Goal: Contribute content: Contribute content

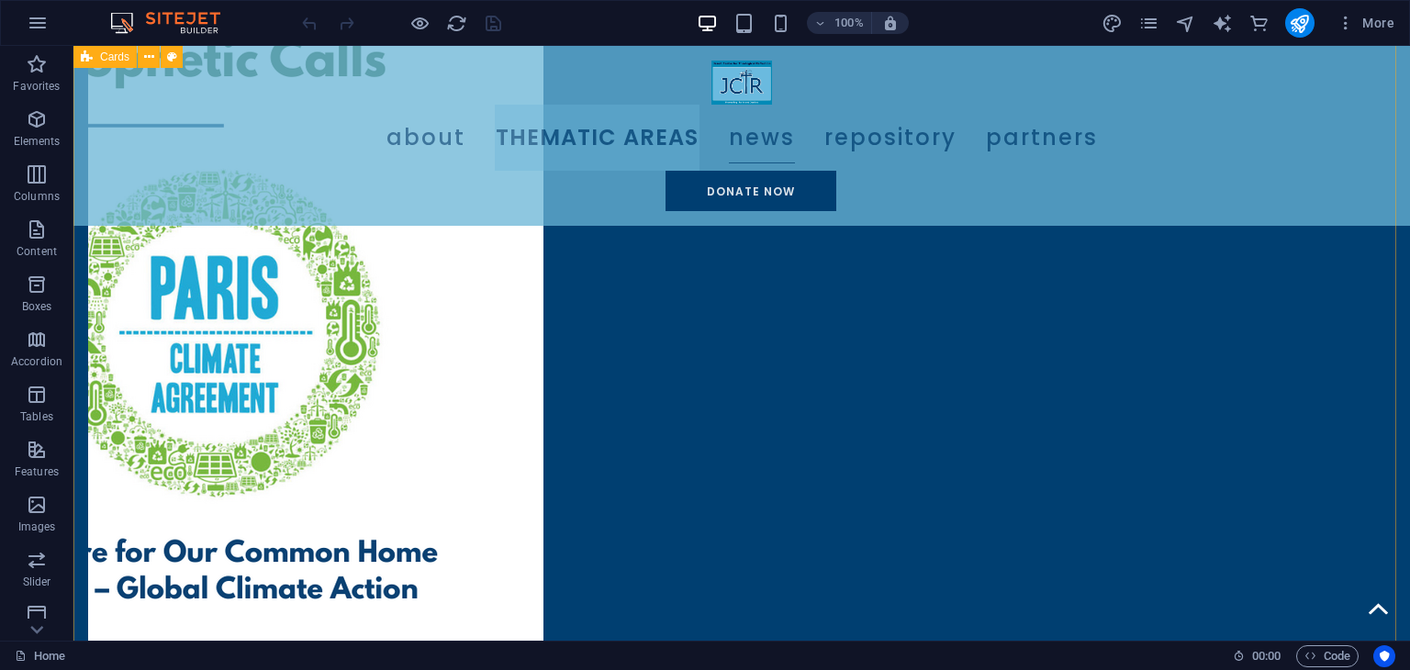
scroll to position [2350, 0]
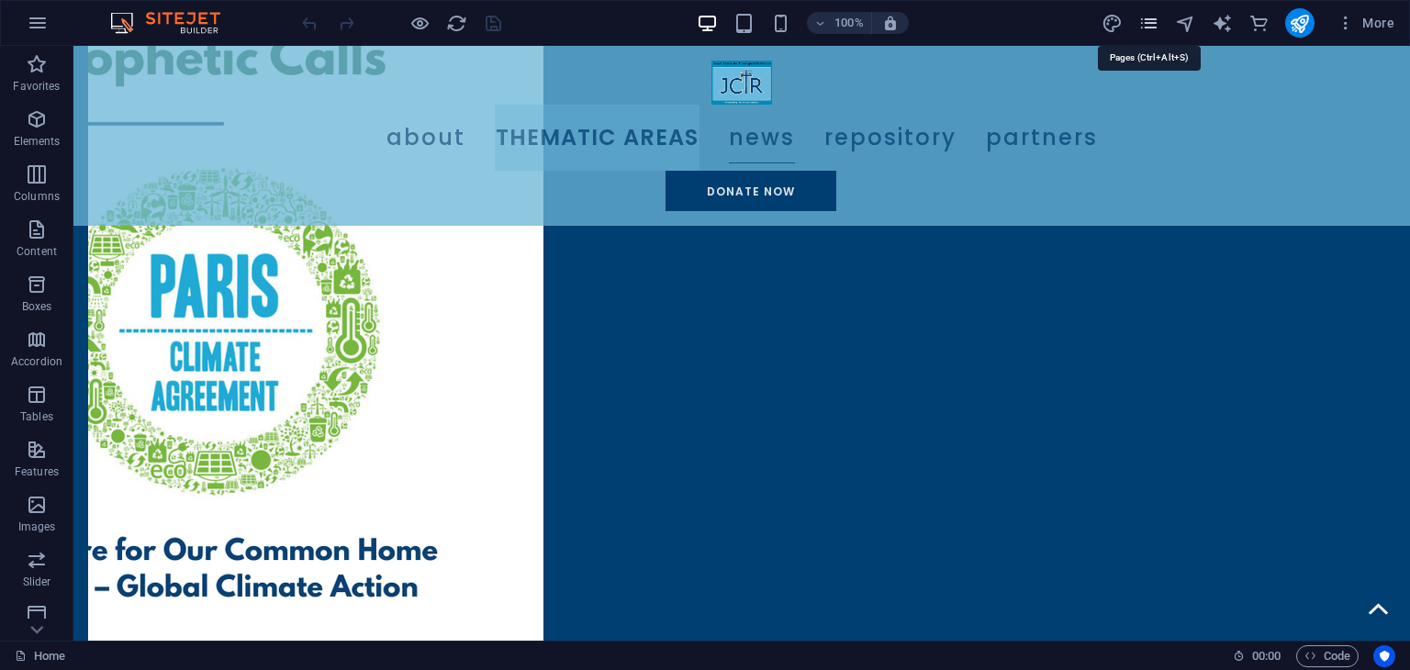
click at [1157, 23] on icon "pages" at bounding box center [1148, 23] width 21 height 21
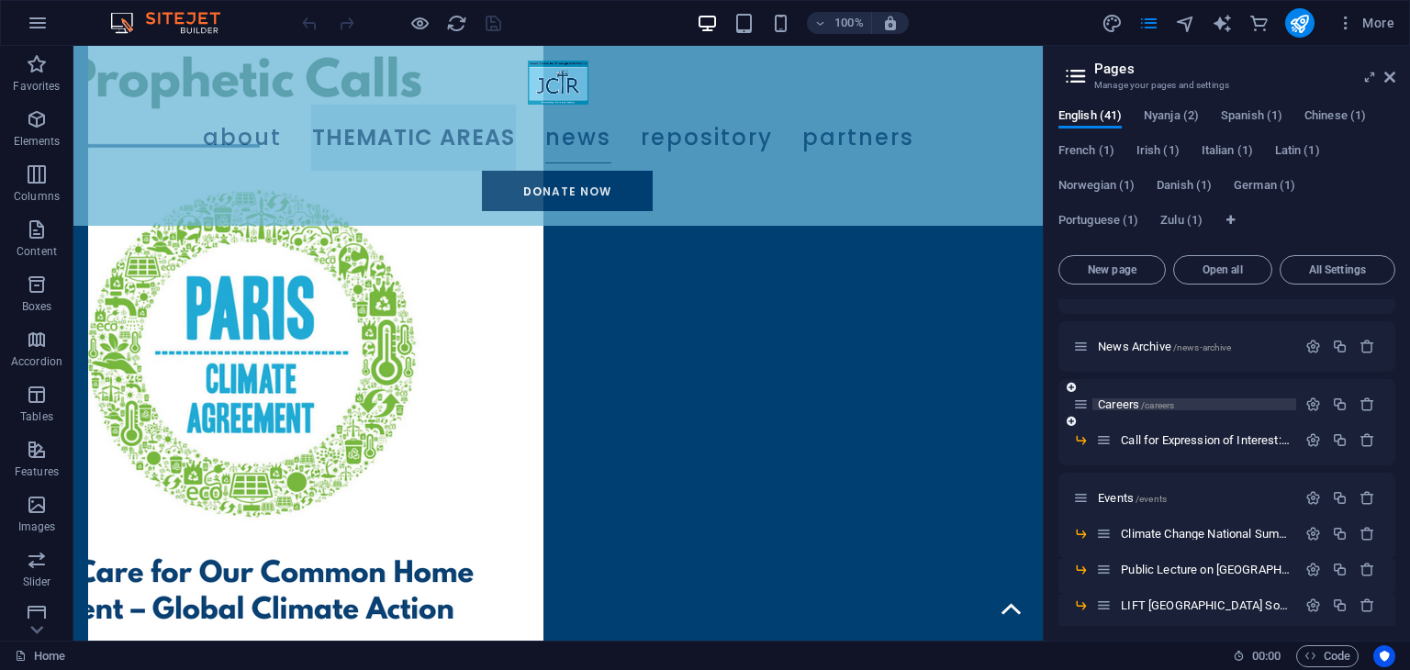
scroll to position [0, 0]
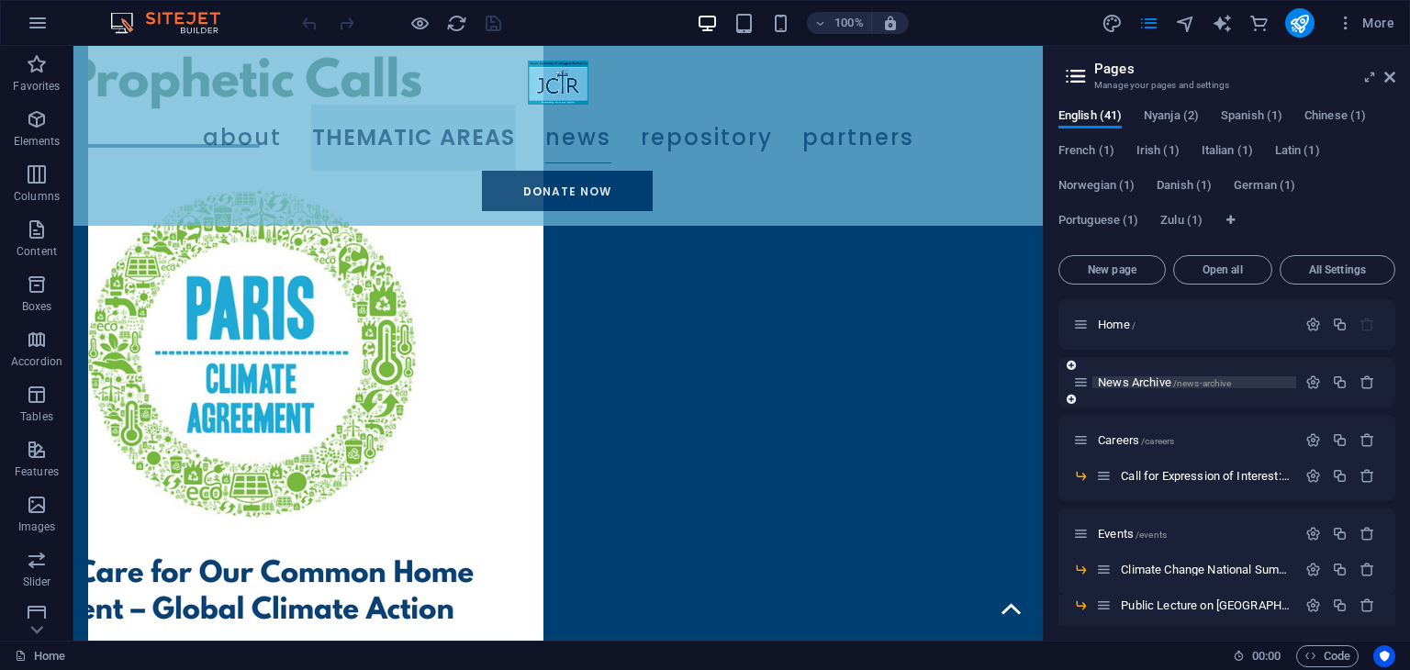
click at [1168, 385] on span "News Archive /news-archive" at bounding box center [1164, 382] width 133 height 14
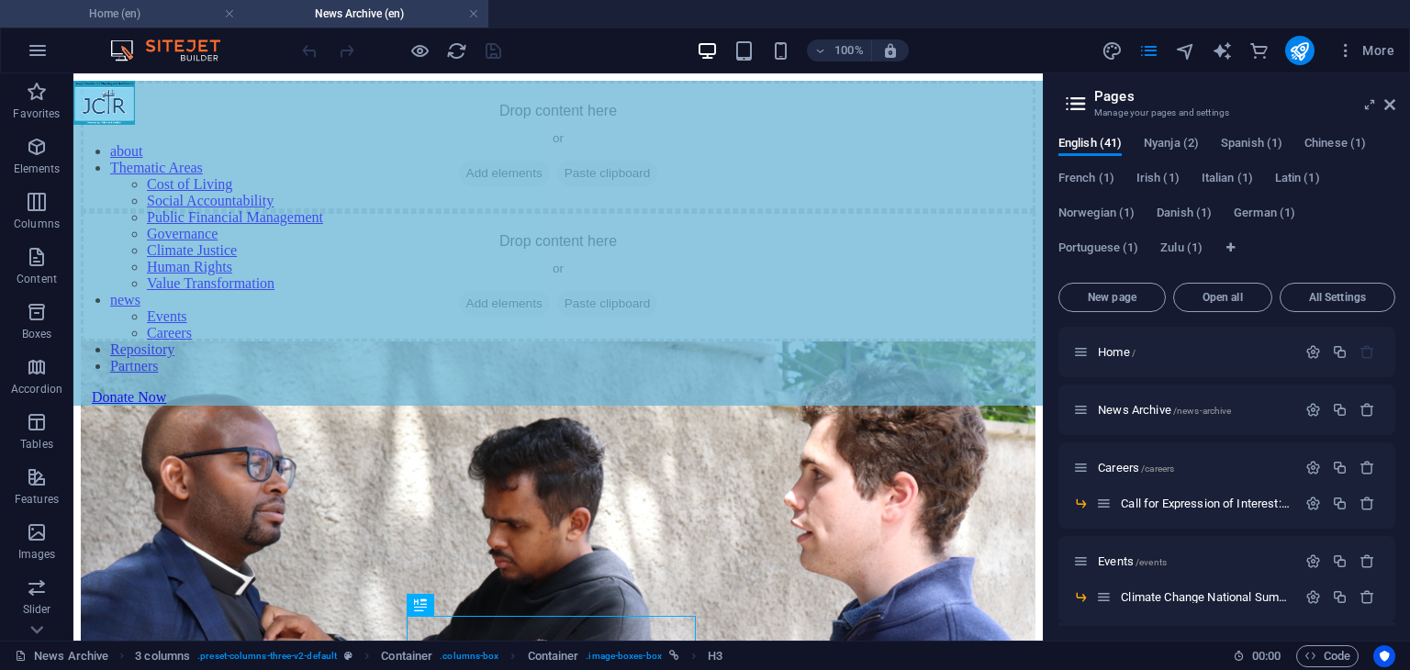
click at [180, 21] on h4 "Home (en)" at bounding box center [122, 14] width 244 height 20
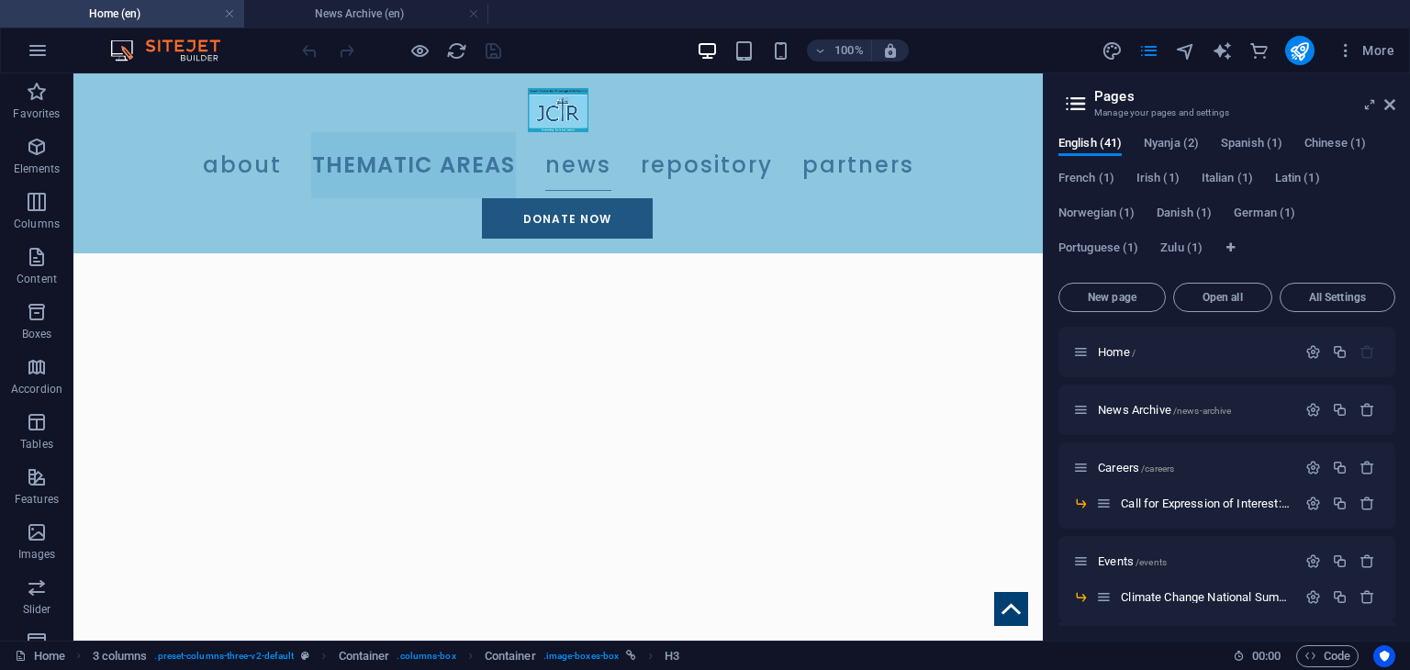
scroll to position [2520, 0]
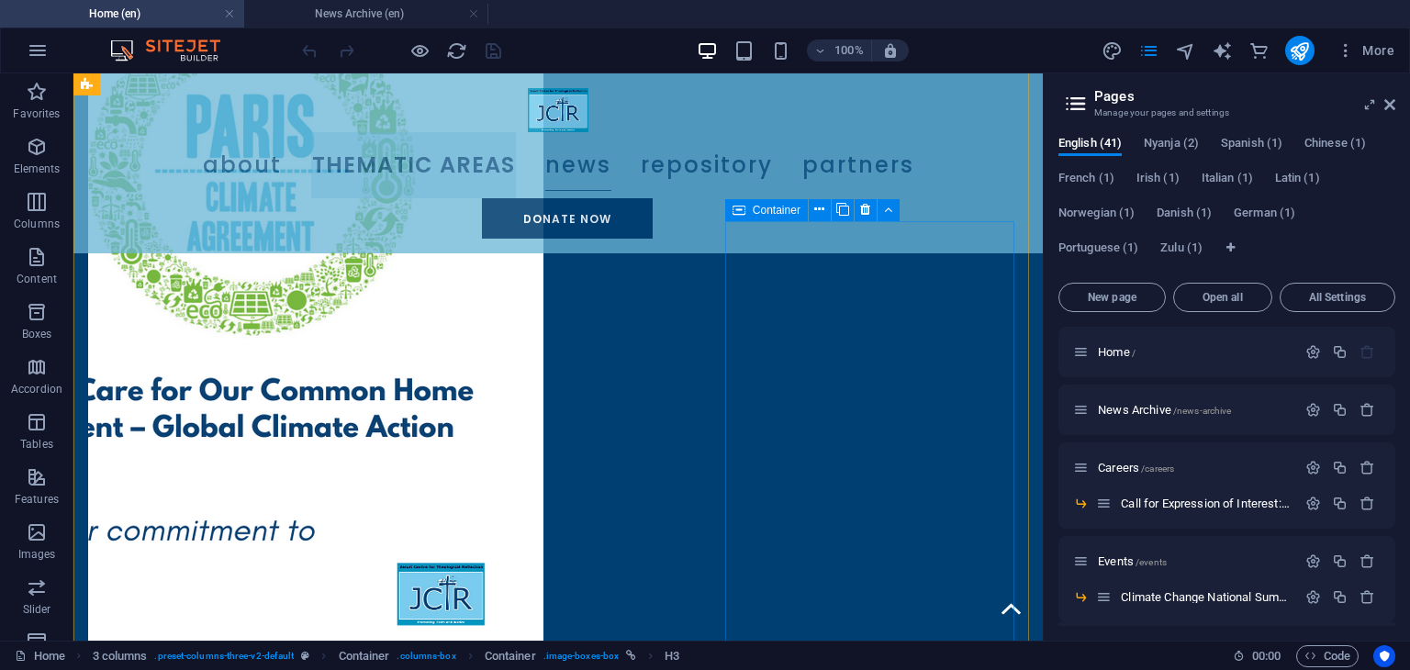
click at [745, 210] on icon at bounding box center [738, 210] width 13 height 22
click at [844, 217] on icon at bounding box center [842, 209] width 13 height 19
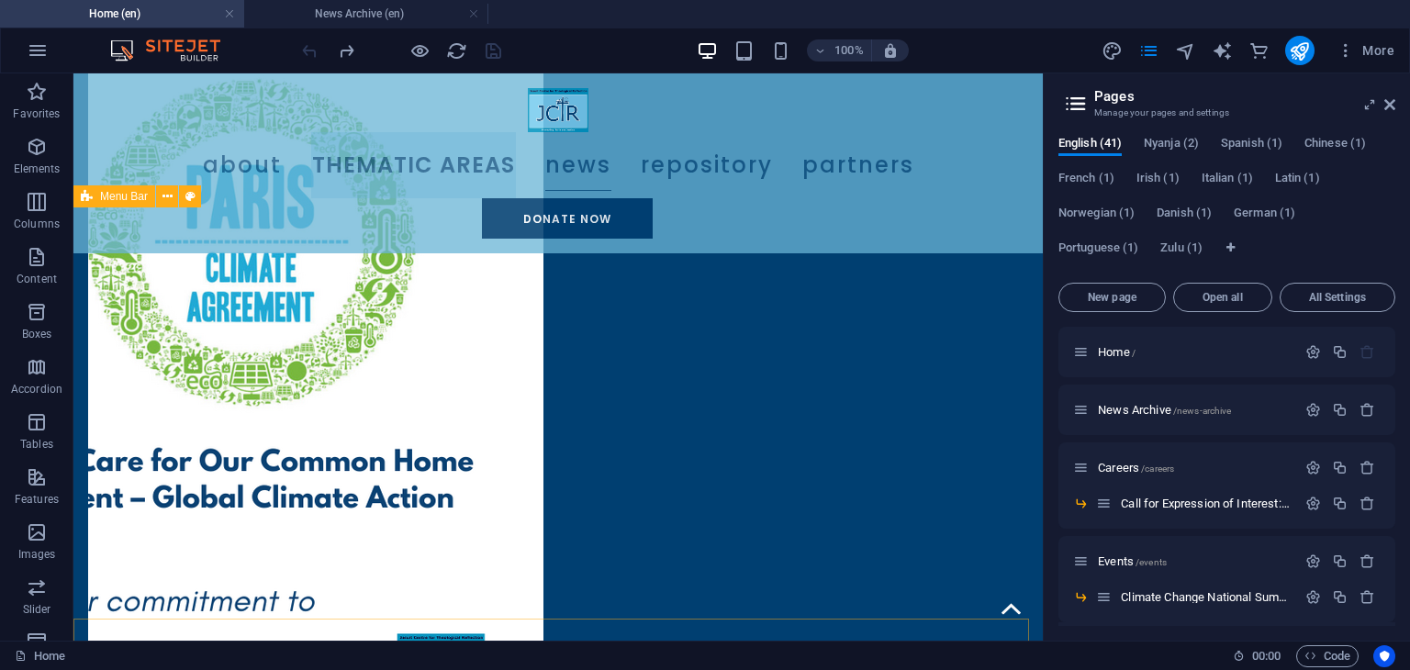
scroll to position [2419, 0]
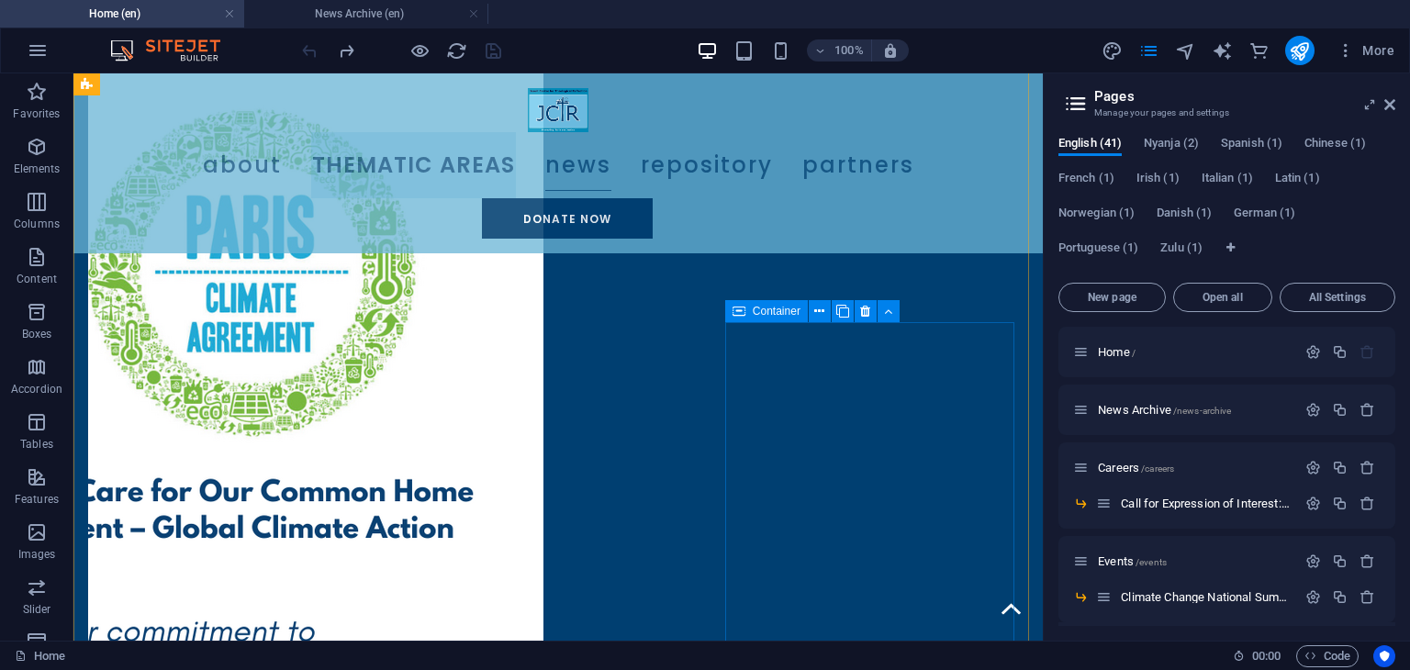
click at [747, 307] on div "Container" at bounding box center [766, 311] width 83 height 22
click at [811, 306] on button at bounding box center [820, 311] width 22 height 22
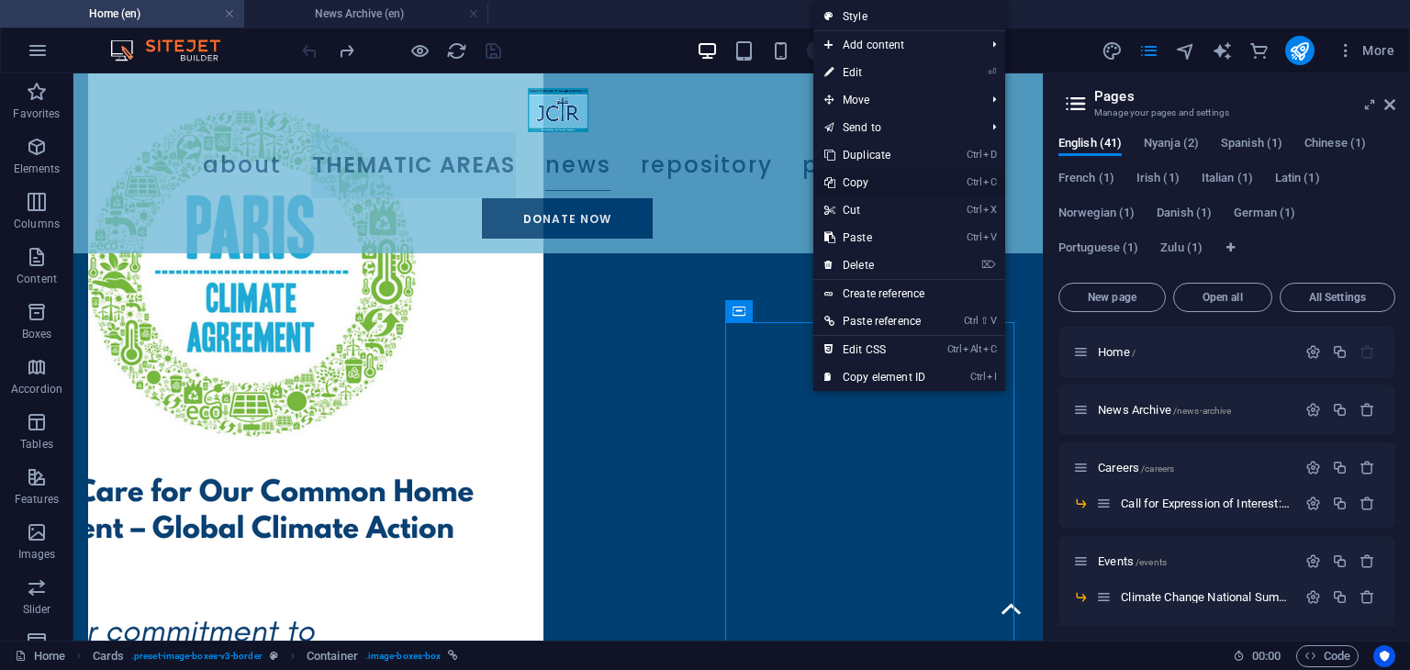
click at [866, 184] on link "Ctrl C Copy" at bounding box center [874, 183] width 123 height 28
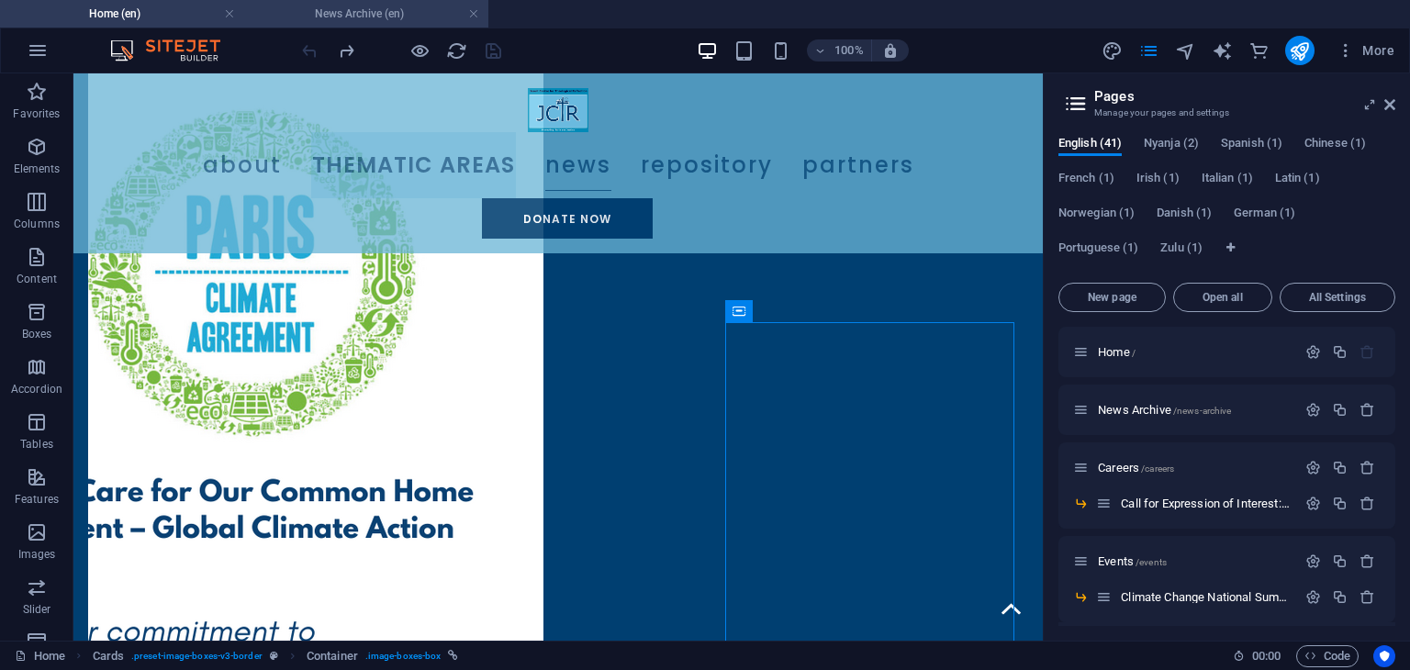
click at [373, 8] on h4 "News Archive (en)" at bounding box center [366, 14] width 244 height 20
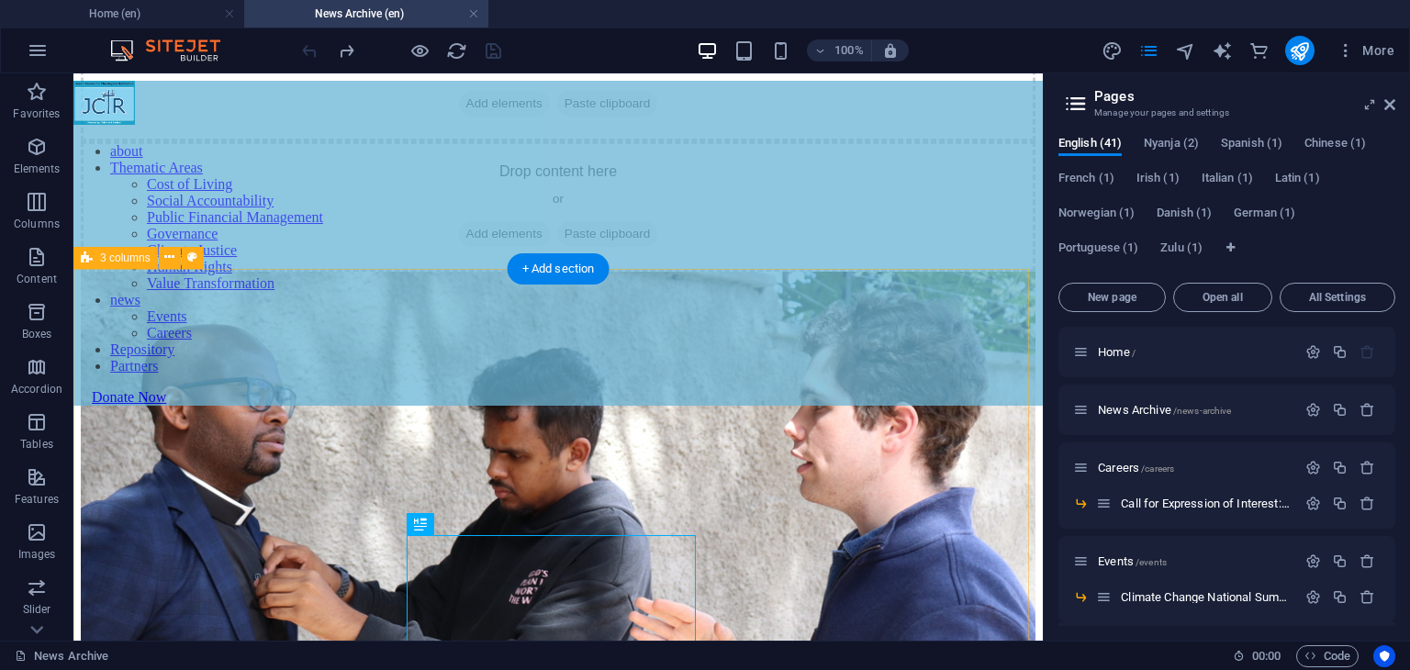
scroll to position [61, 0]
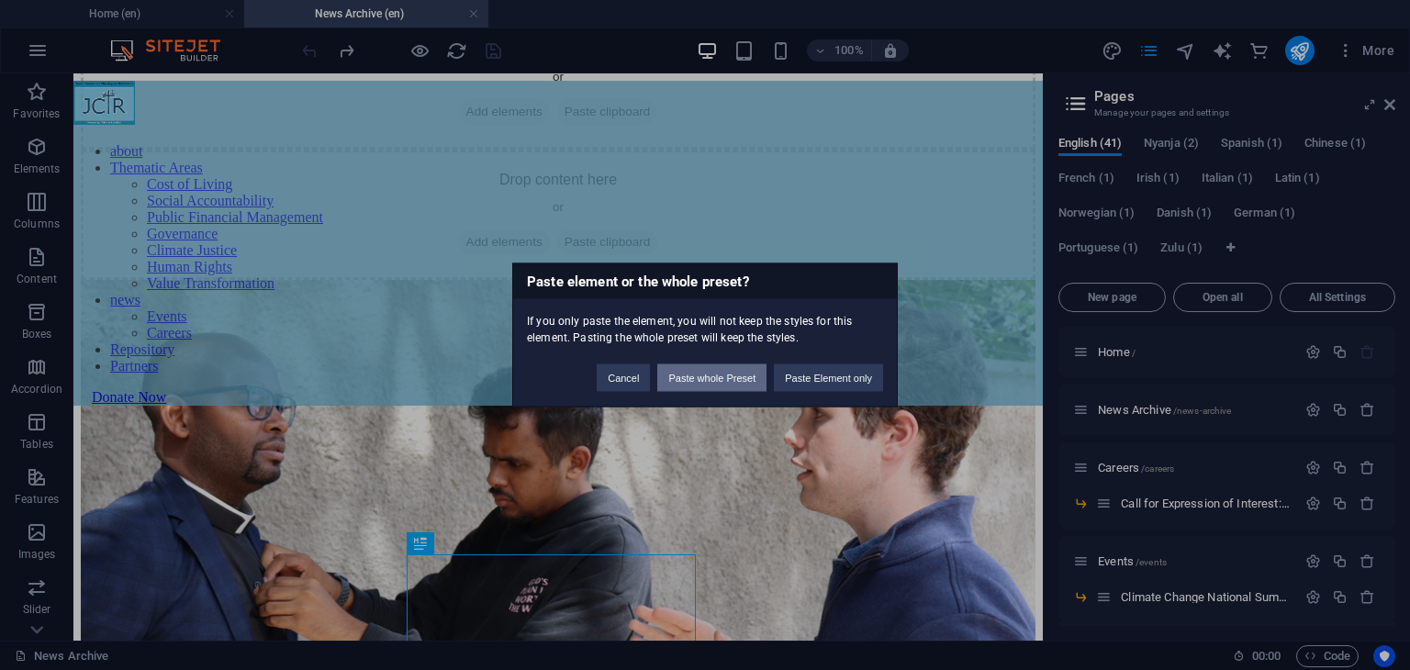
click at [725, 369] on button "Paste whole Preset" at bounding box center [711, 378] width 109 height 28
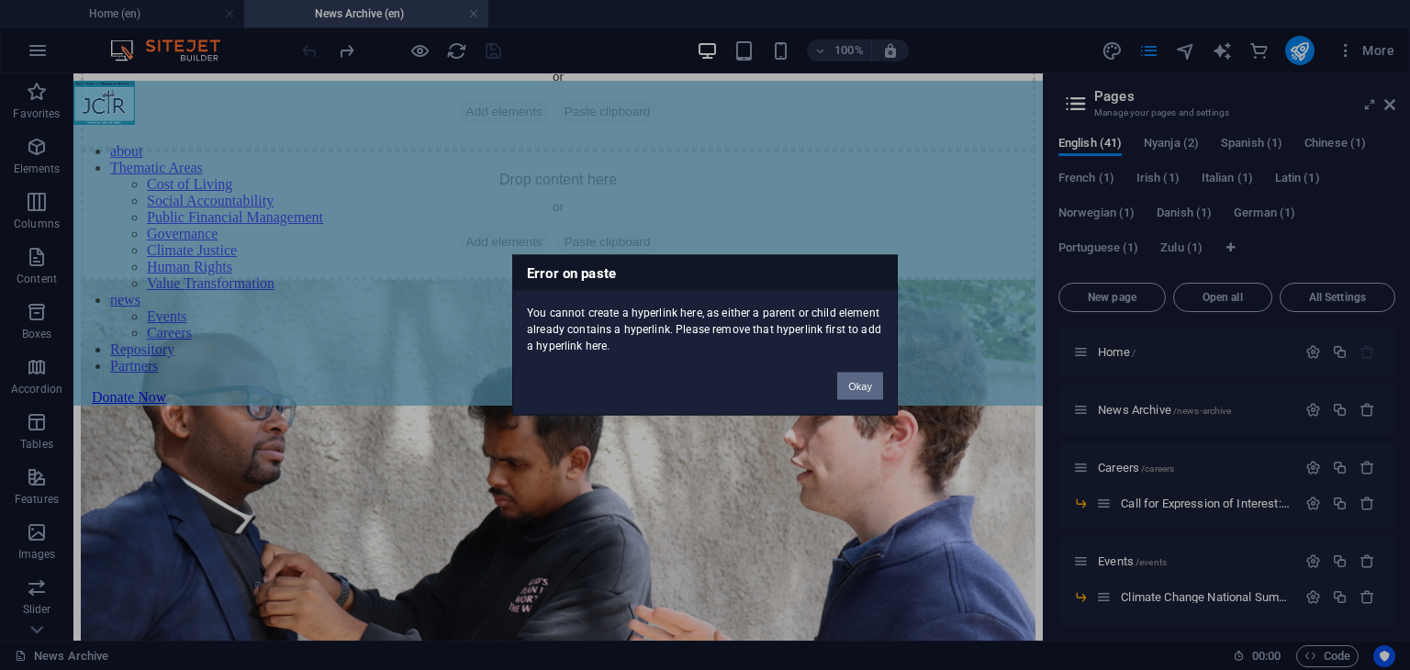
click at [860, 389] on button "Okay" at bounding box center [860, 387] width 46 height 28
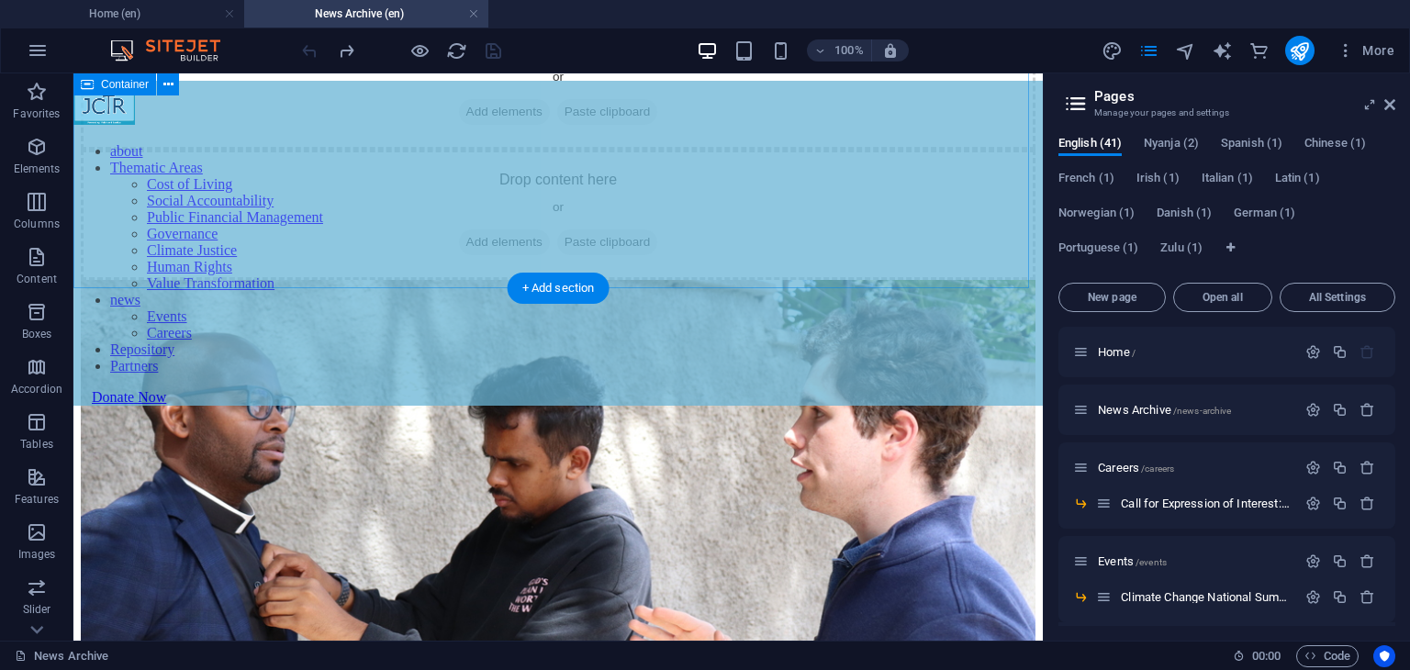
click at [318, 150] on div "Drop content here or Add elements Paste clipboard" at bounding box center [558, 84] width 955 height 130
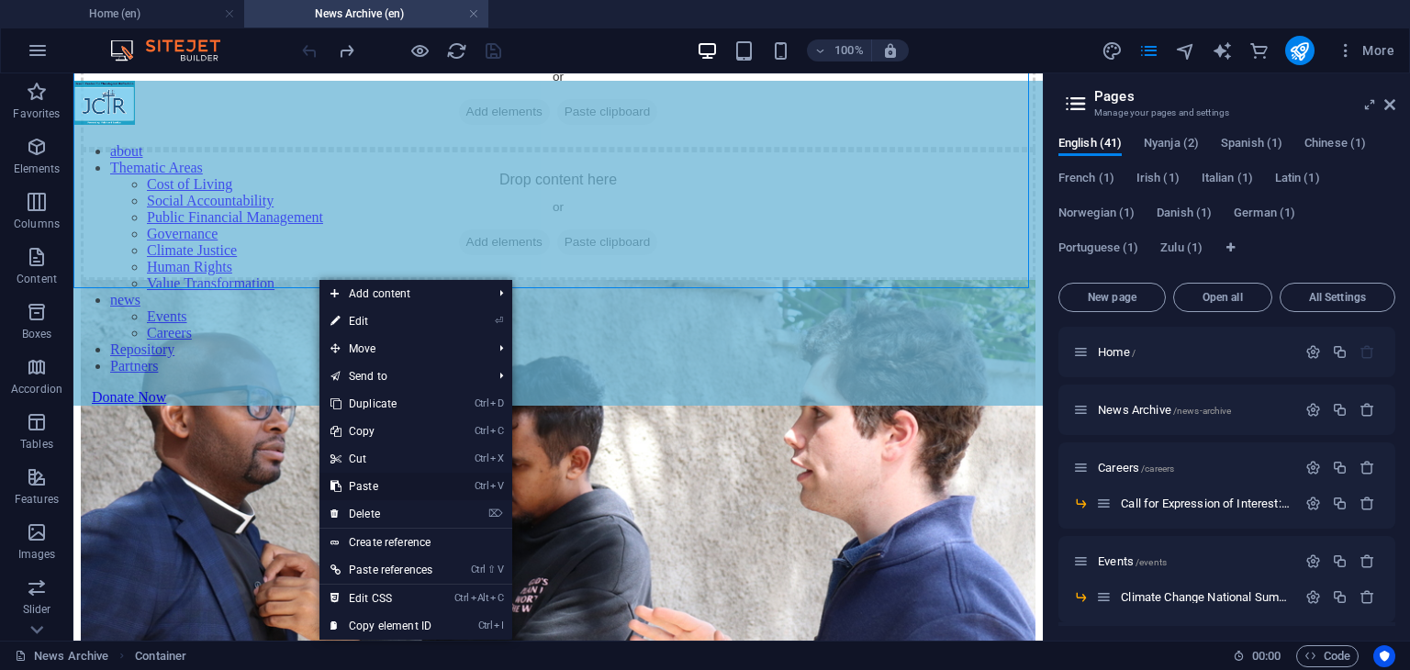
click at [363, 487] on link "Ctrl V Paste" at bounding box center [381, 487] width 124 height 28
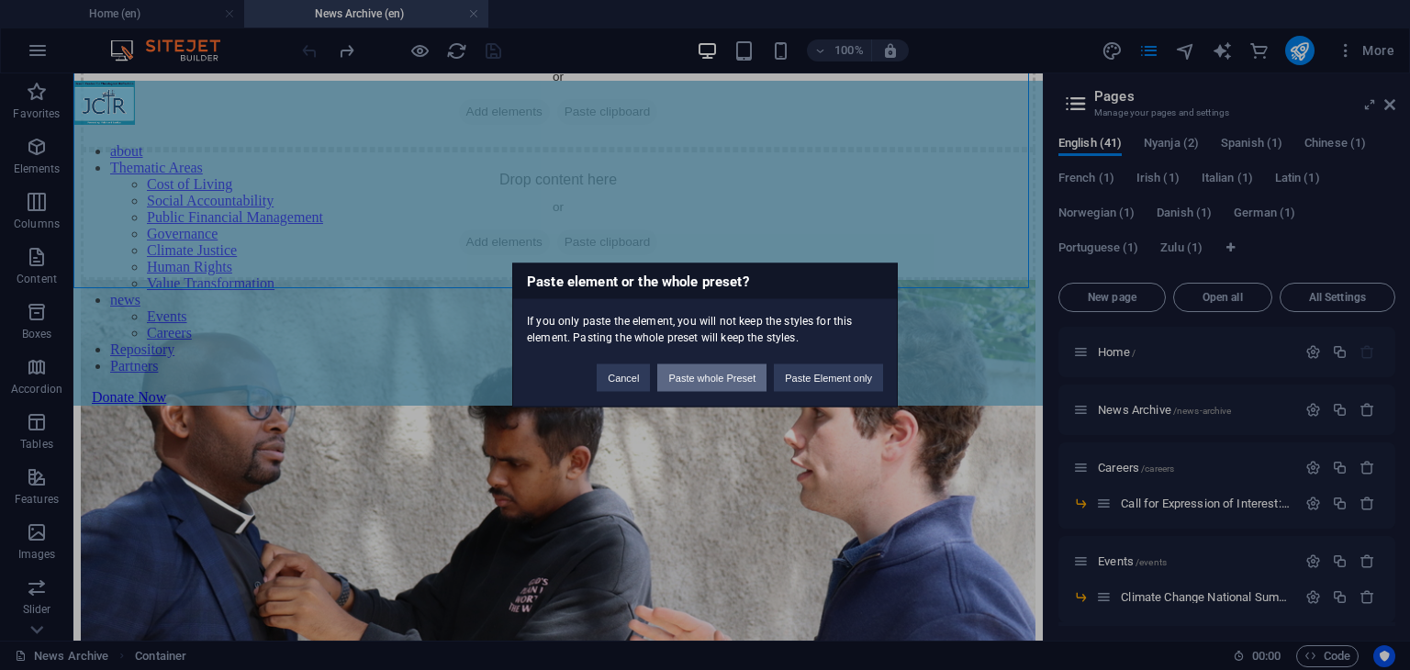
click at [699, 374] on button "Paste whole Preset" at bounding box center [711, 378] width 109 height 28
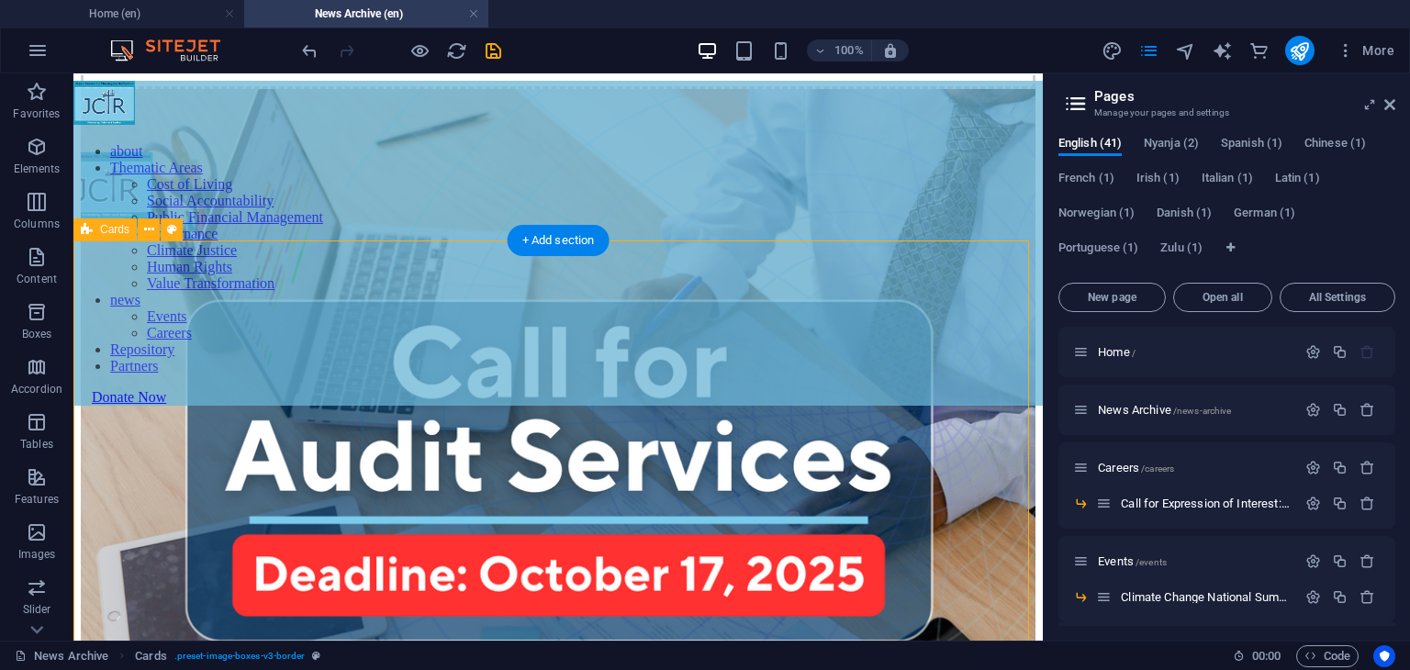
scroll to position [106, 0]
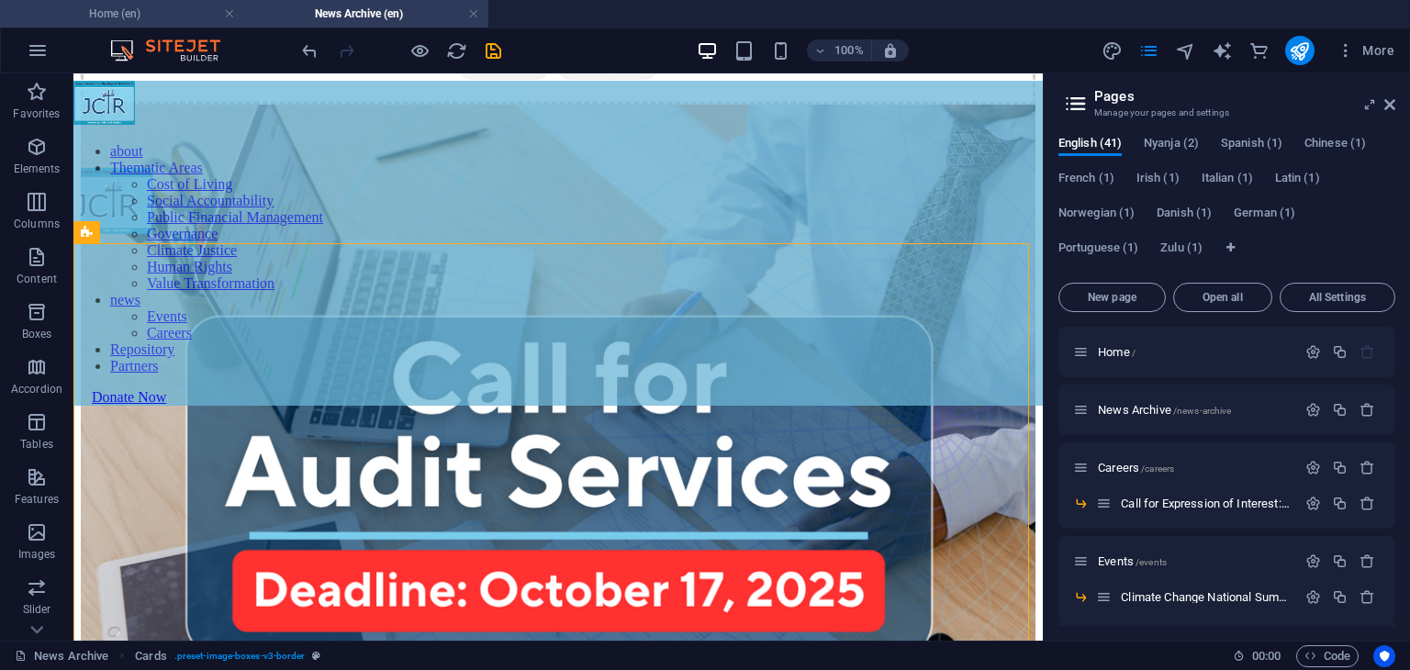
click at [182, 17] on h4 "Home (en)" at bounding box center [122, 14] width 244 height 20
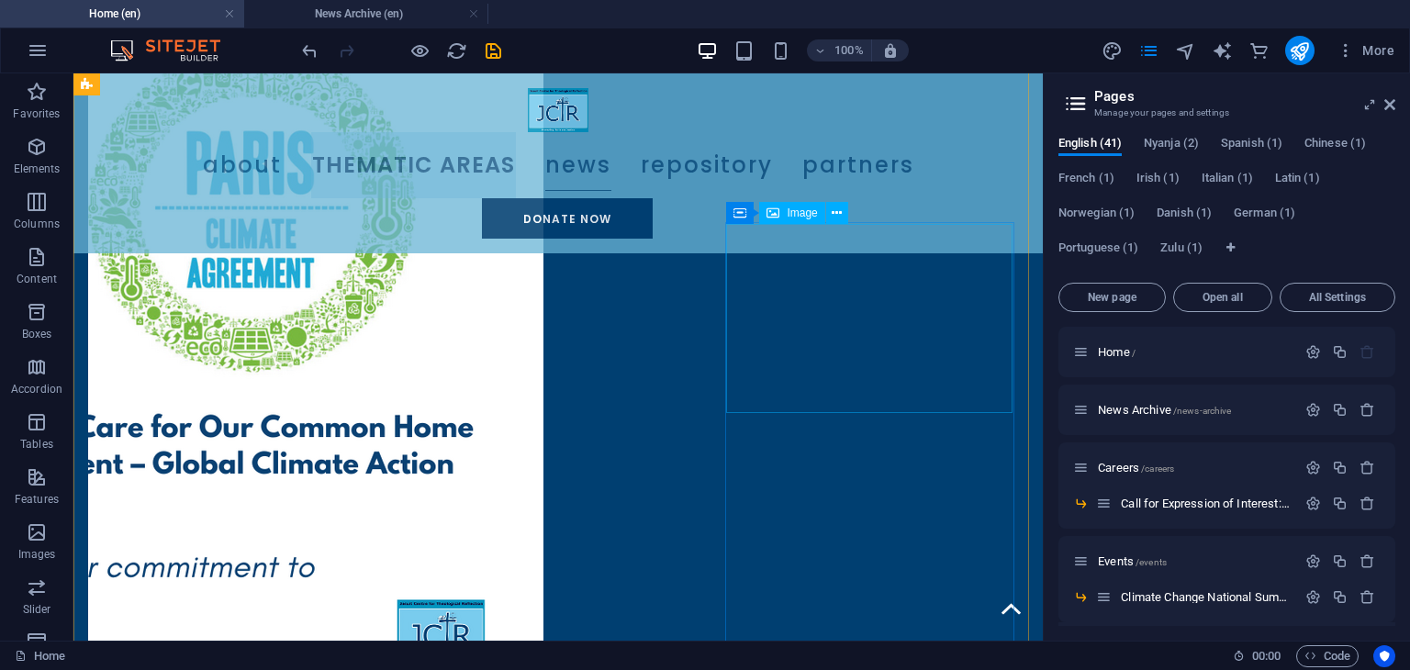
scroll to position [2481, 0]
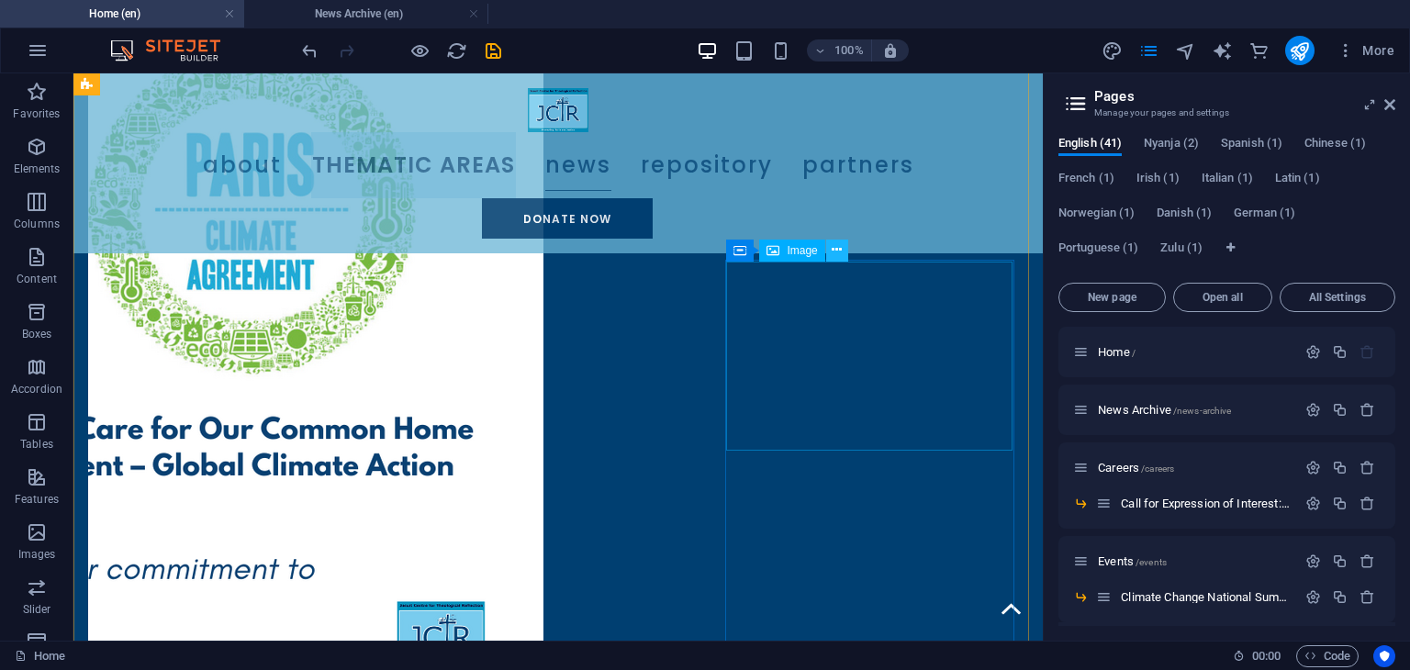
click at [834, 248] on icon at bounding box center [837, 249] width 10 height 19
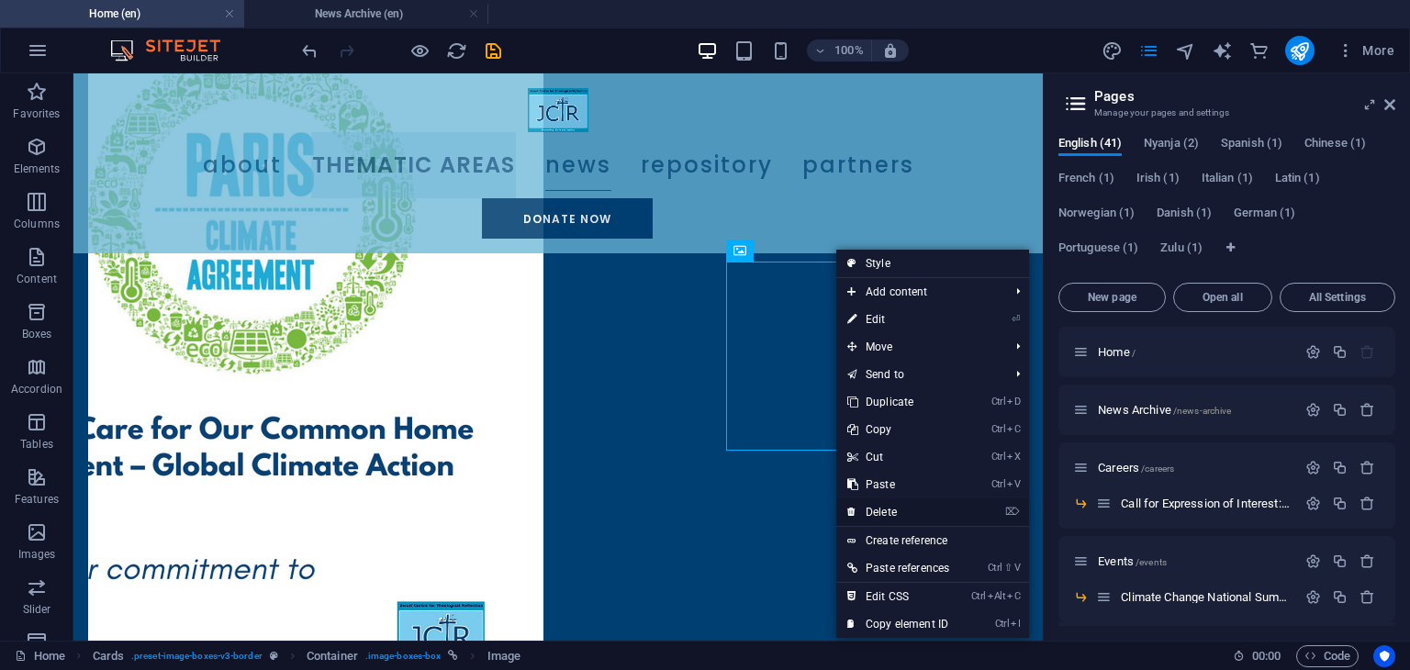
click at [880, 513] on link "⌦ Delete" at bounding box center [898, 512] width 124 height 28
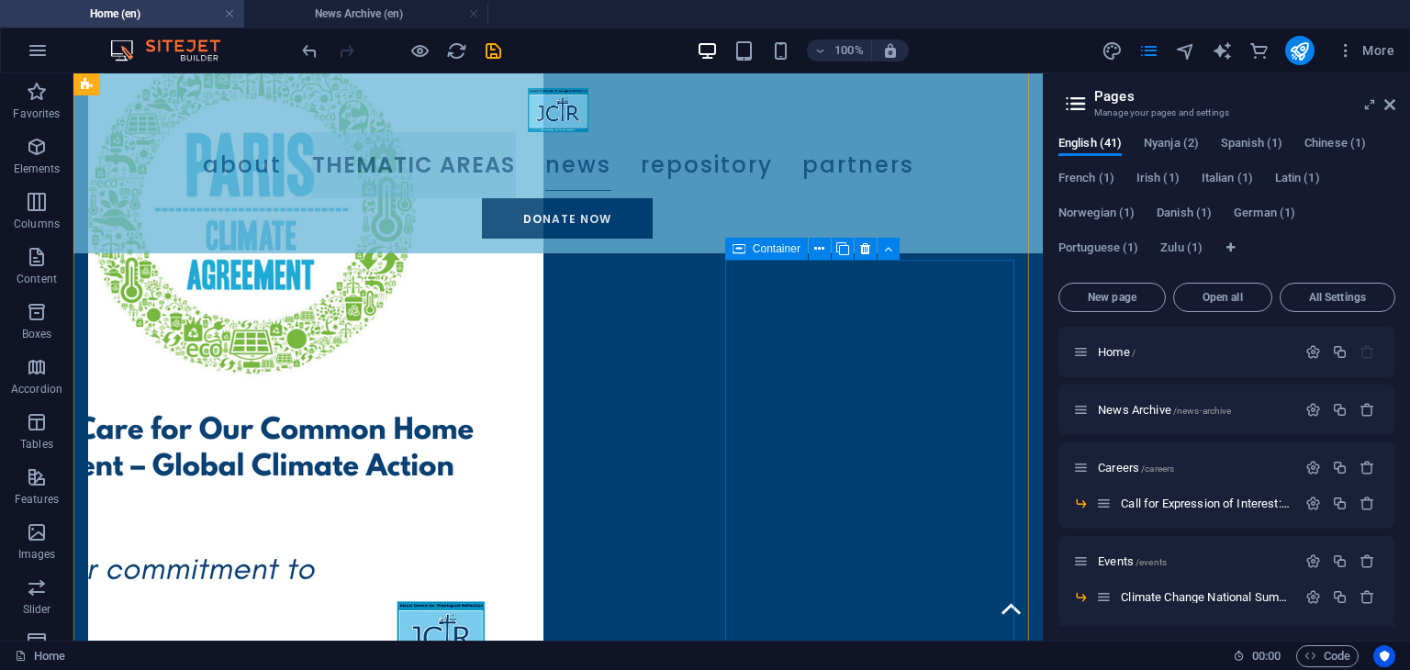
click at [740, 251] on icon at bounding box center [738, 249] width 13 height 22
click at [862, 243] on icon at bounding box center [865, 249] width 10 height 19
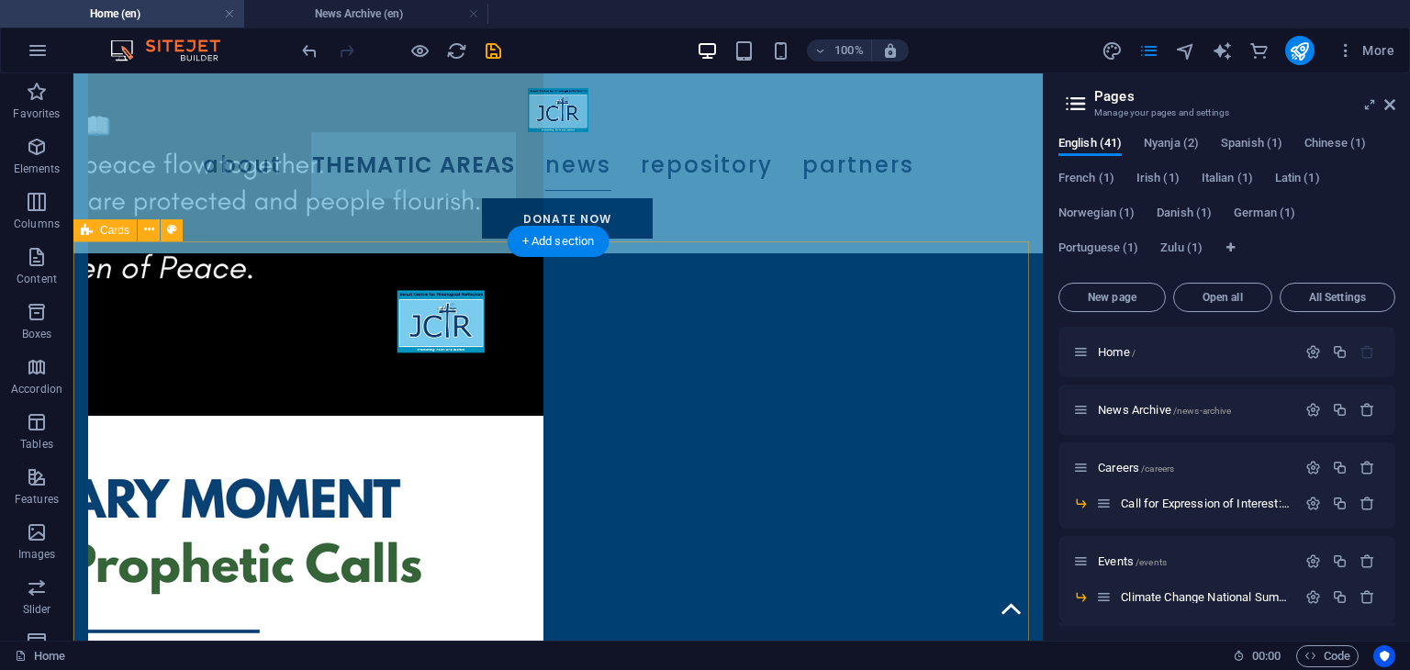
scroll to position [1851, 0]
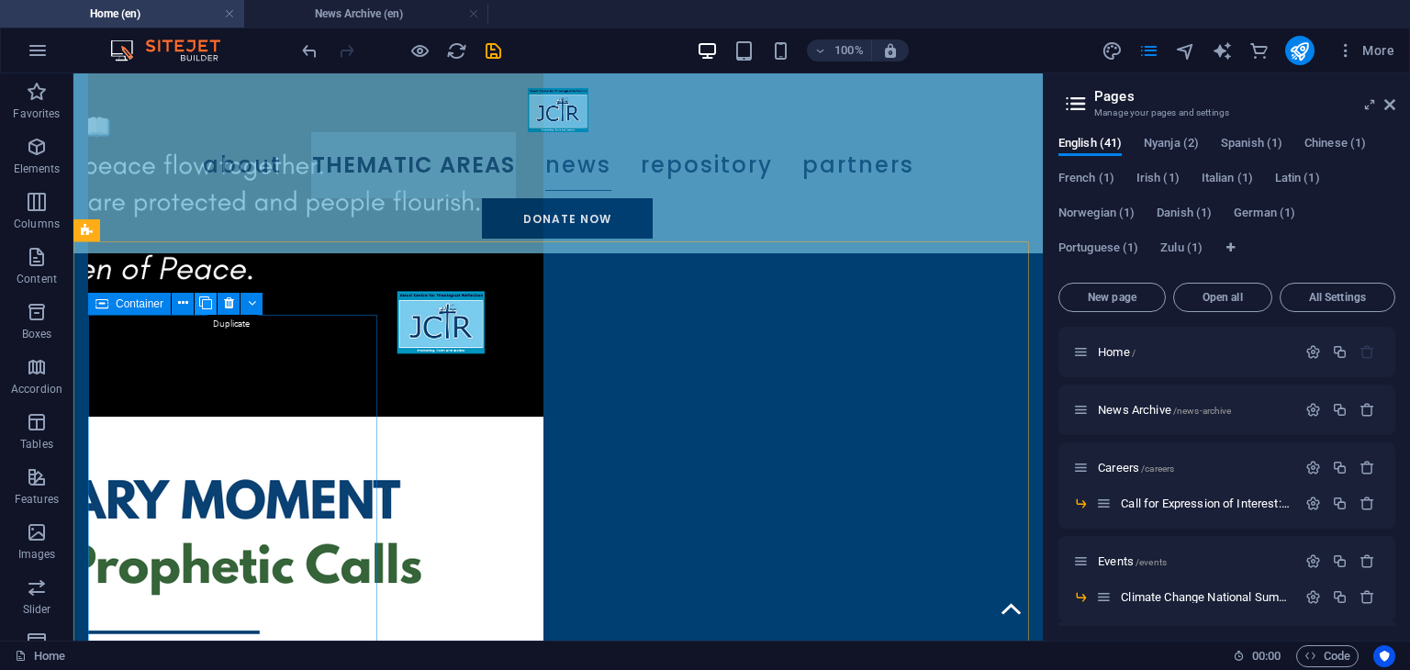
click at [214, 302] on button at bounding box center [206, 304] width 22 height 22
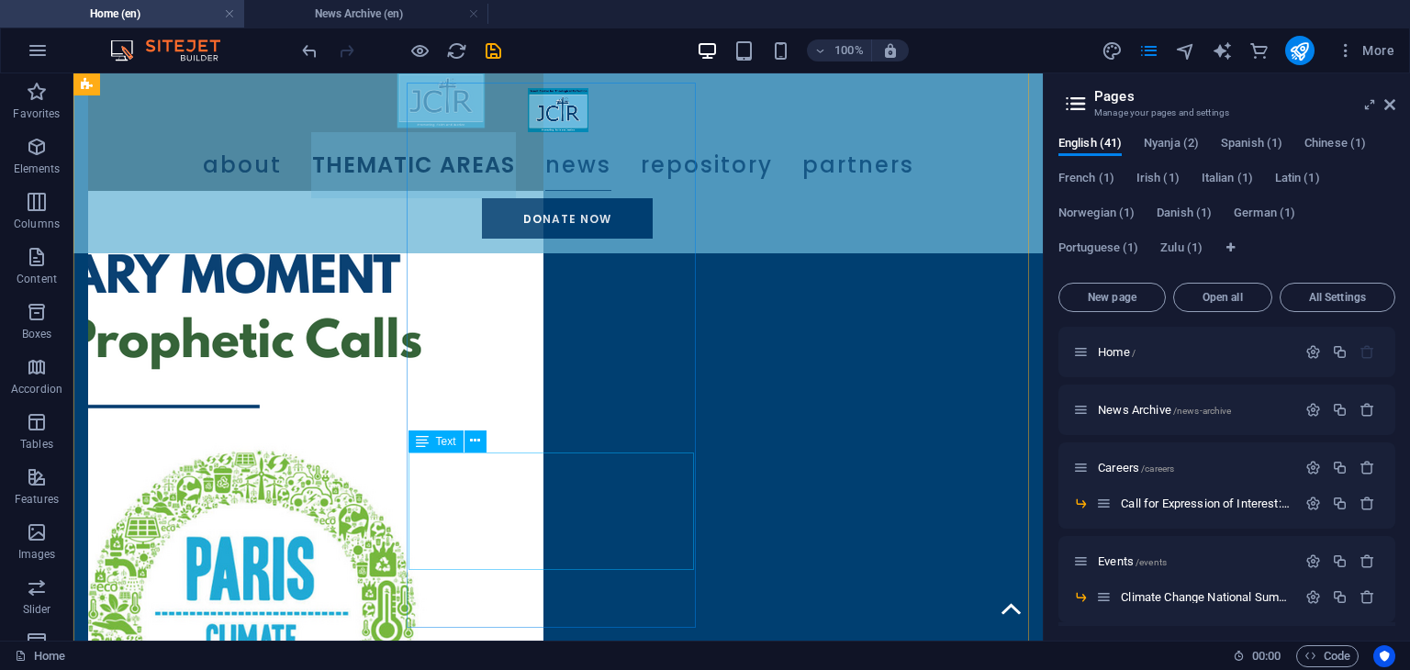
scroll to position [2063, 0]
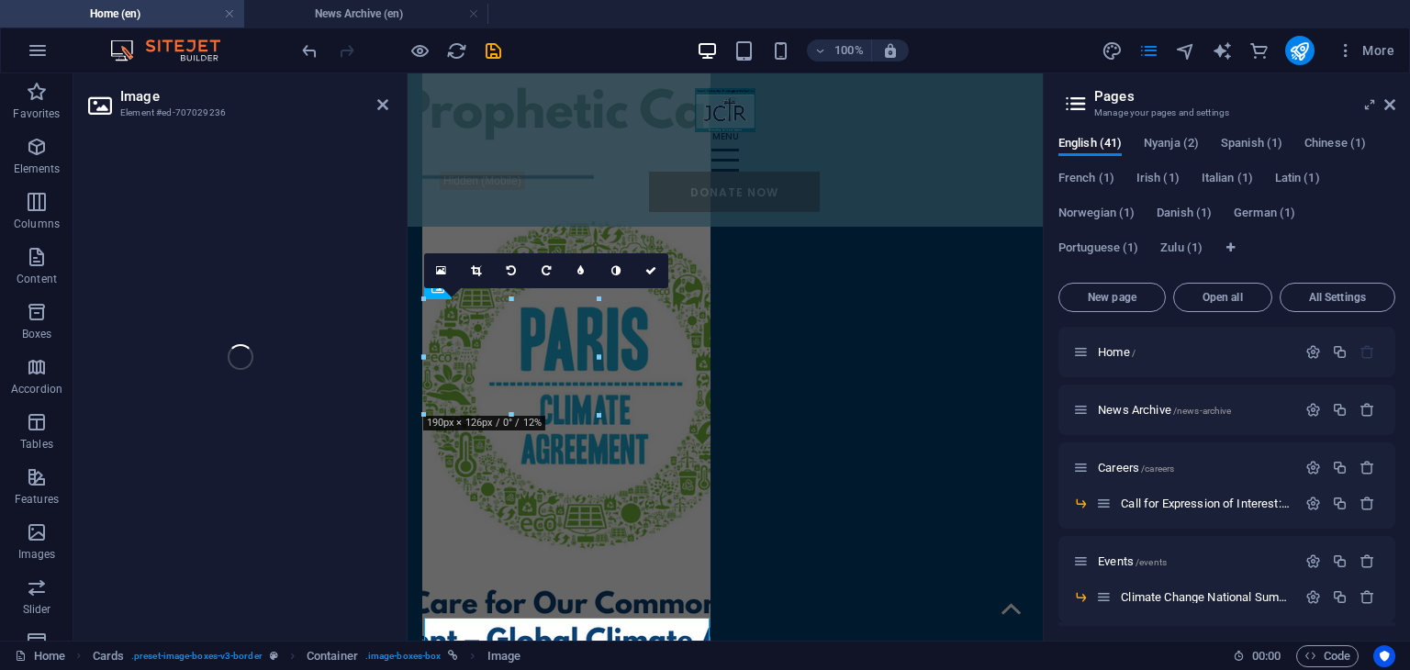
scroll to position [1549, 0]
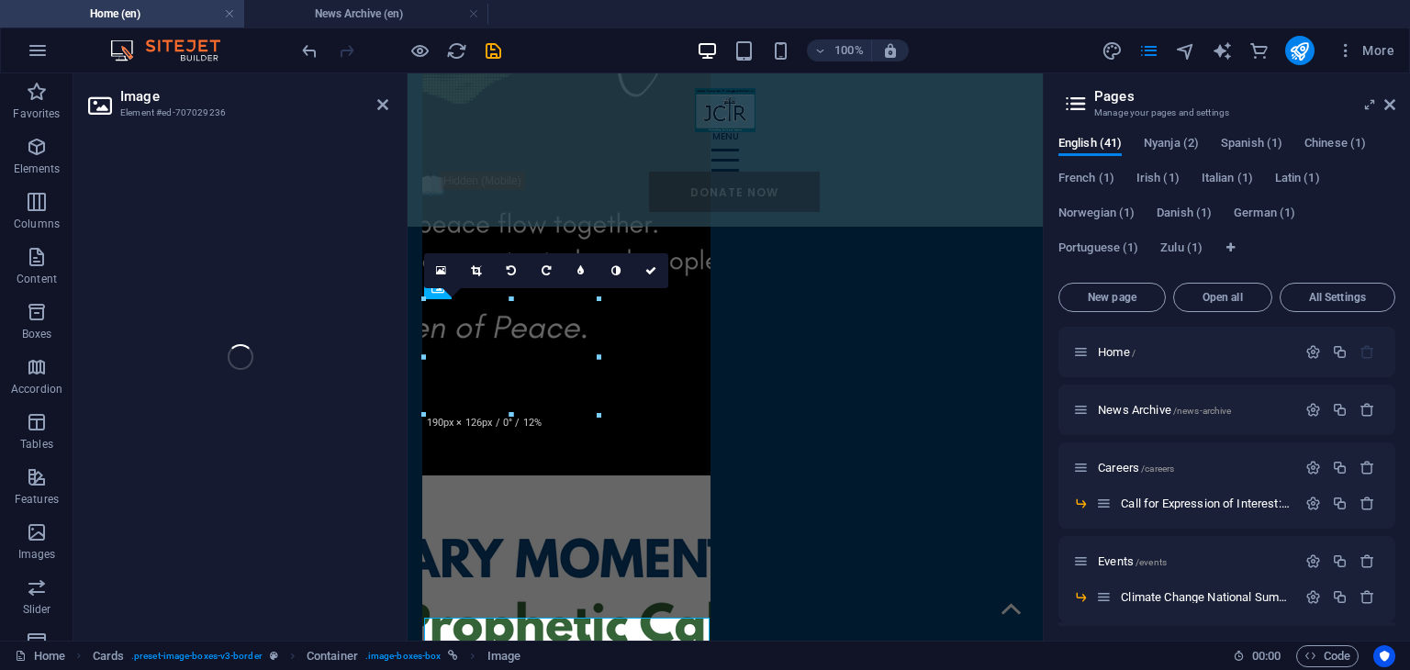
select select "%"
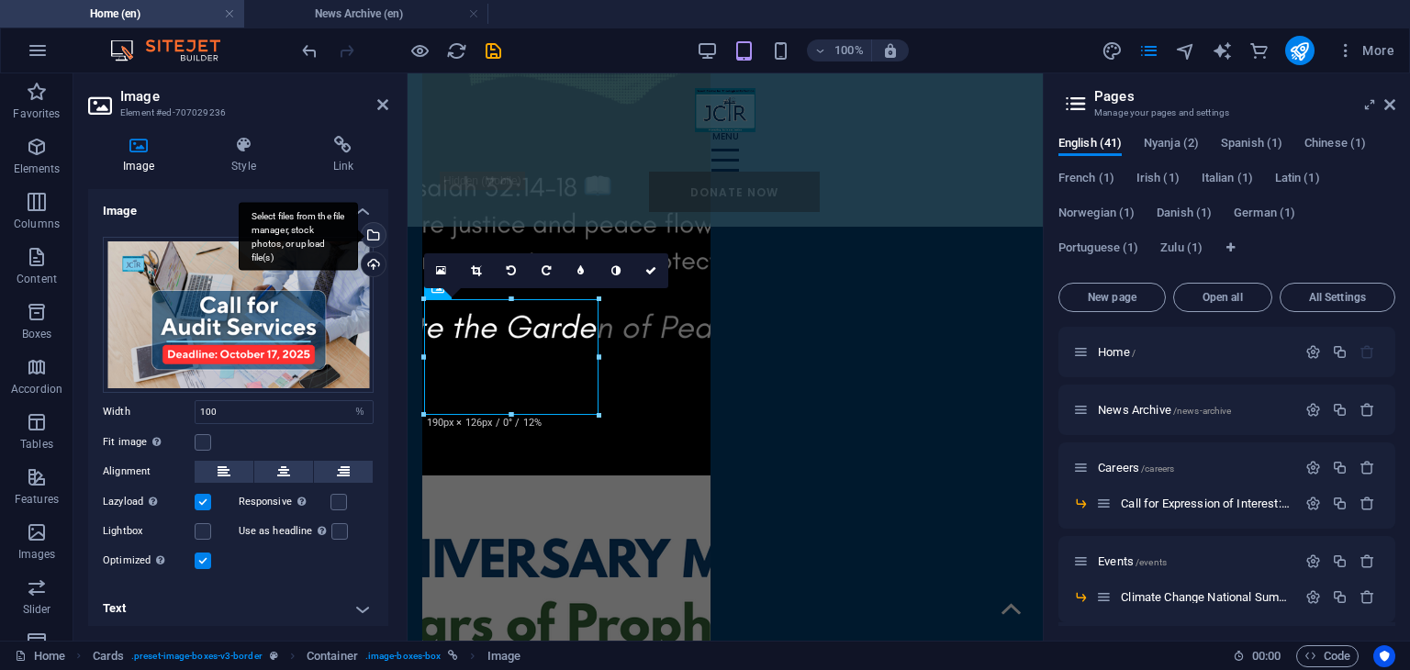
click at [369, 229] on div "Select files from the file manager, stock photos, or upload file(s)" at bounding box center [372, 237] width 28 height 28
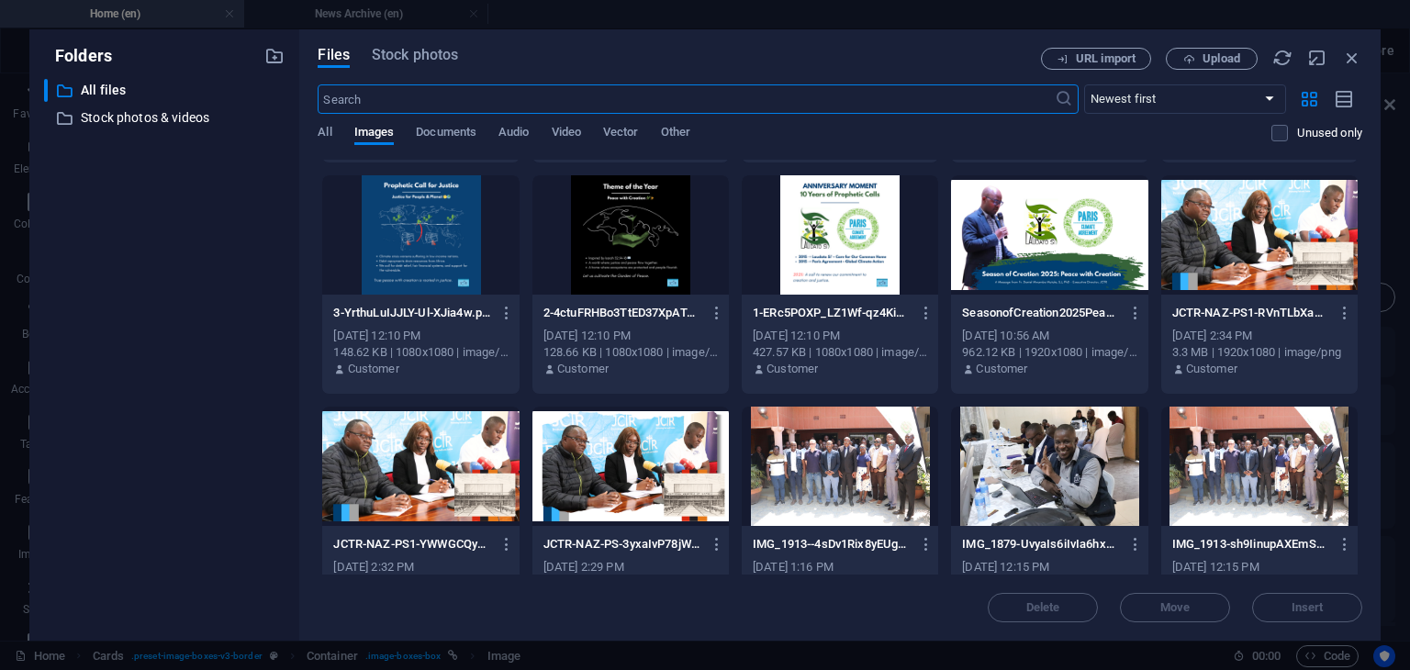
scroll to position [899, 0]
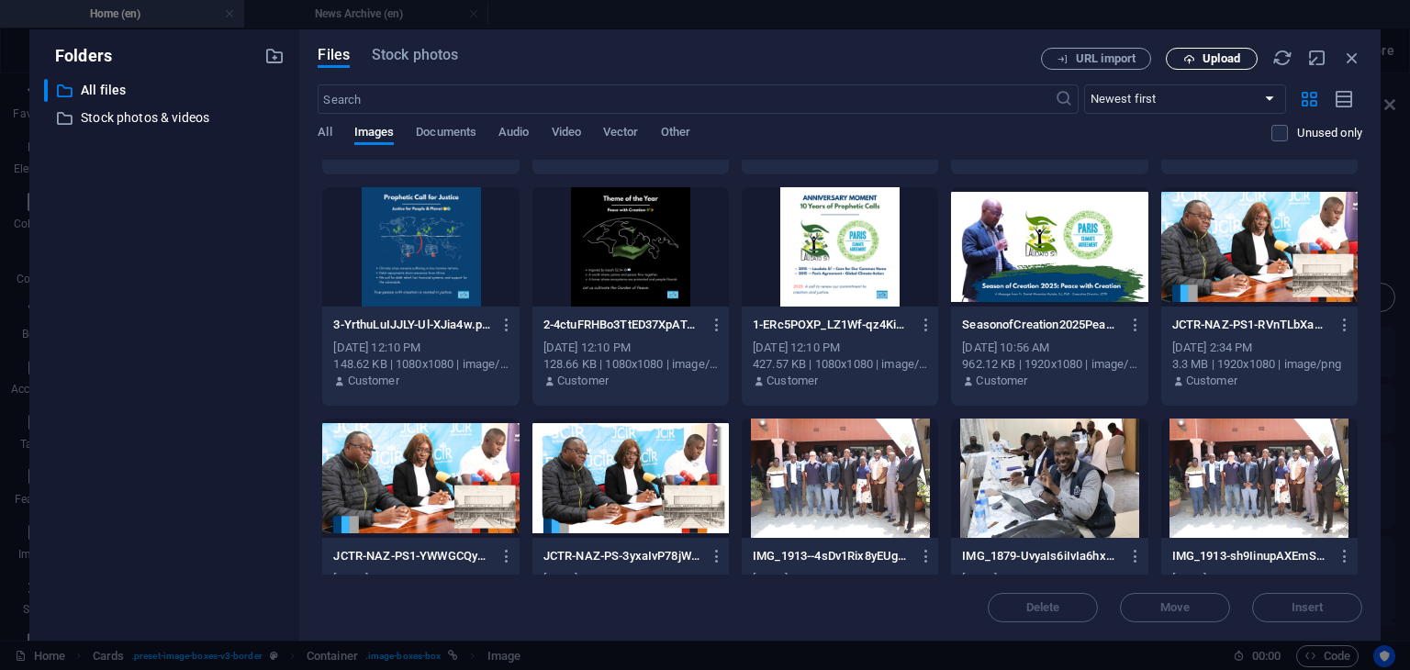
click at [1213, 61] on span "Upload" at bounding box center [1221, 58] width 38 height 11
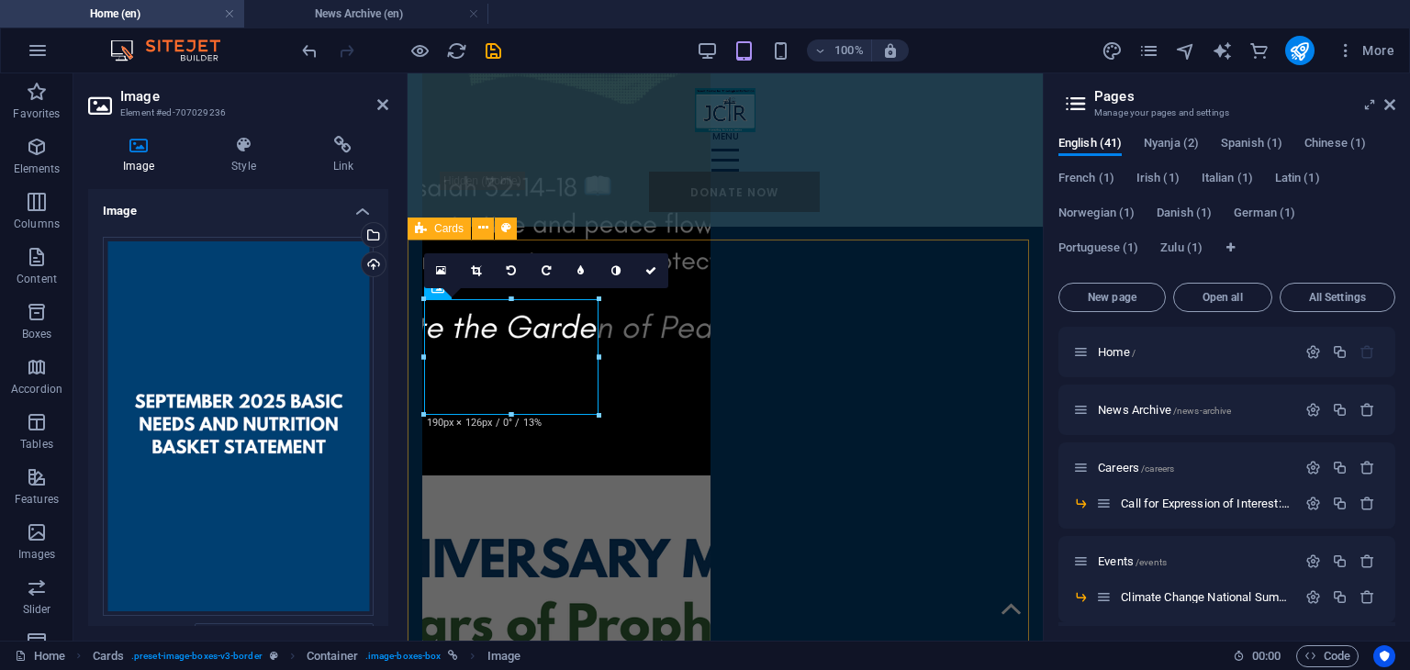
scroll to position [1549, 0]
click at [645, 273] on icon at bounding box center [650, 271] width 11 height 11
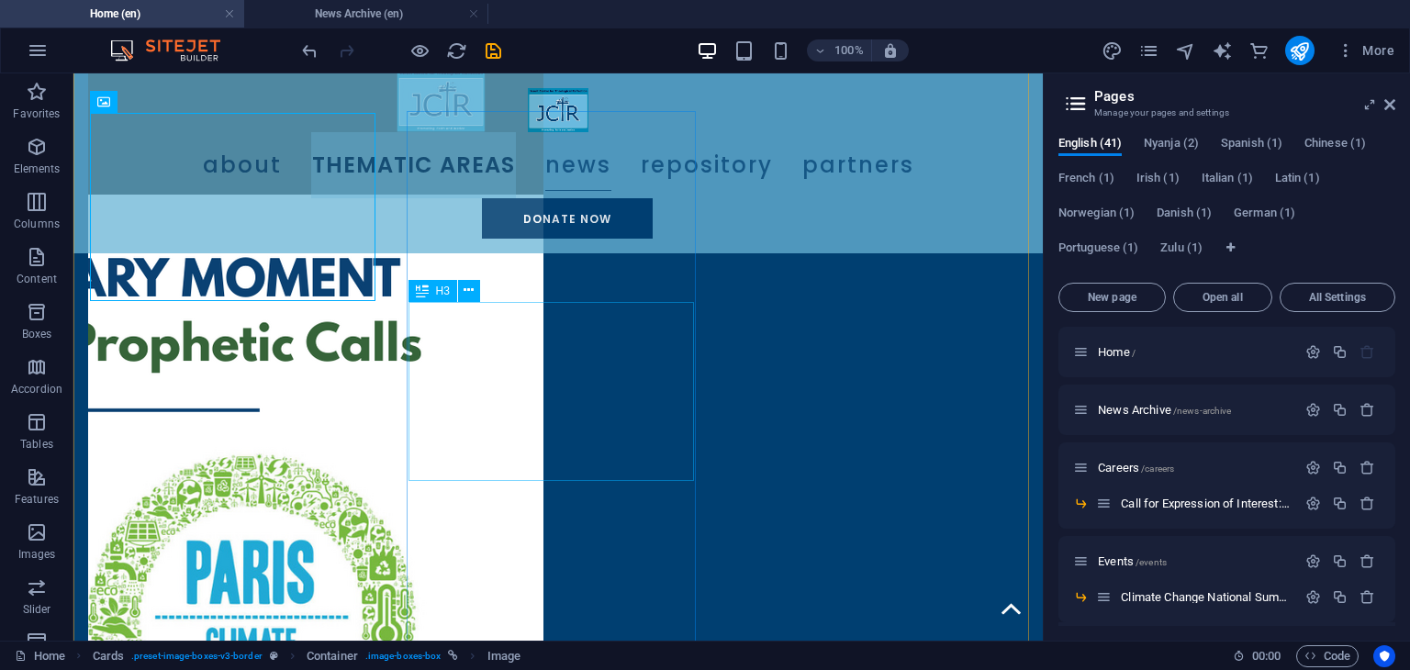
scroll to position [2080, 0]
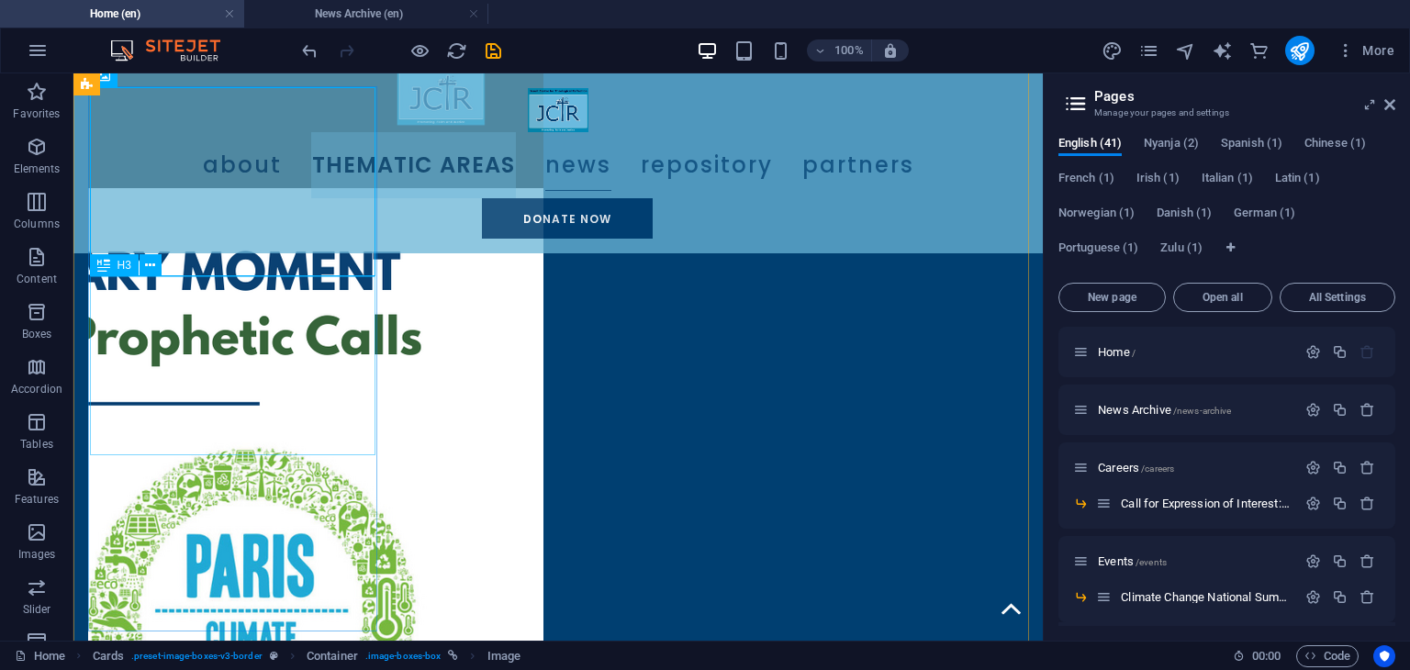
click at [230, 338] on div "H2 Banner Banner Container 2 columns Container Container Image slider Container…" at bounding box center [557, 356] width 969 height 567
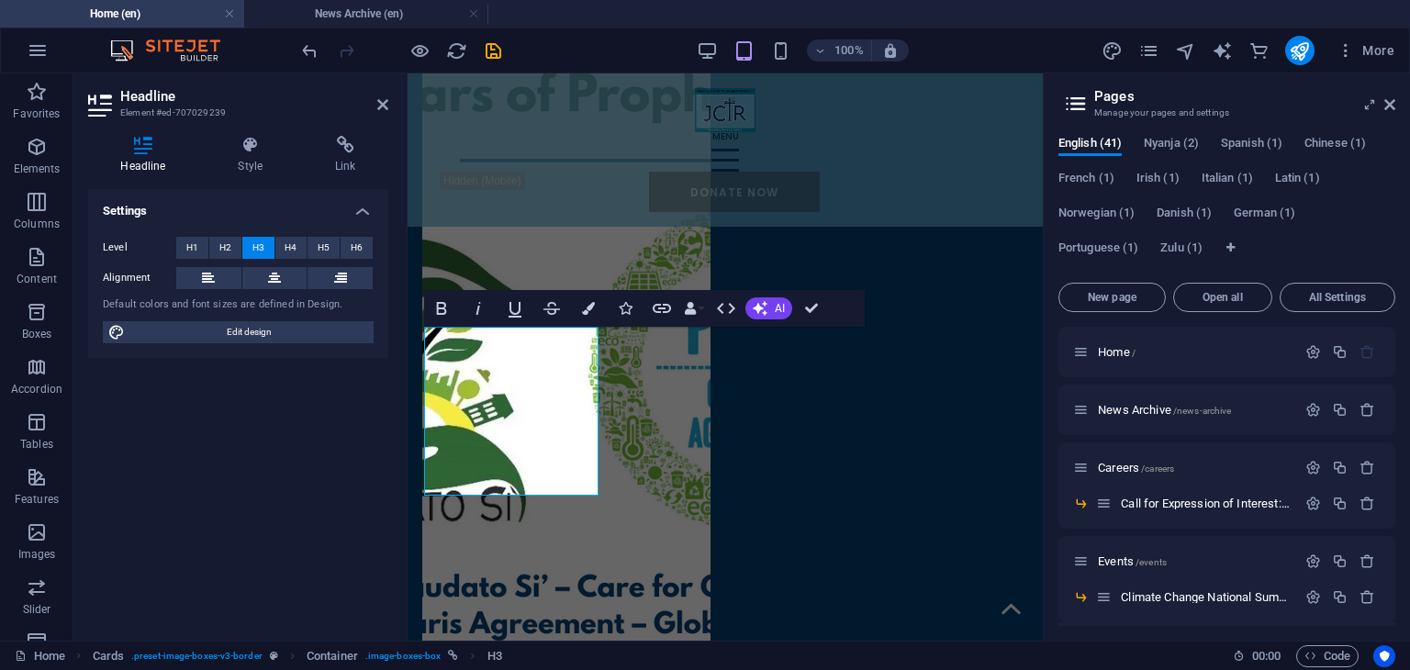
scroll to position [1638, 0]
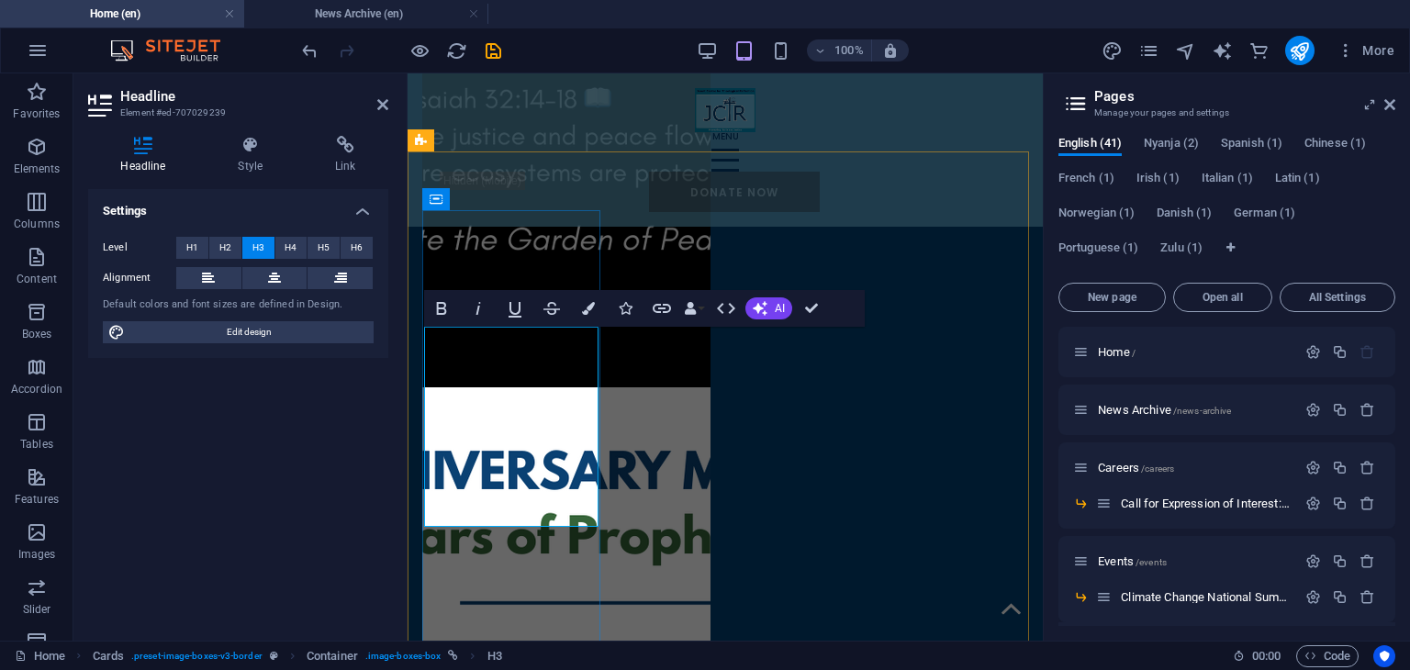
drag, startPoint x: 465, startPoint y: 449, endPoint x: 563, endPoint y: 450, distance: 97.3
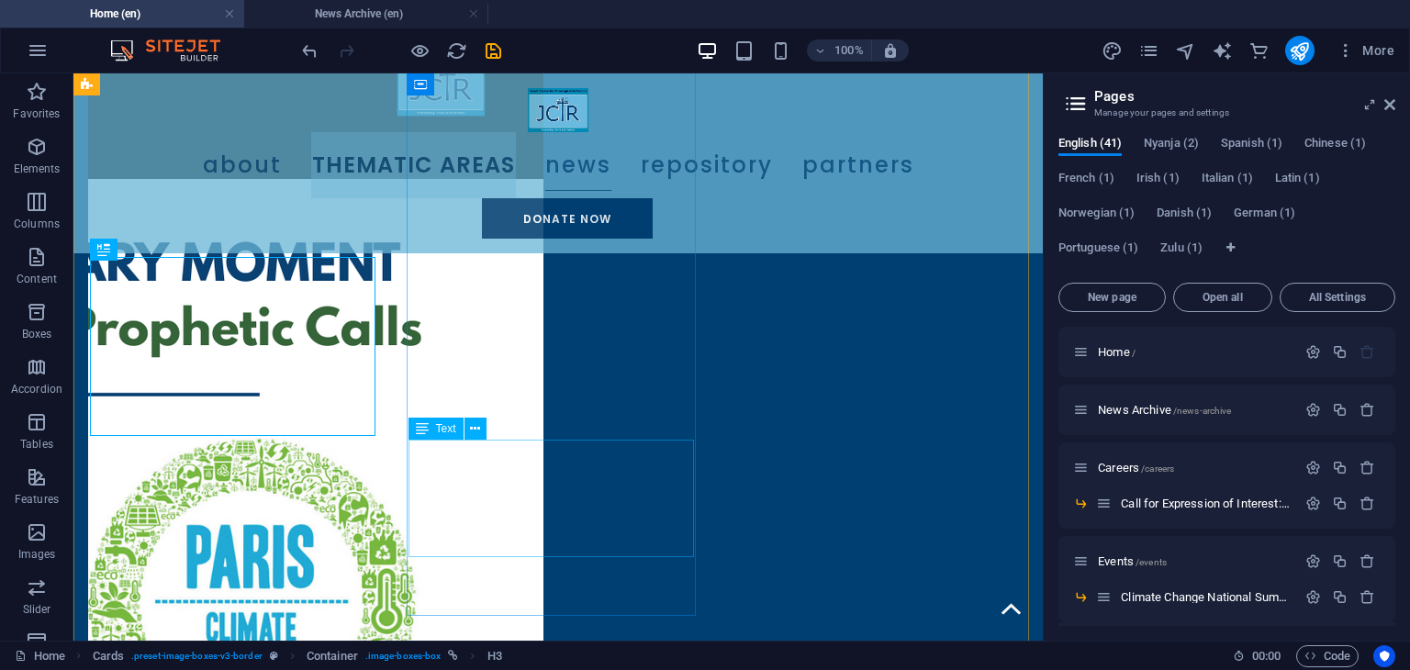
scroll to position [2096, 0]
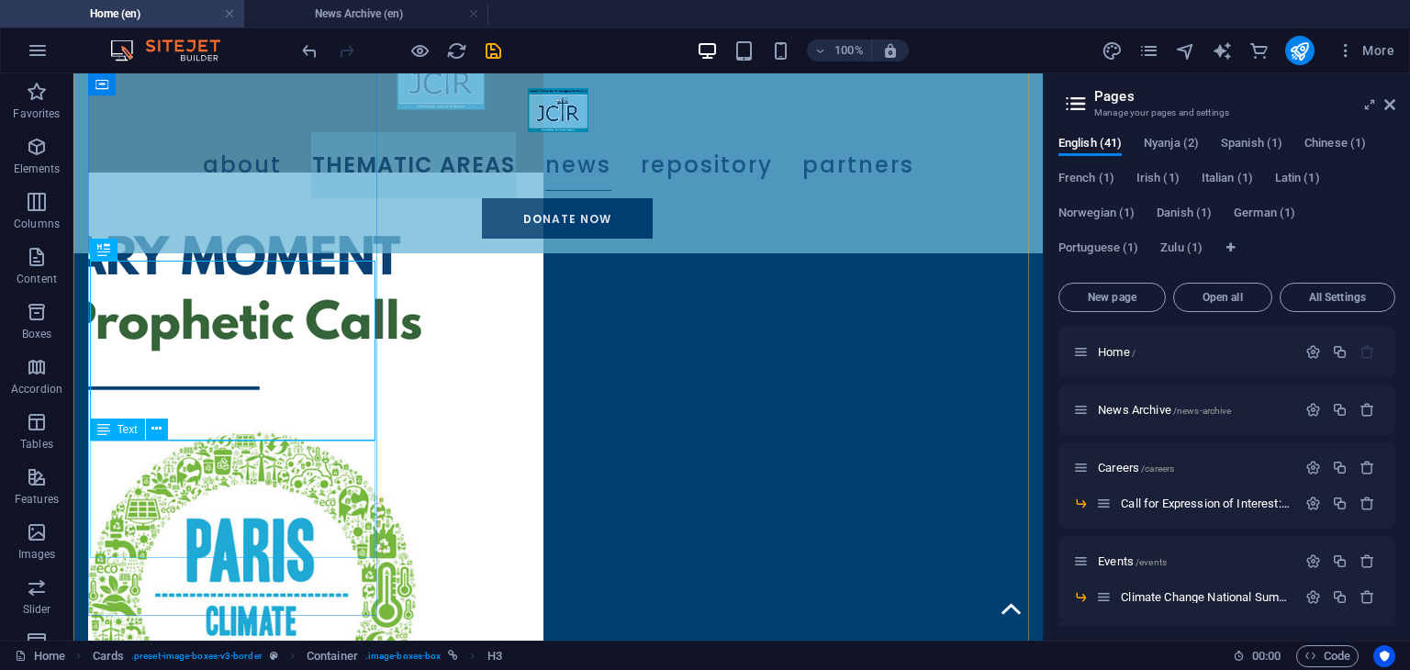
click at [244, 478] on div "H2 Banner Banner Container 2 columns Container Container Image slider Container…" at bounding box center [557, 356] width 969 height 567
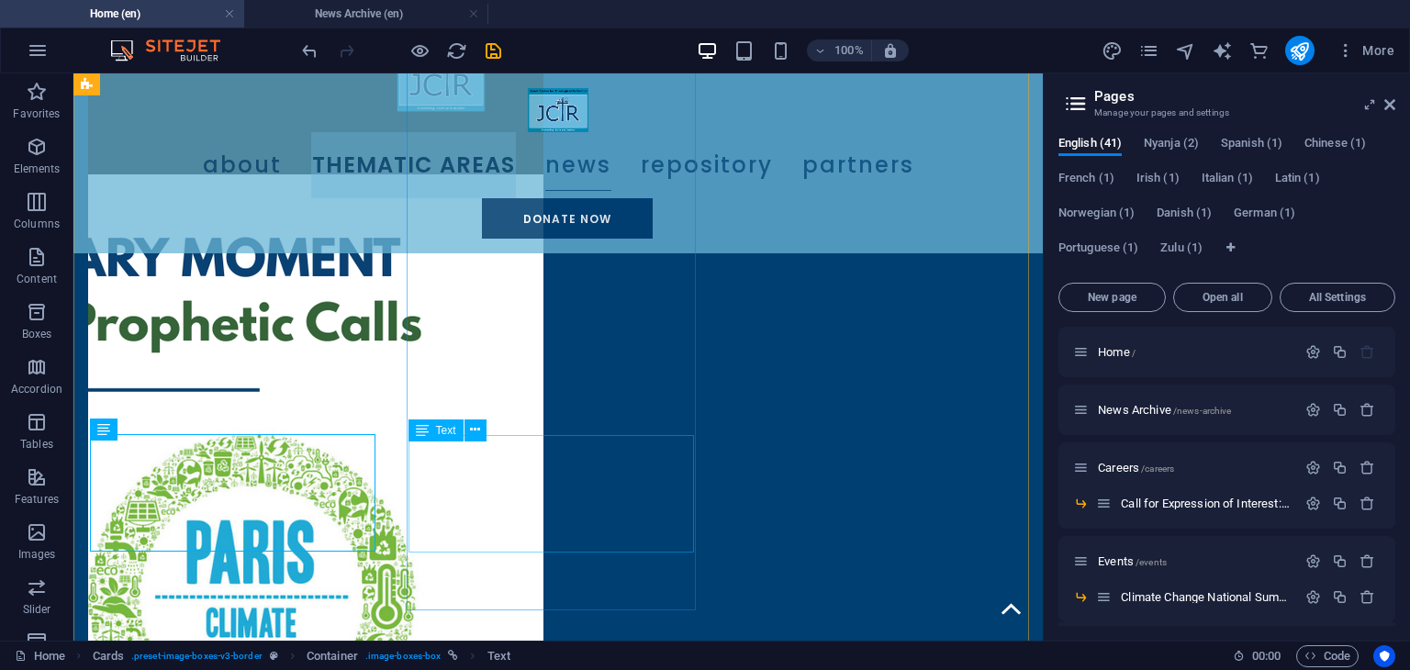
scroll to position [2095, 0]
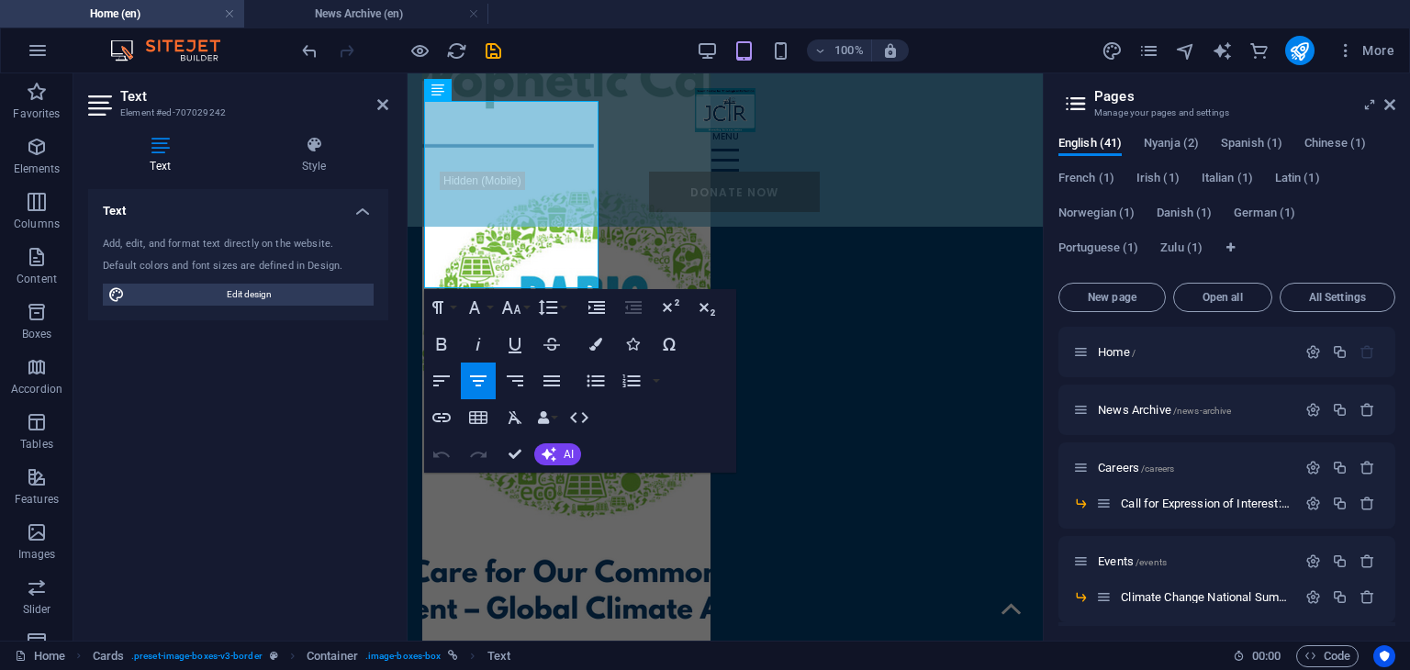
scroll to position [2033, 0]
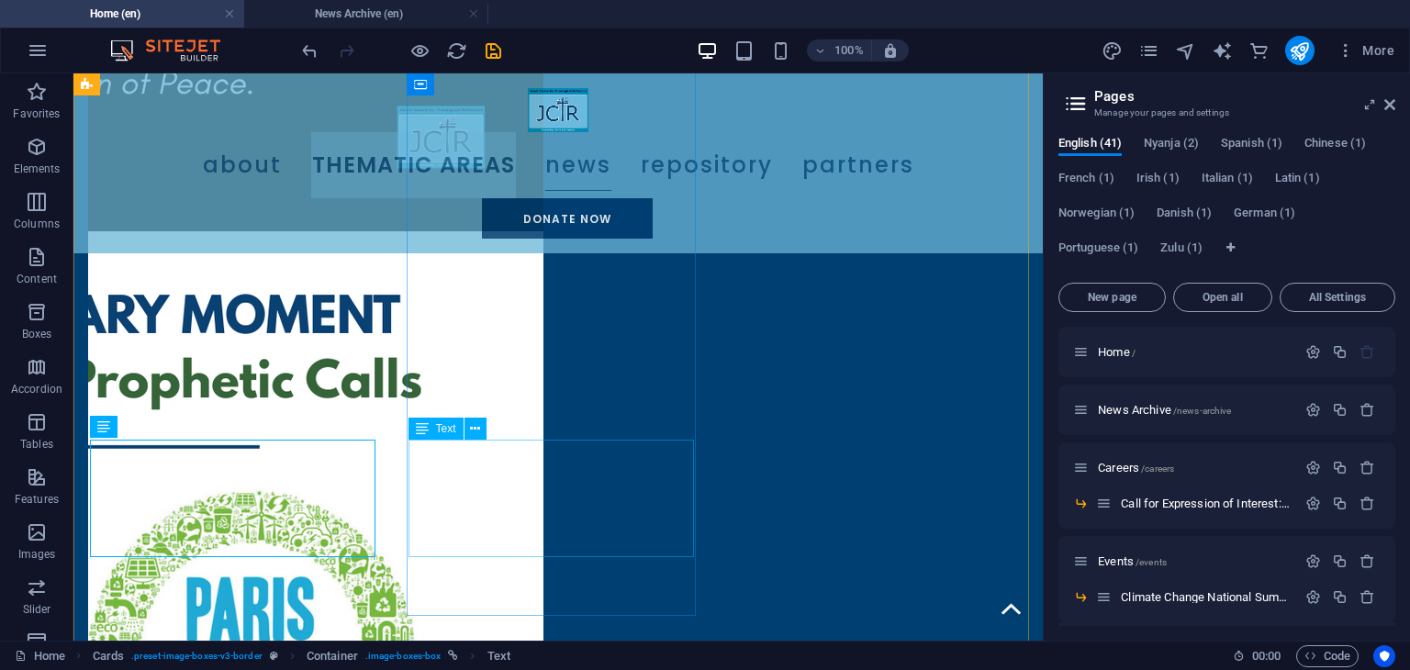
scroll to position [2094, 0]
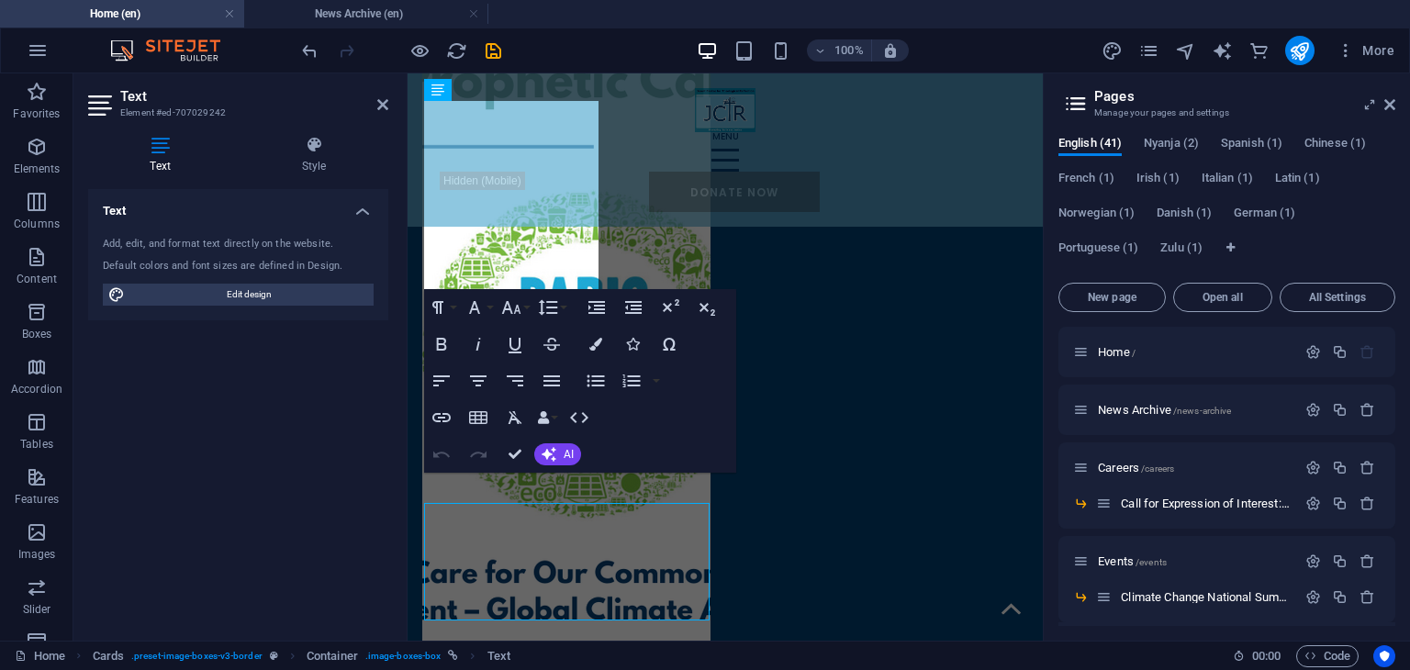
scroll to position [2032, 0]
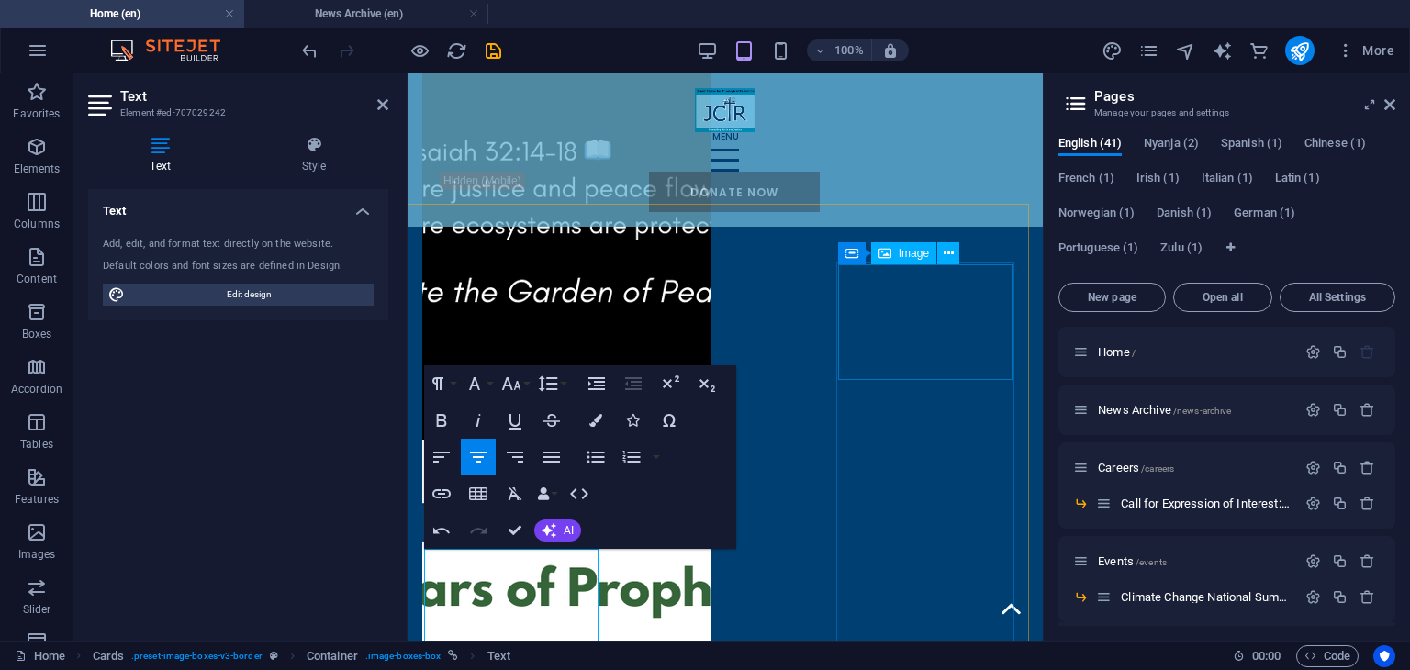
scroll to position [1548, 0]
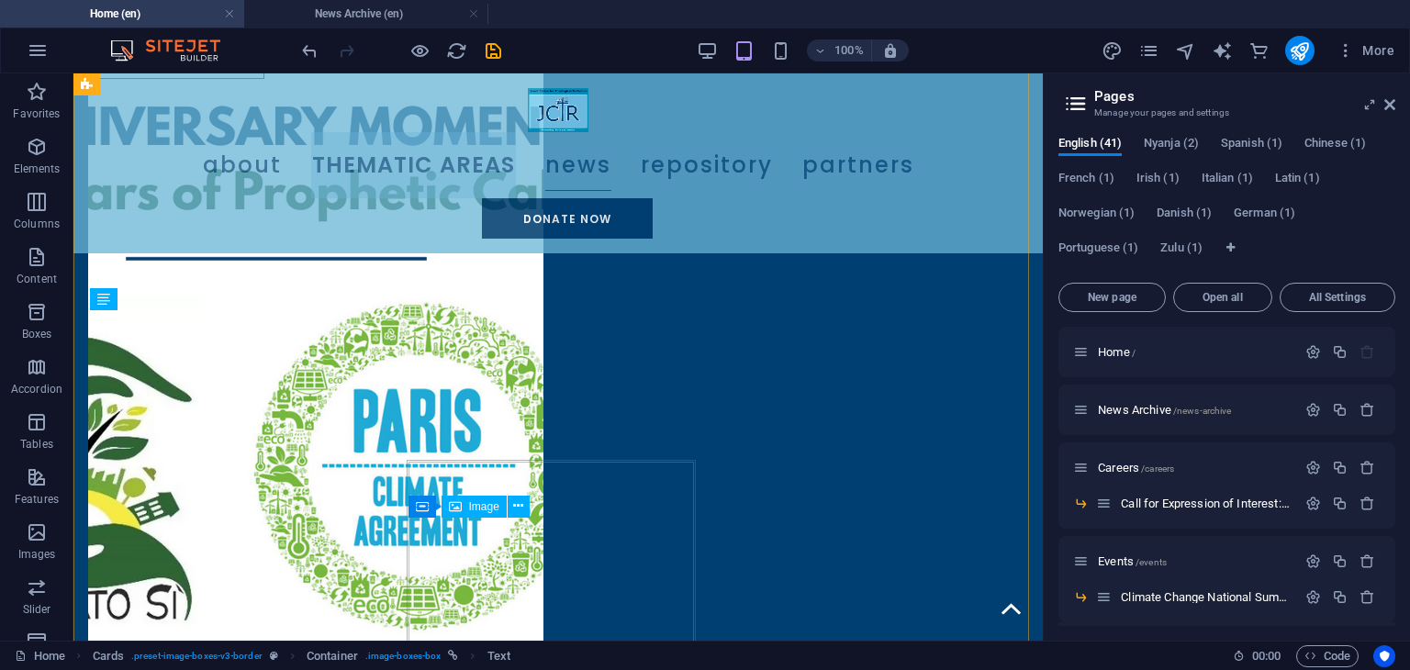
scroll to position [2225, 0]
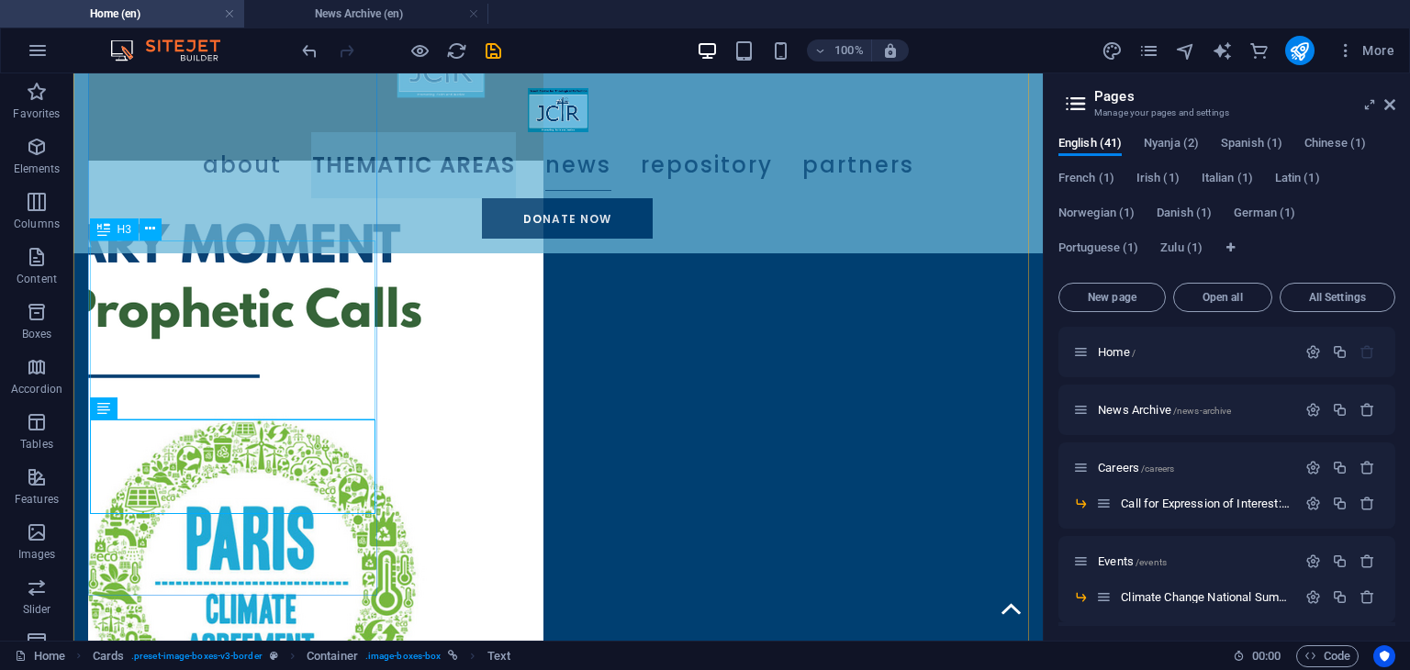
scroll to position [2121, 0]
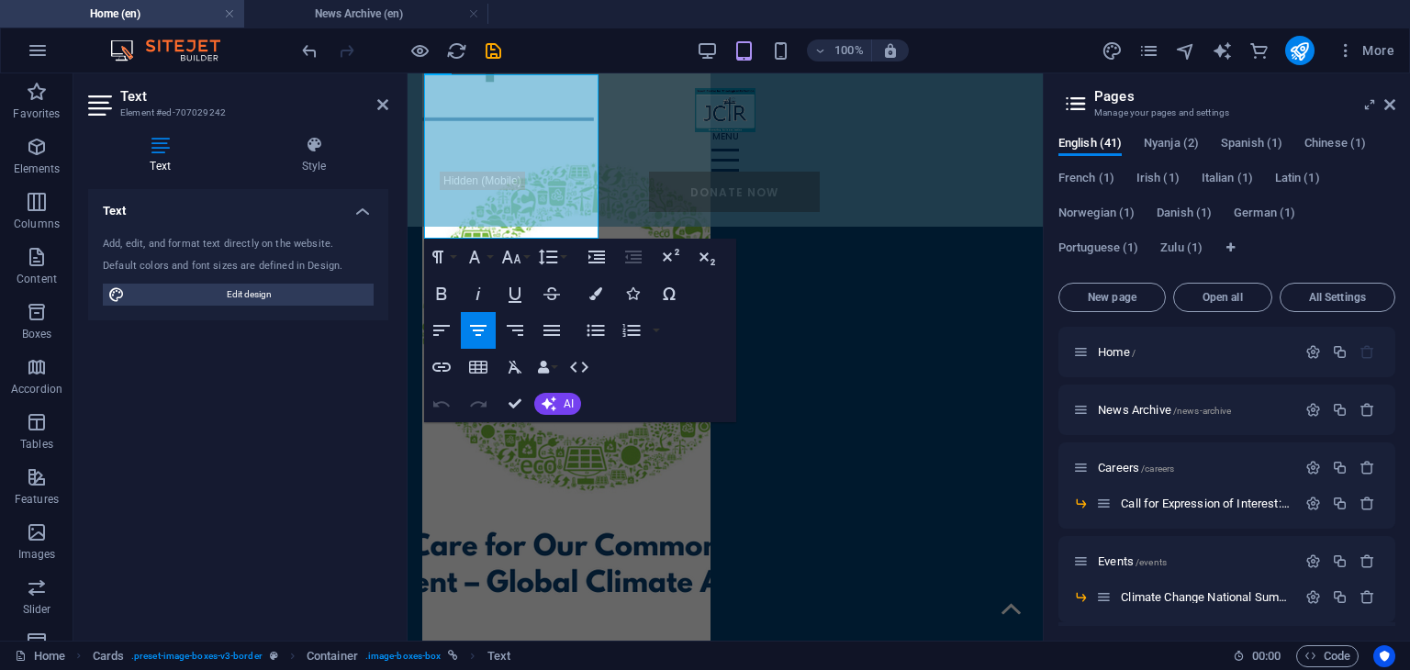
scroll to position [2060, 0]
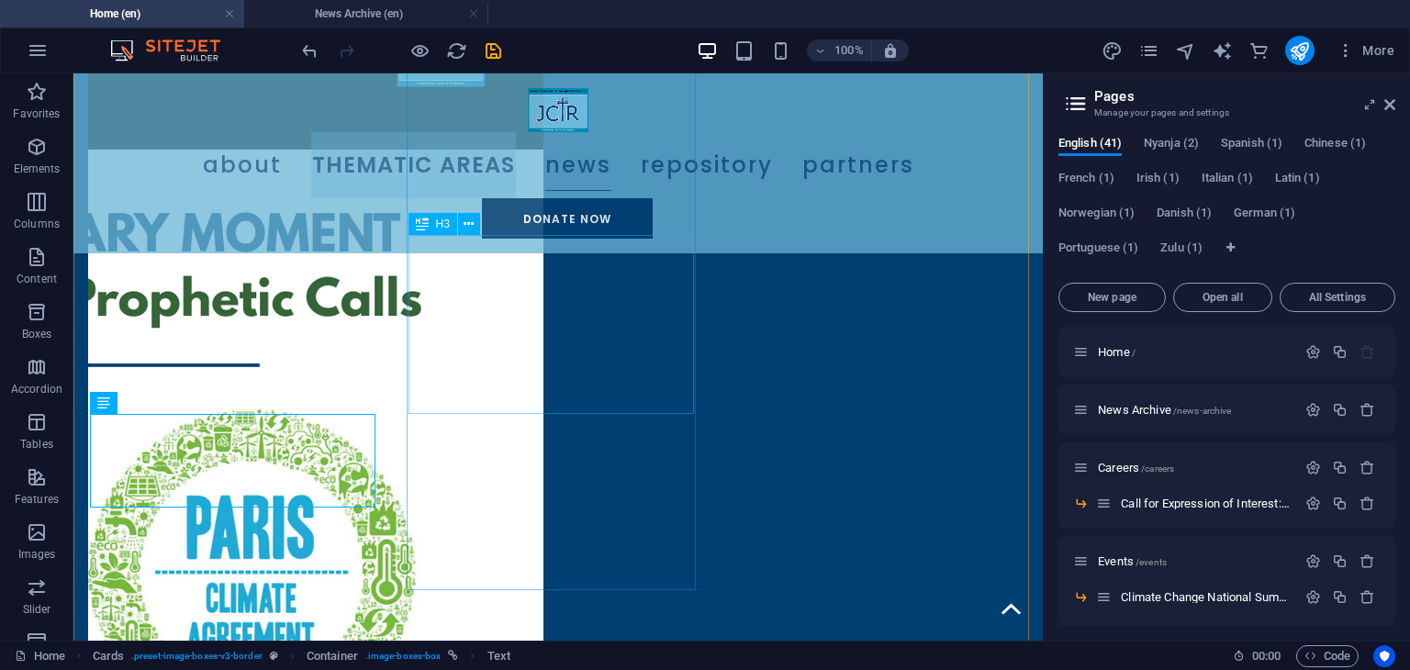
scroll to position [2120, 0]
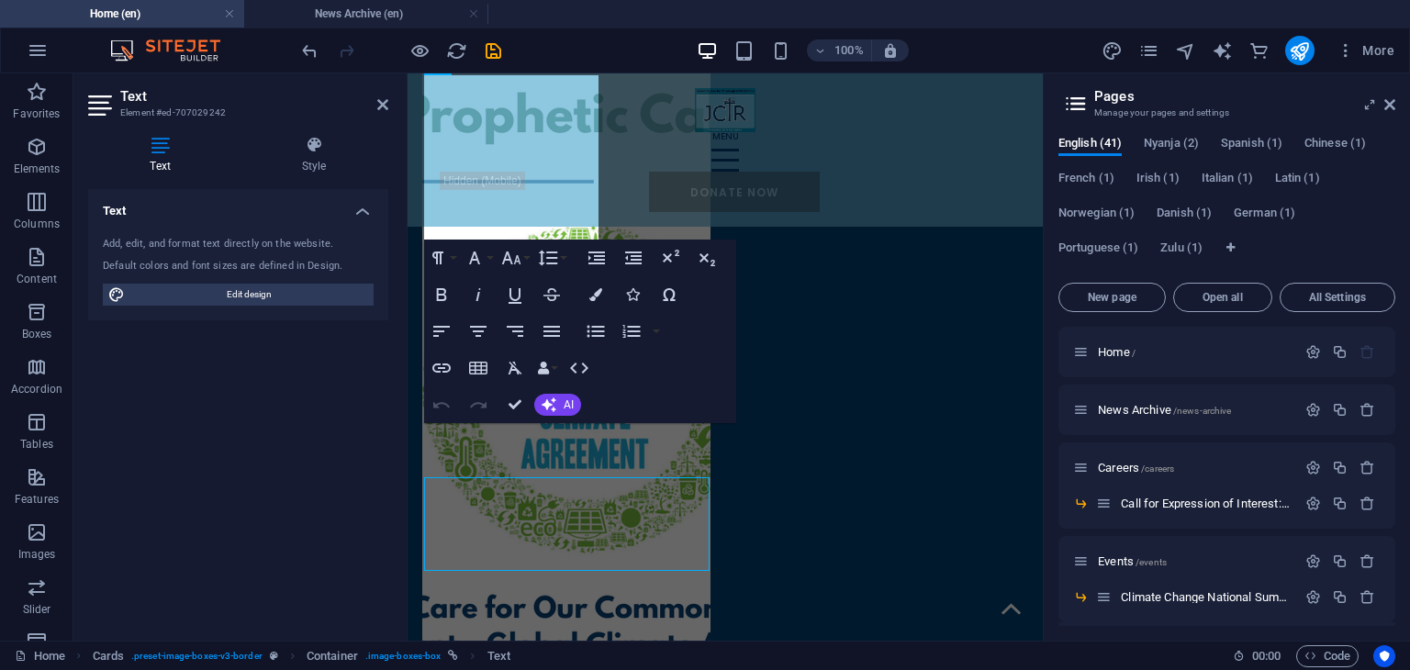
scroll to position [2059, 0]
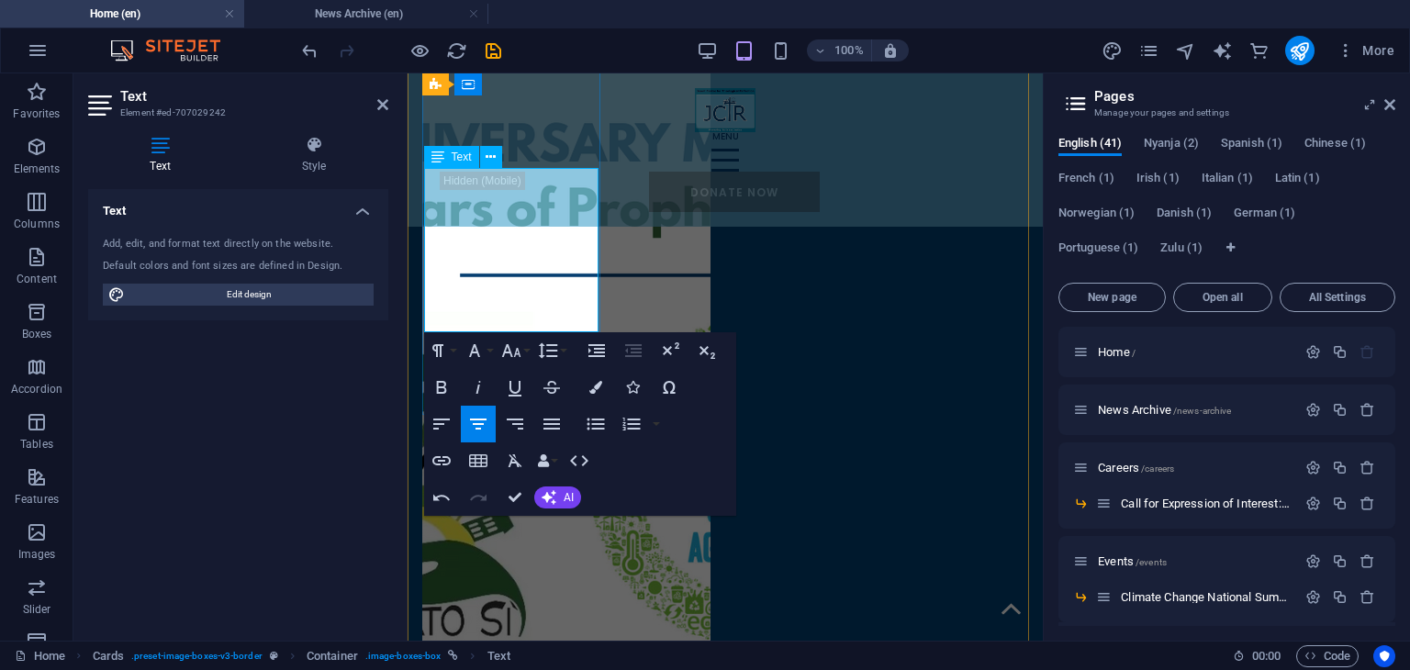
scroll to position [1968, 0]
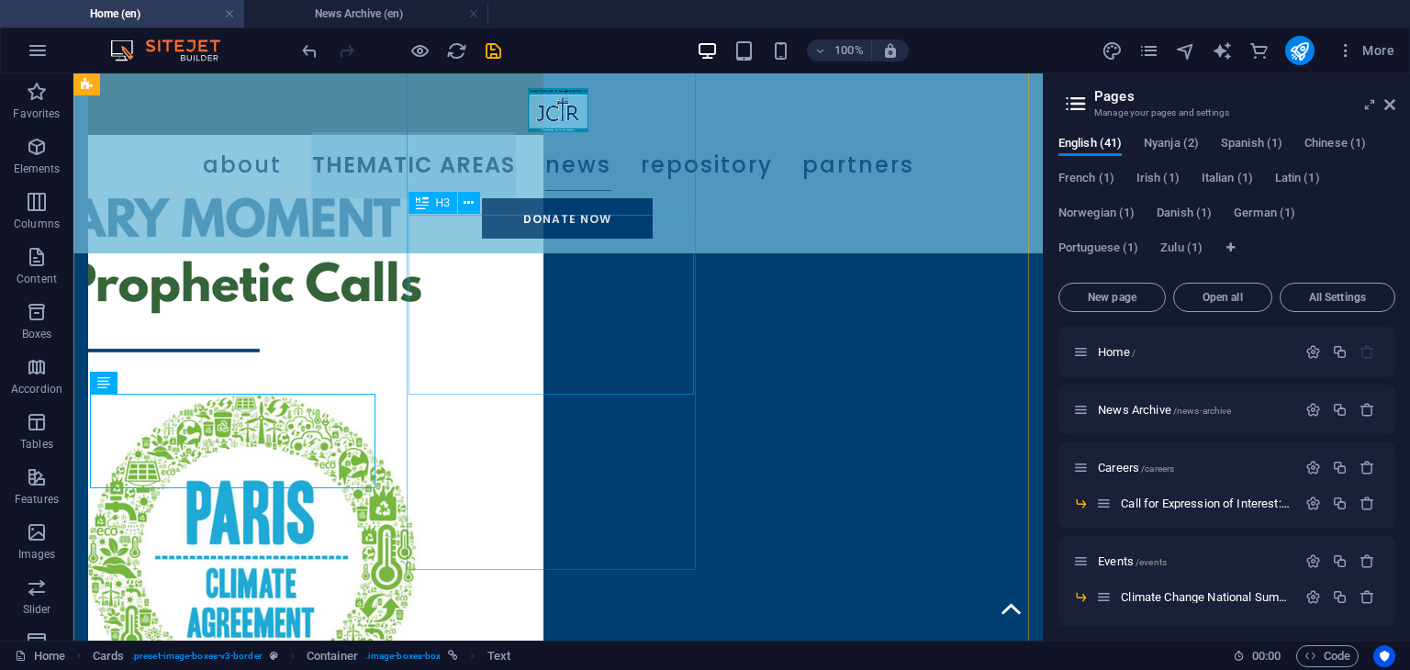
scroll to position [2141, 0]
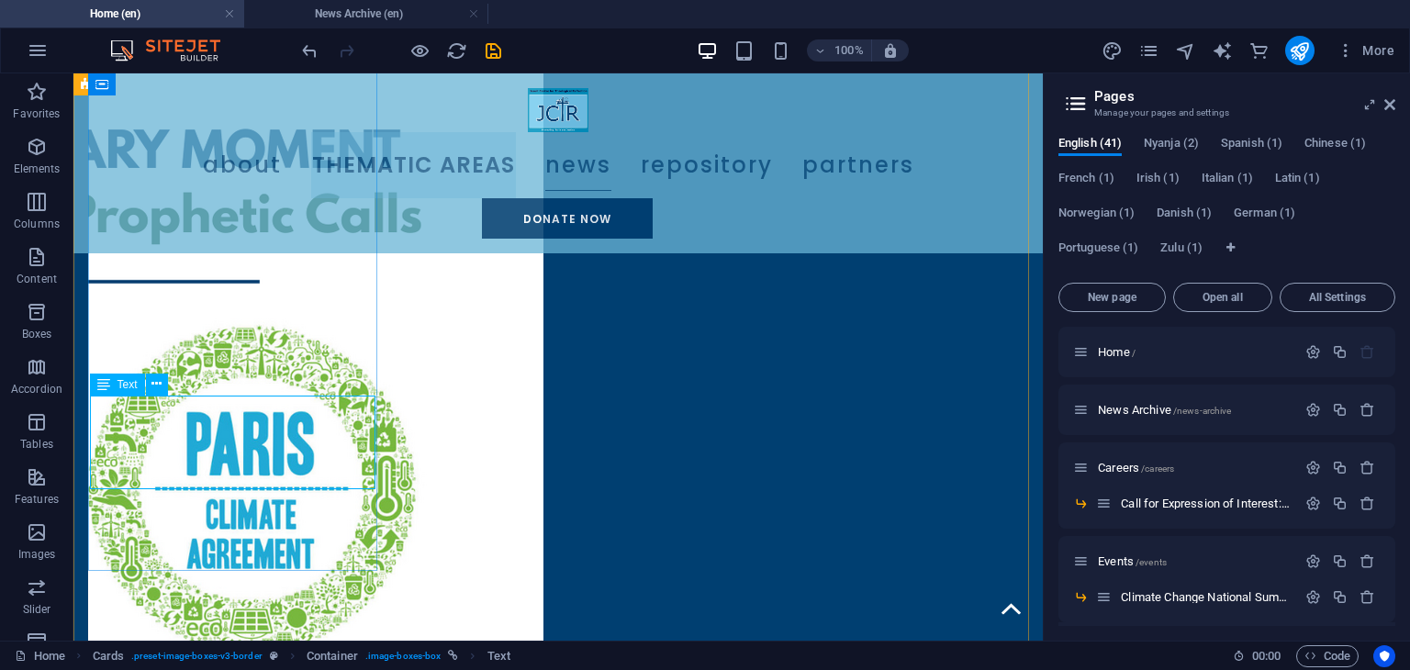
scroll to position [1777, 0]
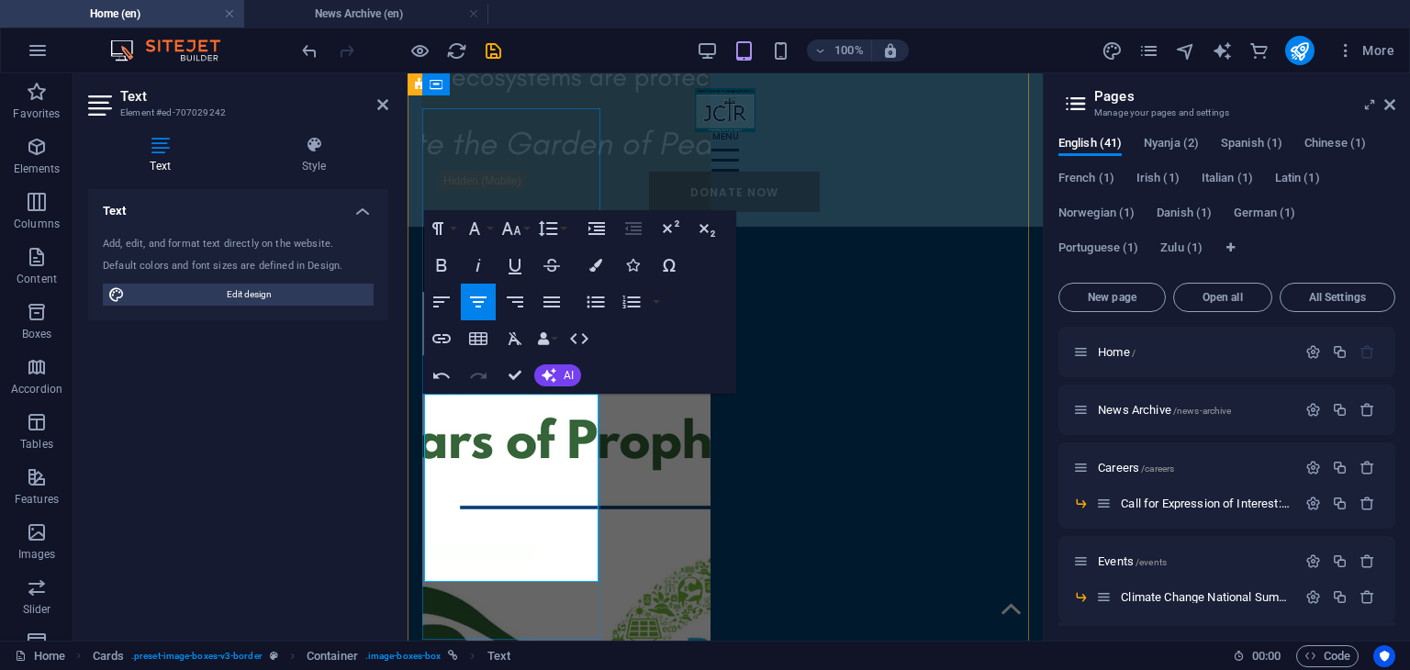
scroll to position [1730, 0]
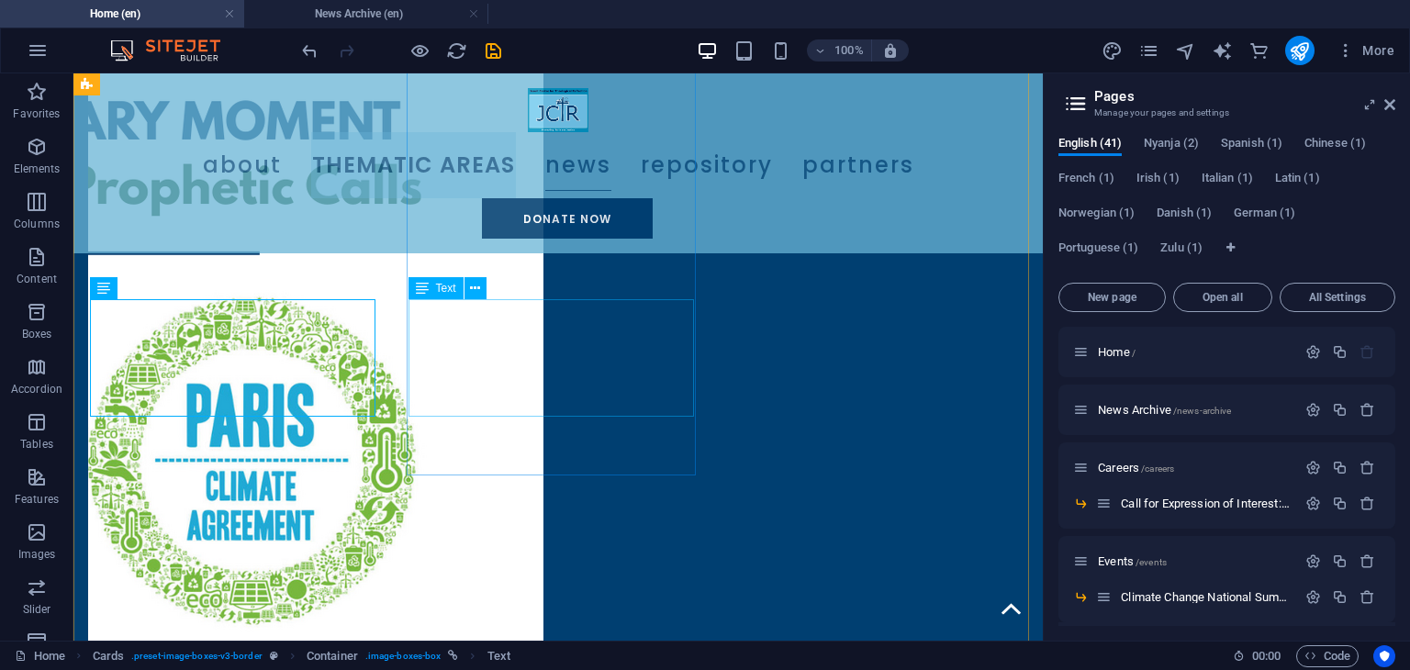
scroll to position [2236, 0]
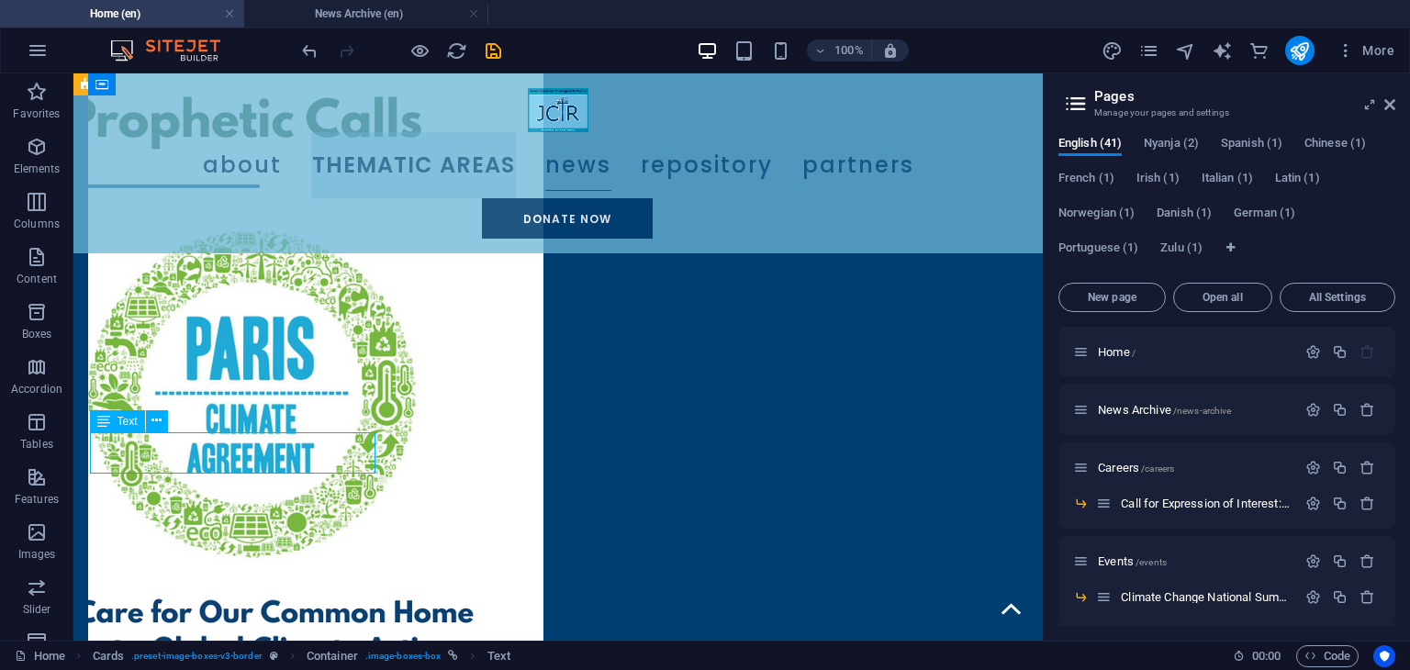
scroll to position [2174, 0]
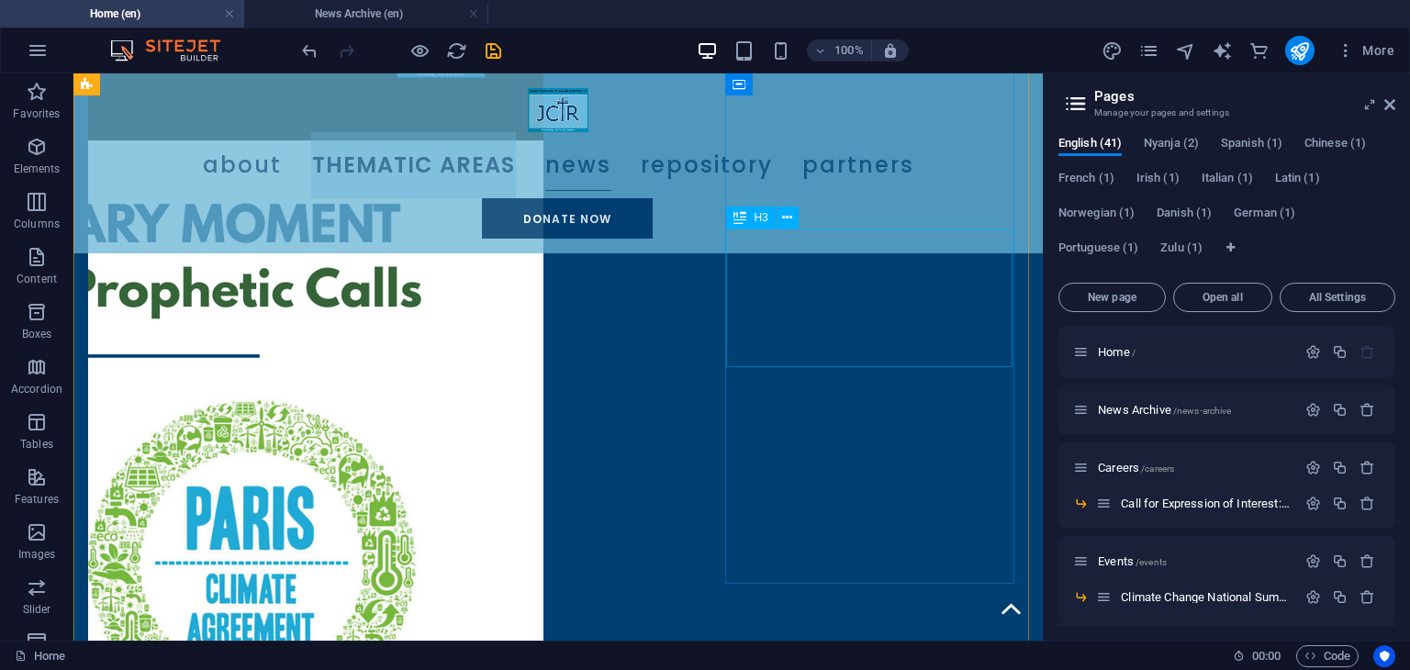
scroll to position [2127, 0]
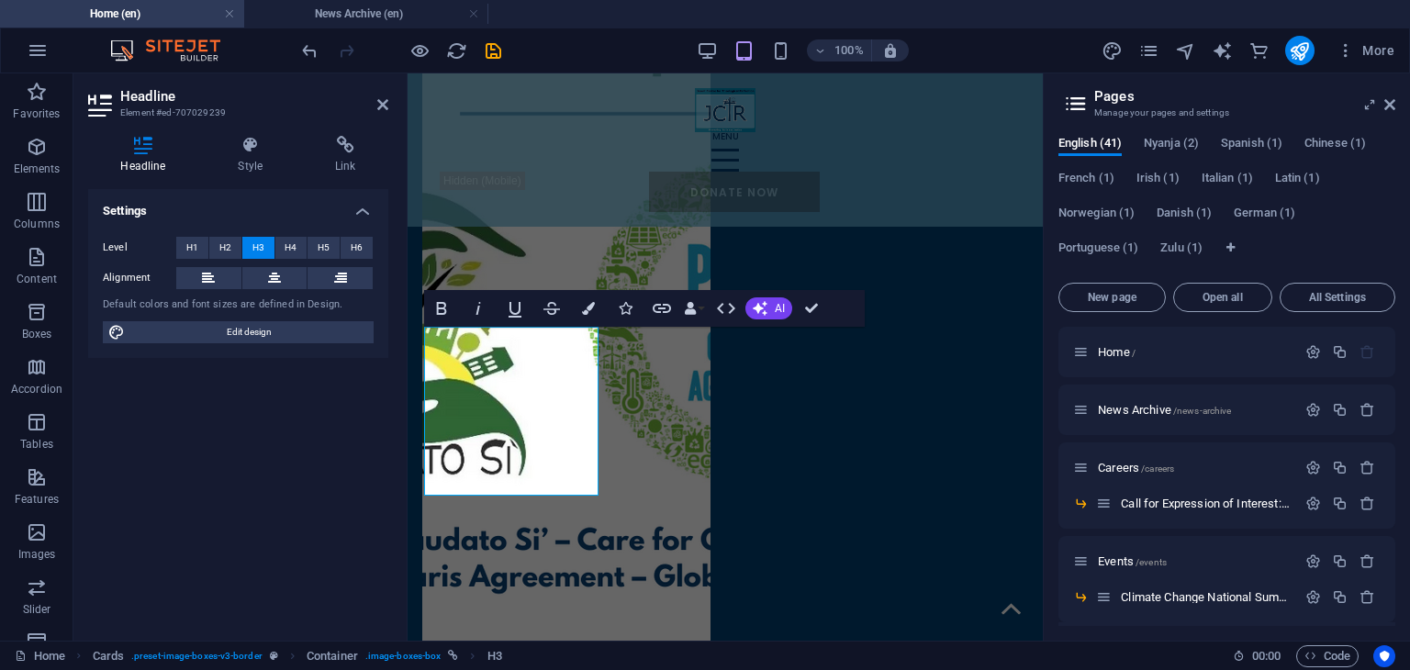
scroll to position [1638, 0]
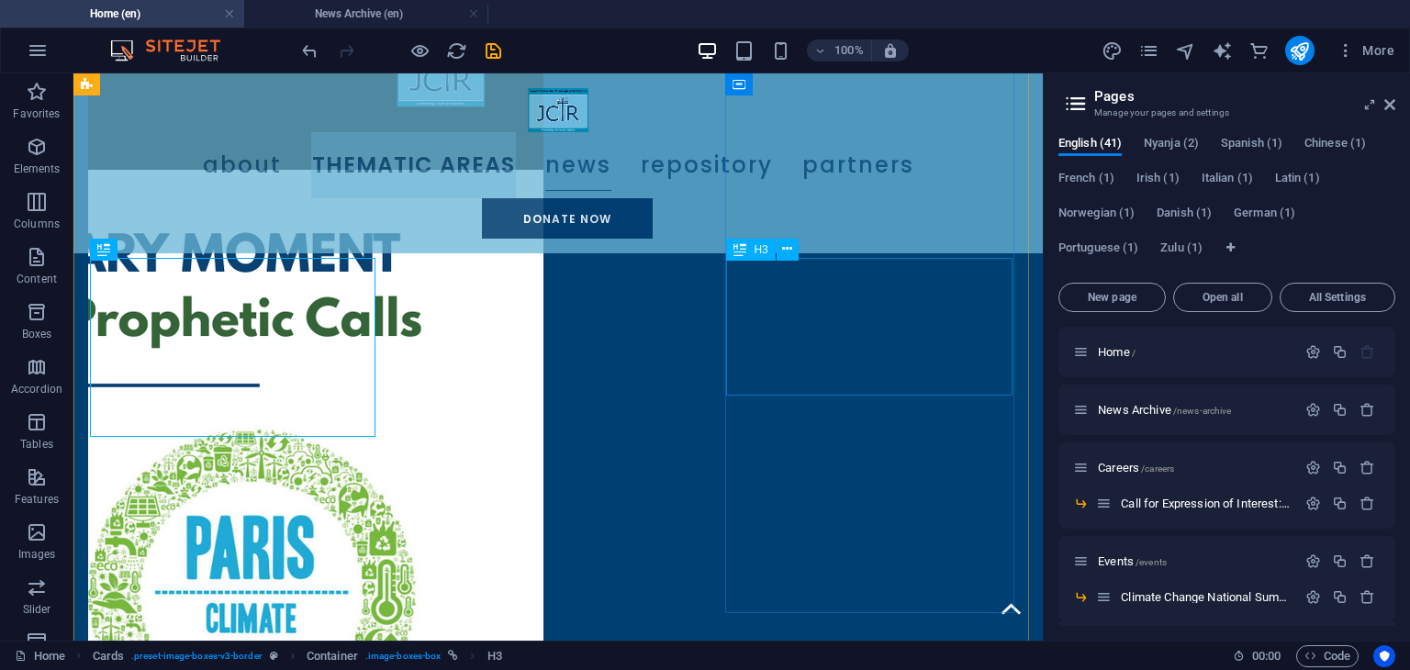
scroll to position [2096, 0]
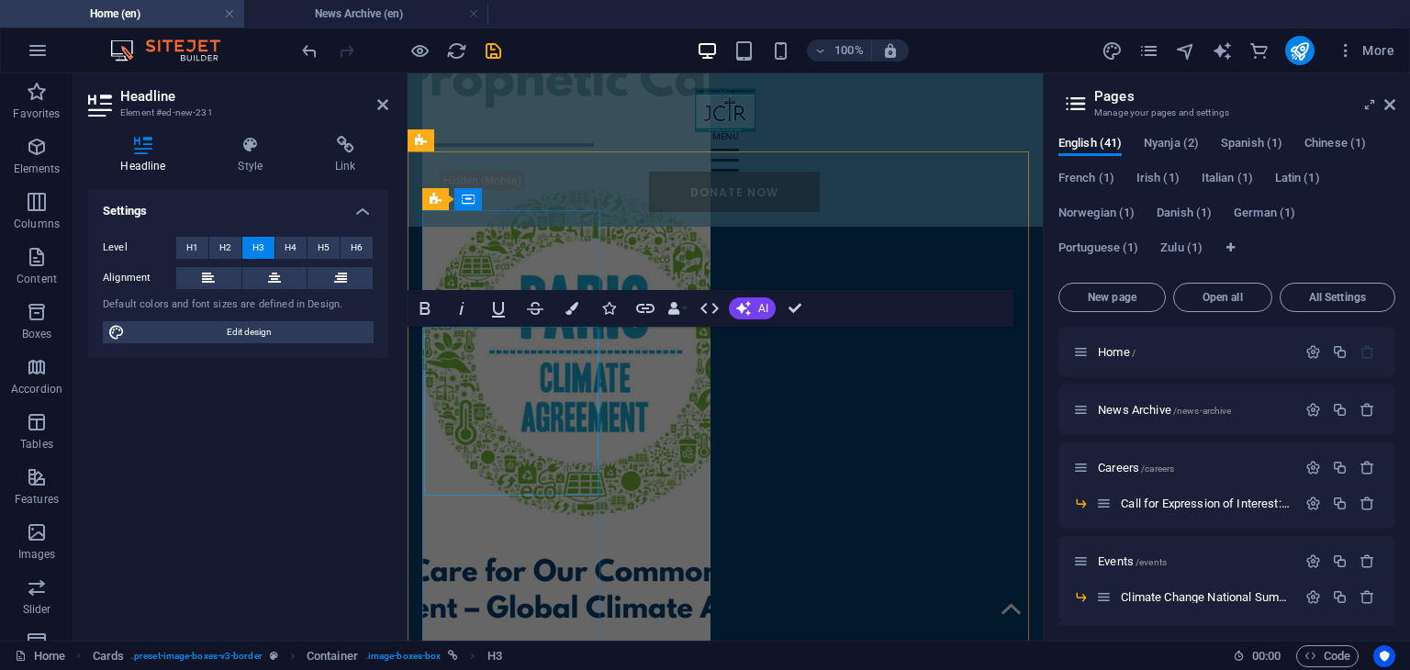
scroll to position [1638, 0]
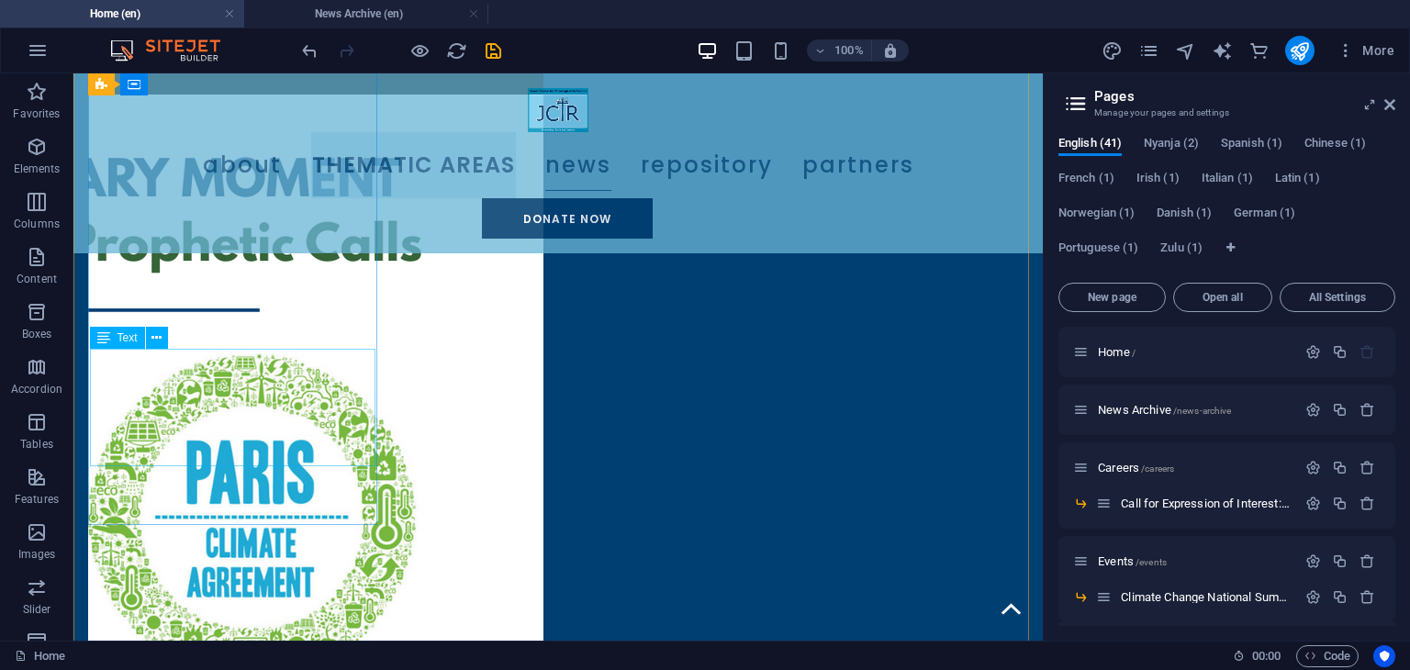
scroll to position [2155, 0]
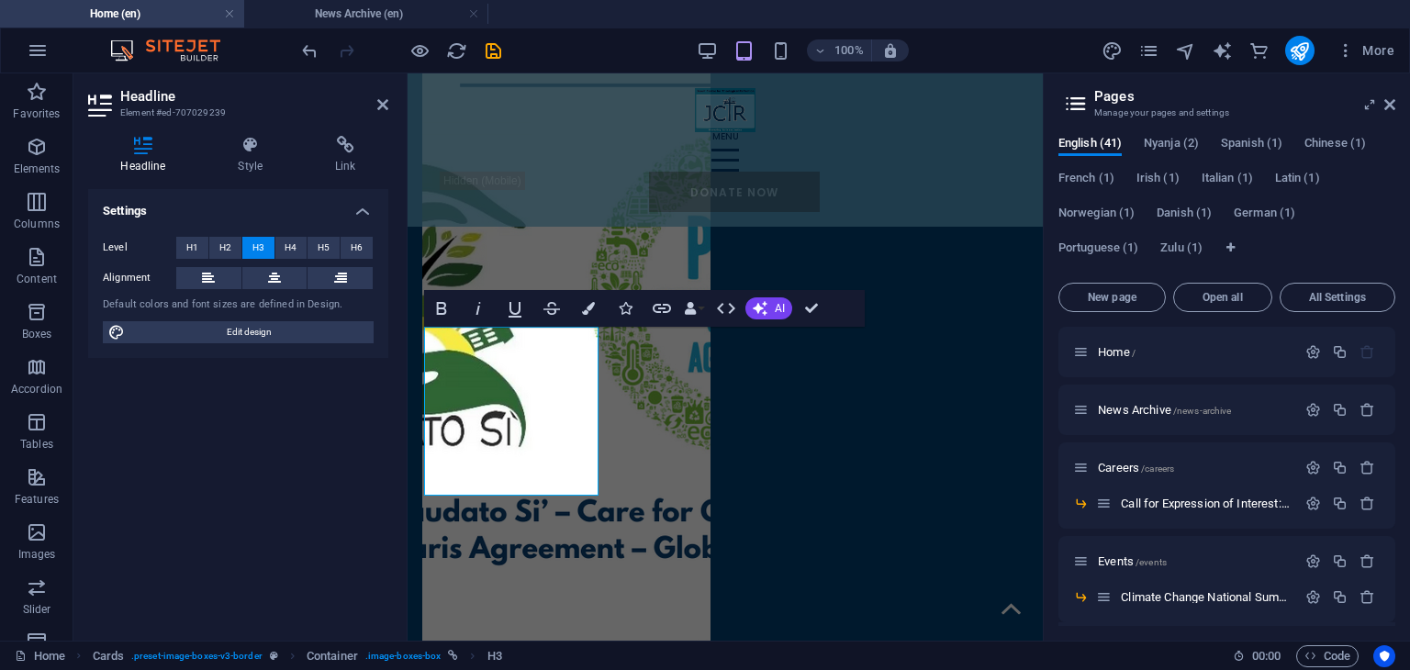
scroll to position [1638, 0]
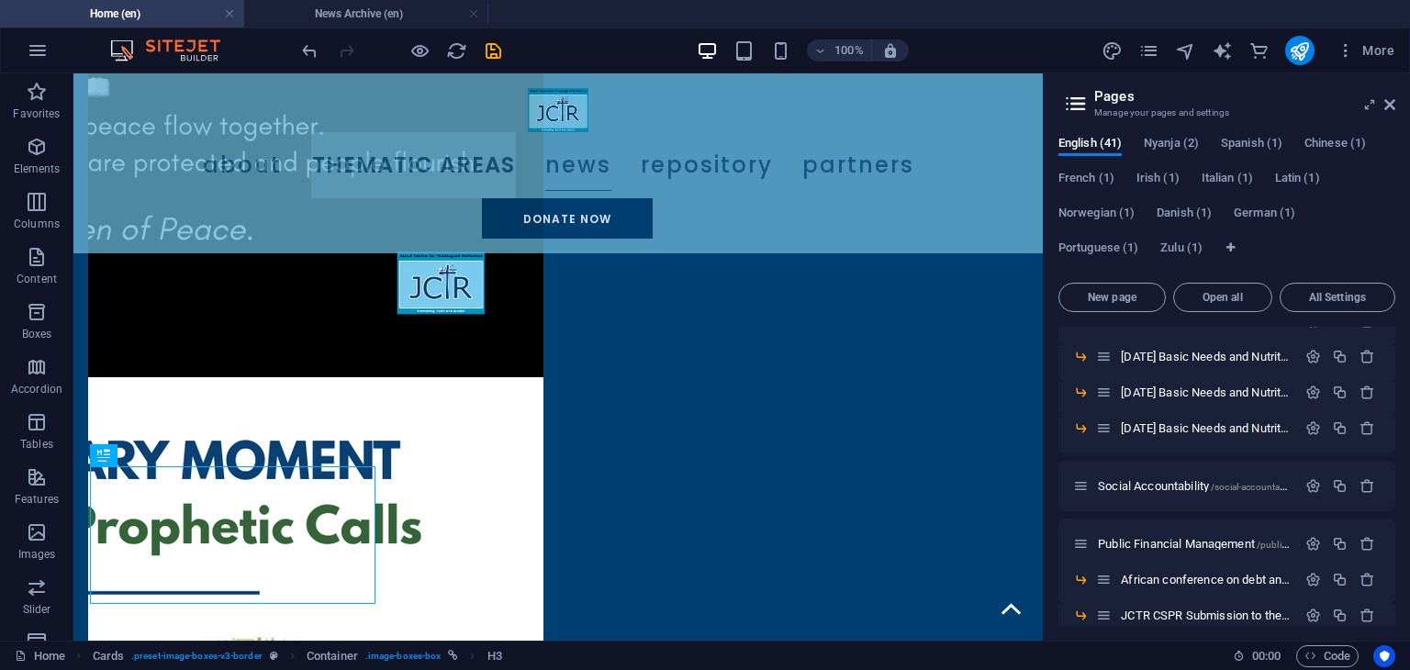
scroll to position [716, 0]
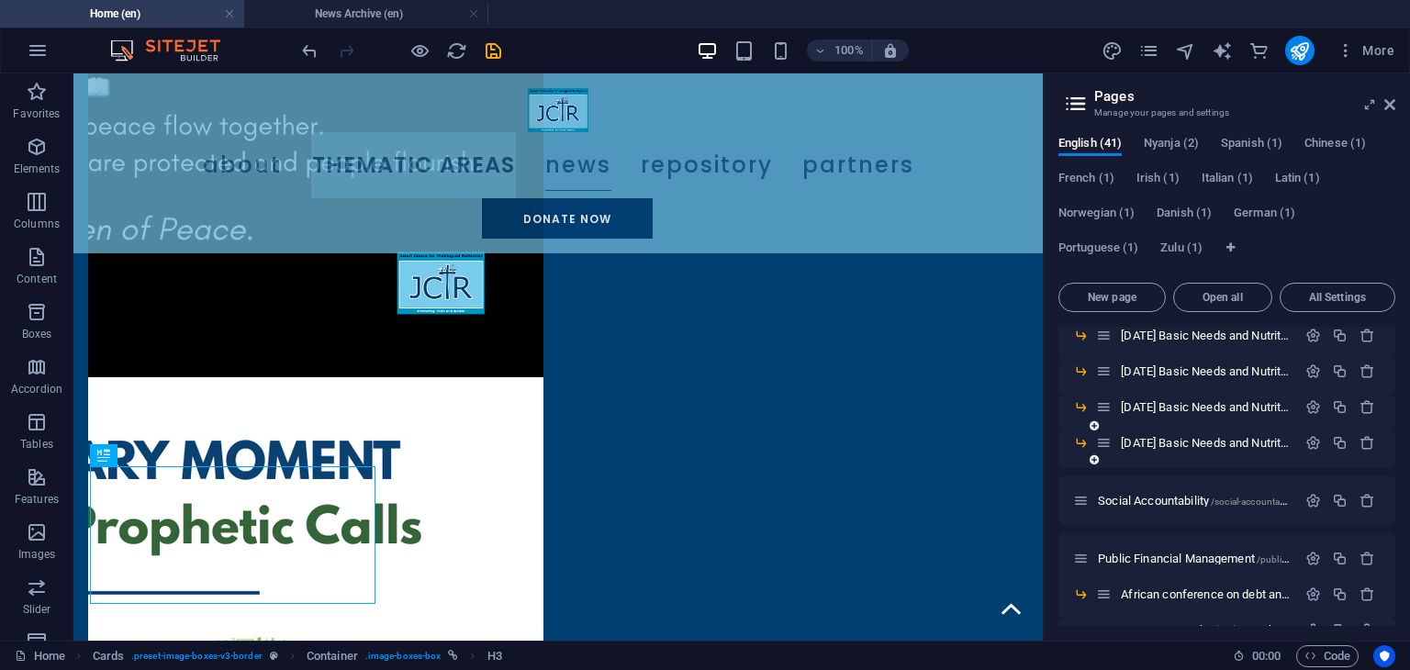
click at [1092, 453] on div at bounding box center [1094, 460] width 11 height 17
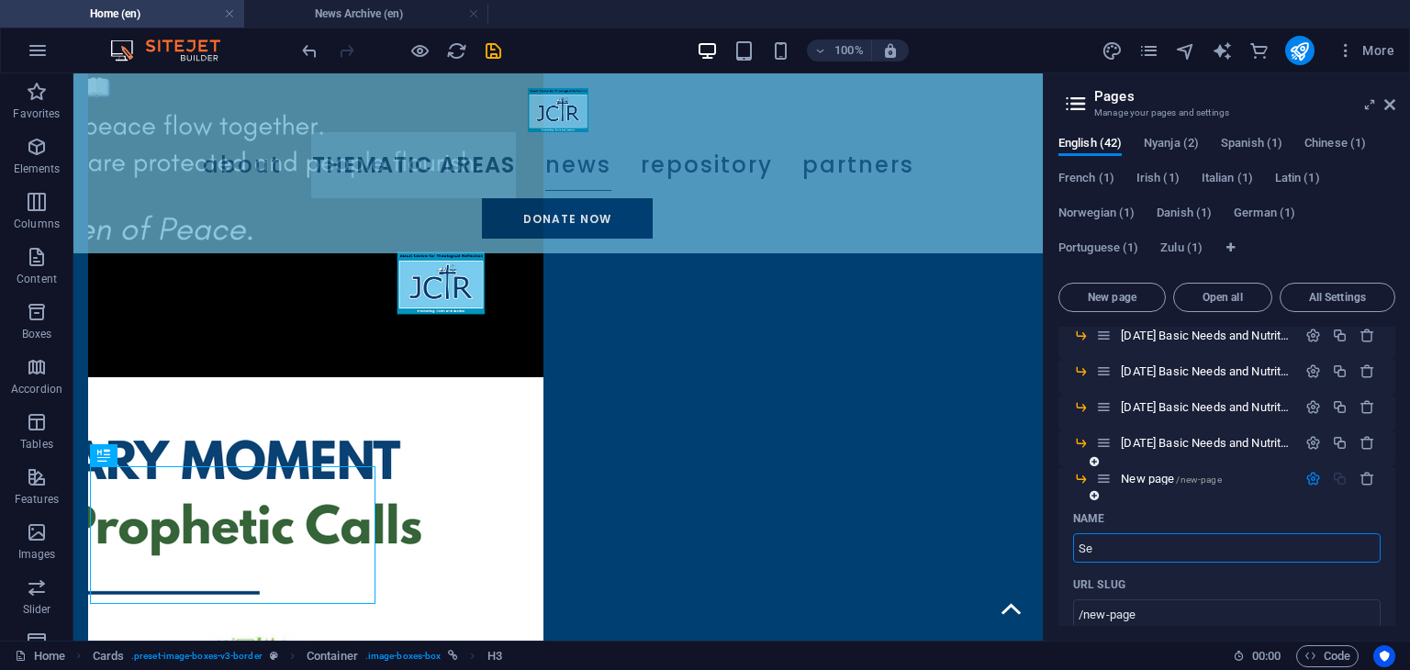
type input "Se"
type input "/se"
type input "Sept"
type input "/sep"
type input "September"
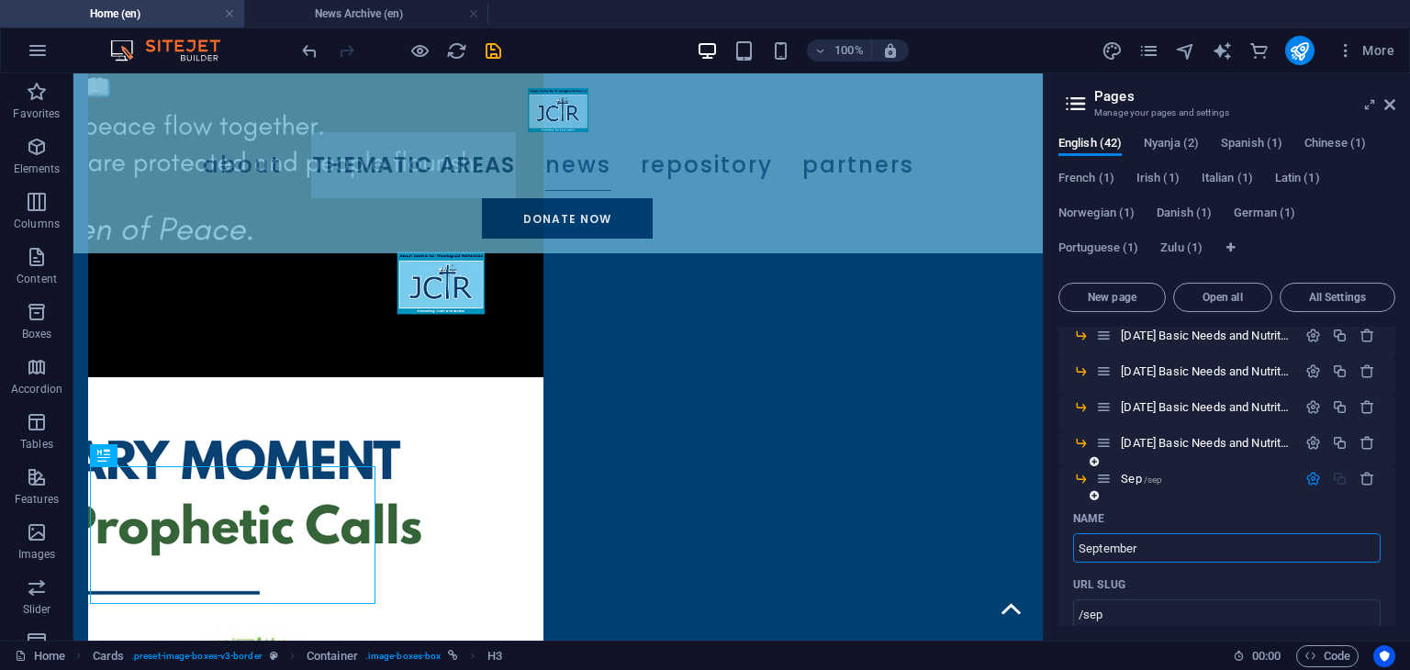
type input "/september"
type input "September 2025"
type input "/september-202"
type input "September 2025 B"
type input "/september-2025"
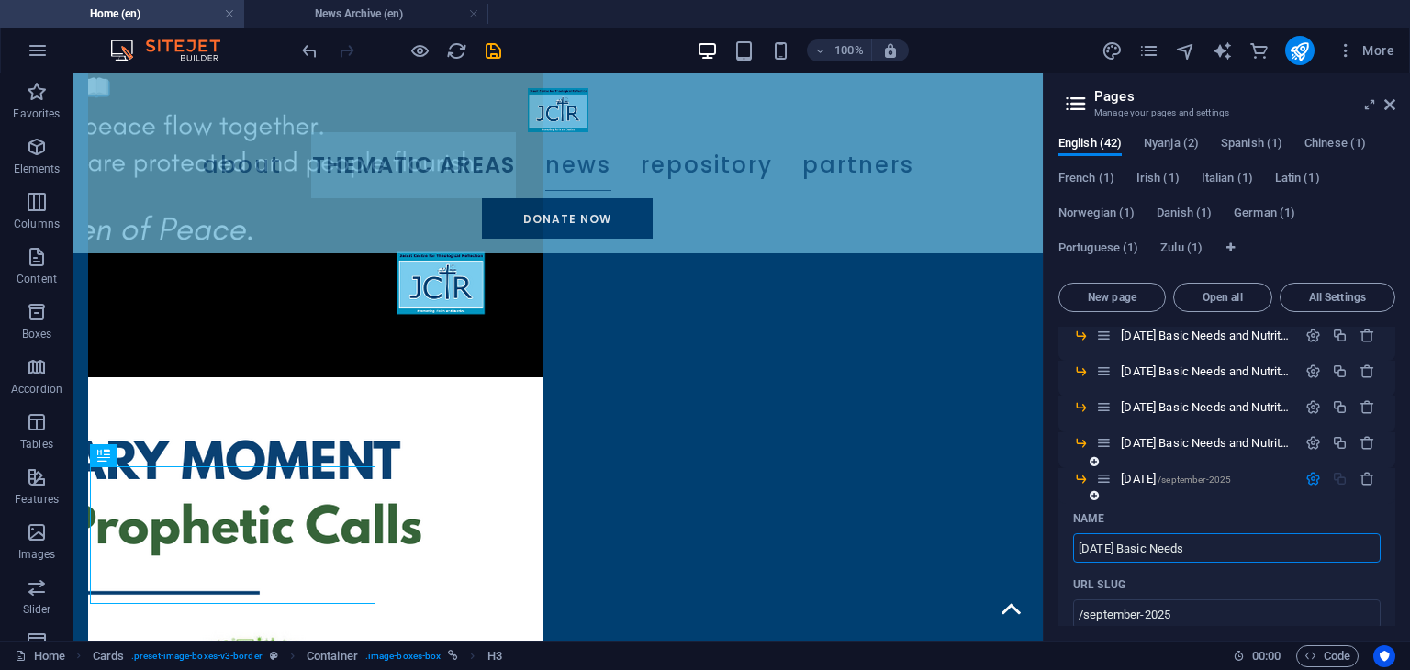
type input "September 2025 Basic Needs a"
type input "/september-2025-basic-needs"
type input "September 2025 Basic Needs and Nutri"
type input "/september-2025-basic-needs-and-nu"
type input "September 2025 Basic Needs and Nutrition Ba"
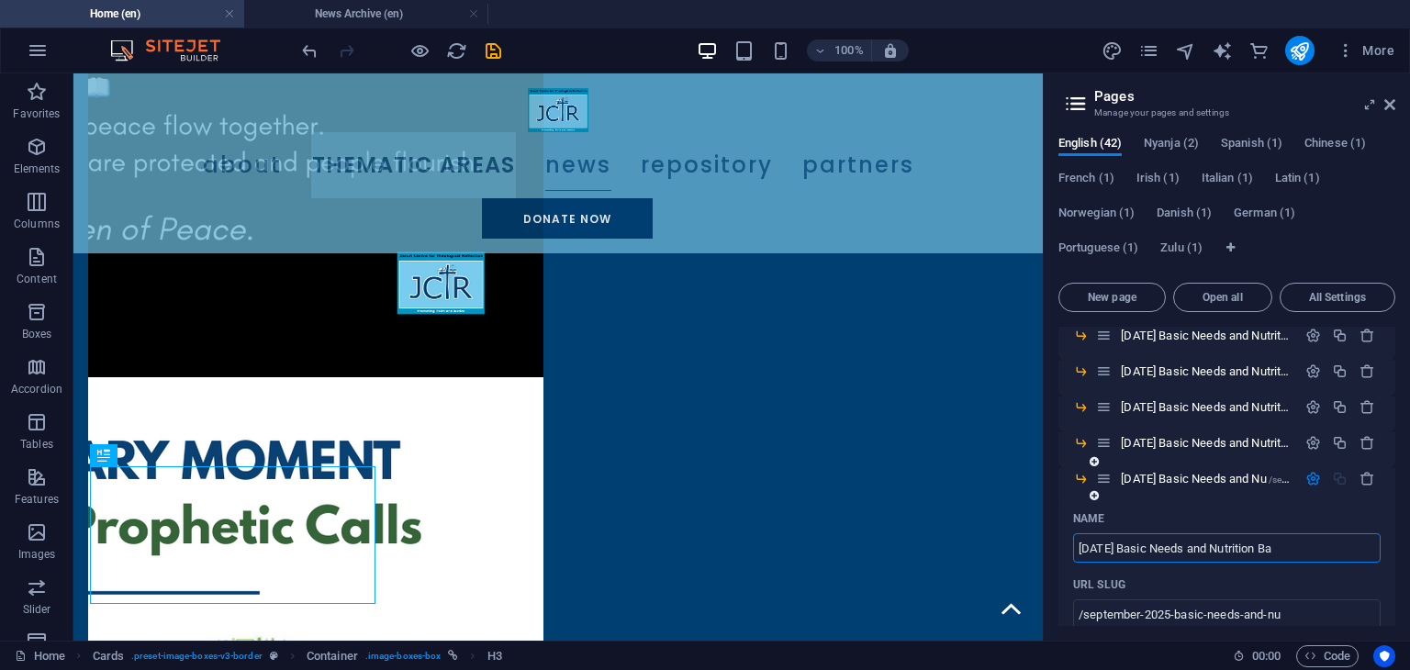
type input "/september-2025-basic-needs-and-nutrition"
type input "September 2025 Basic Needs and Nutrition Basket Statemen"
type input "/september-2025-basic-needs-and-nutrition-basket-statem"
type input "[DATE] Basic Needs and Nutrition Basket Statement"
type input "/september-2025-basic-needs-and-nutrition-basket-statement"
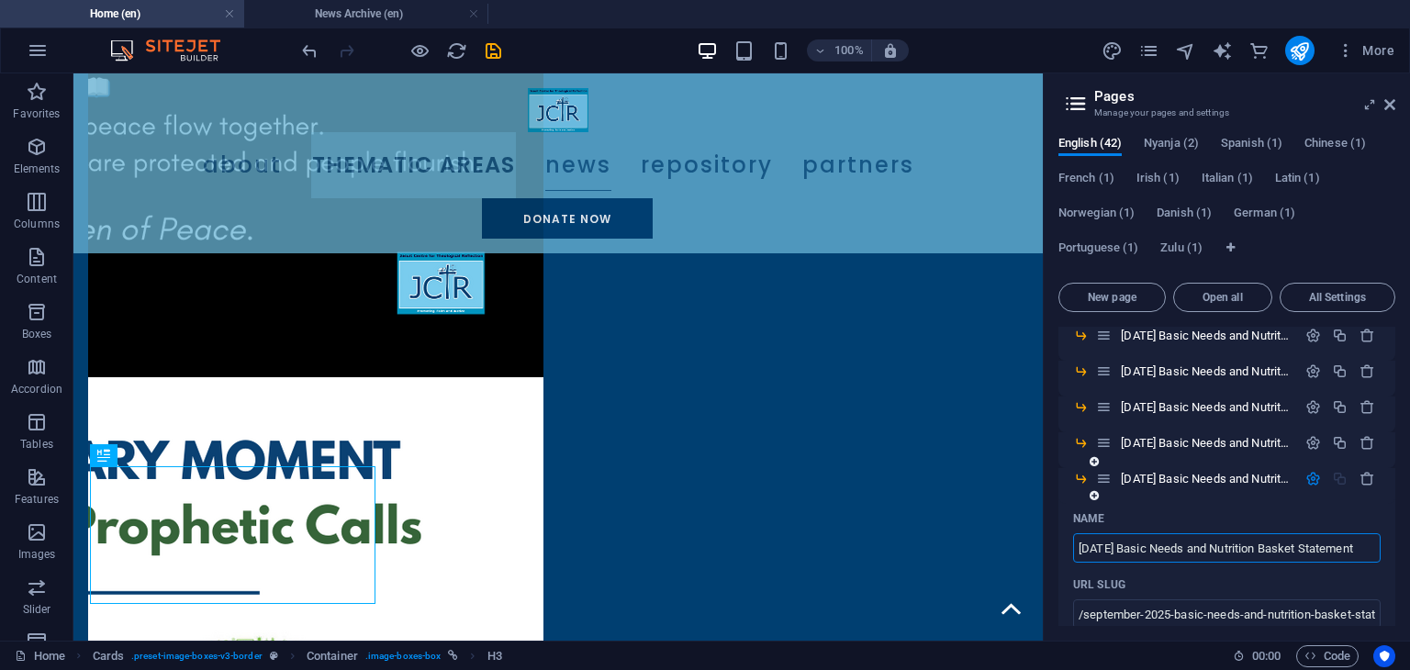
scroll to position [0, 22]
click at [1260, 557] on input "[DATE] Basic Needs and Nutrition Basket Statement" at bounding box center [1226, 547] width 307 height 29
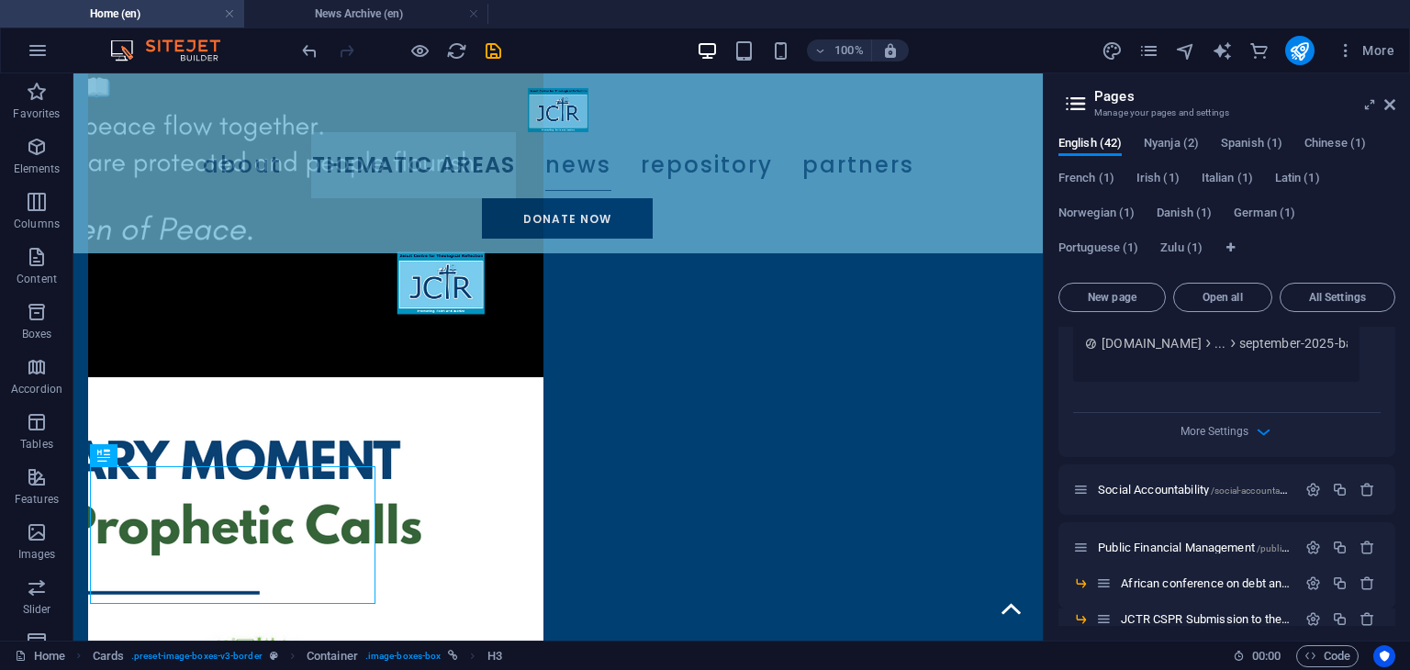
scroll to position [1412, 0]
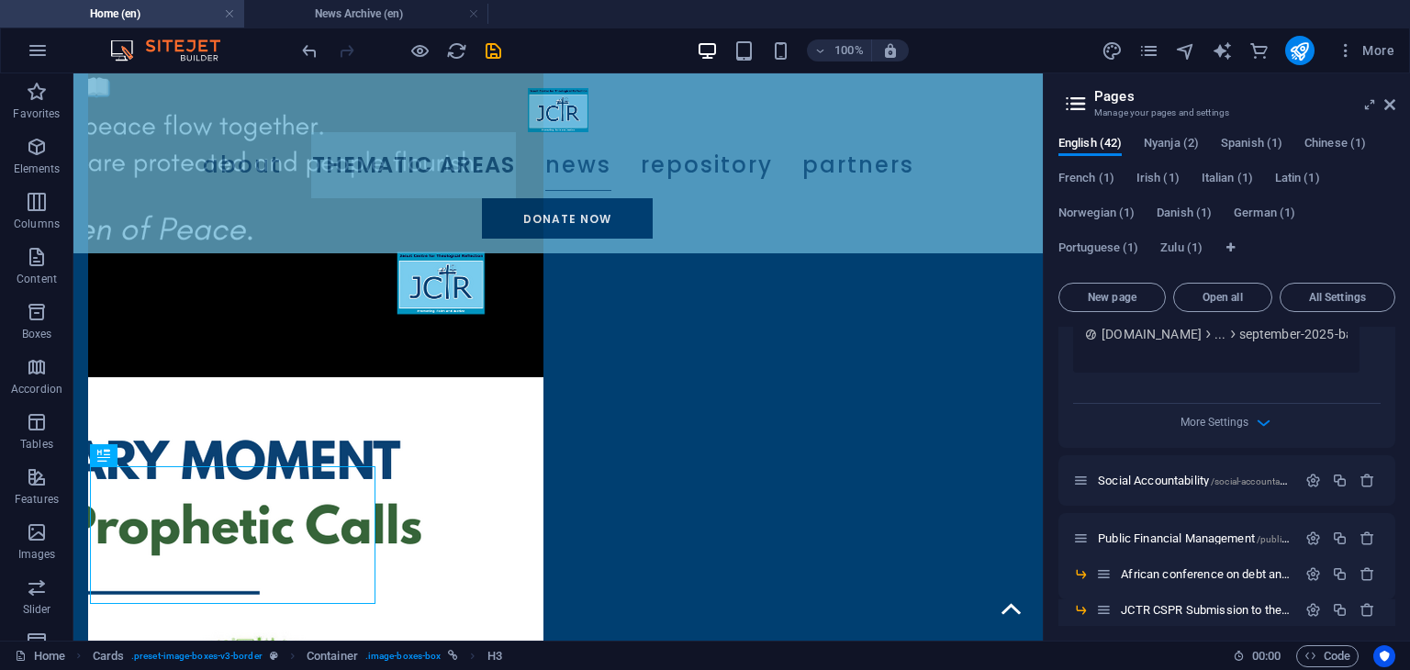
type input "[DATE] Basic Needs and Nutrition Basket Statement"
click at [1249, 423] on div "More Settings" at bounding box center [1226, 418] width 307 height 29
click at [1261, 418] on icon "button" at bounding box center [1263, 422] width 21 height 21
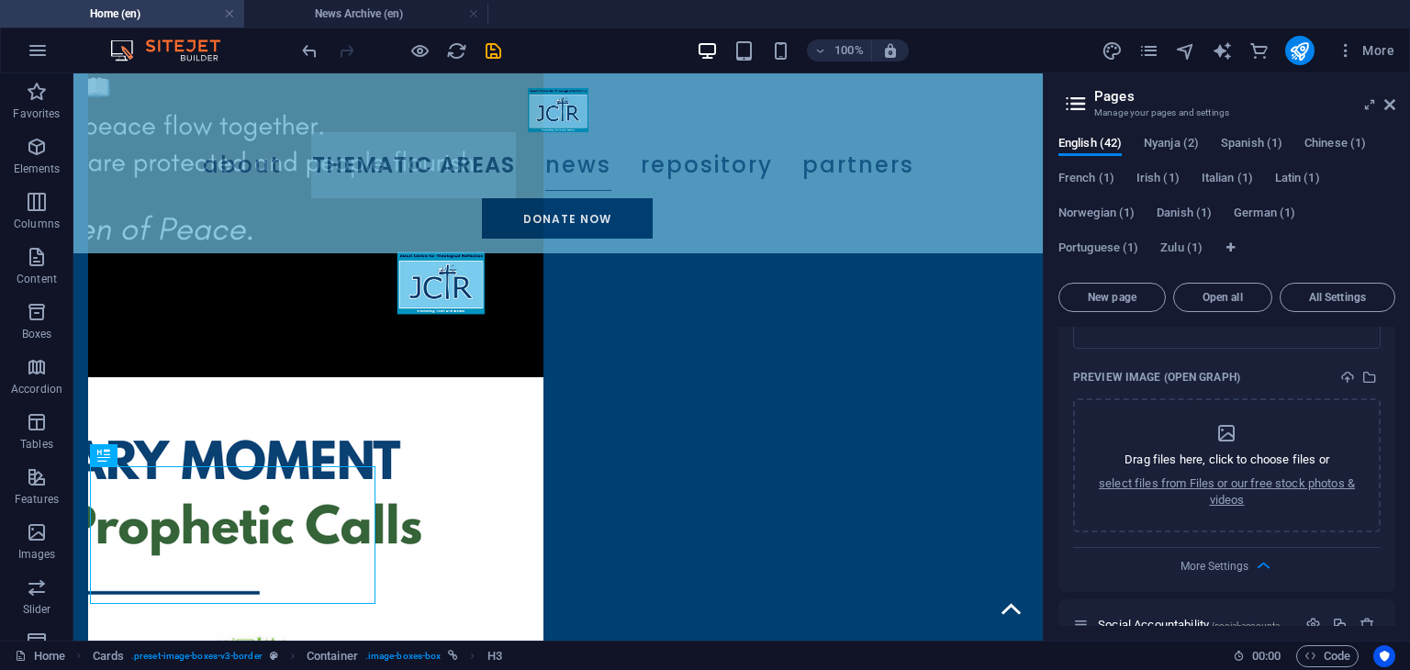
scroll to position [1549, 0]
click at [1253, 489] on p "select files from Files or our free stock photos & videos" at bounding box center [1227, 491] width 260 height 33
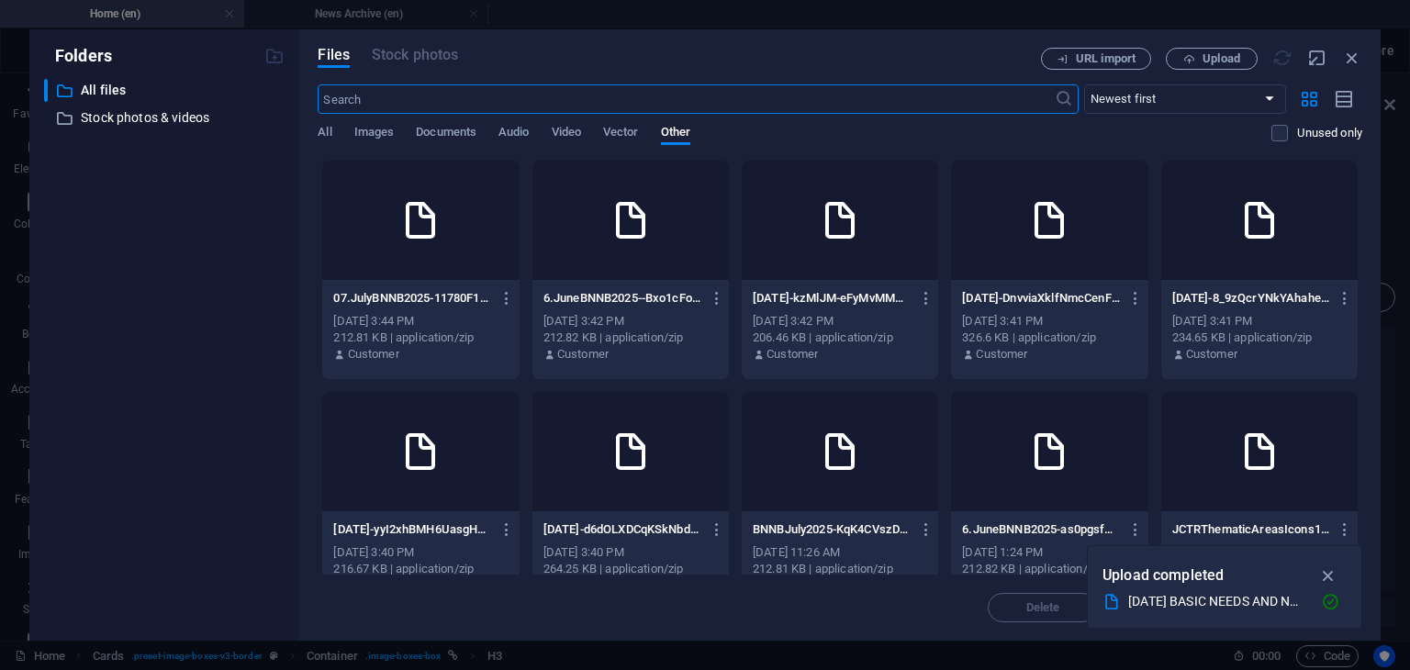
scroll to position [2711, 0]
click at [374, 137] on span "Images" at bounding box center [374, 134] width 40 height 26
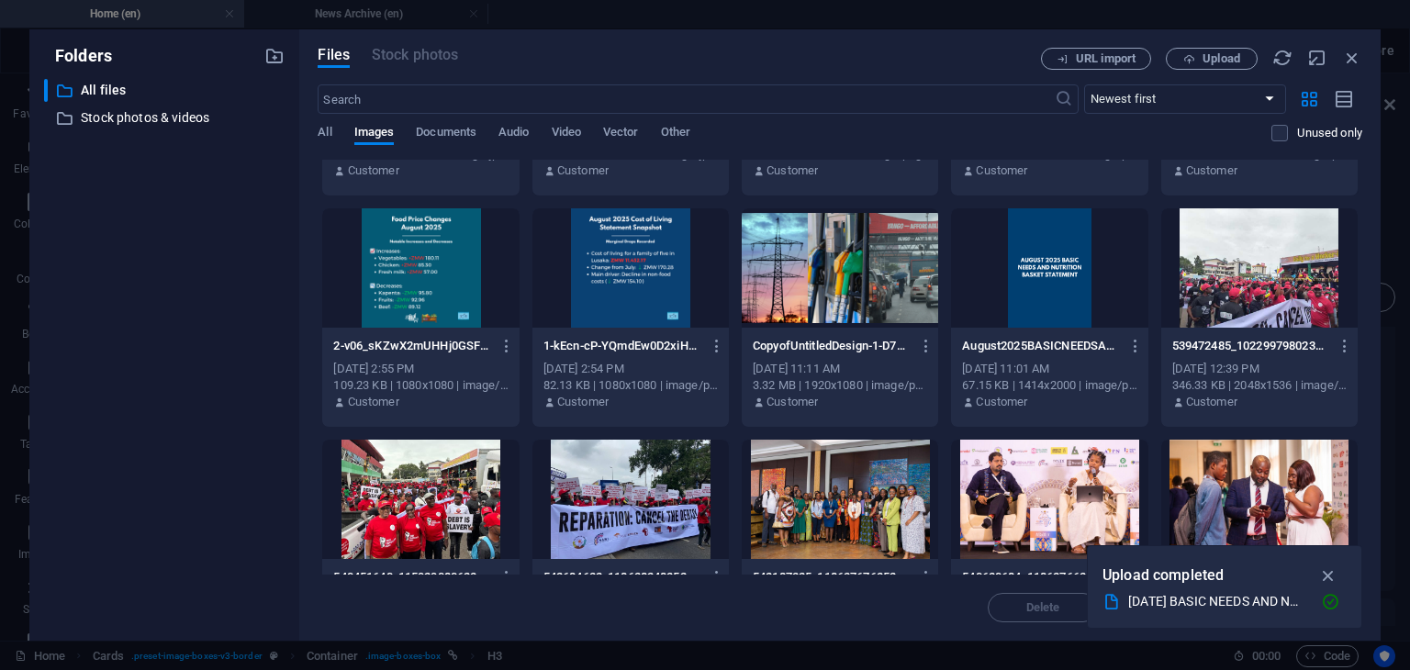
scroll to position [1568, 0]
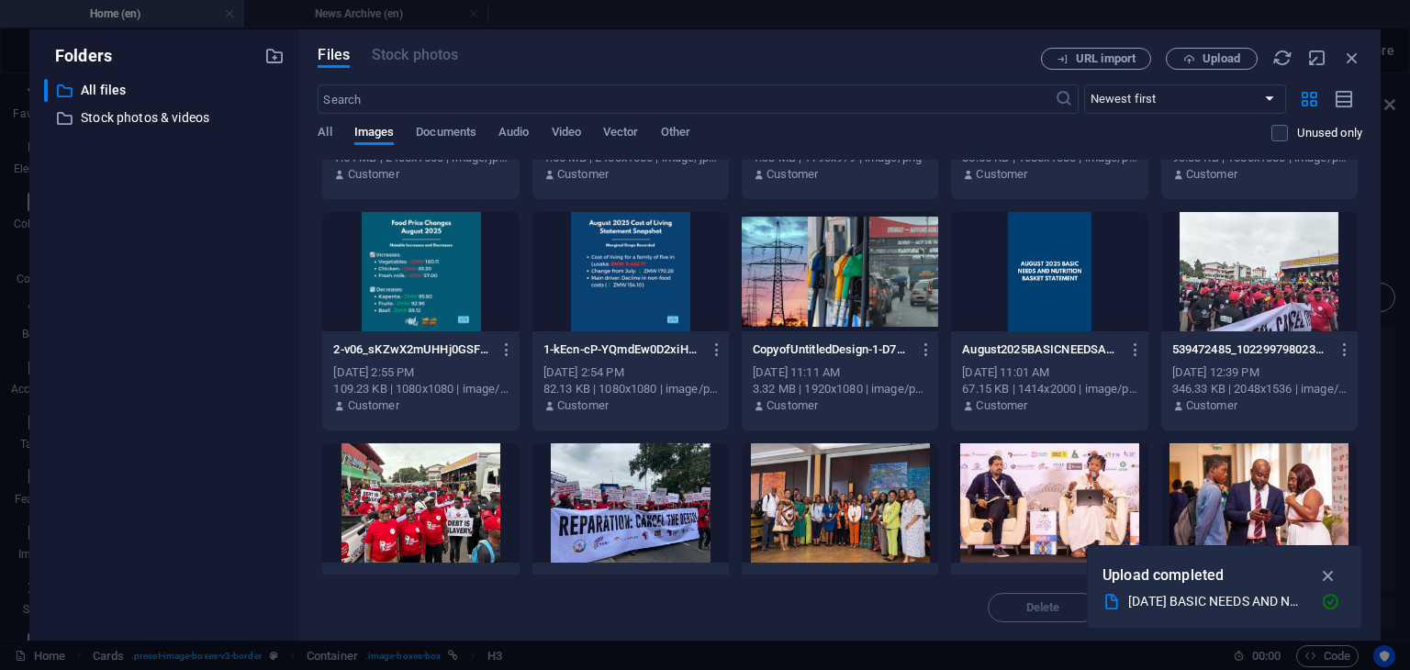
click at [776, 302] on div at bounding box center [840, 271] width 196 height 119
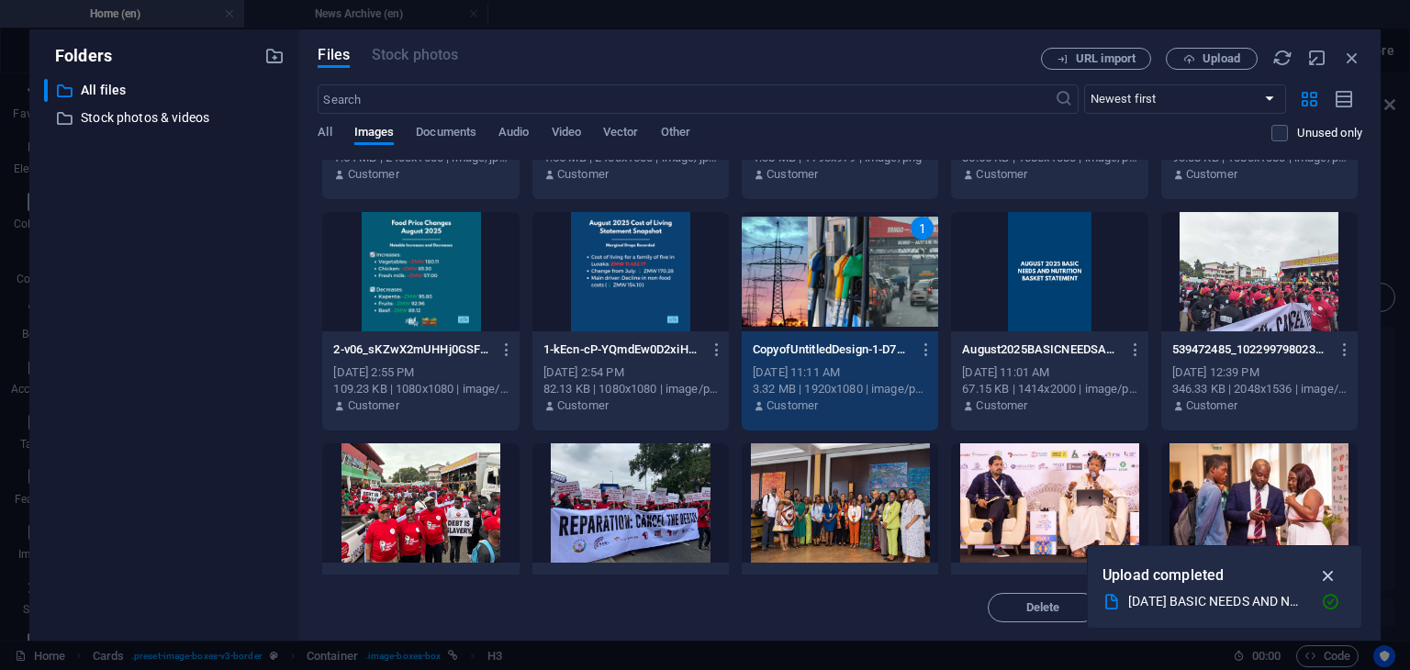
click at [1332, 574] on icon "button" at bounding box center [1328, 575] width 21 height 20
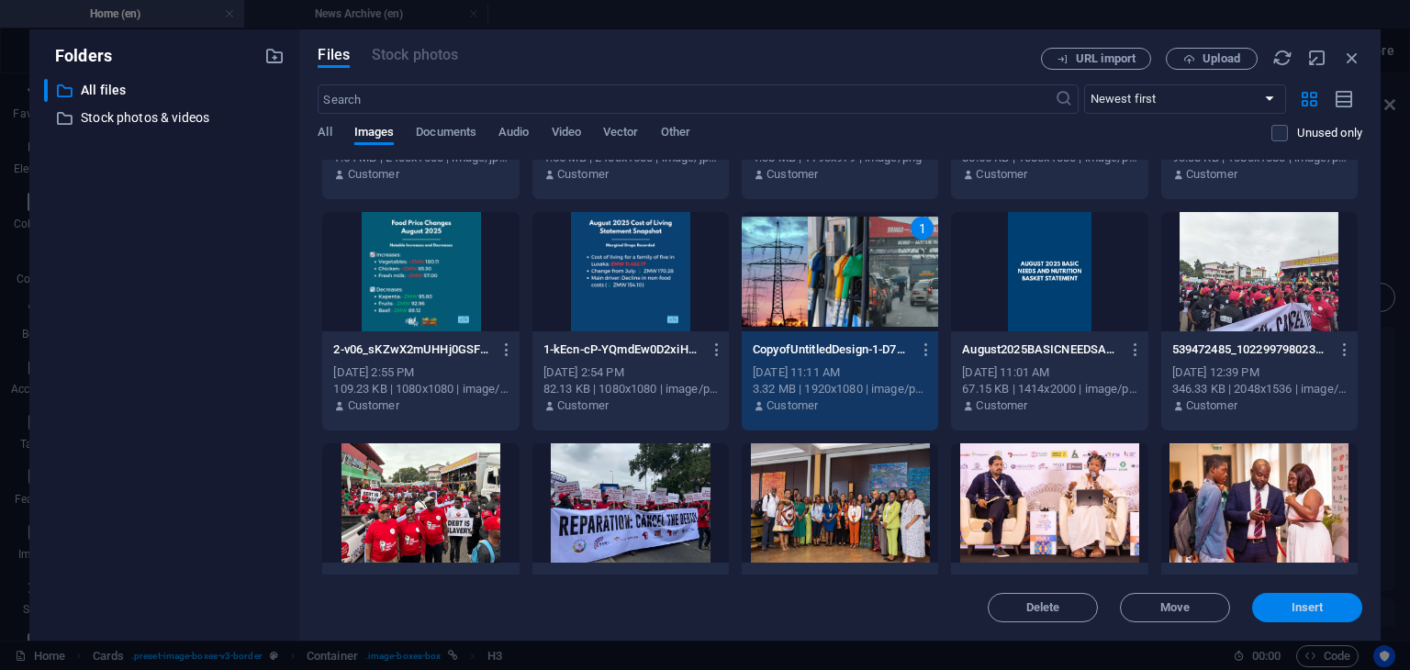
click at [1300, 611] on span "Insert" at bounding box center [1307, 607] width 32 height 11
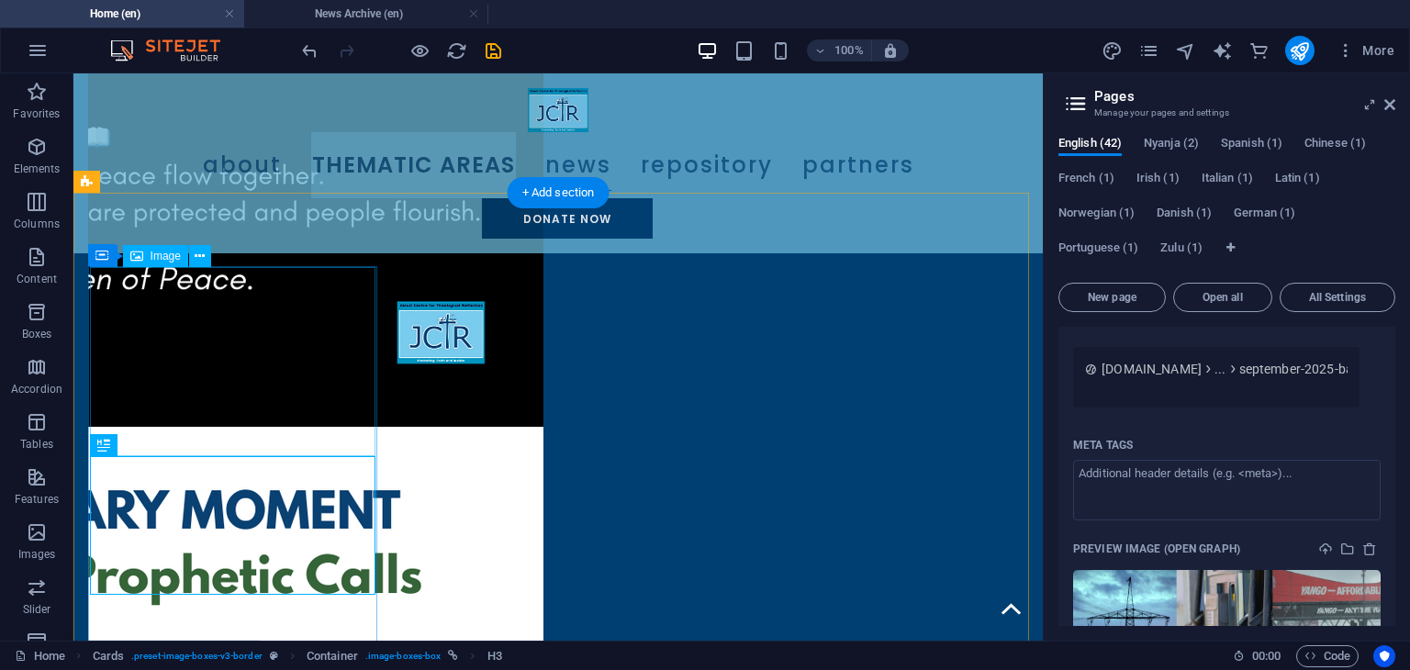
scroll to position [1815, 0]
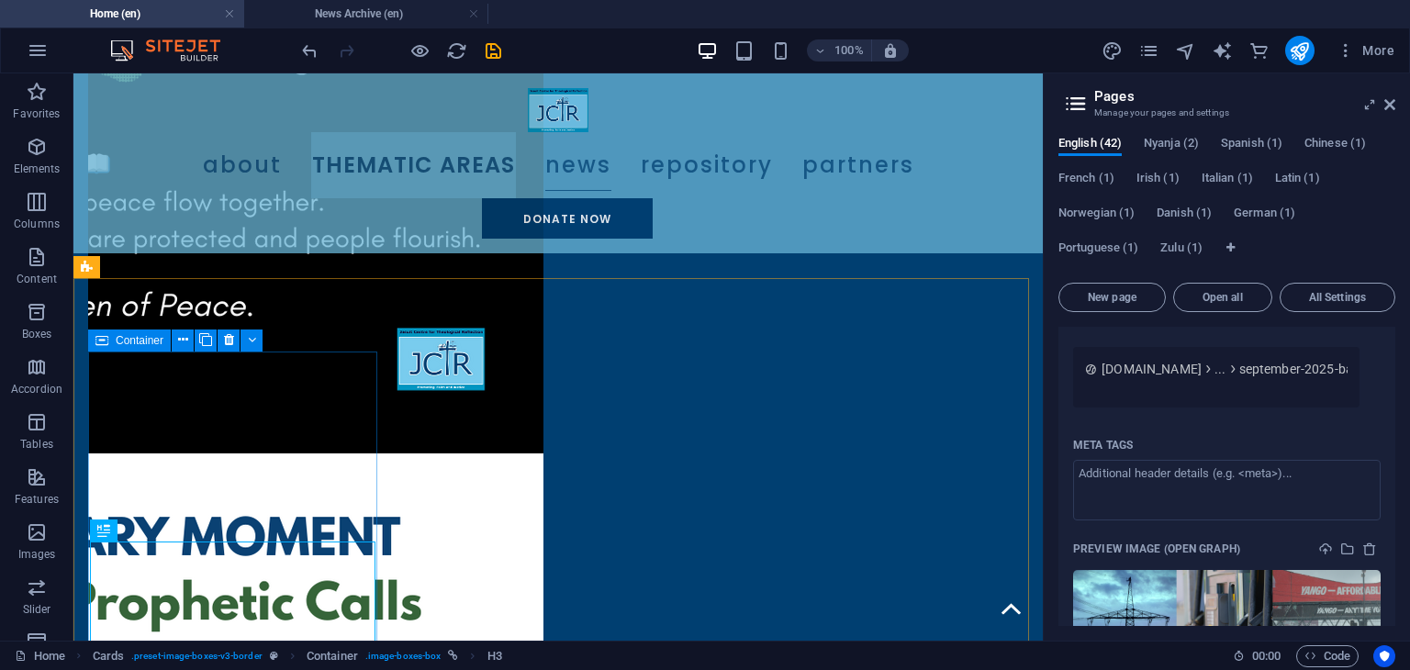
click at [106, 338] on icon at bounding box center [101, 341] width 13 height 22
click at [184, 341] on icon at bounding box center [183, 339] width 10 height 19
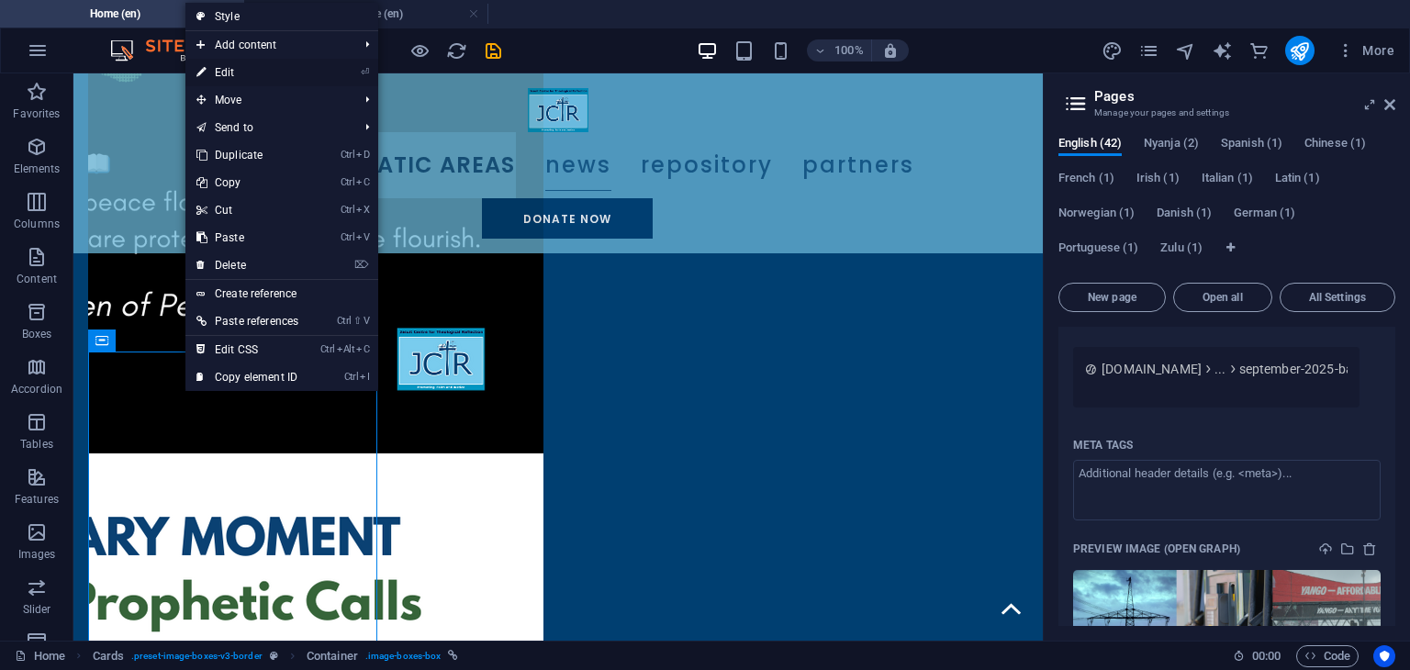
click at [248, 73] on link "⏎ Edit" at bounding box center [247, 73] width 124 height 28
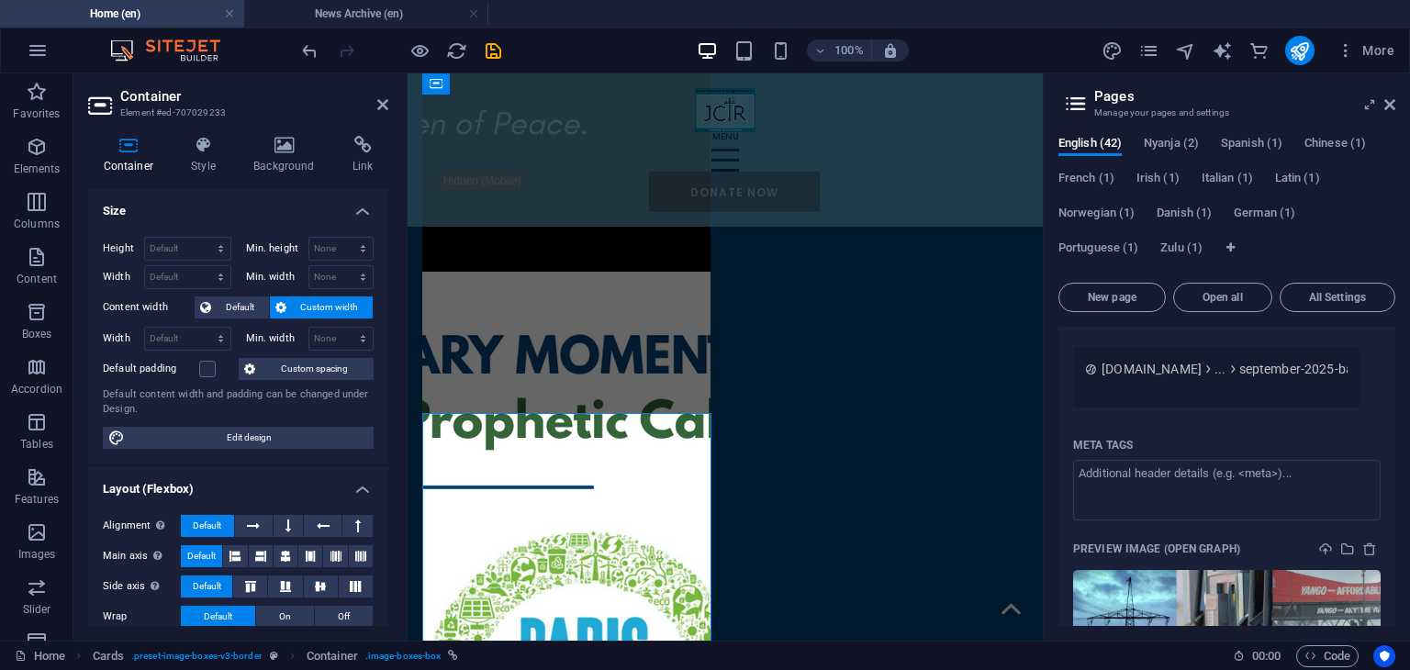
scroll to position [1753, 0]
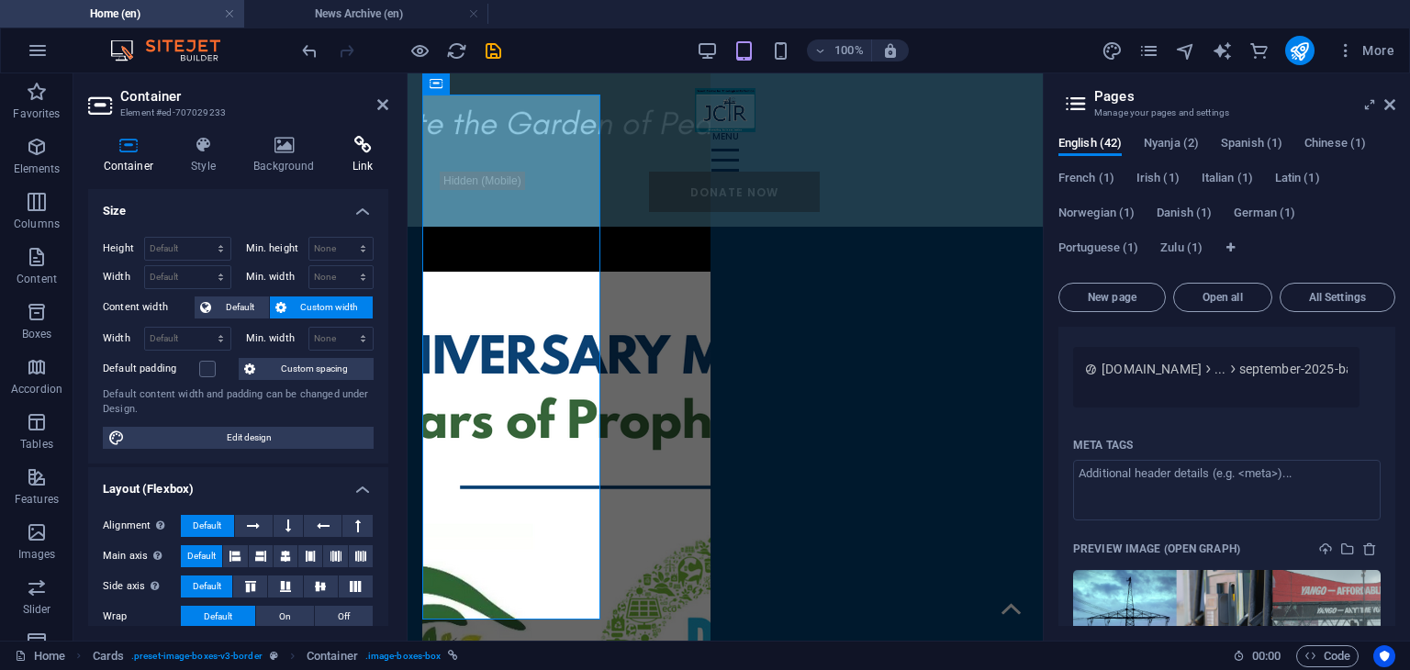
click at [353, 160] on h4 "Link" at bounding box center [362, 155] width 51 height 39
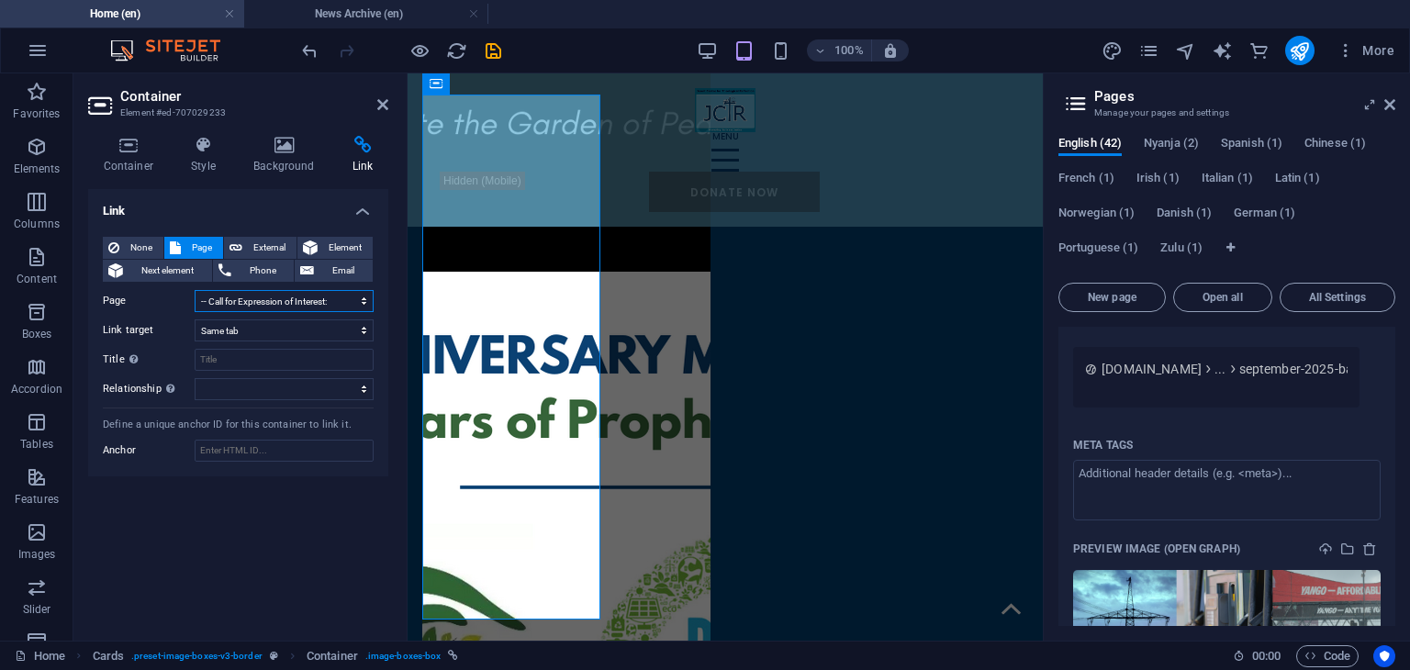
click at [328, 302] on select "Home News Archive Careers -- Call for Expression of Interest: External Audit Se…" at bounding box center [284, 301] width 179 height 22
select select "18"
click at [195, 290] on select "Home News Archive Careers -- Call for Expression of Interest: External Audit Se…" at bounding box center [284, 301] width 179 height 22
click at [378, 104] on icon at bounding box center [382, 104] width 11 height 15
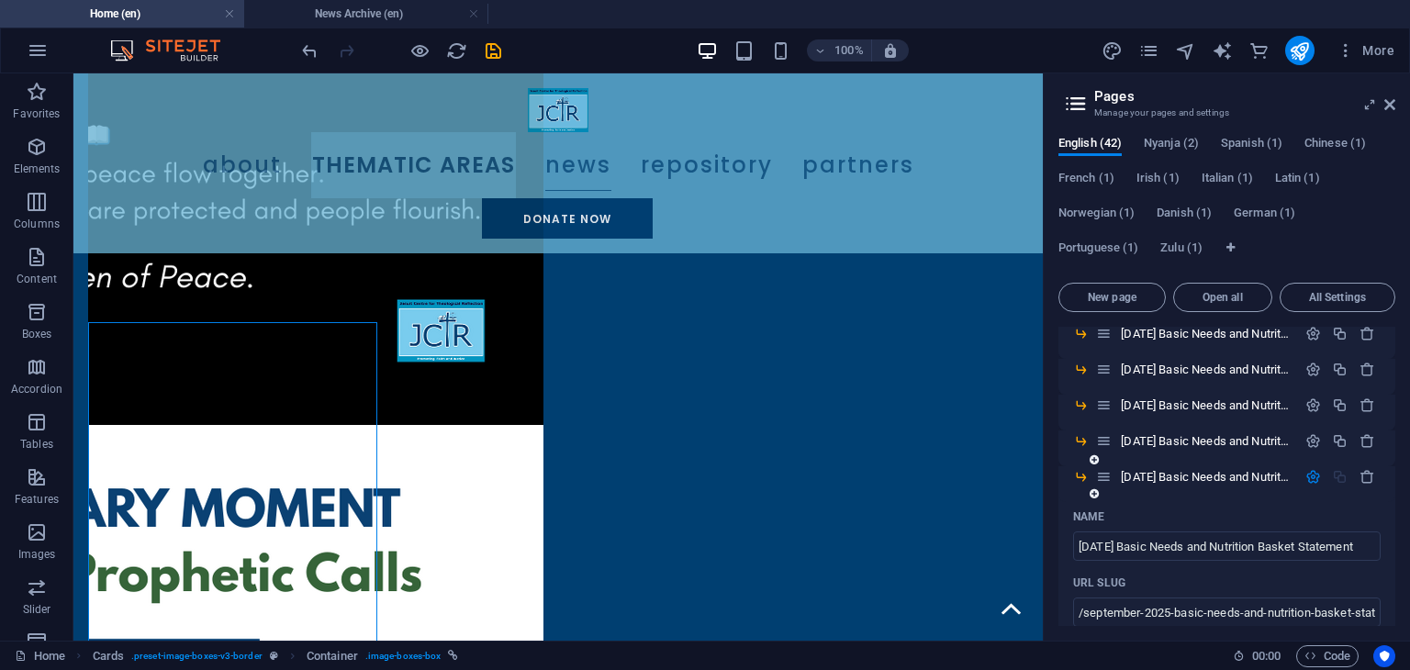
scroll to position [719, 0]
click at [1193, 467] on div "[DATE] Basic Needs and Nutrition Basket Statement /september-2025-basic-needs-a…" at bounding box center [1196, 475] width 200 height 21
click at [1187, 475] on span "[DATE] Basic Needs and Nutrition Basket Statement /september-2025-basic-needs-a…" at bounding box center [1388, 476] width 534 height 14
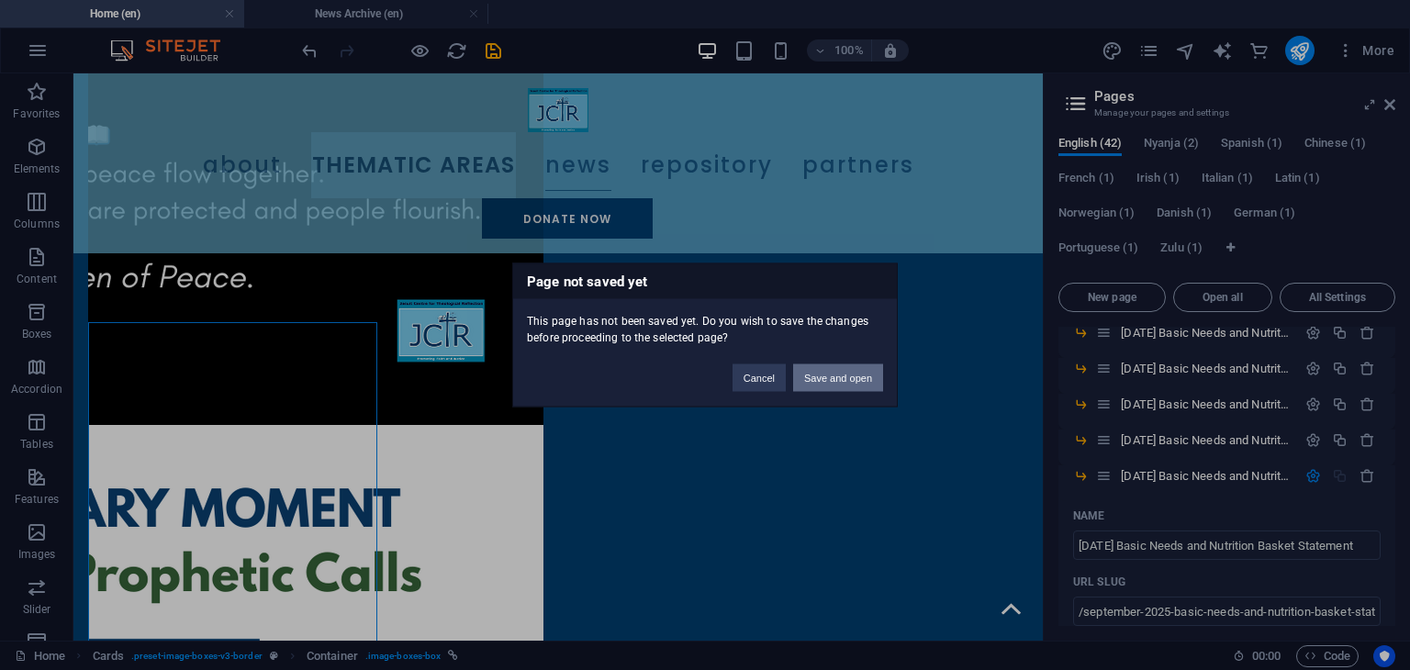
click at [832, 376] on button "Save and open" at bounding box center [838, 378] width 90 height 28
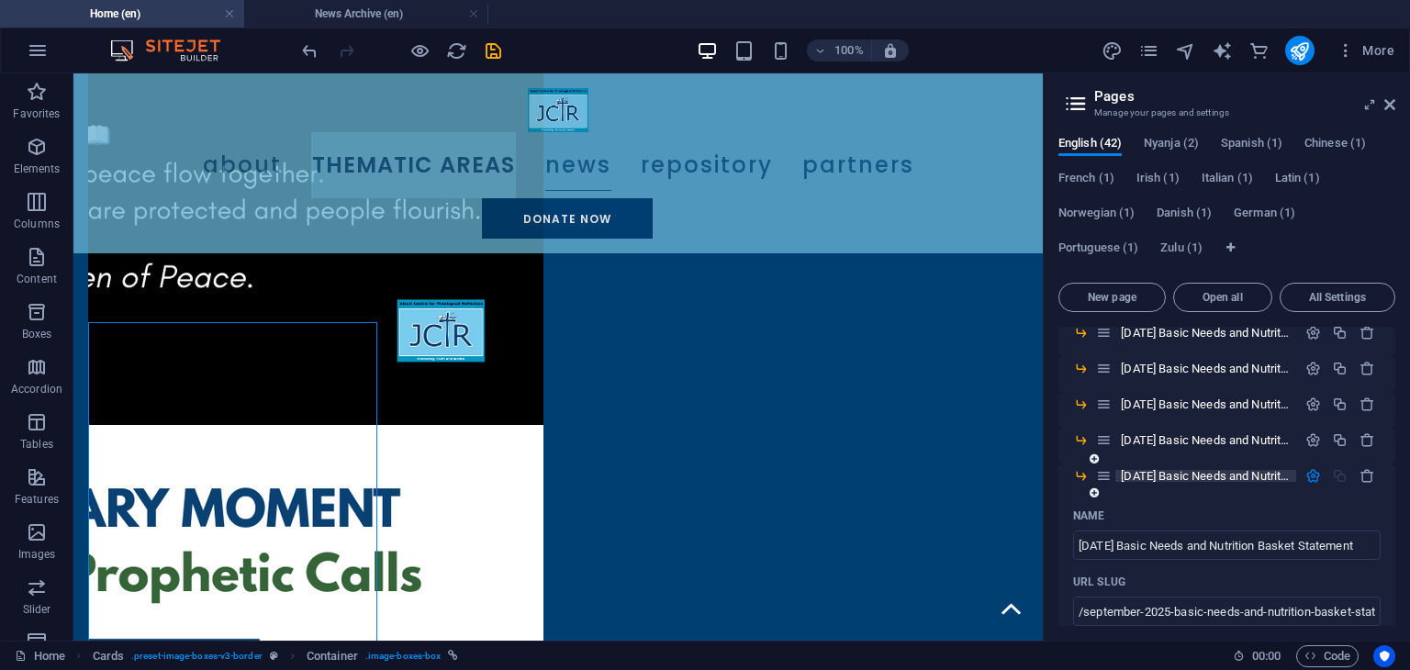
click at [1176, 471] on span "[DATE] Basic Needs and Nutrition Basket Statement /september-2025-basic-needs-a…" at bounding box center [1388, 476] width 534 height 14
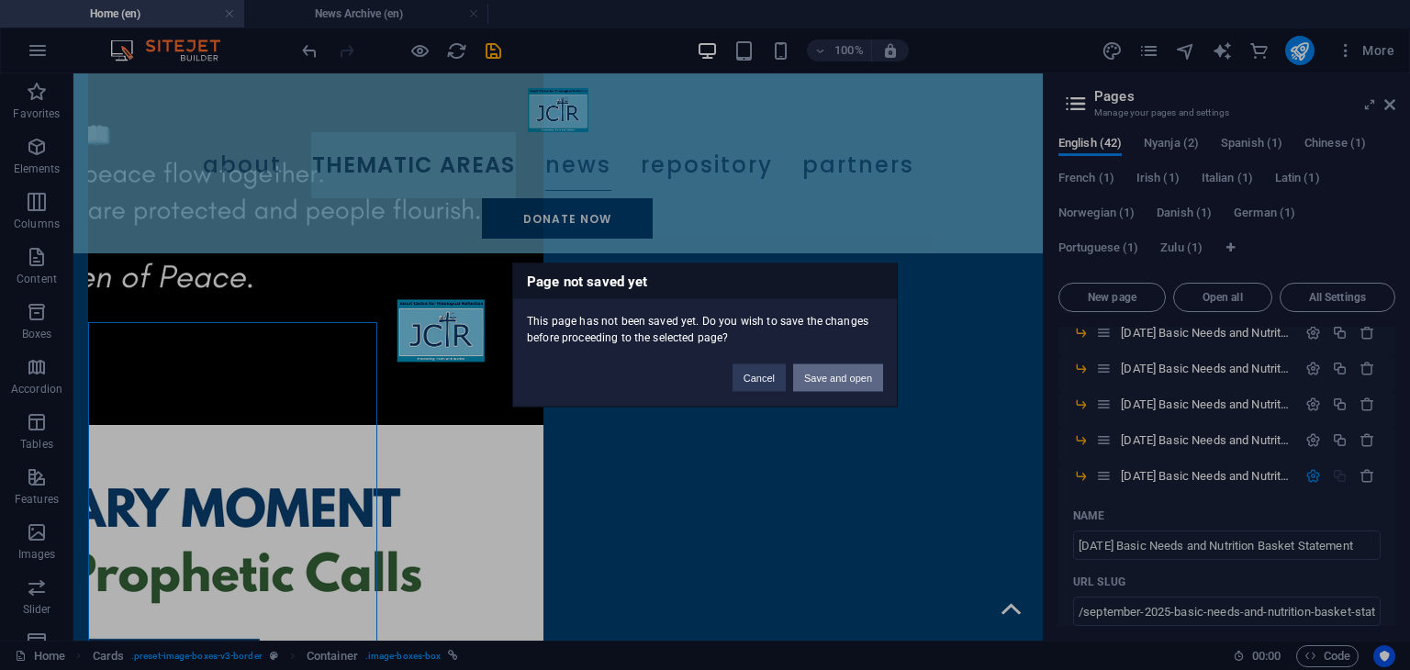
click at [843, 379] on button "Save and open" at bounding box center [838, 378] width 90 height 28
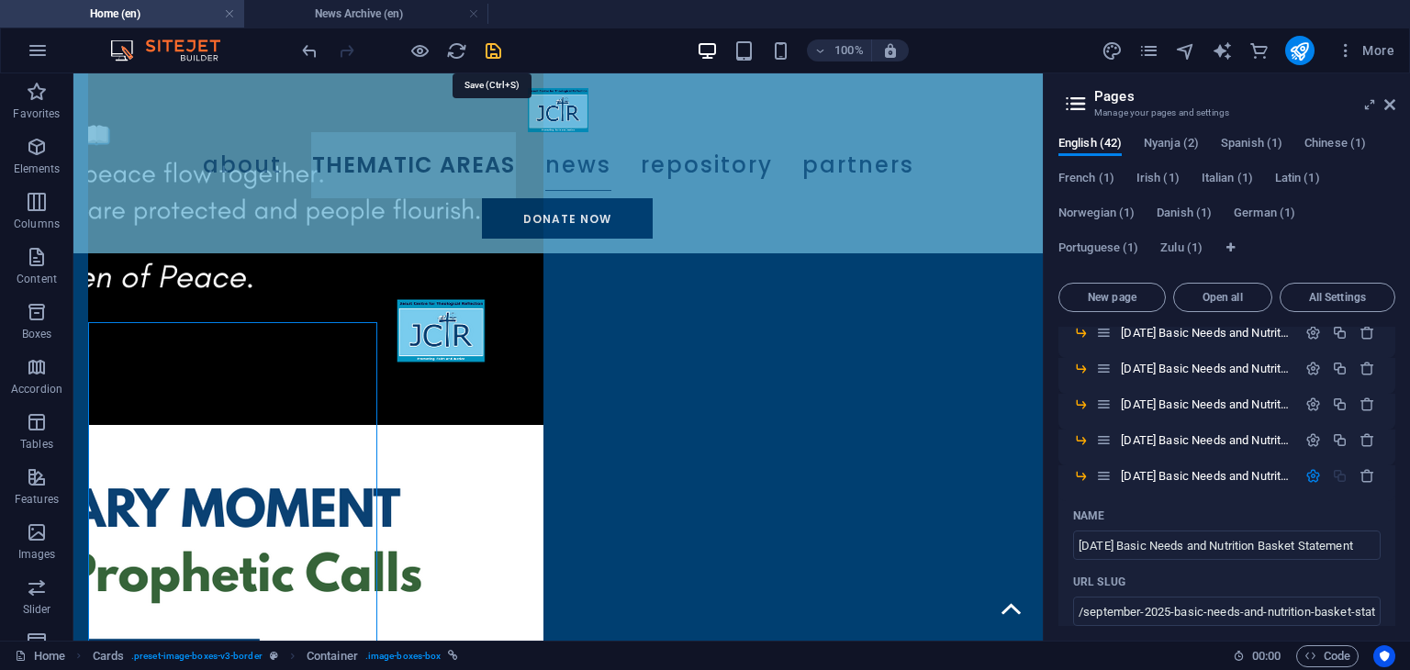
click at [497, 45] on icon "save" at bounding box center [493, 50] width 21 height 21
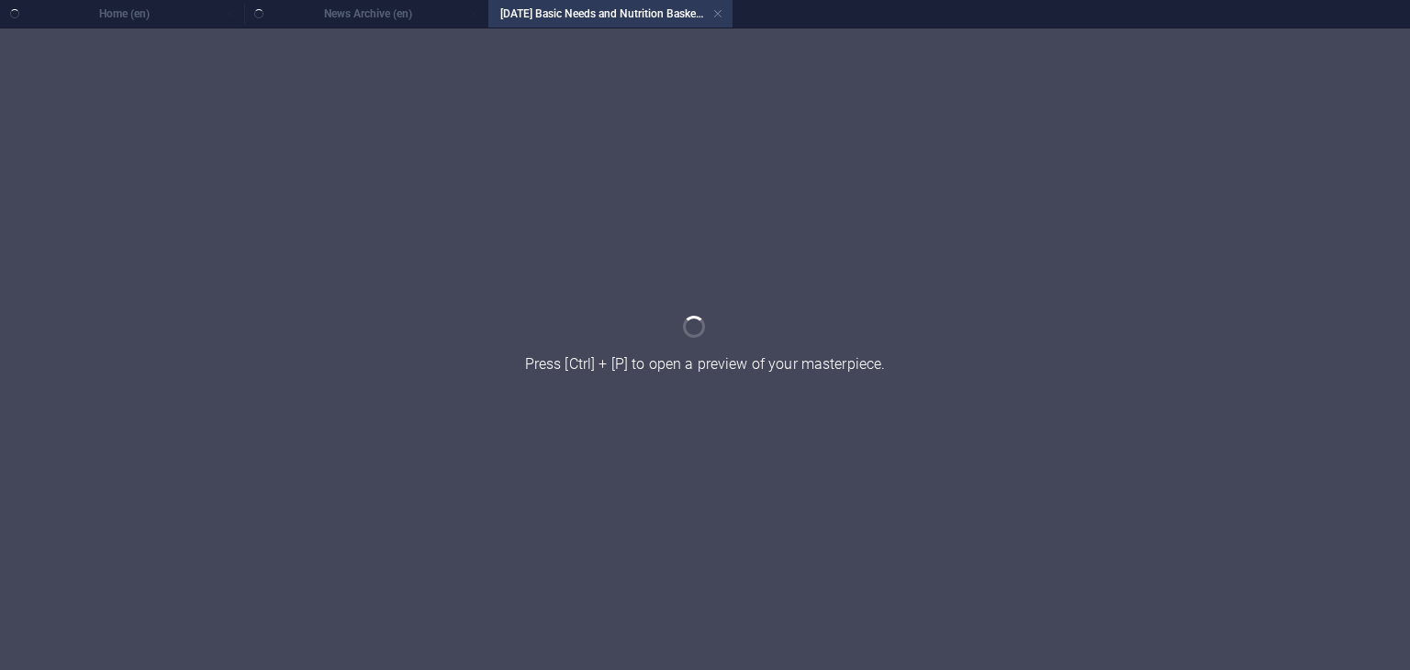
scroll to position [0, 0]
click at [350, 19] on h4 "News Archive (en)" at bounding box center [366, 14] width 244 height 20
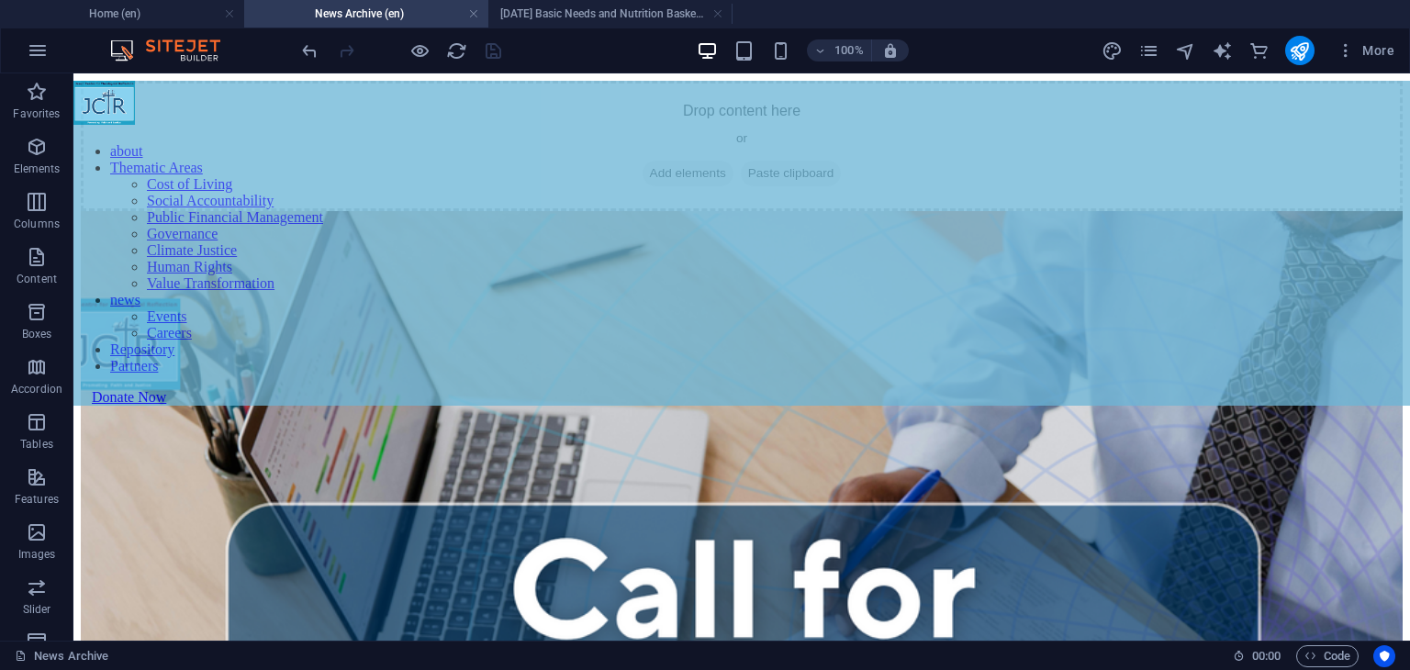
scroll to position [106, 0]
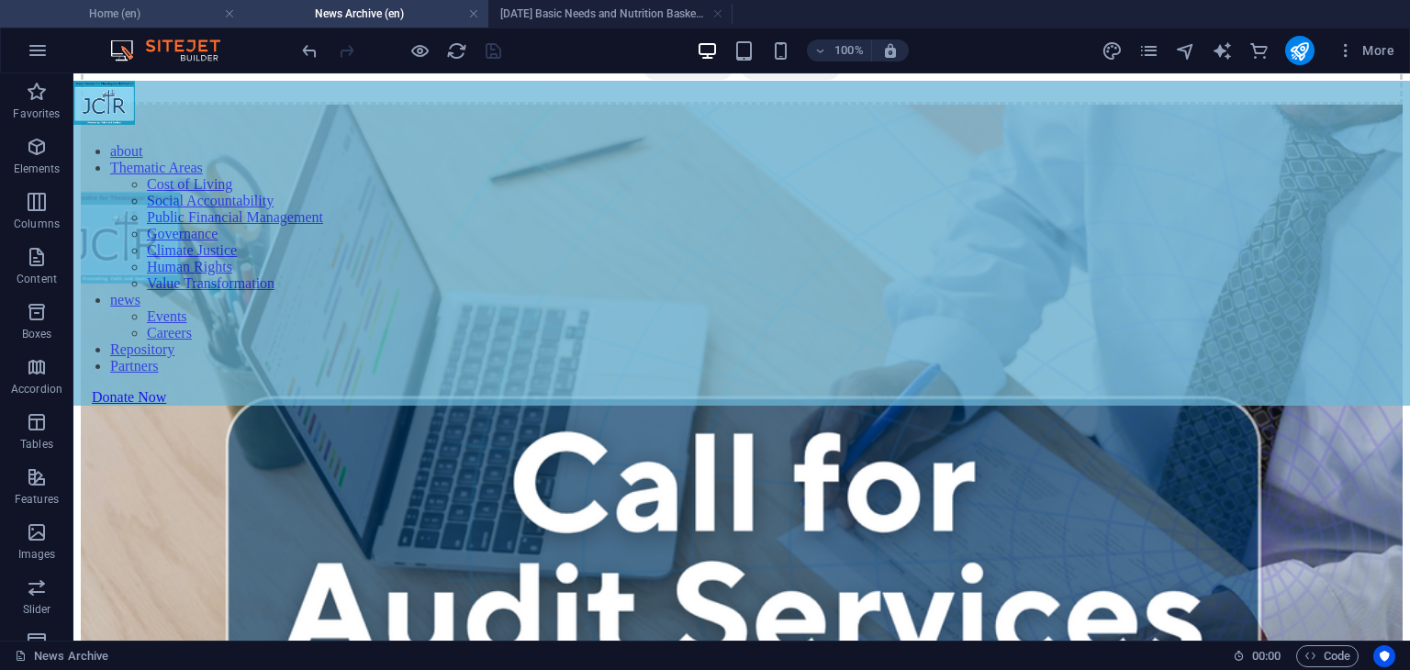
click at [168, 13] on h4 "Home (en)" at bounding box center [122, 14] width 244 height 20
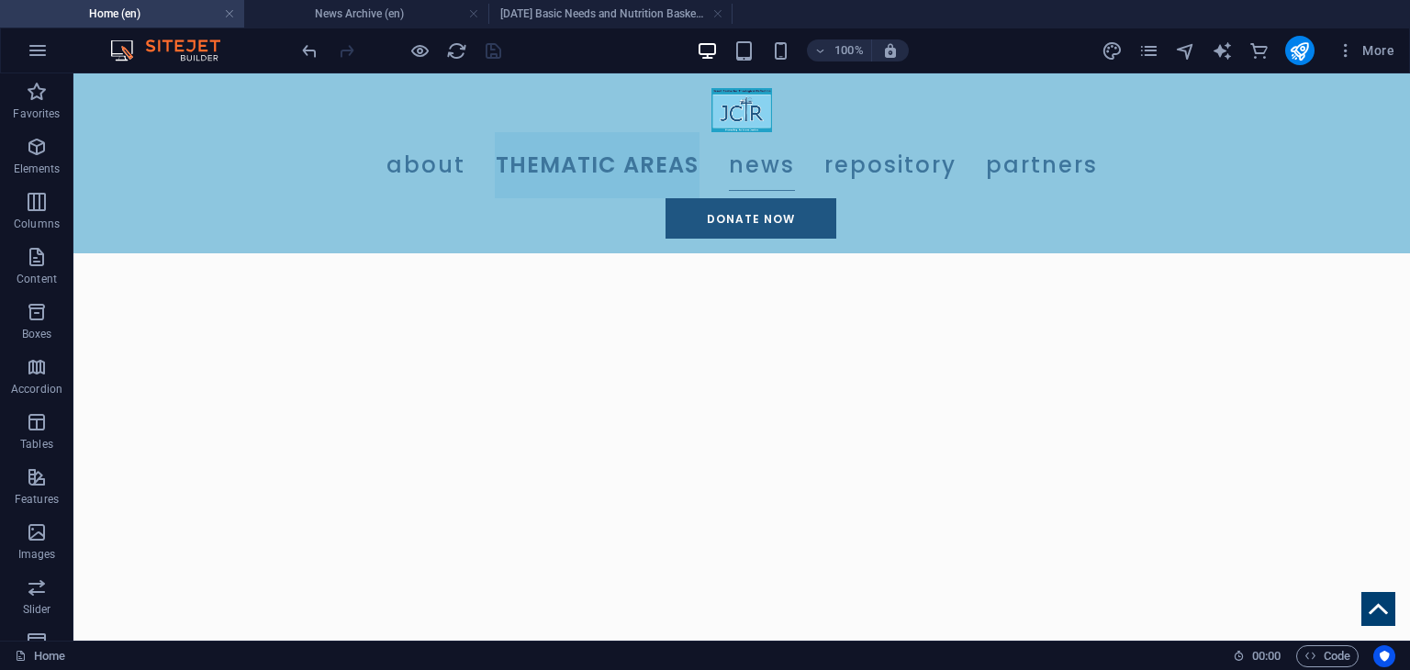
scroll to position [2011, 0]
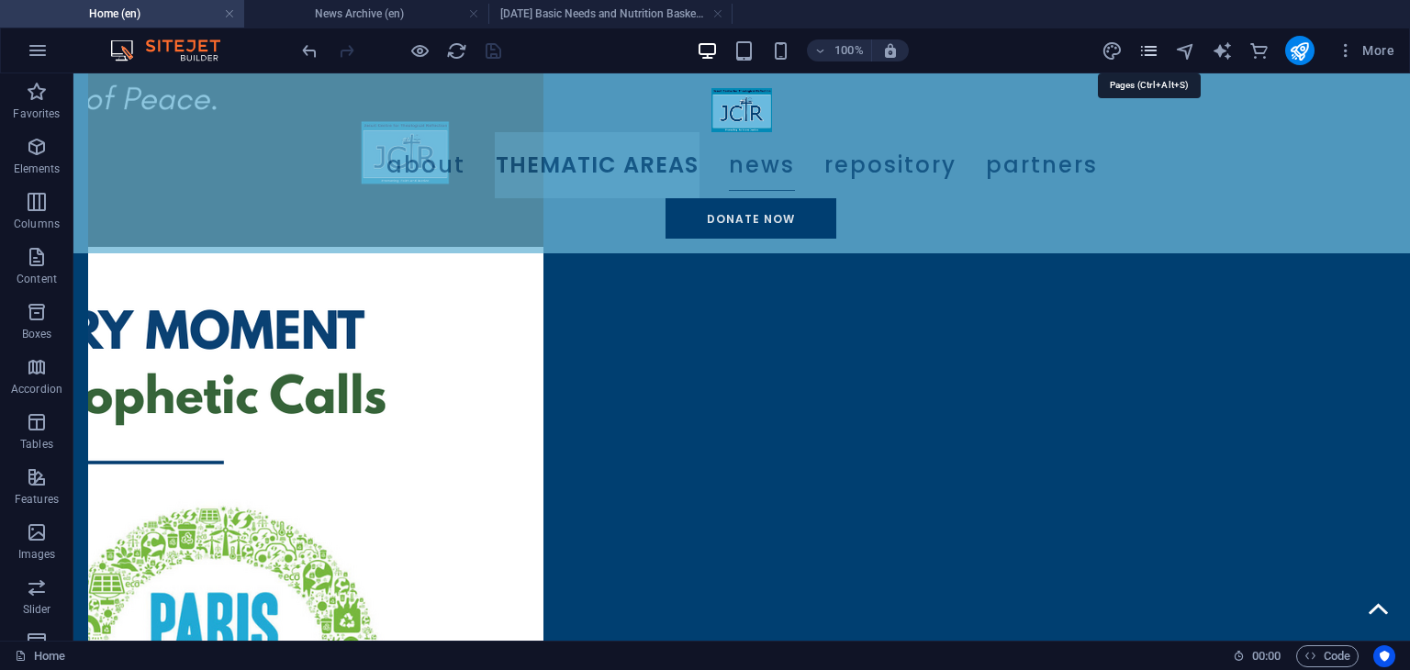
click at [1140, 41] on icon "pages" at bounding box center [1148, 50] width 21 height 21
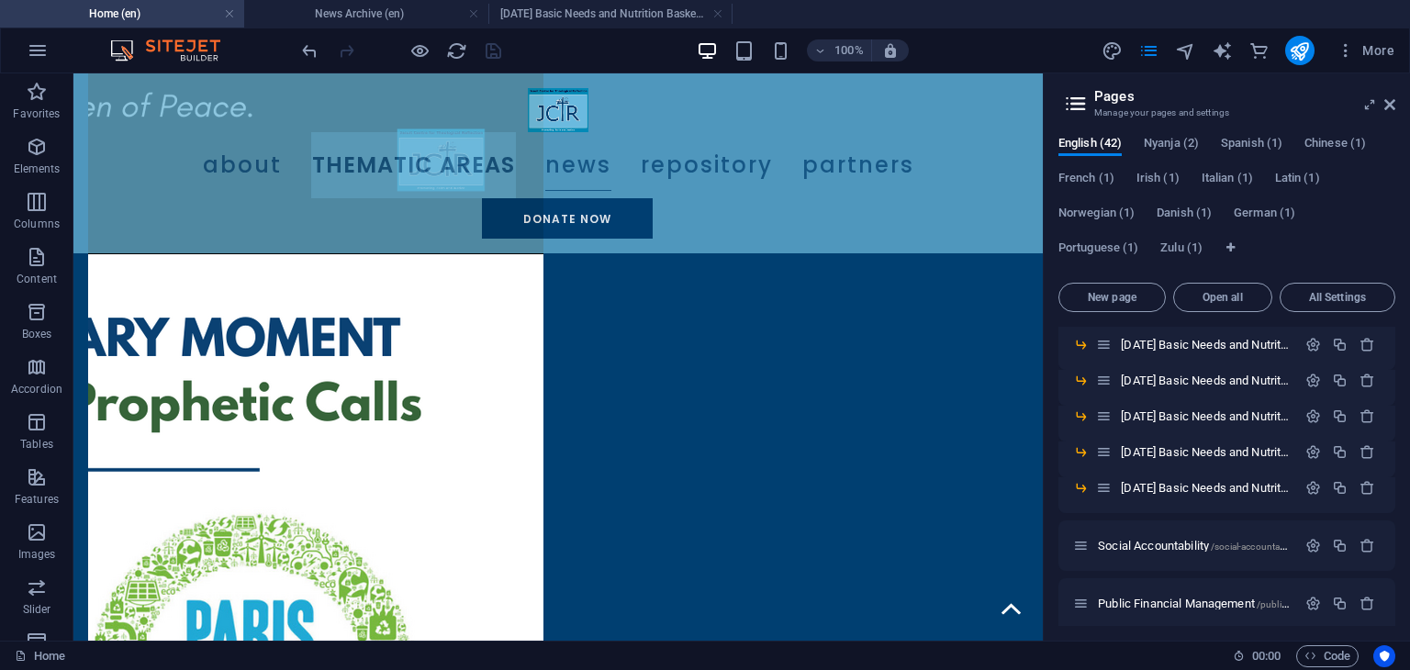
scroll to position [708, 0]
click at [1234, 482] on span "[DATE] Basic Needs and Nutrition Basket Statement /september-2025-basic-needs-a…" at bounding box center [1388, 487] width 534 height 14
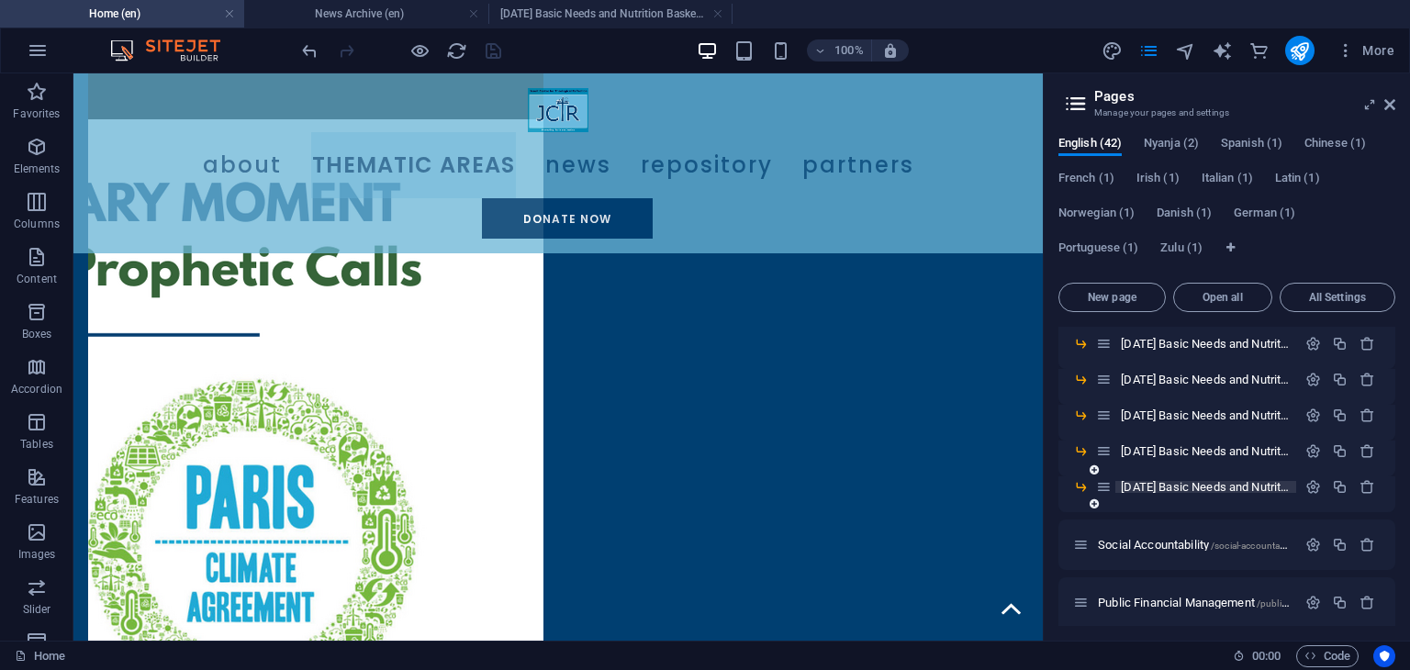
scroll to position [0, 0]
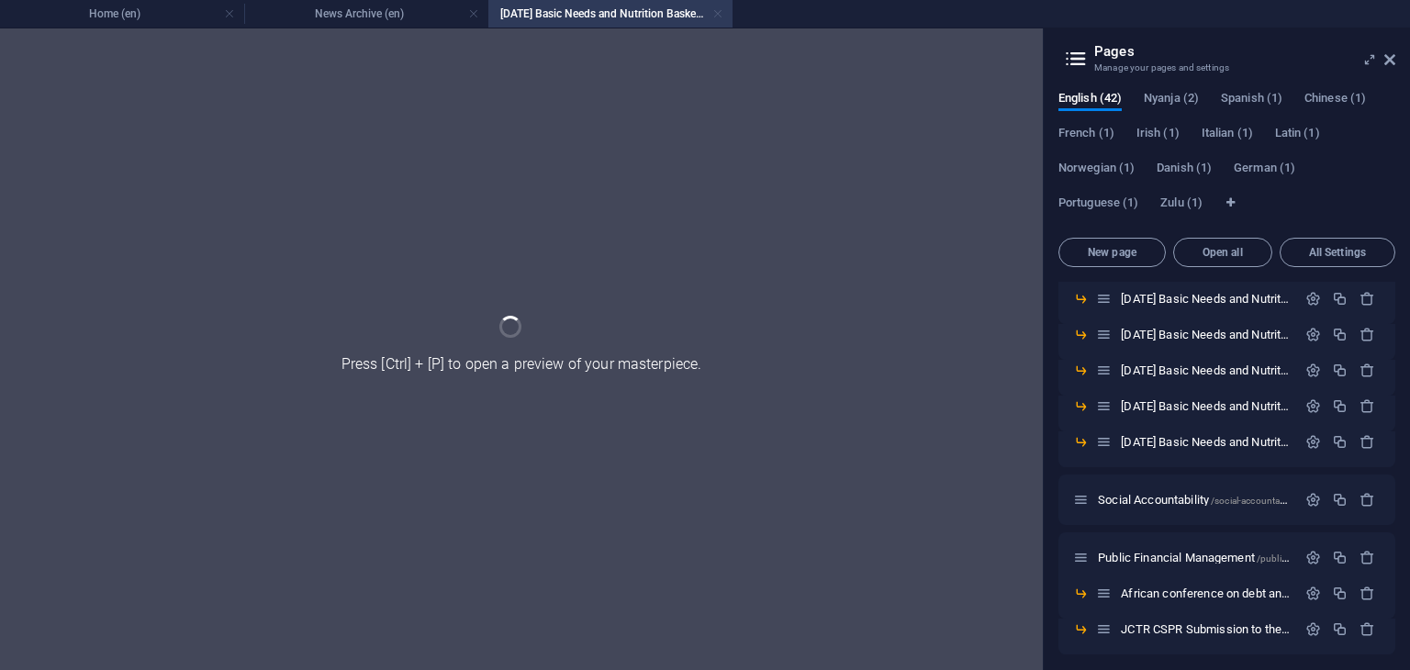
click at [720, 17] on link at bounding box center [717, 14] width 11 height 17
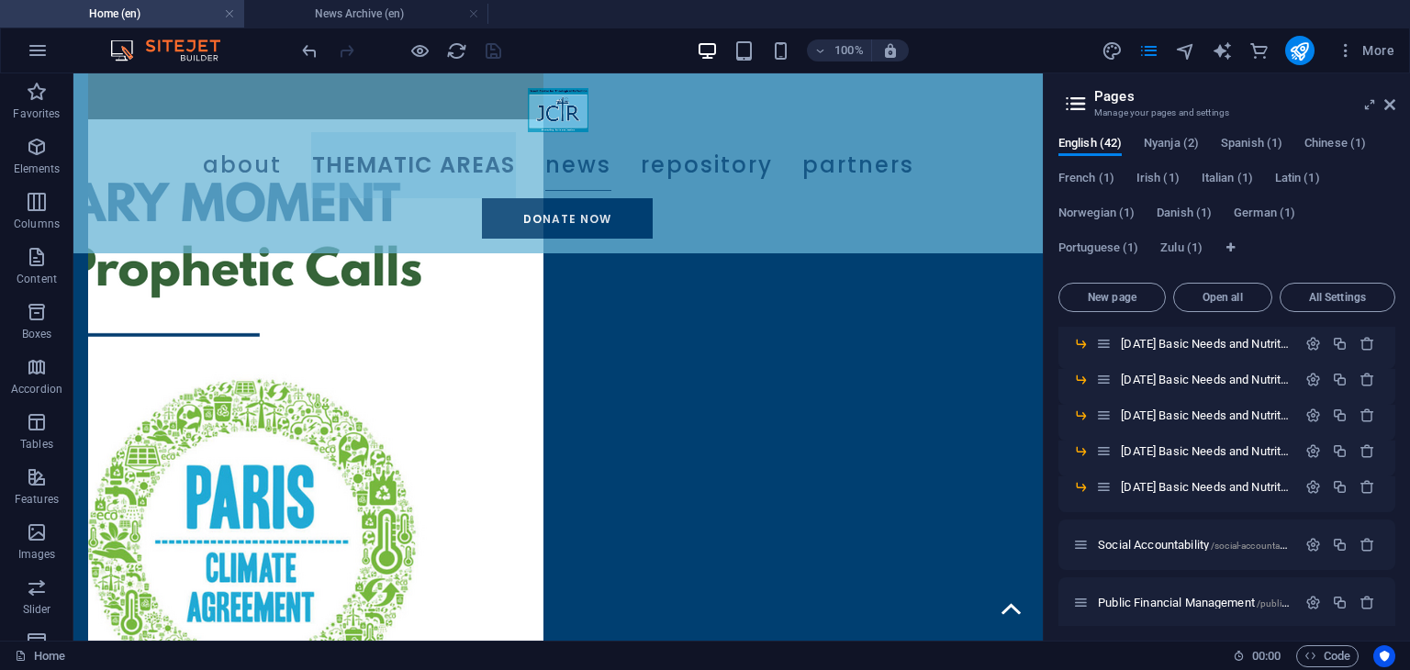
scroll to position [2148, 0]
click at [1250, 486] on span "[DATE] Basic Needs and Nutrition Basket Statement /september-2025-basic-needs-a…" at bounding box center [1388, 487] width 534 height 14
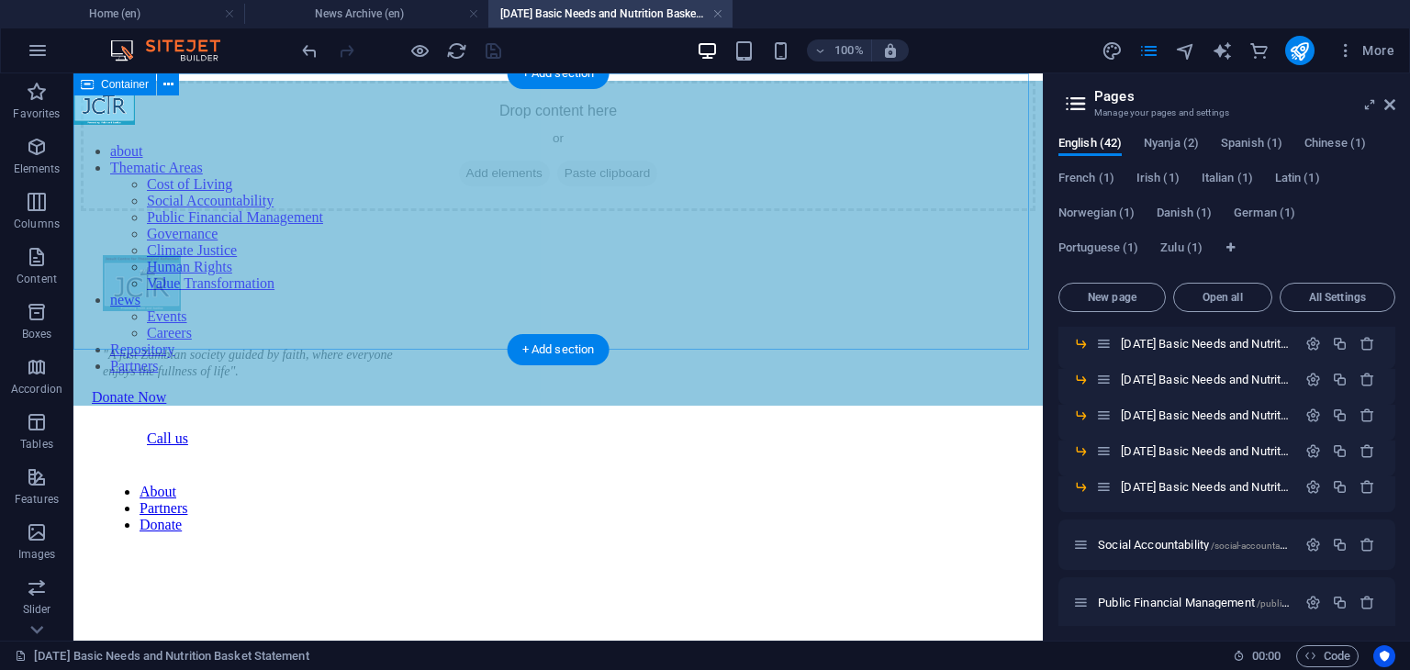
scroll to position [0, 0]
click at [510, 186] on span "Add elements" at bounding box center [504, 174] width 91 height 26
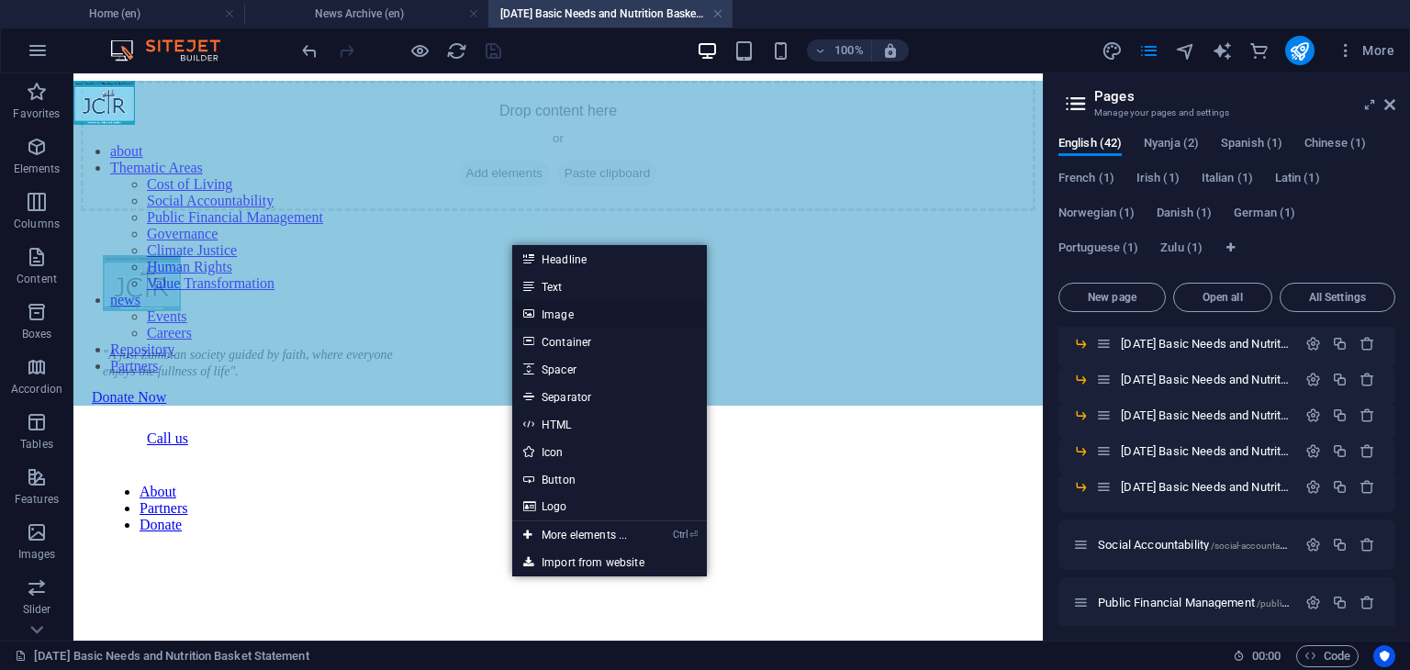
click at [549, 307] on link "Image" at bounding box center [609, 314] width 195 height 28
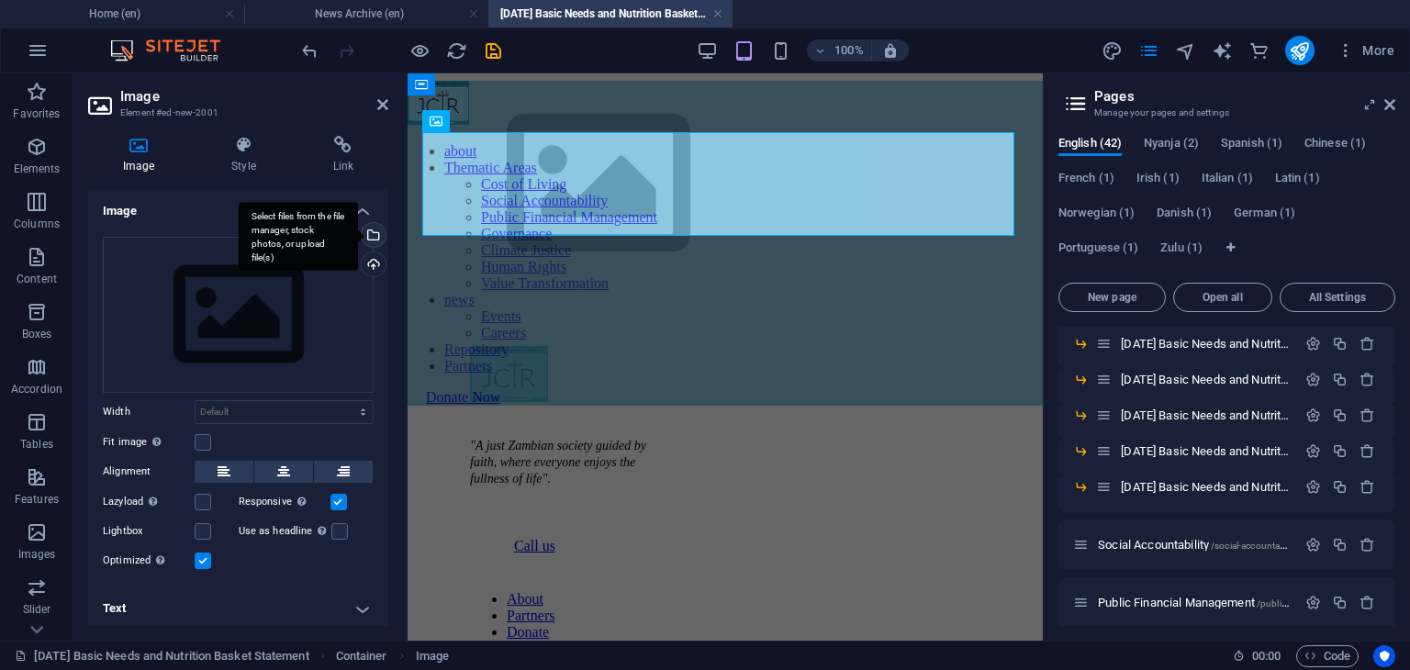
click at [372, 232] on div "Select files from the file manager, stock photos, or upload file(s)" at bounding box center [372, 237] width 28 height 28
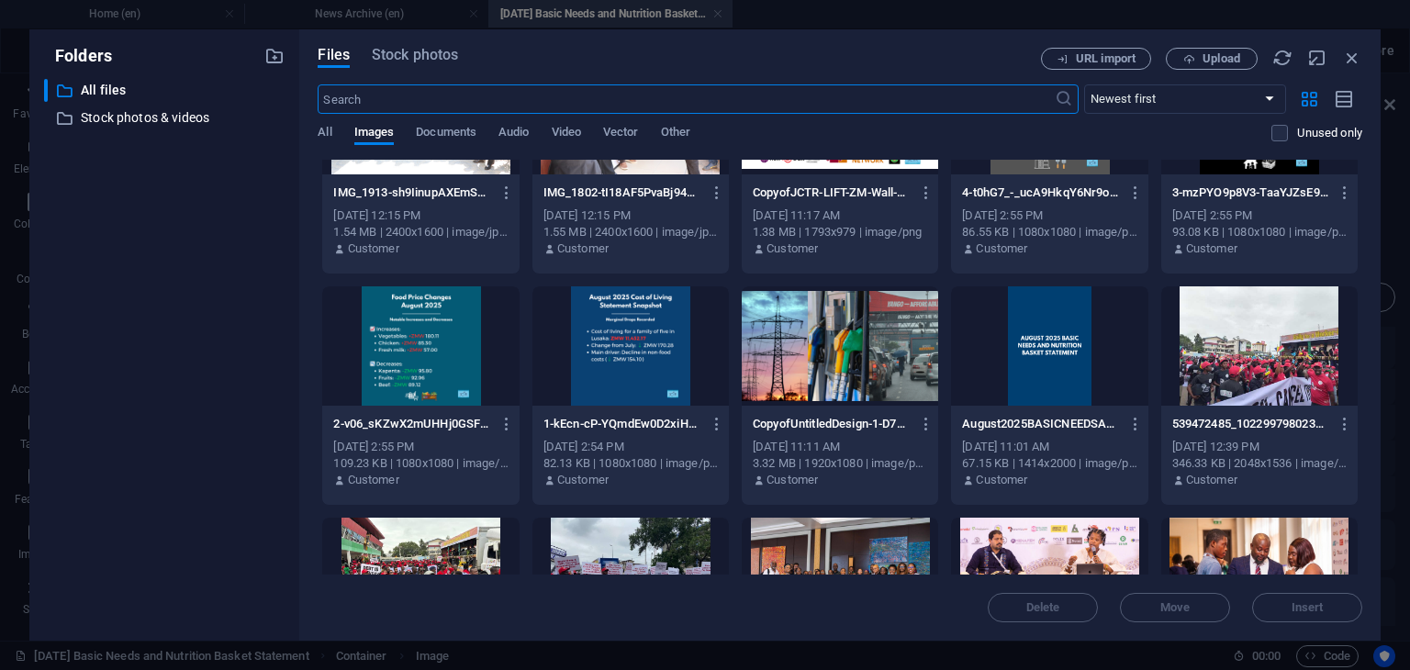
scroll to position [1500, 0]
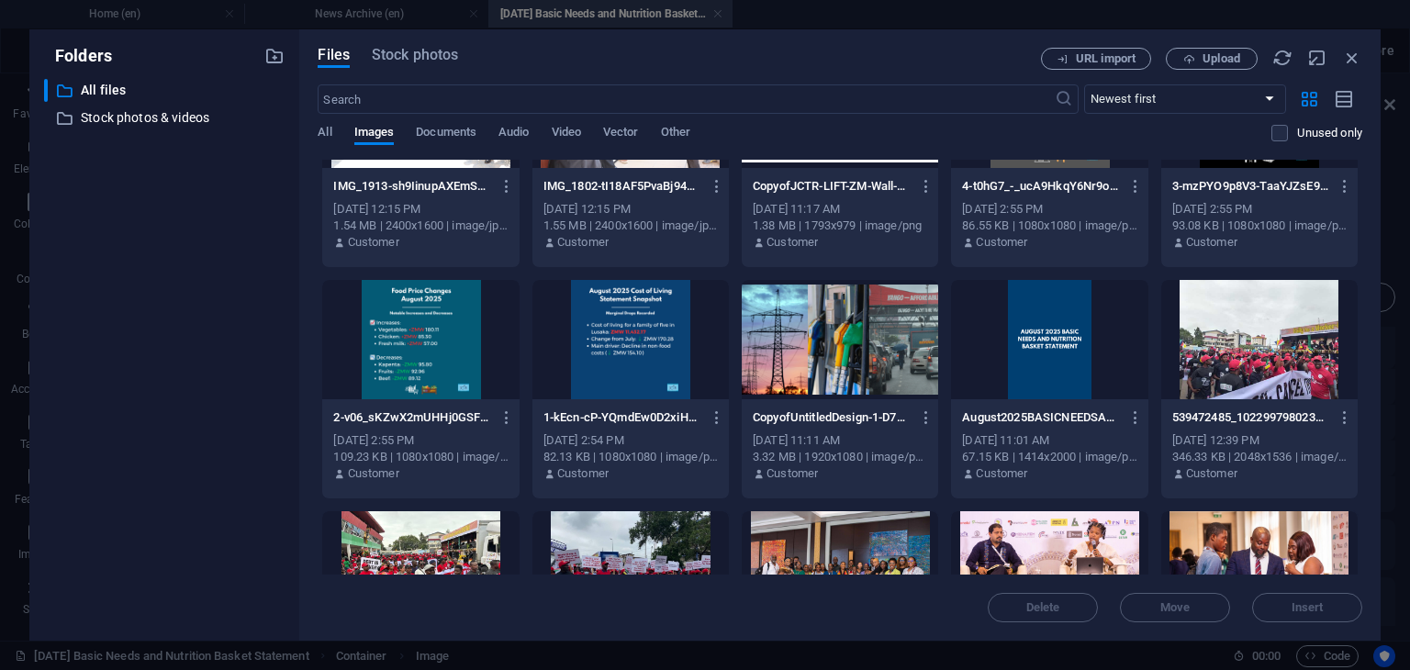
click at [840, 328] on div at bounding box center [840, 339] width 196 height 119
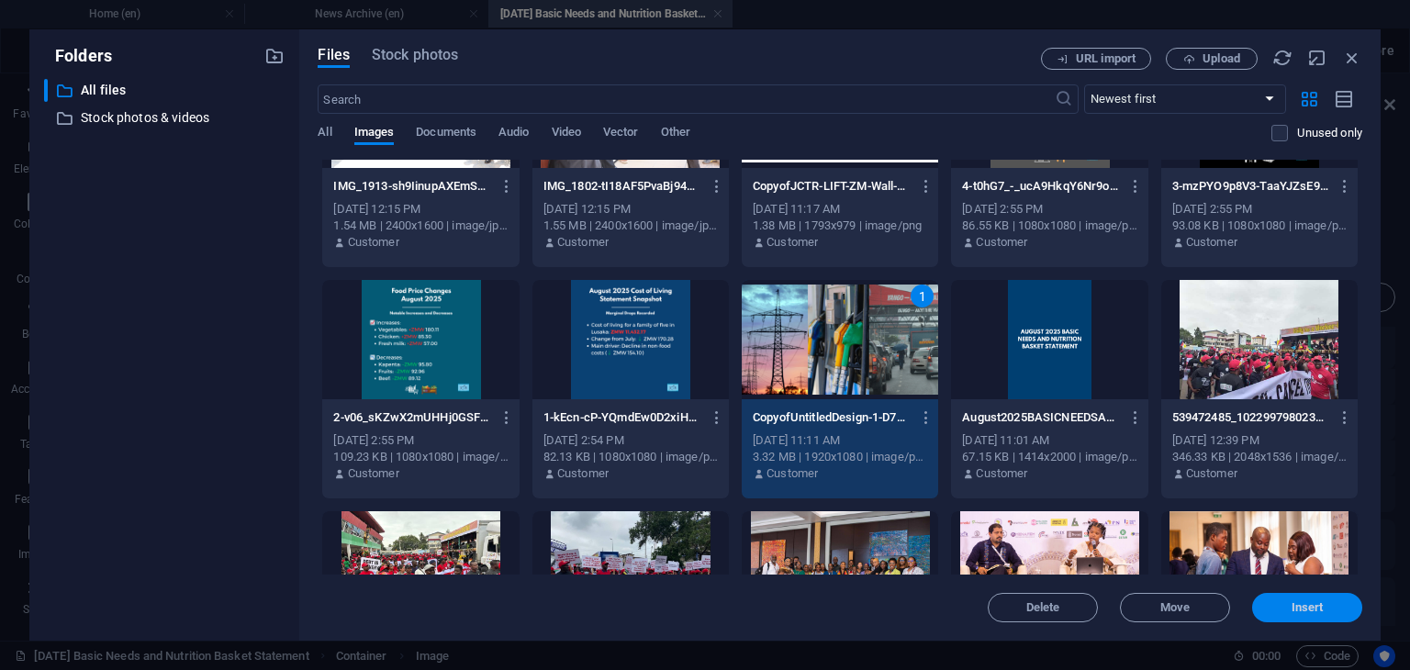
click at [1278, 618] on button "Insert" at bounding box center [1307, 607] width 110 height 29
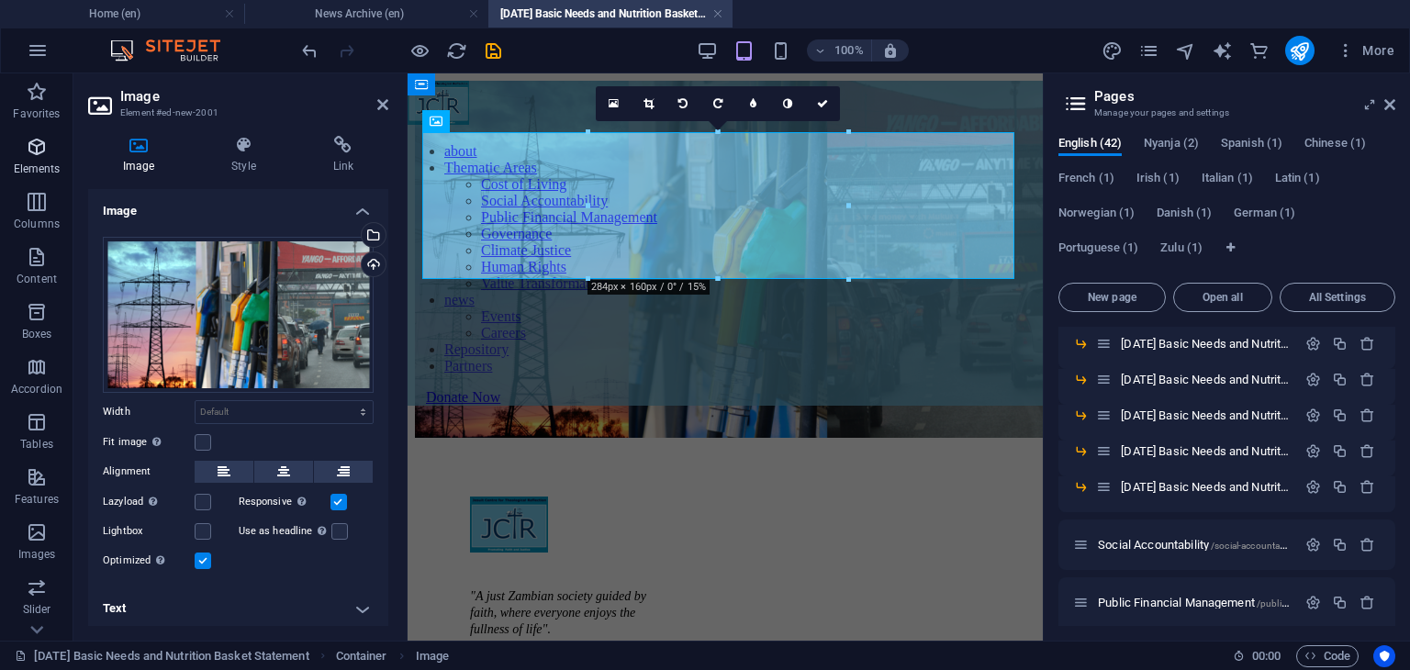
click at [41, 149] on icon "button" at bounding box center [37, 147] width 22 height 22
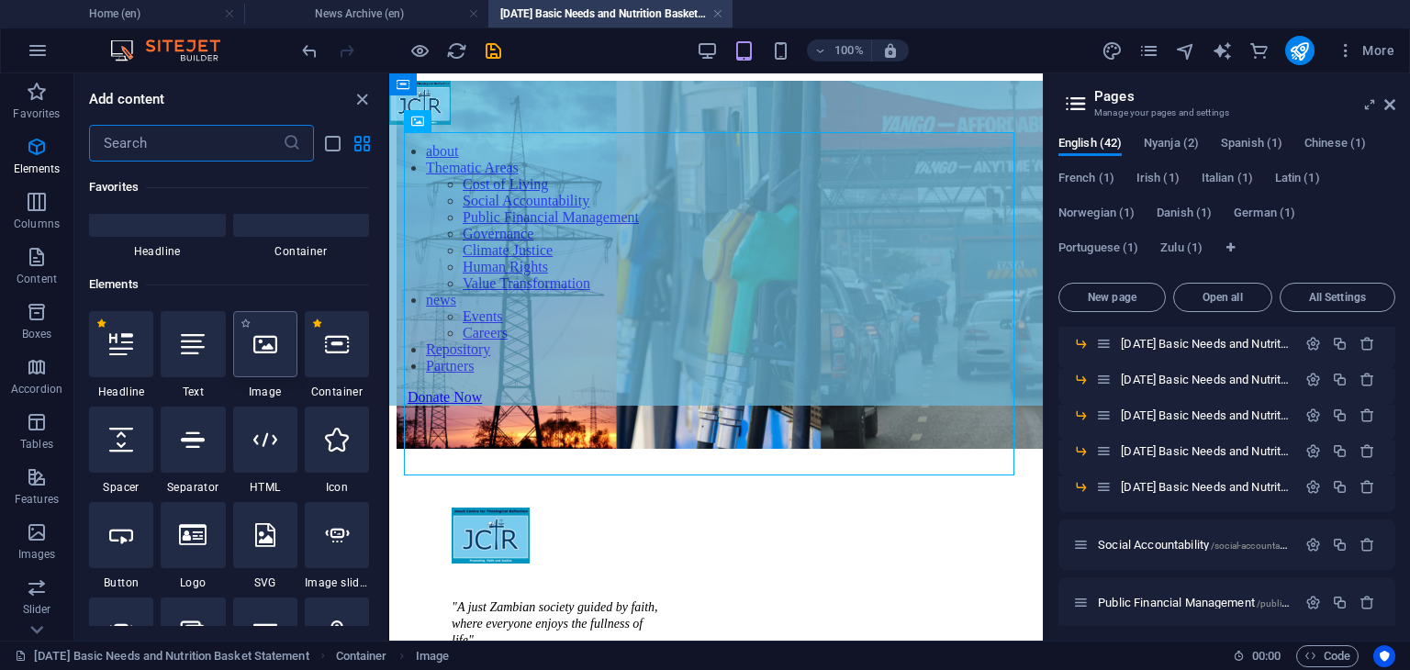
scroll to position [195, 0]
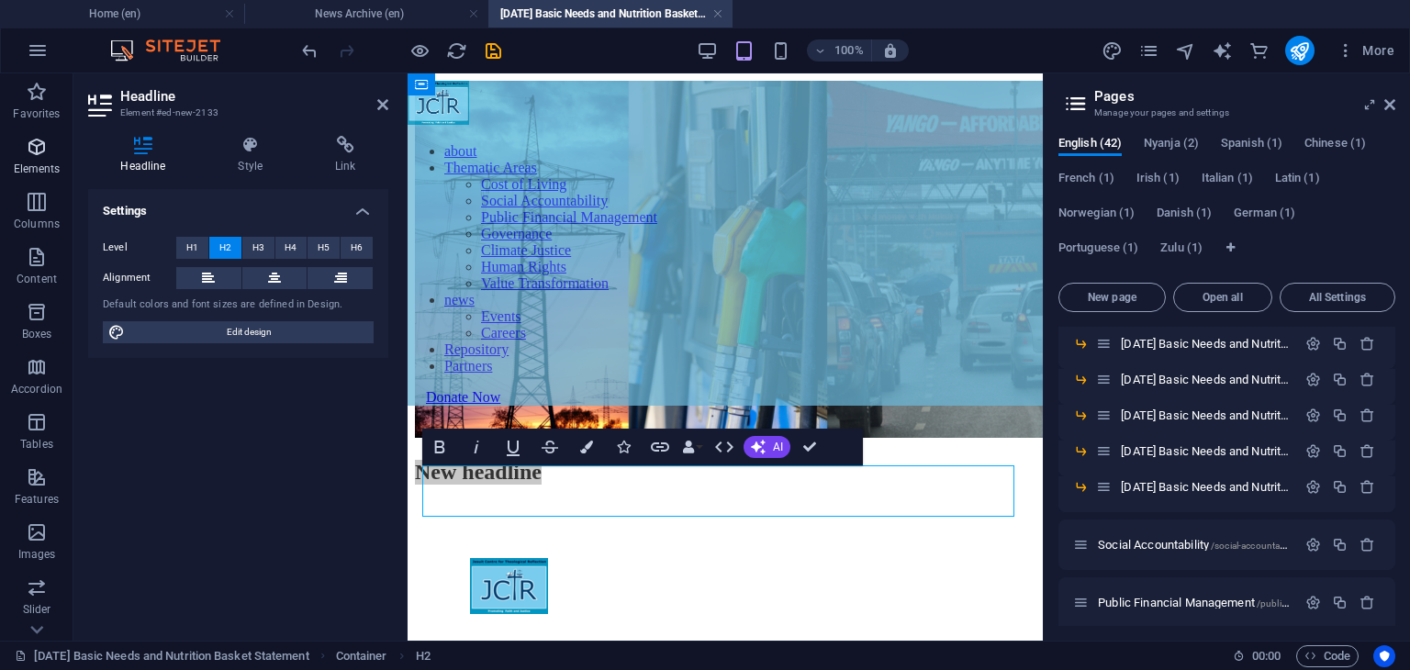
click at [27, 153] on icon "button" at bounding box center [37, 147] width 22 height 22
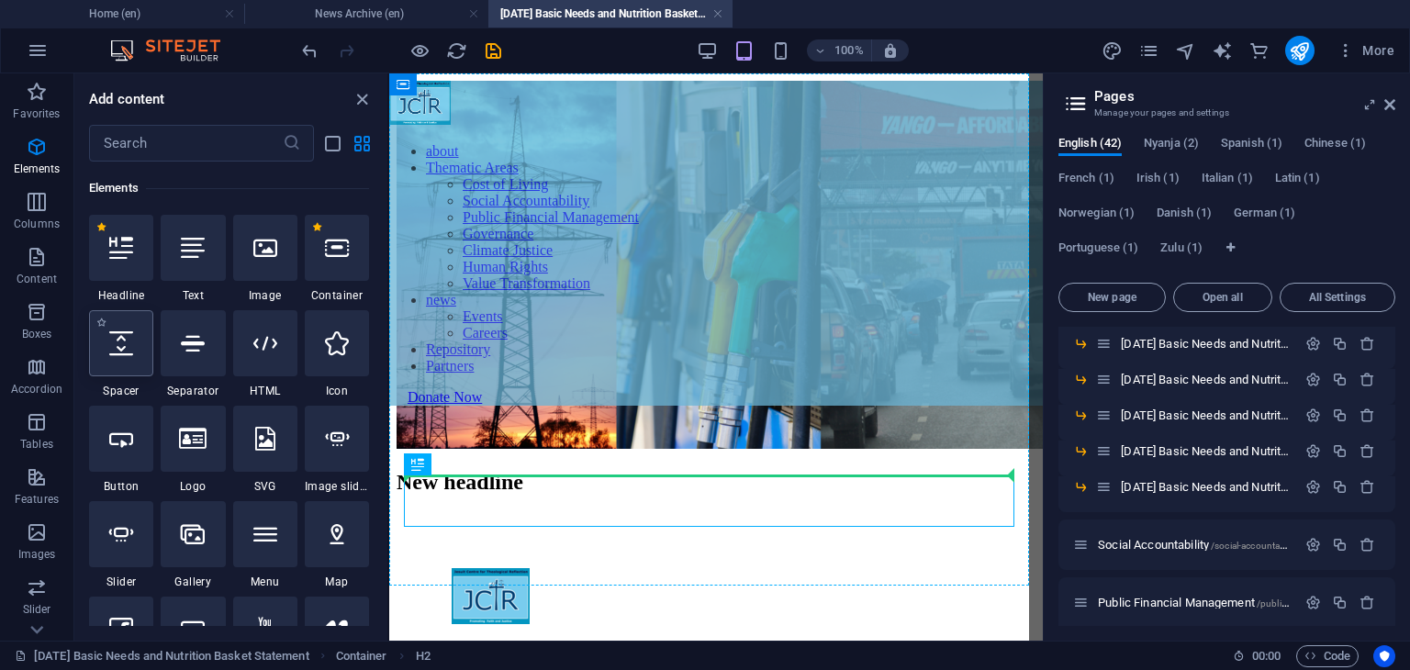
select select "px"
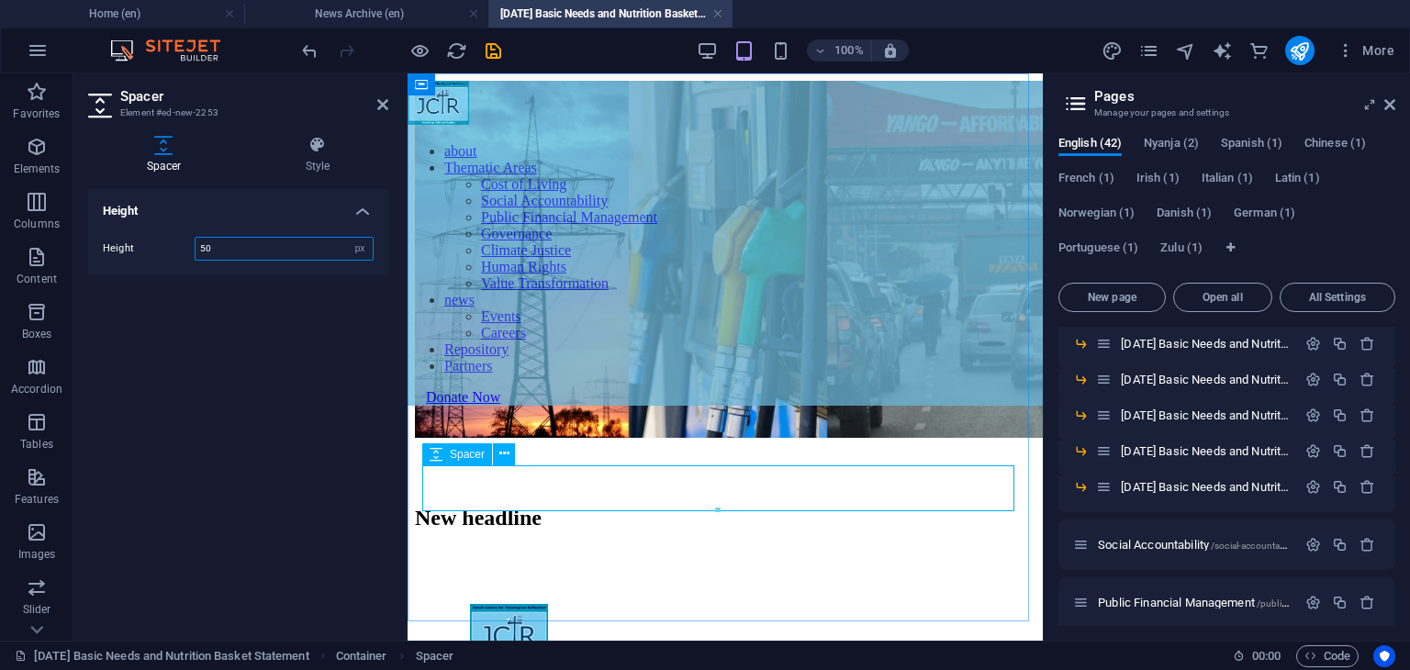
drag, startPoint x: 1129, startPoint y: 582, endPoint x: 705, endPoint y: 474, distance: 437.7
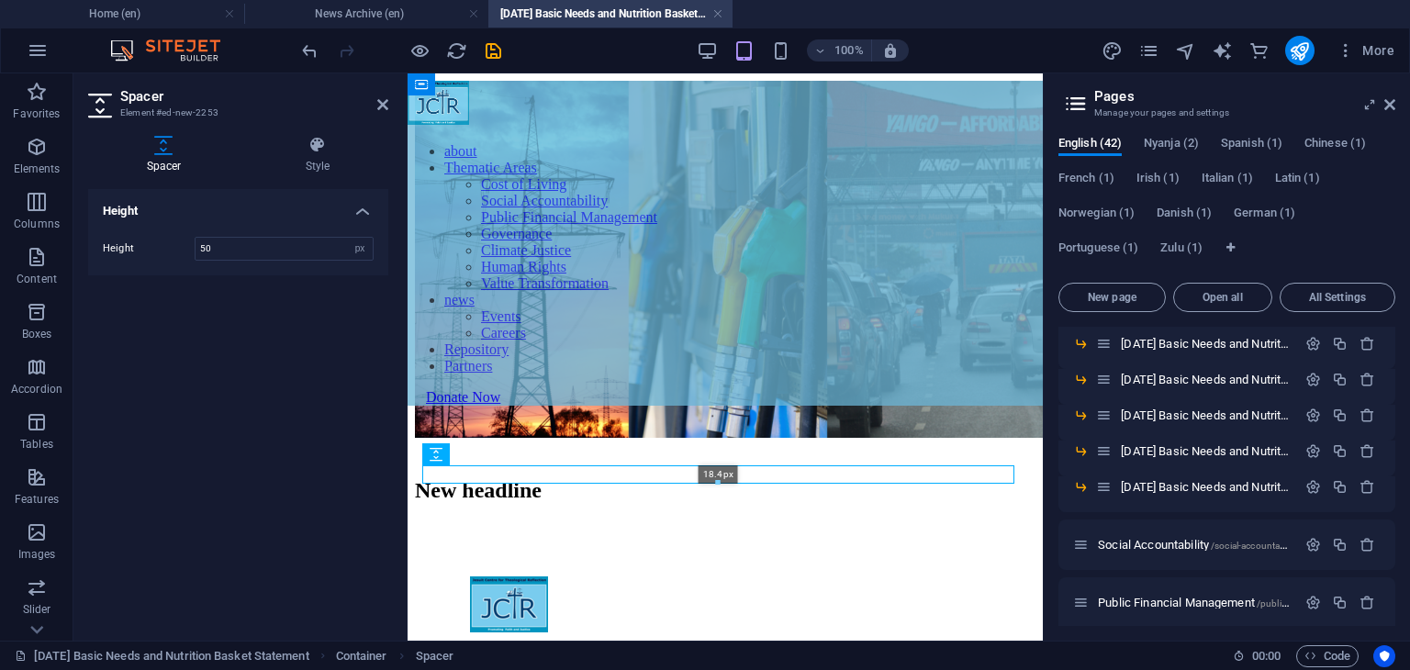
click at [723, 478] on div "18.4px" at bounding box center [718, 474] width 592 height 18
type input "18"
click at [723, 458] on div at bounding box center [725, 450] width 620 height 17
click at [36, 159] on span "Elements" at bounding box center [36, 158] width 73 height 44
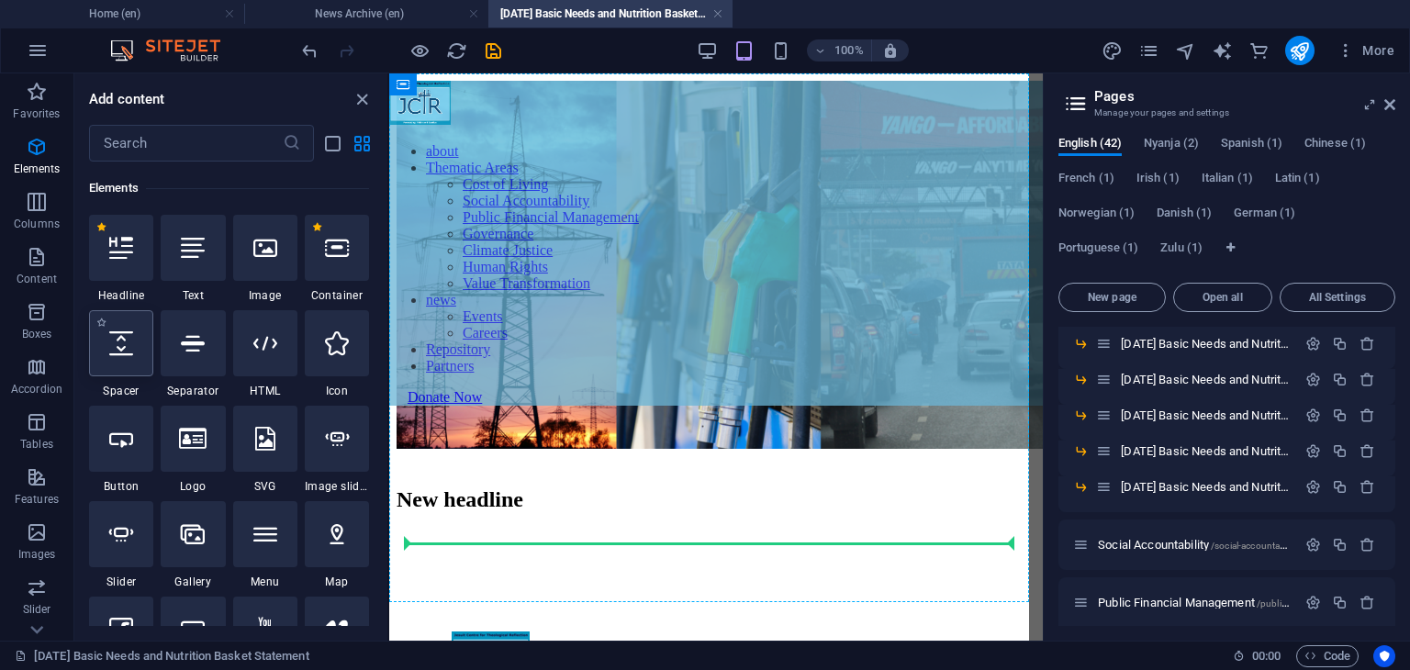
select select "px"
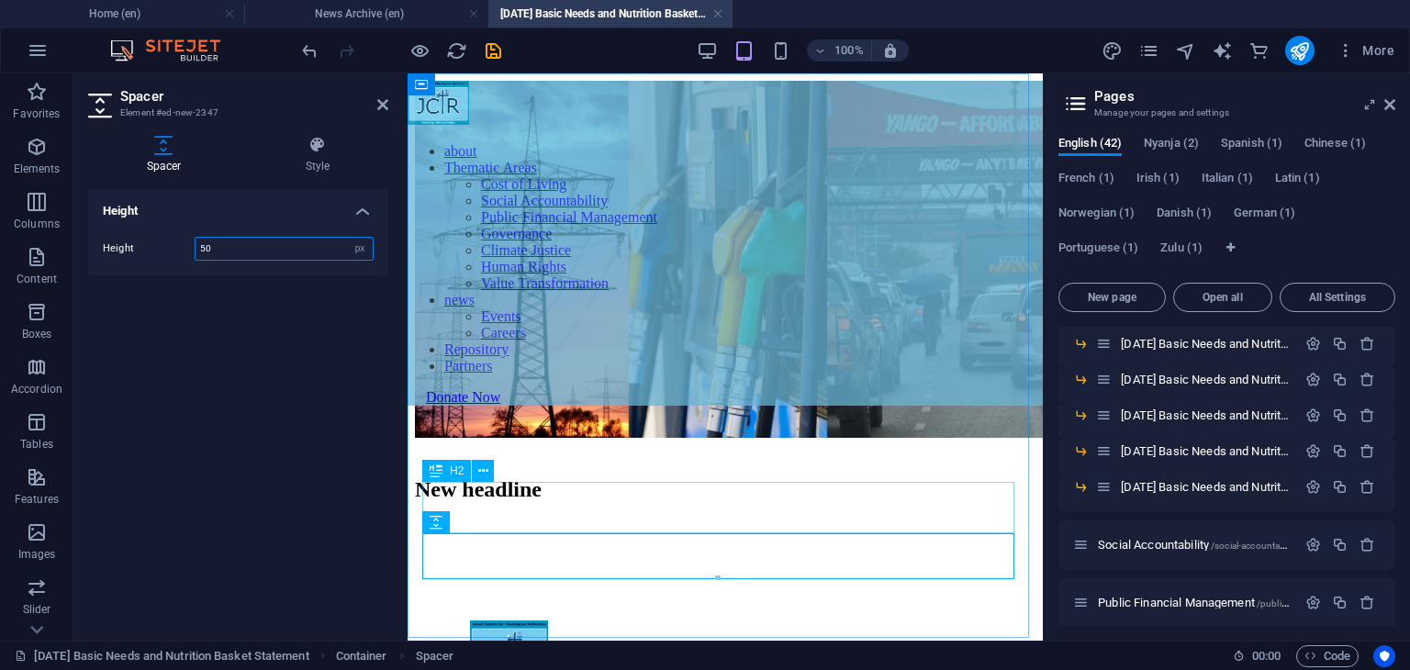
drag, startPoint x: 1125, startPoint y: 653, endPoint x: 711, endPoint y: 530, distance: 431.9
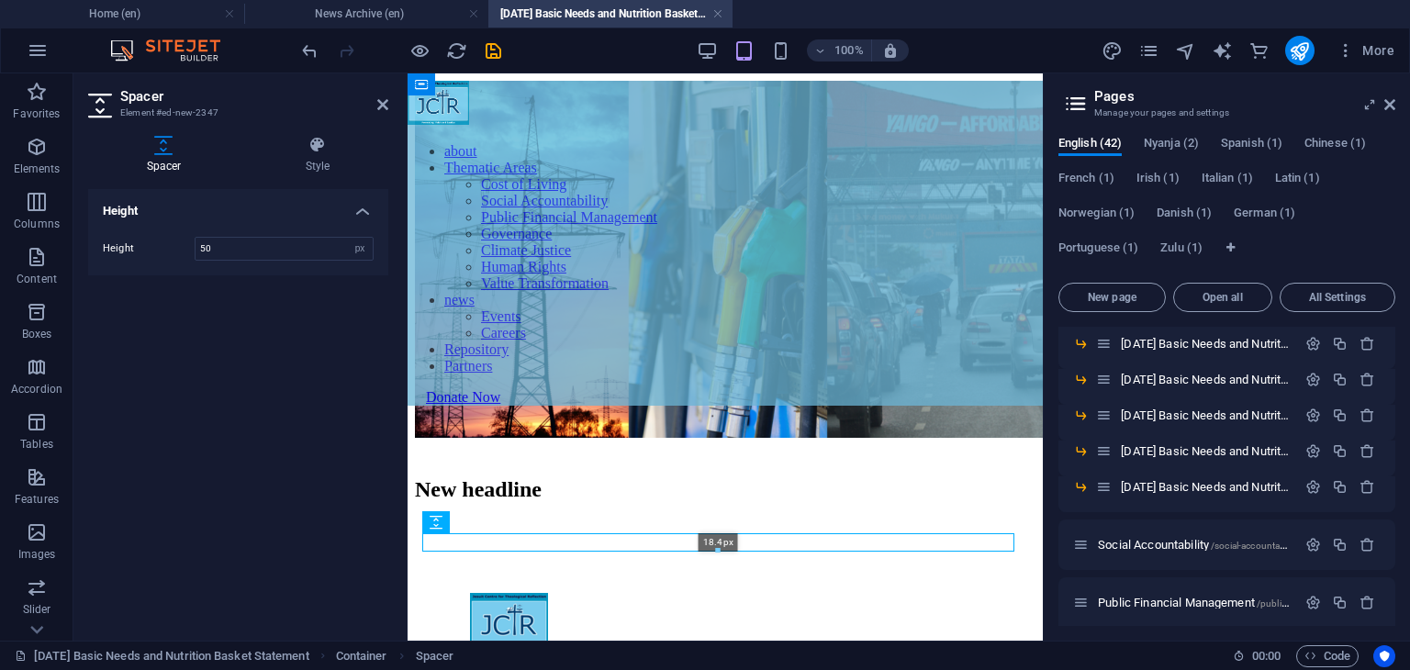
drag, startPoint x: 717, startPoint y: 577, endPoint x: 316, endPoint y: 467, distance: 416.0
click at [723, 541] on div "18.4px" at bounding box center [718, 542] width 592 height 18
type input "18"
click at [723, 536] on div at bounding box center [725, 528] width 620 height 17
click at [28, 140] on icon "button" at bounding box center [37, 147] width 22 height 22
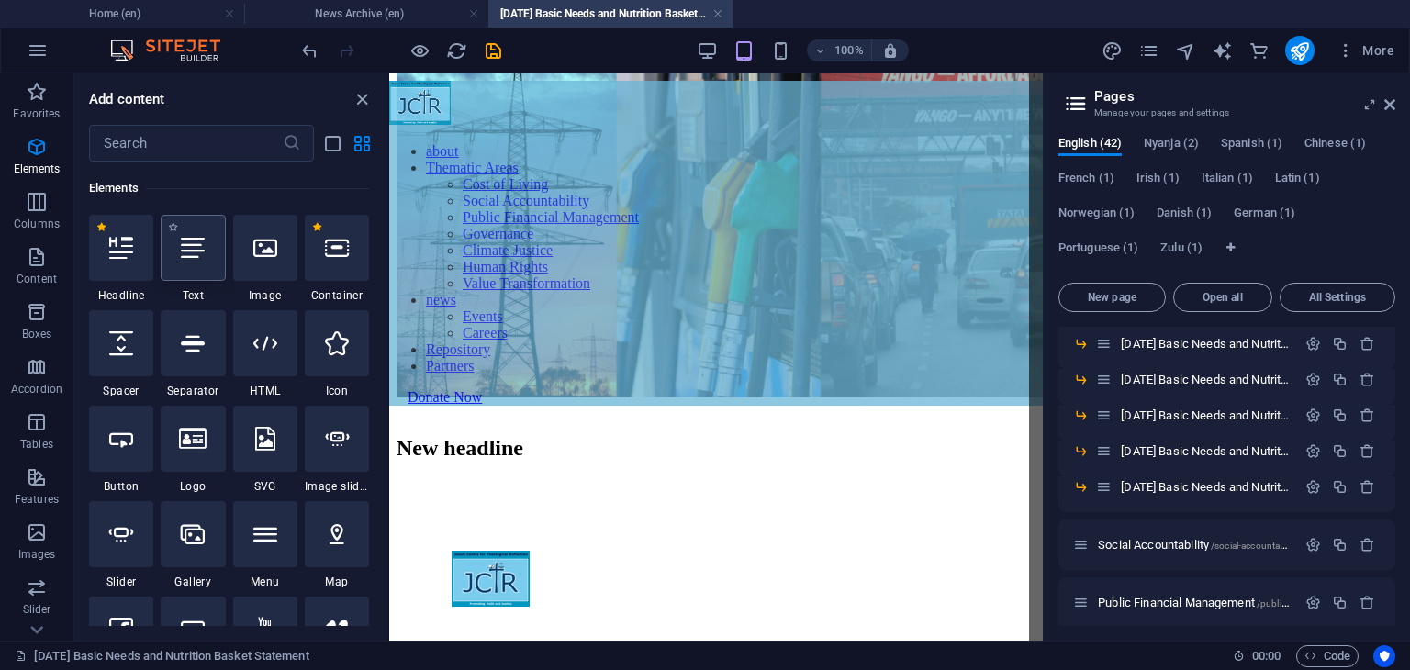
scroll to position [75, 0]
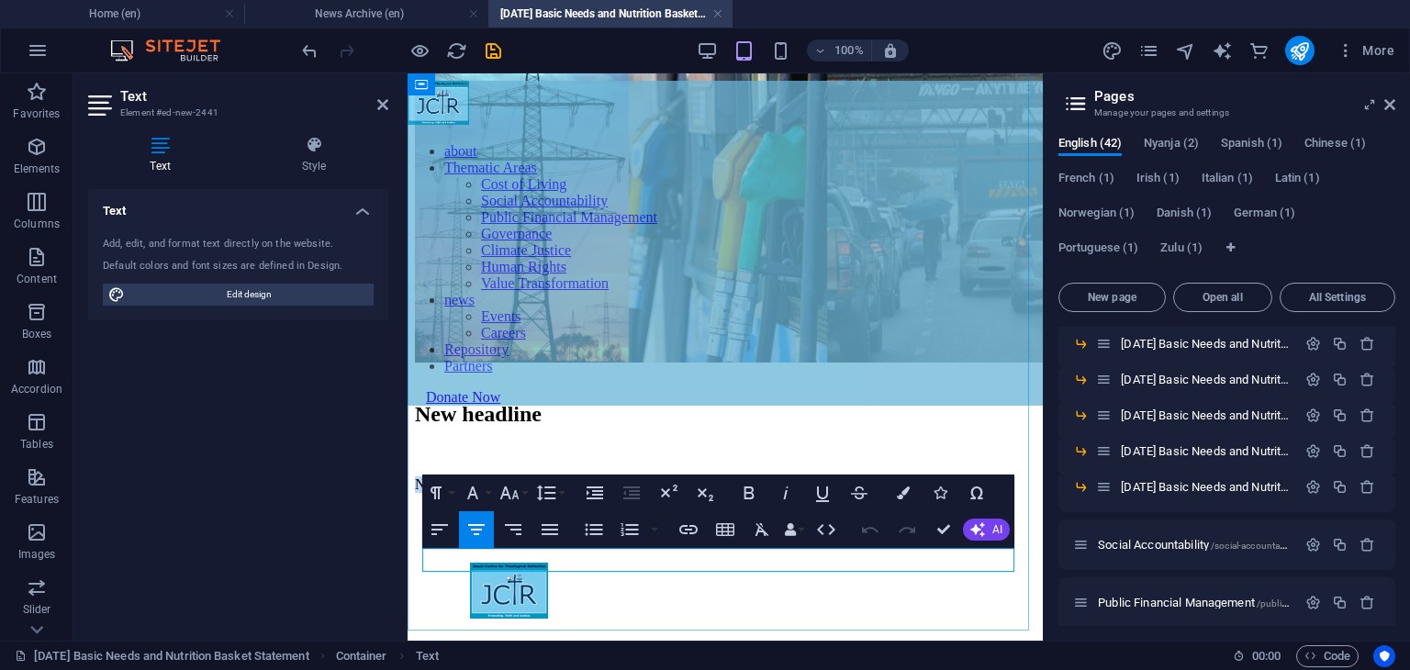
click at [786, 493] on p "New text element" at bounding box center [725, 484] width 620 height 17
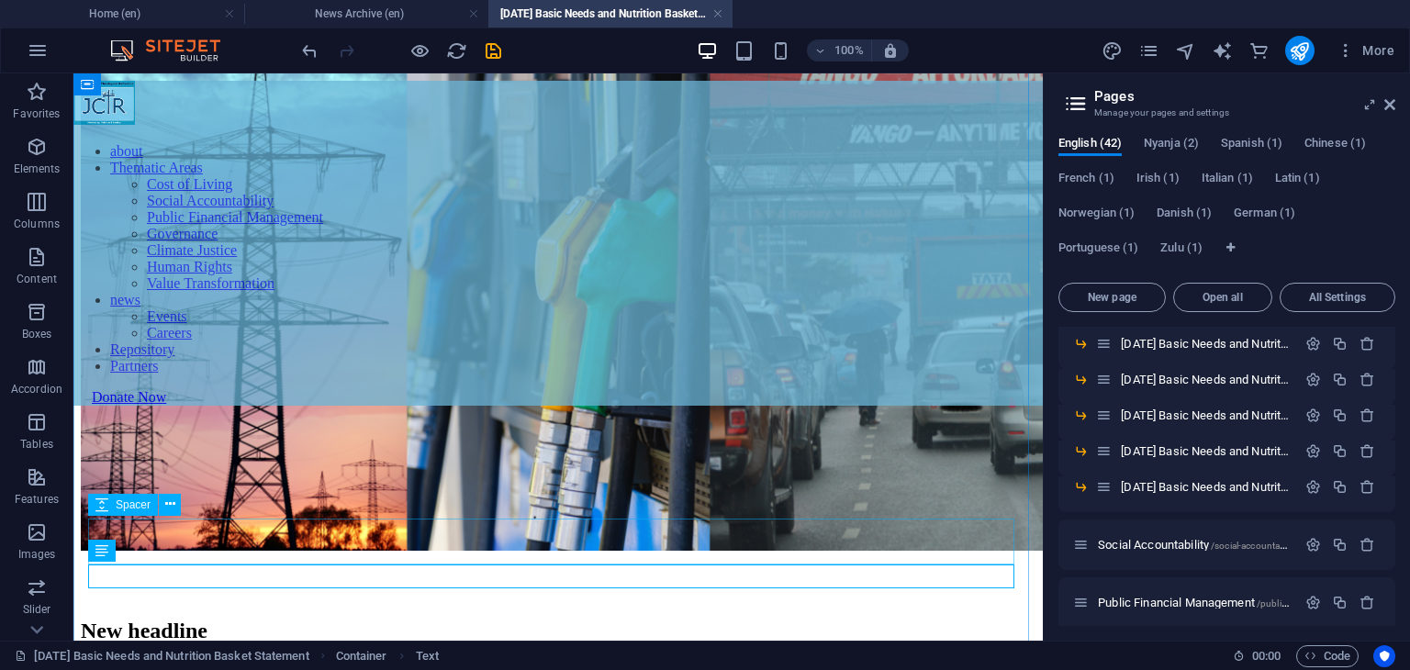
scroll to position [386, 0]
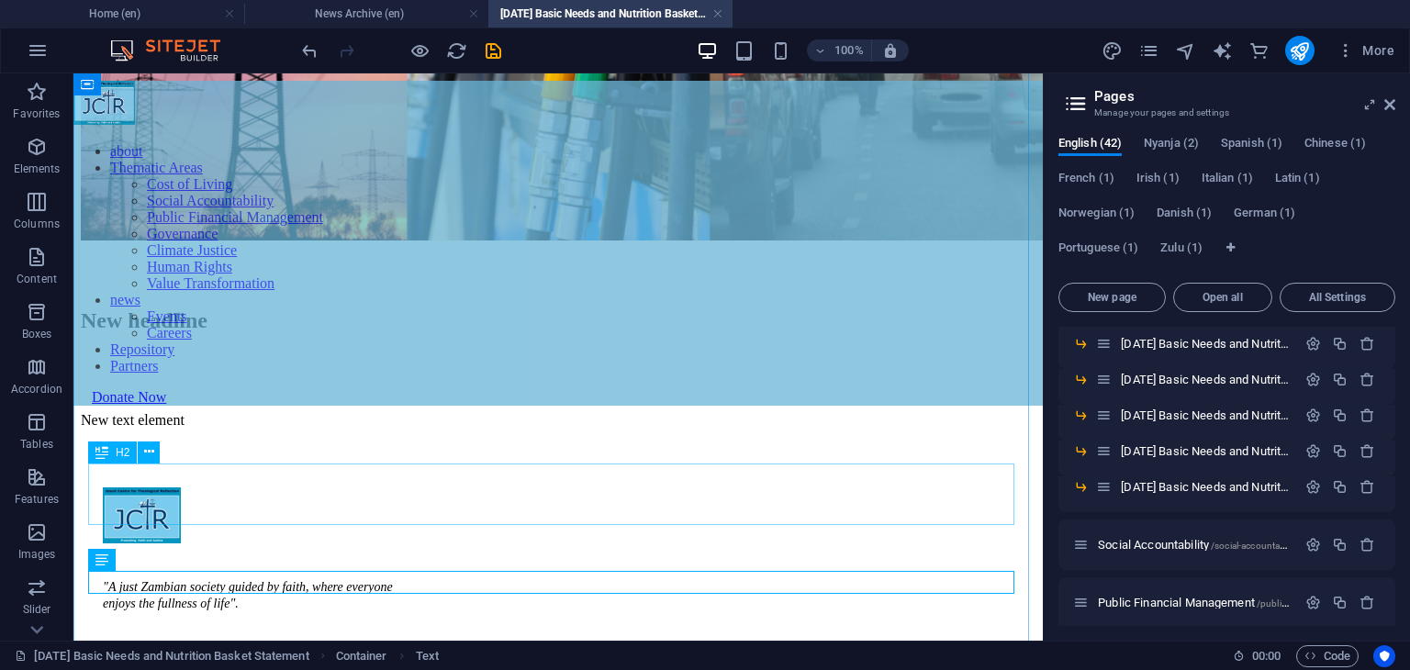
click at [654, 333] on div "New headline" at bounding box center [558, 320] width 955 height 25
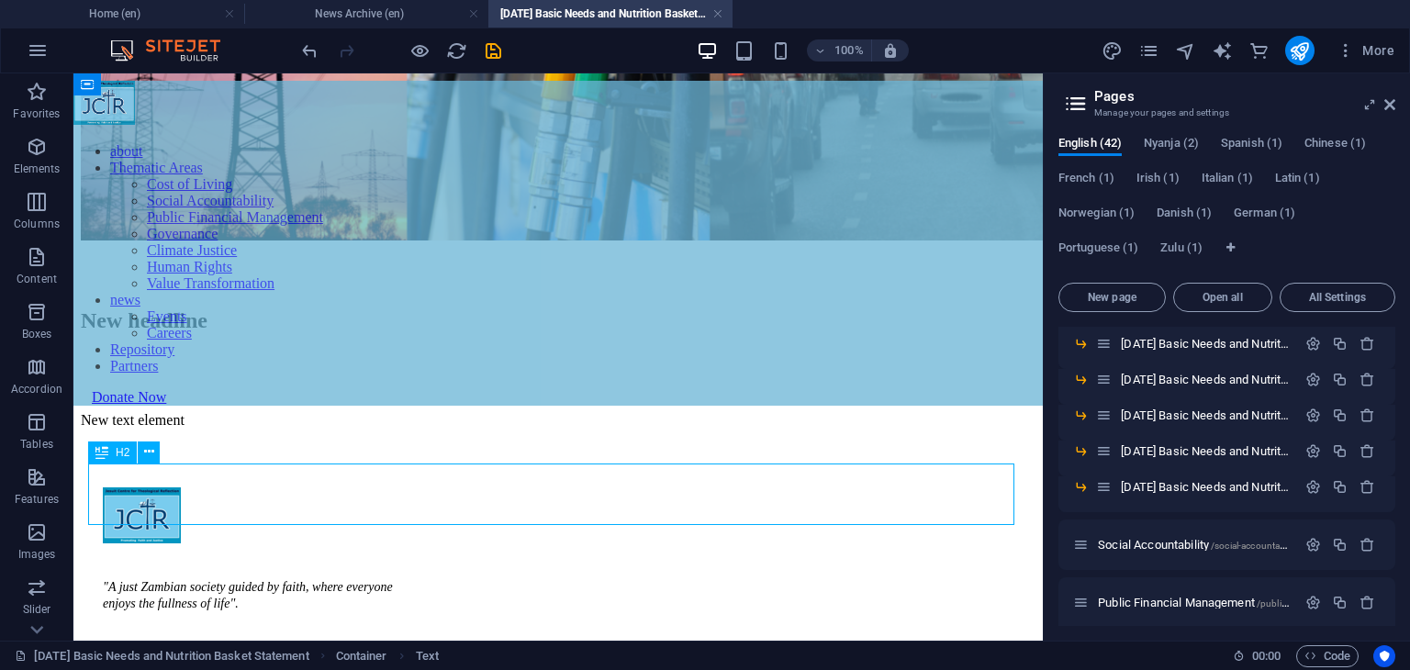
click at [654, 333] on div "New headline" at bounding box center [558, 320] width 955 height 25
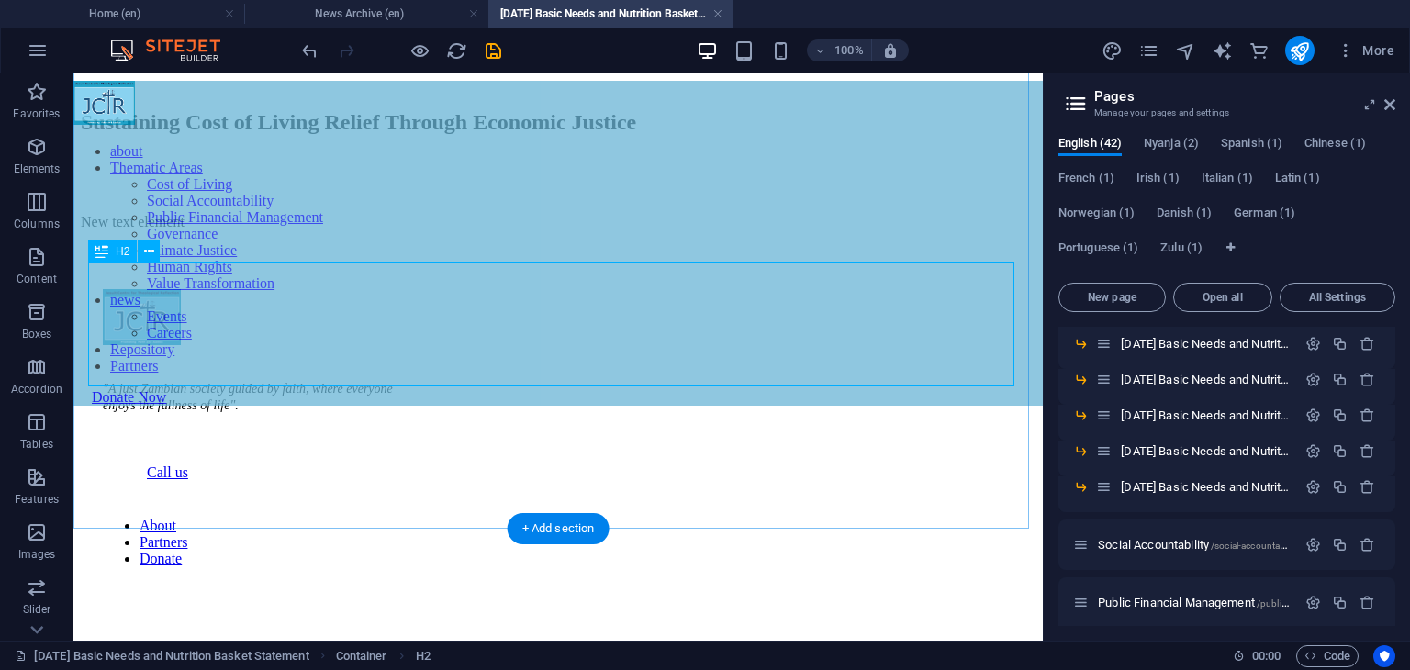
scroll to position [586, 0]
click at [521, 229] on div "New text element" at bounding box center [558, 220] width 955 height 17
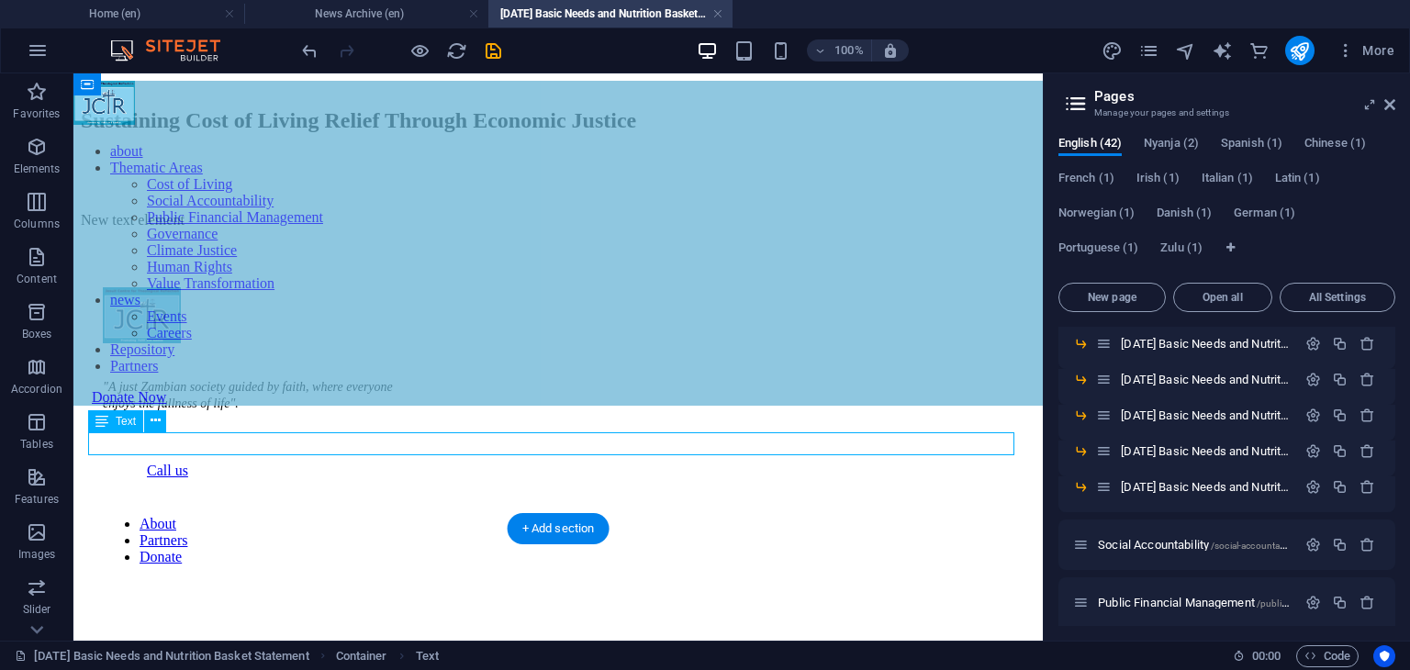
click at [521, 229] on div "New text element" at bounding box center [558, 220] width 955 height 17
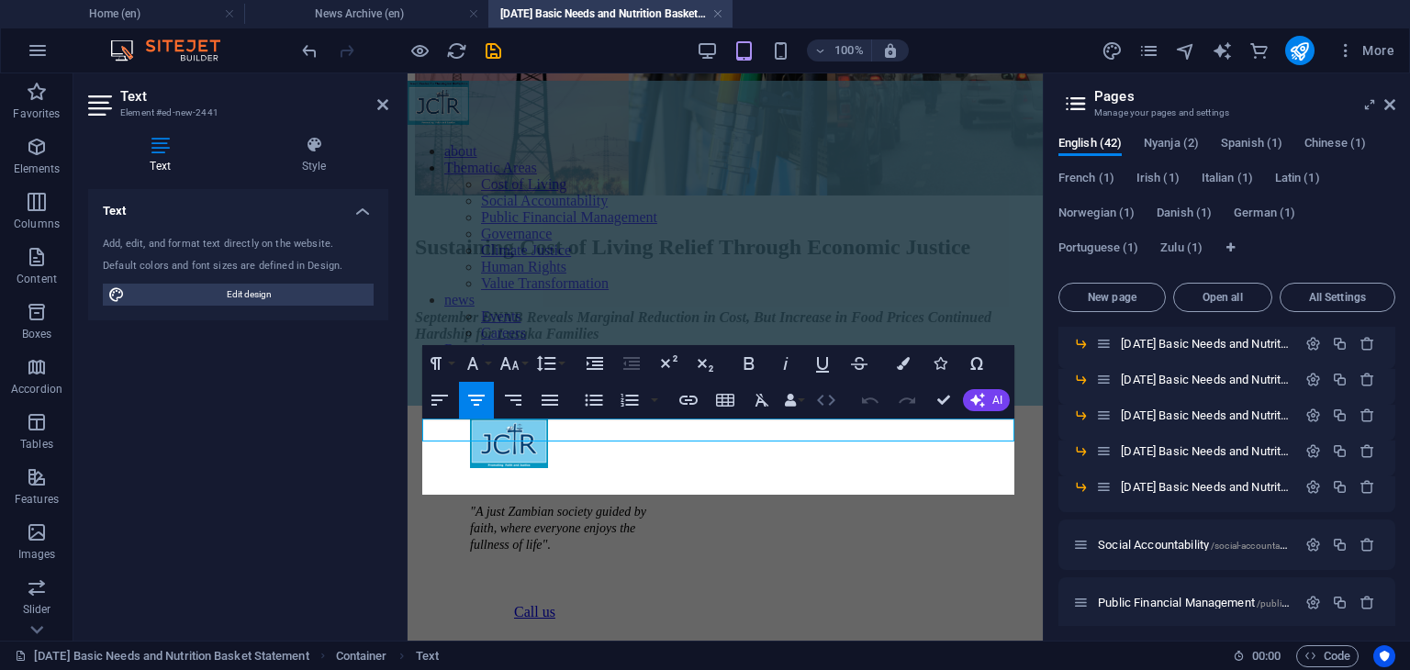
scroll to position [257, 0]
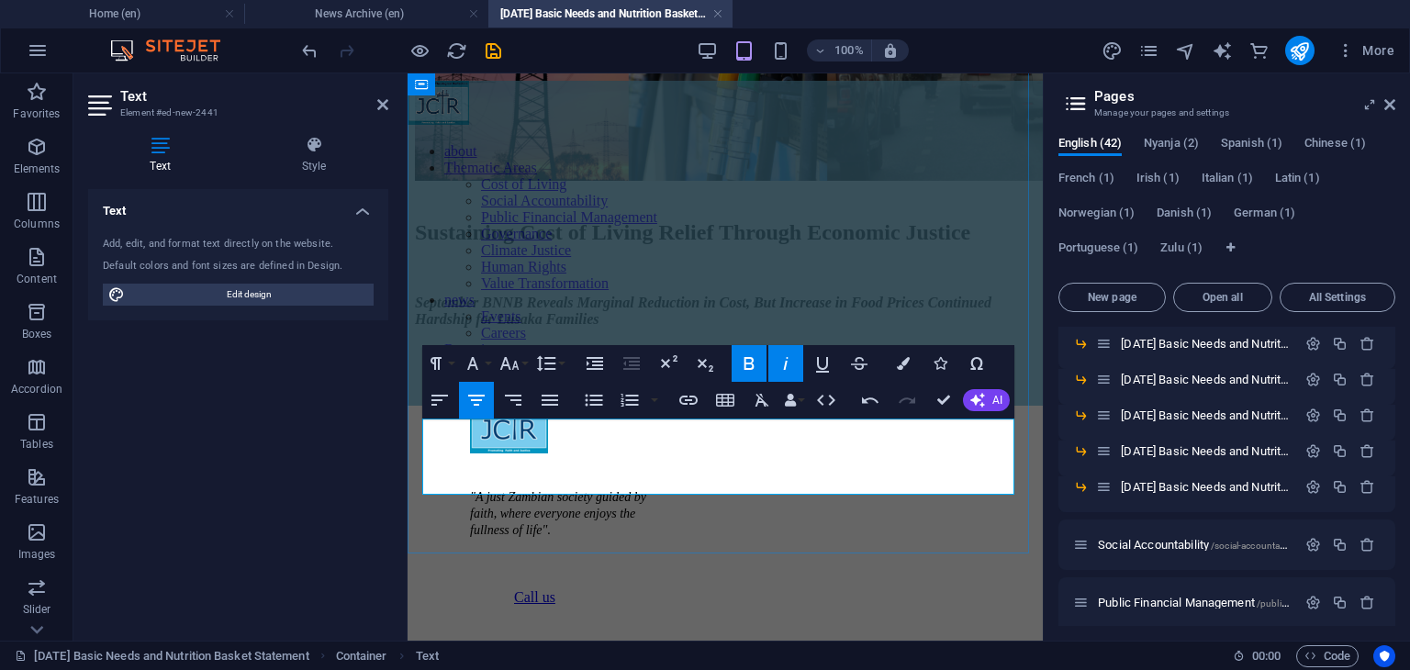
click at [435, 328] on p "September BNNB Reveals Marginal Reduction in Cost, But Increase in Food Prices …" at bounding box center [725, 311] width 620 height 33
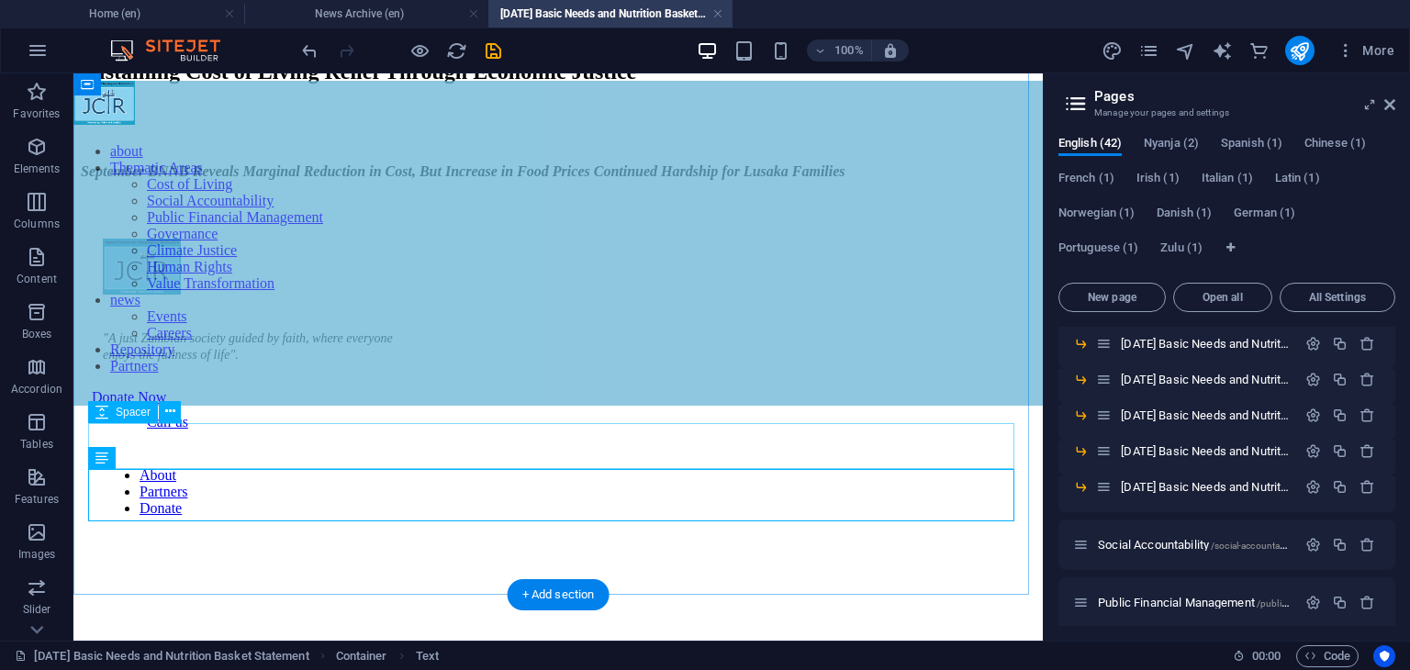
scroll to position [662, 0]
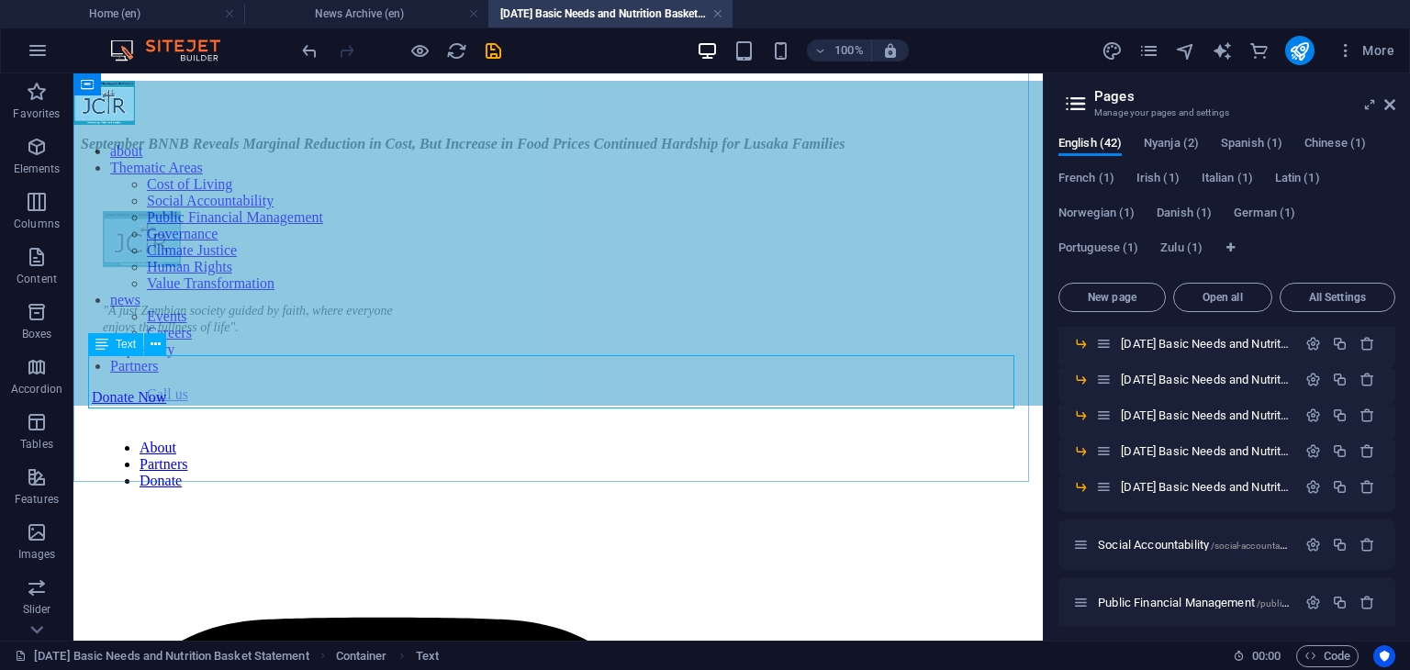
click at [104, 342] on icon at bounding box center [101, 344] width 13 height 22
click at [152, 344] on icon at bounding box center [156, 344] width 10 height 19
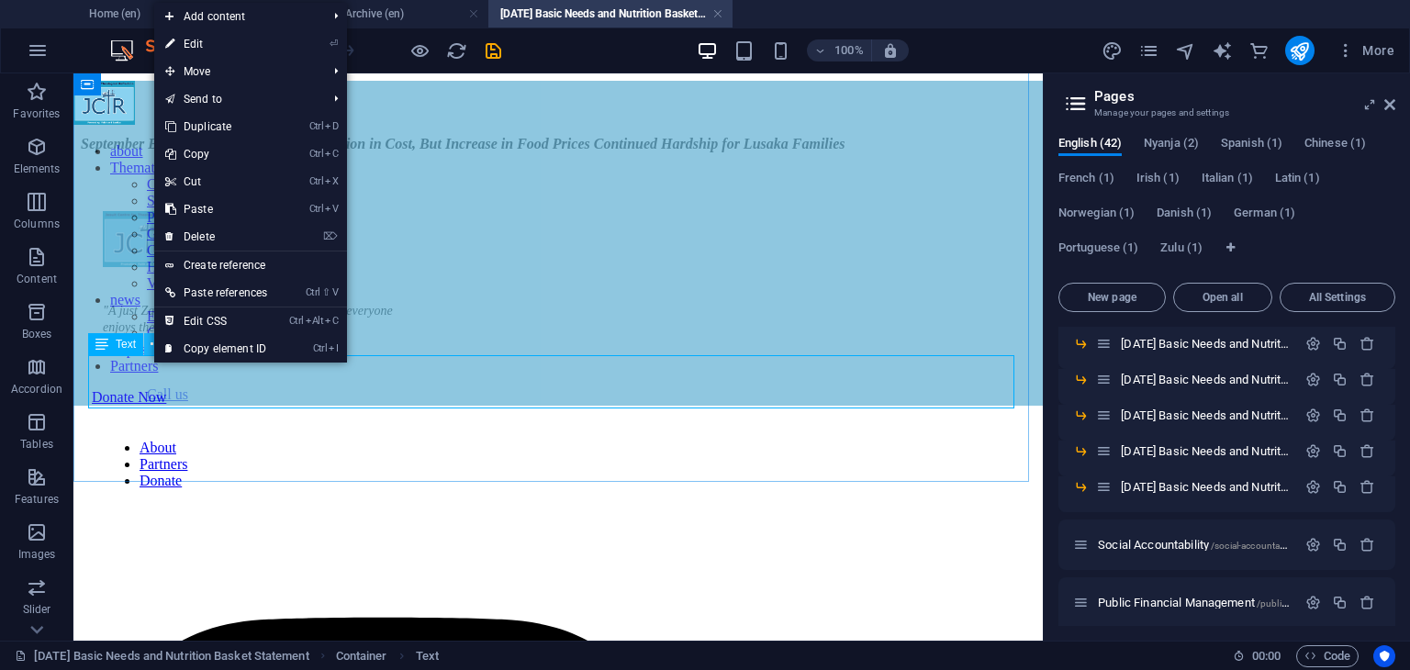
click at [152, 344] on icon at bounding box center [156, 344] width 10 height 19
click at [32, 149] on icon "button" at bounding box center [37, 147] width 22 height 22
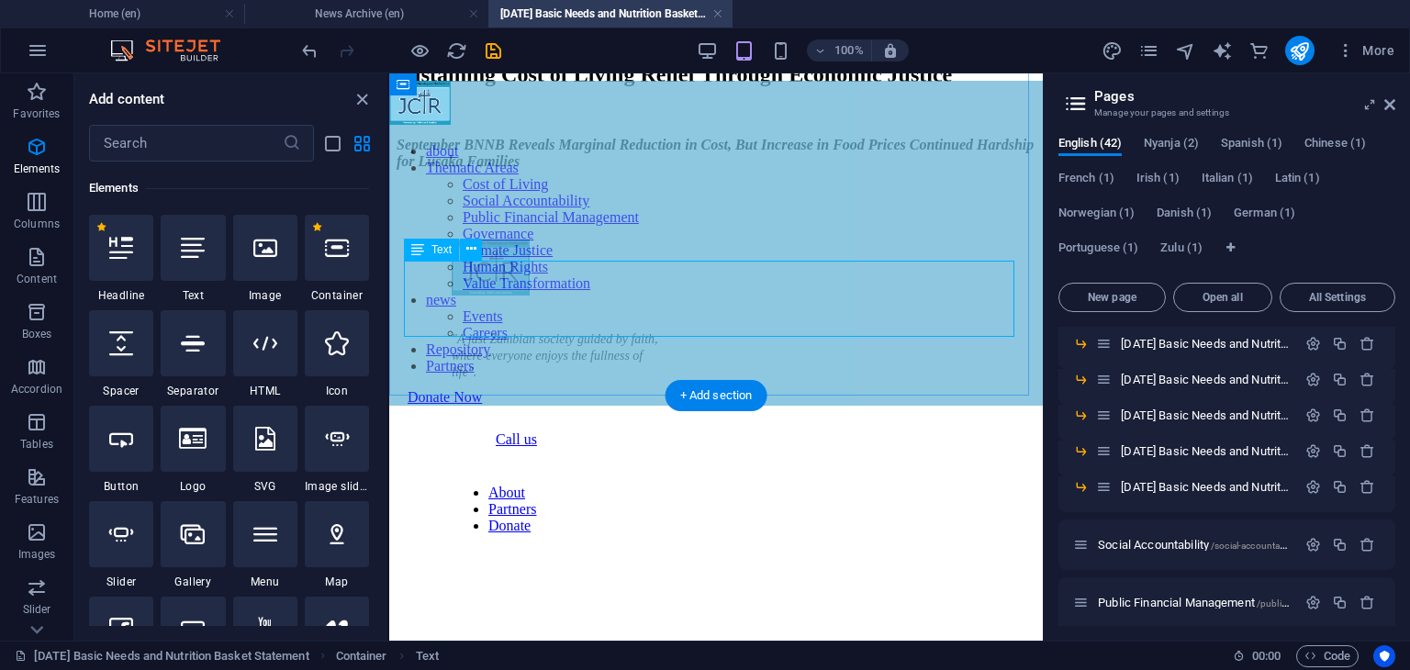
scroll to position [432, 0]
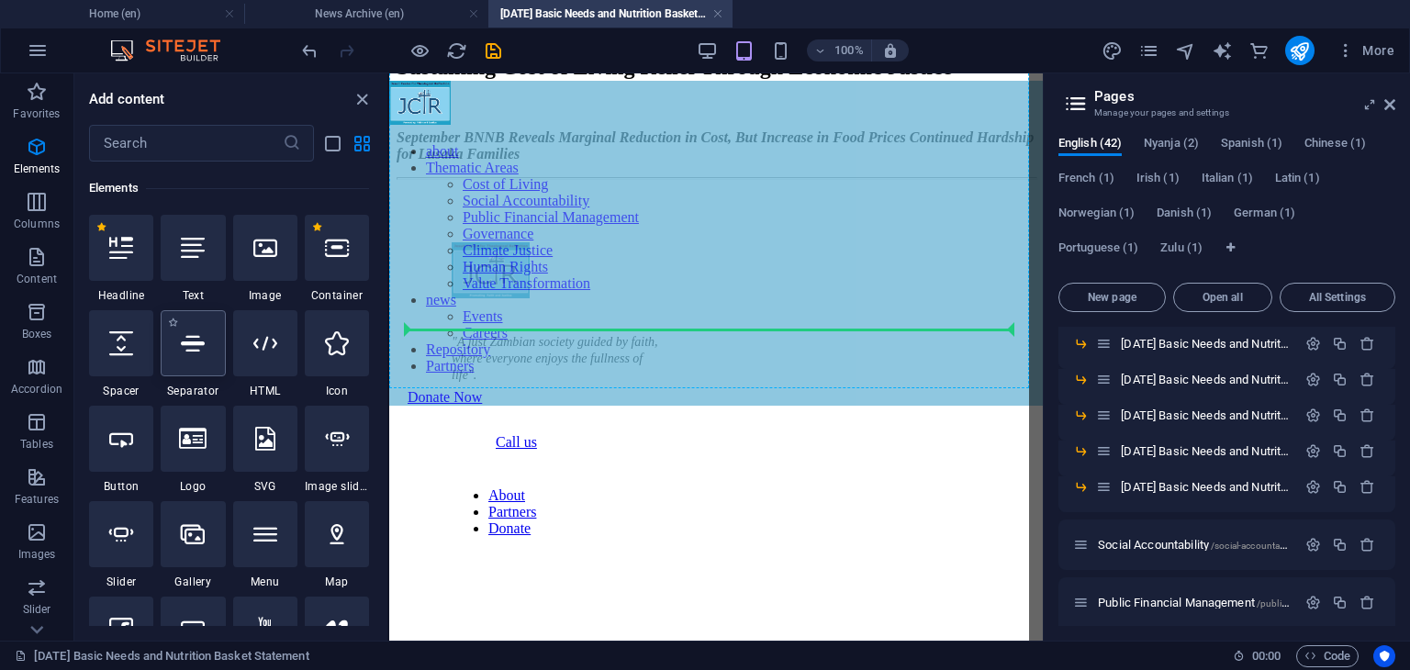
select select "%"
select select "px"
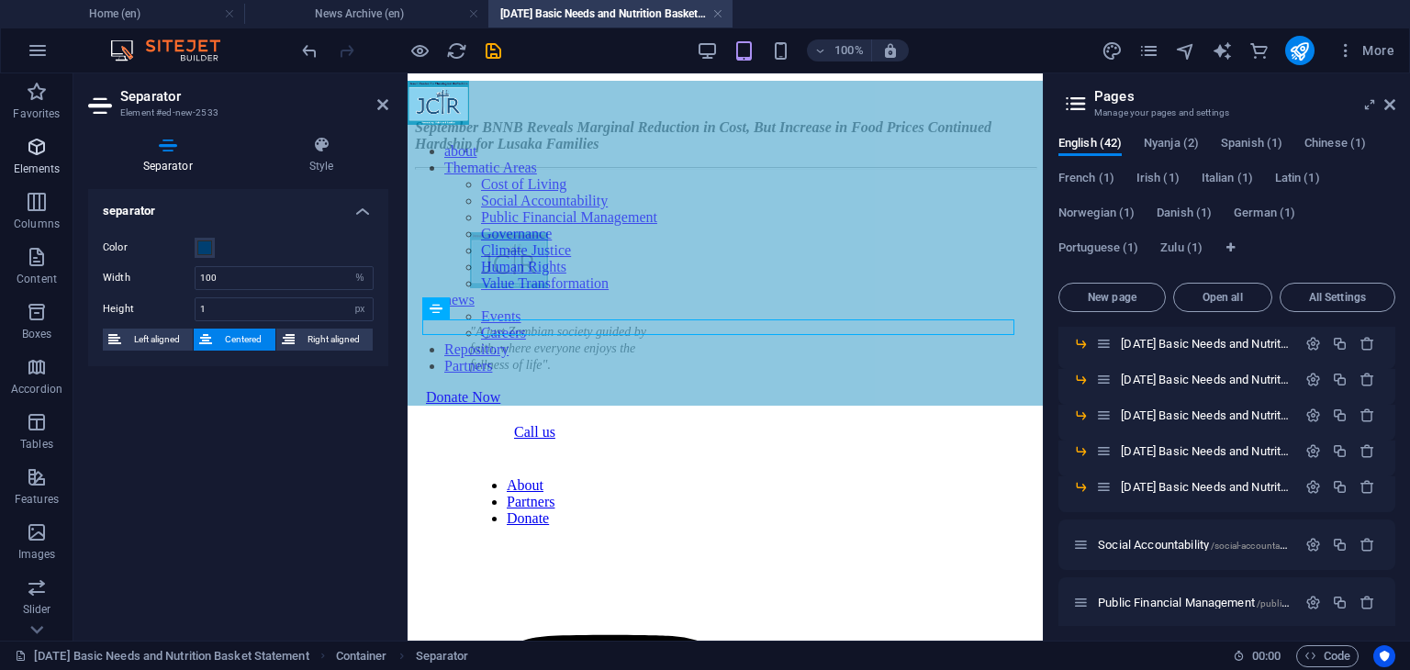
click at [41, 151] on icon "button" at bounding box center [37, 147] width 22 height 22
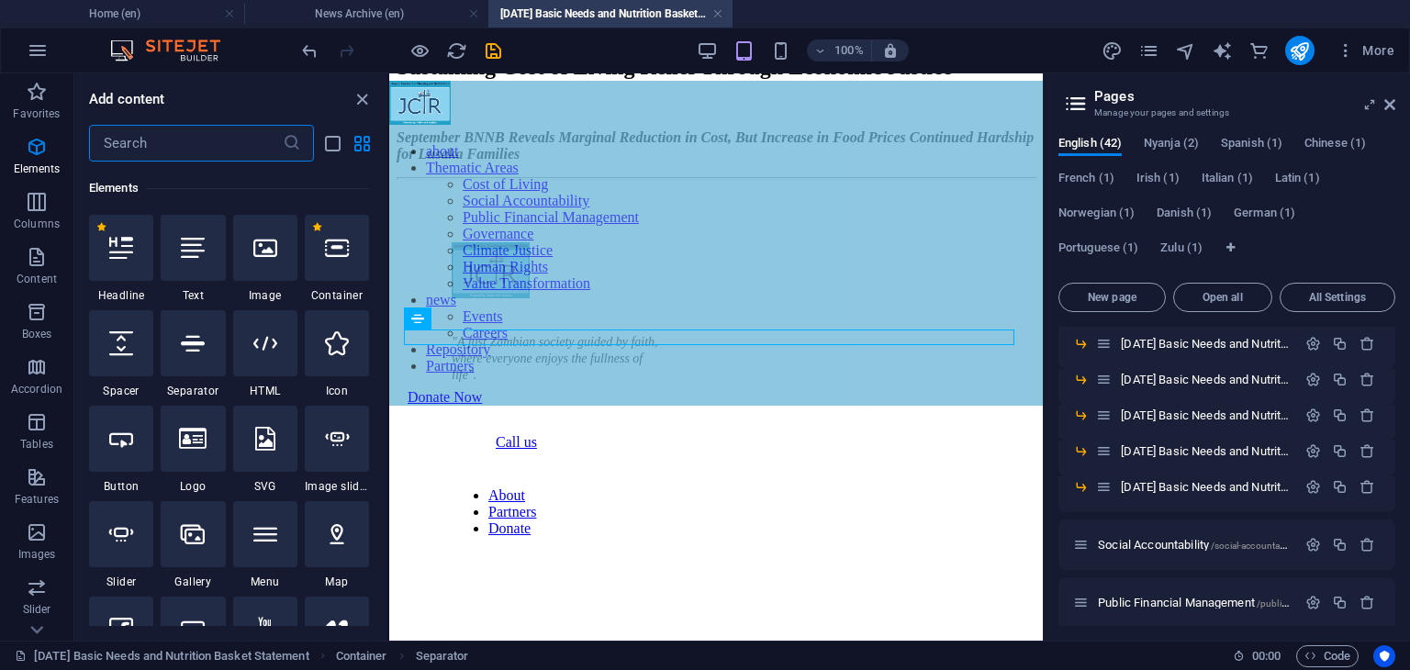
scroll to position [195, 0]
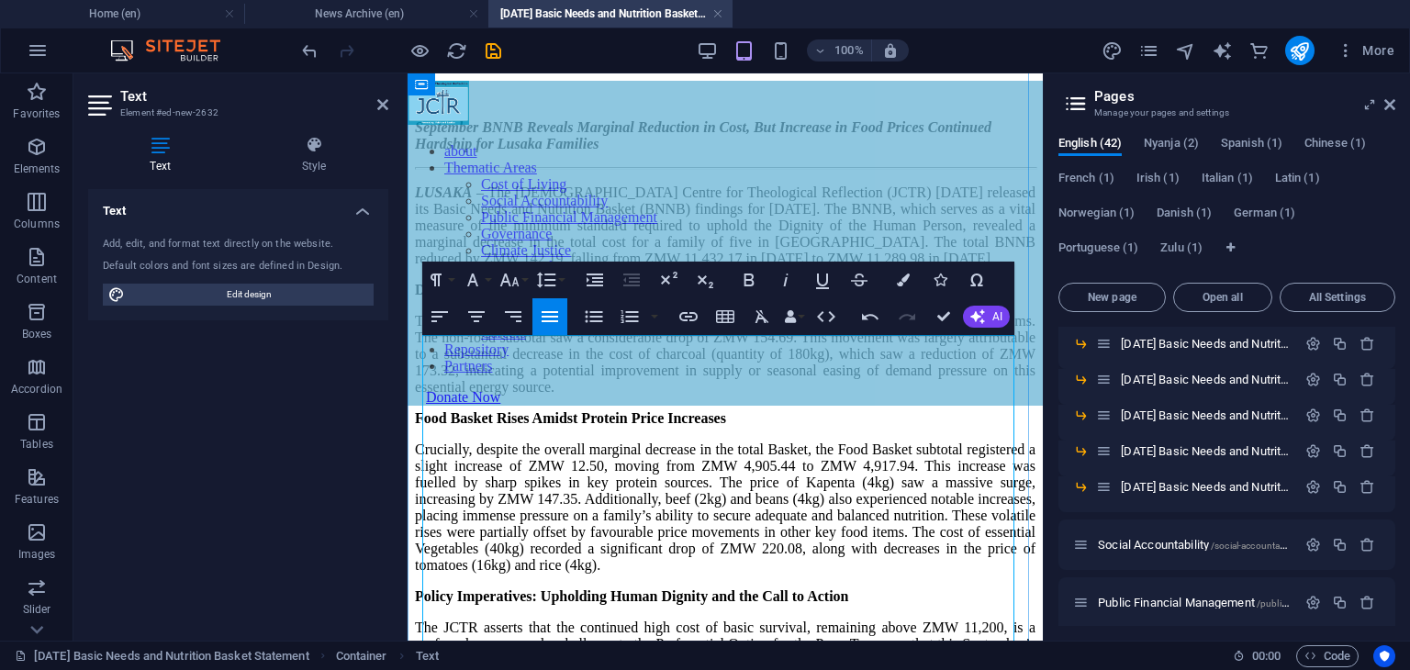
click at [992, 267] on p "LUSAKA – The Jesuit Centre for Theological Reflection (JCTR) today released its…" at bounding box center [725, 225] width 620 height 83
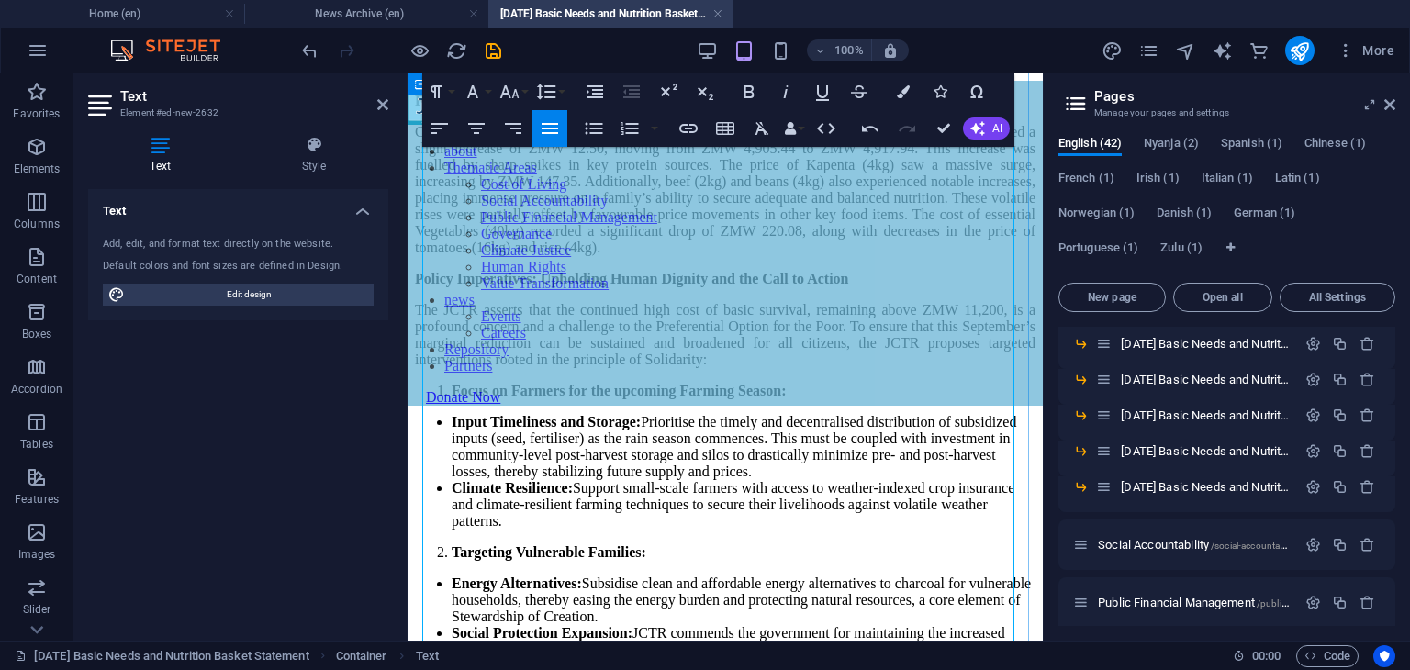
scroll to position [814, 0]
click at [751, 76] on p "The overall reduction was primarily driven by a significant fall in the cost of…" at bounding box center [725, 35] width 620 height 83
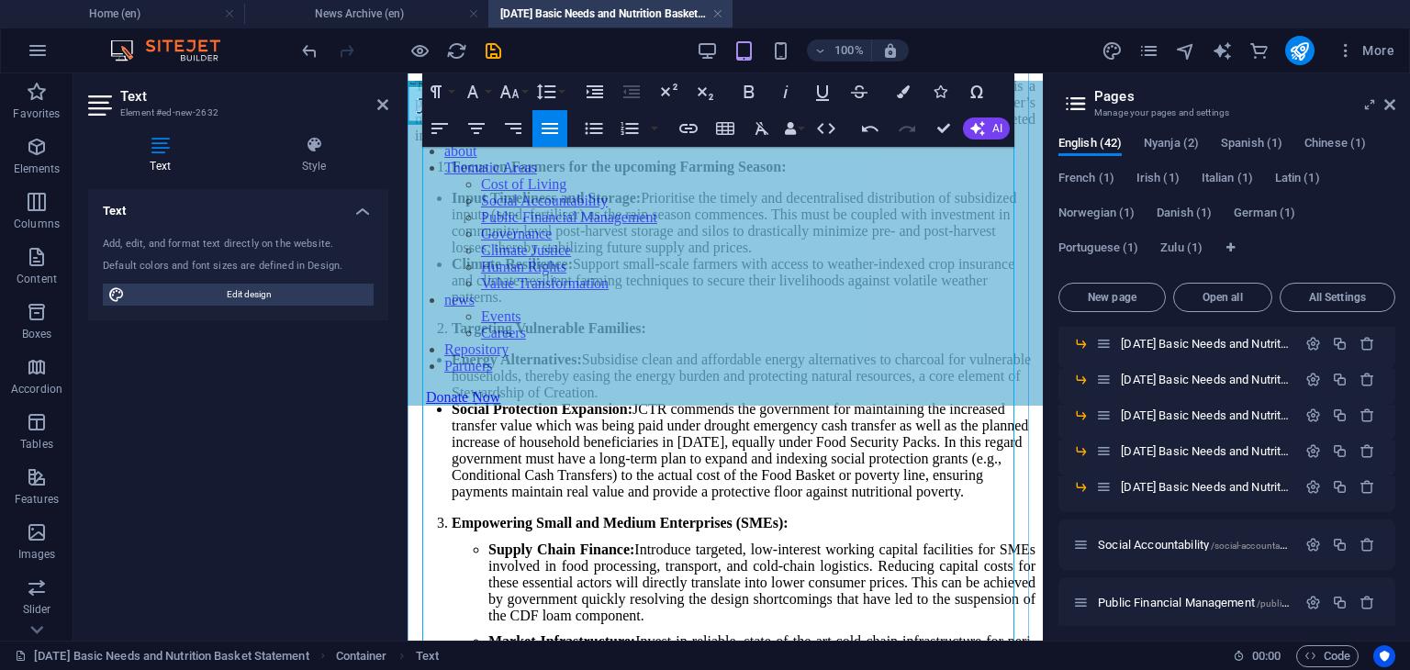
scroll to position [1101, 0]
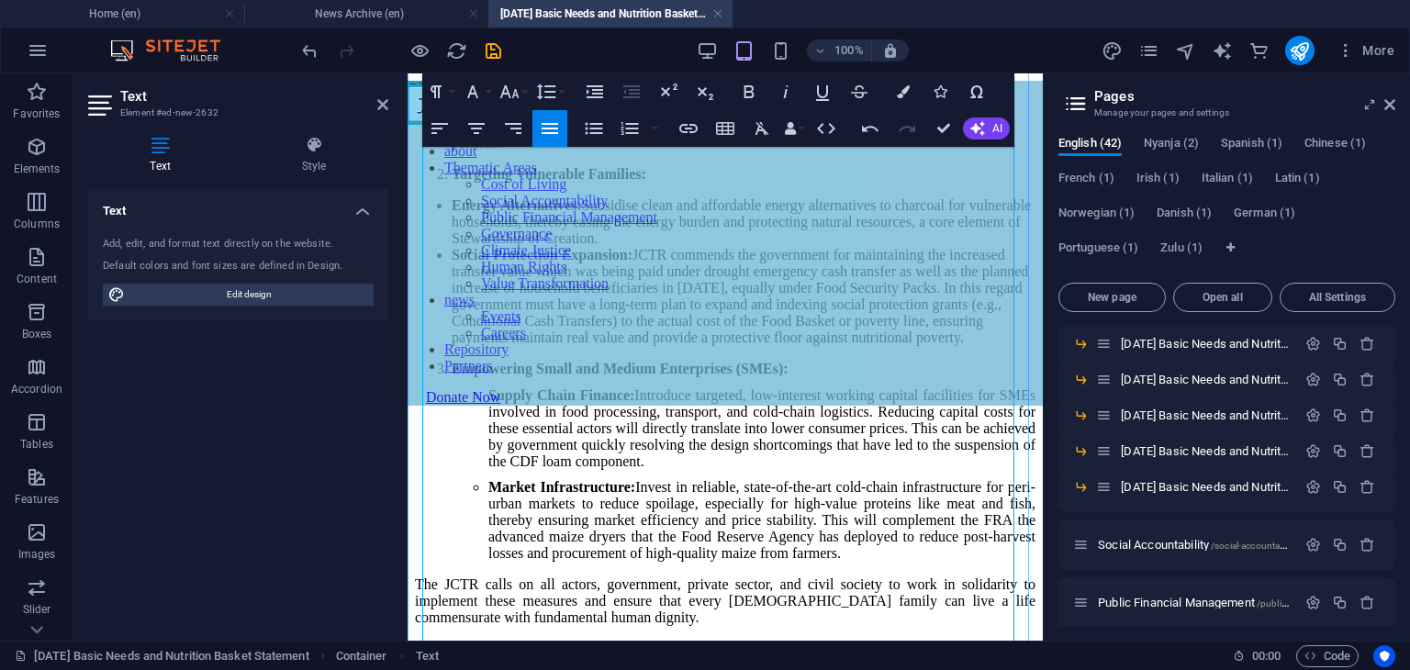
scroll to position [1321, 0]
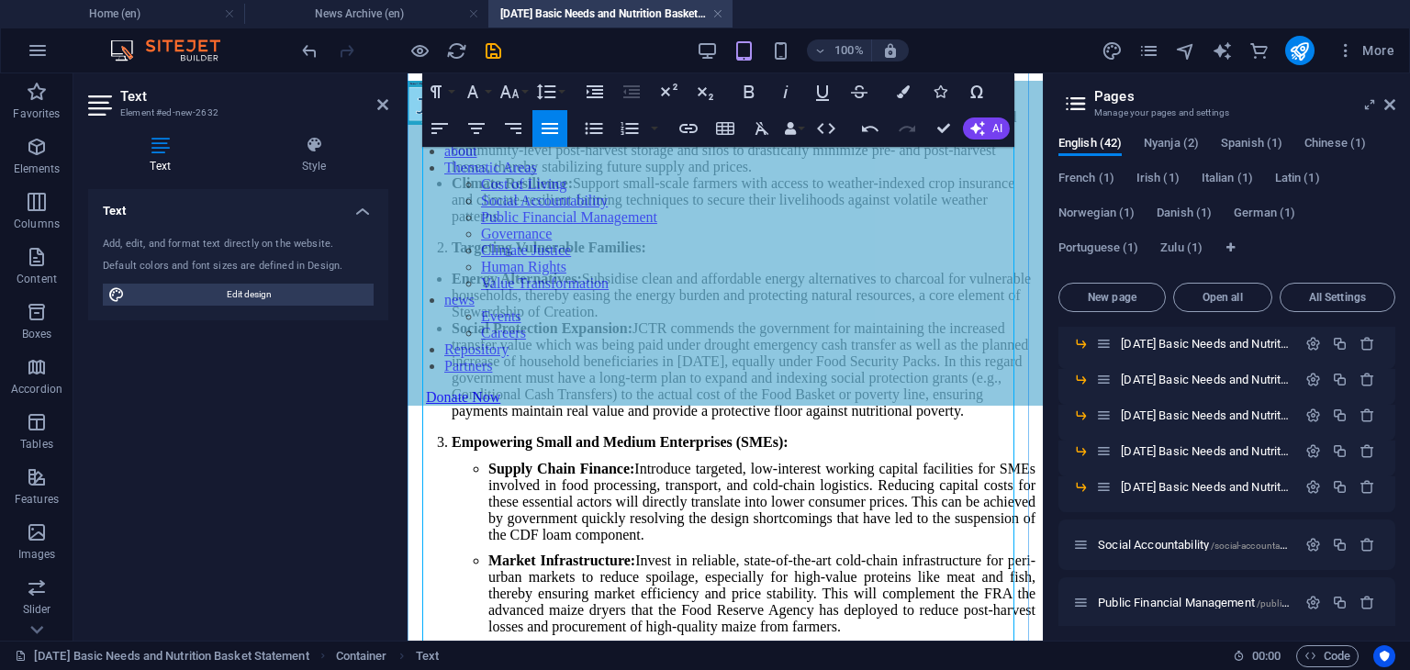
scroll to position [1241, 0]
click at [452, 95] on li "Focus on Farmers for the upcoming Farming Season:" at bounding box center [744, 87] width 584 height 17
click at [455, 176] on li "Input Timeliness and Storage: Prioritise the timely and decentralised distribut…" at bounding box center [744, 143] width 584 height 66
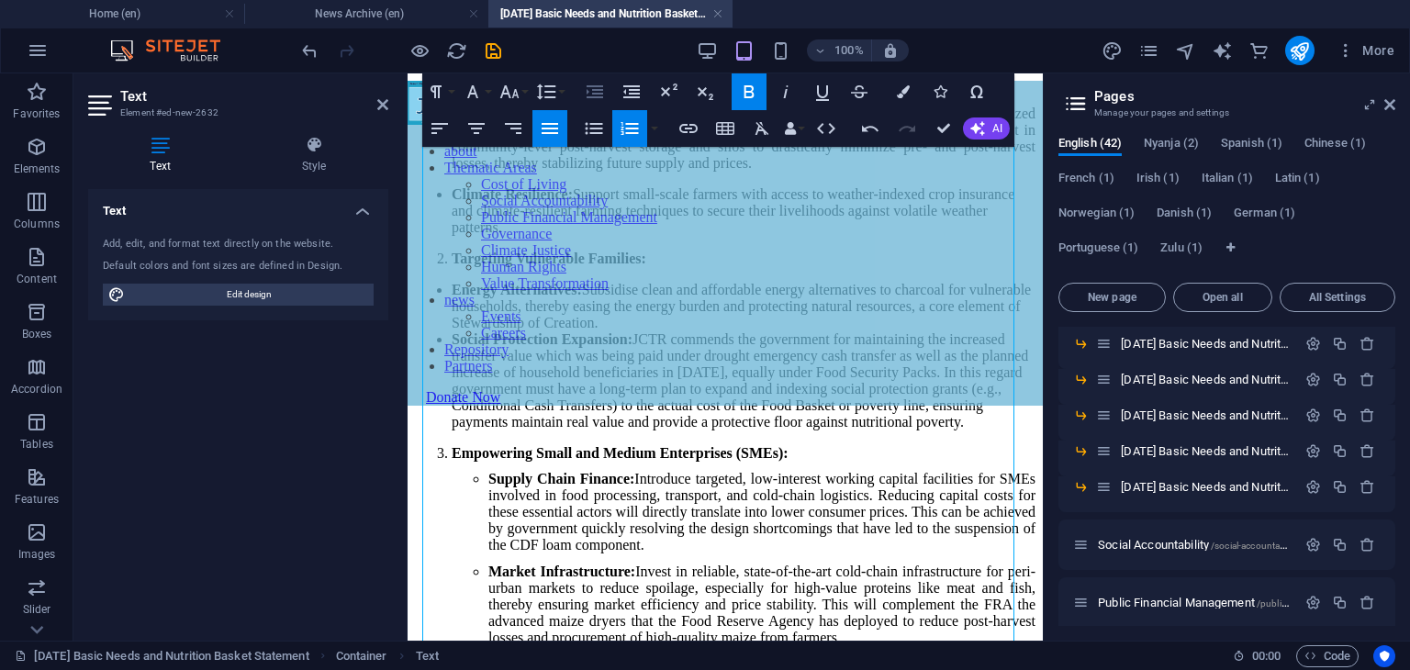
click at [600, 95] on icon "button" at bounding box center [595, 92] width 22 height 22
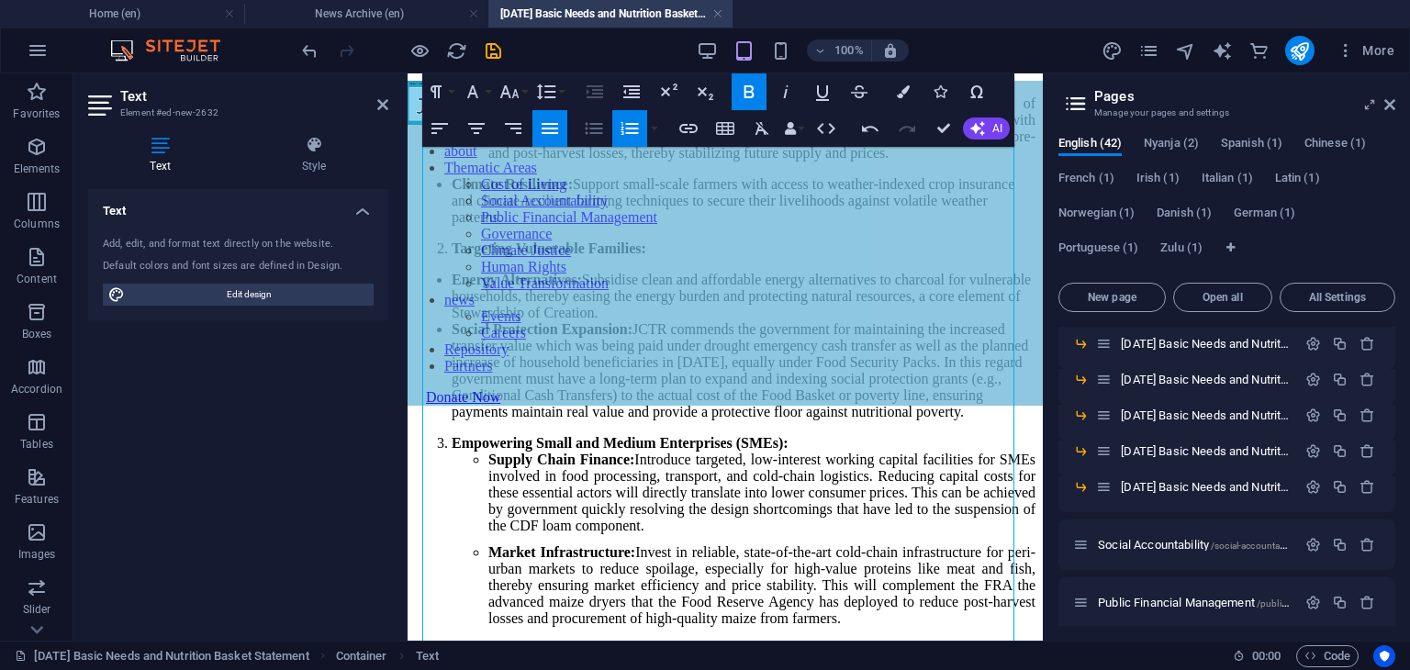
click at [591, 133] on icon "button" at bounding box center [594, 129] width 17 height 12
click at [454, 192] on strong "Climate Resilience:" at bounding box center [512, 184] width 121 height 16
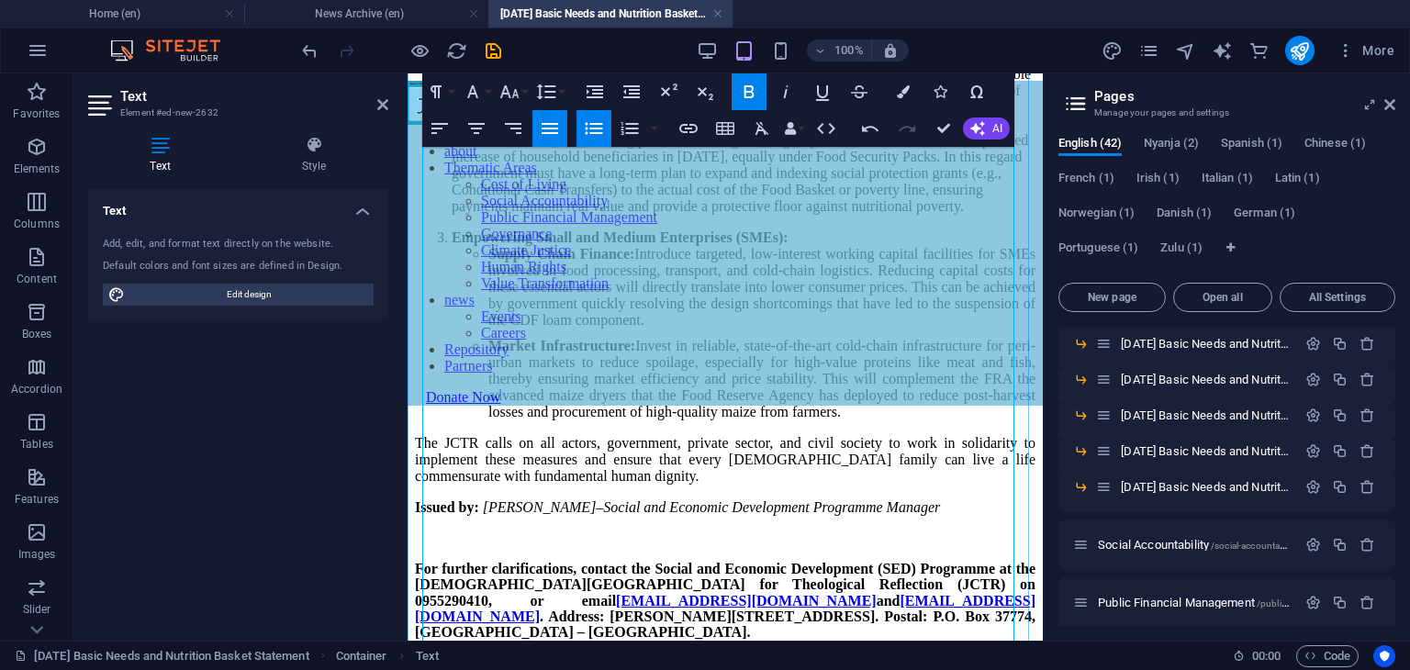
scroll to position [1451, 0]
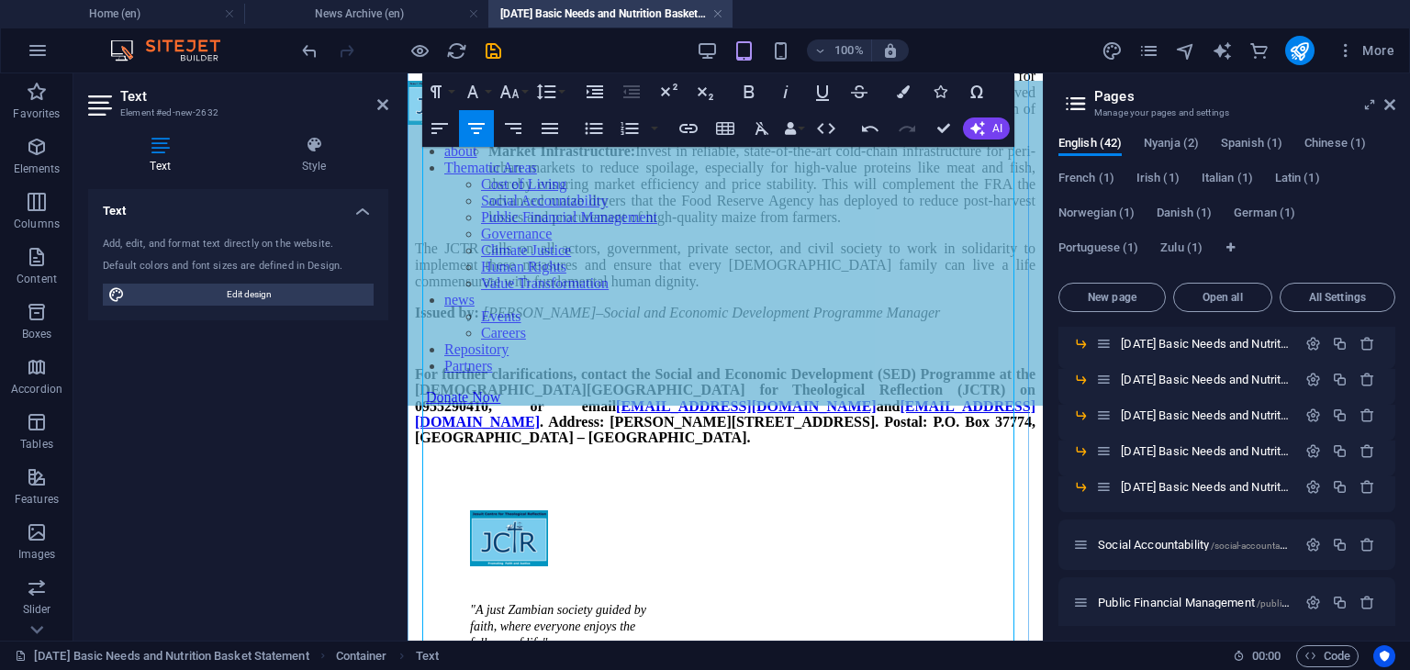
scroll to position [1666, 0]
drag, startPoint x: 947, startPoint y: 477, endPoint x: 449, endPoint y: 250, distance: 547.9
click at [600, 129] on icon "button" at bounding box center [594, 129] width 17 height 12
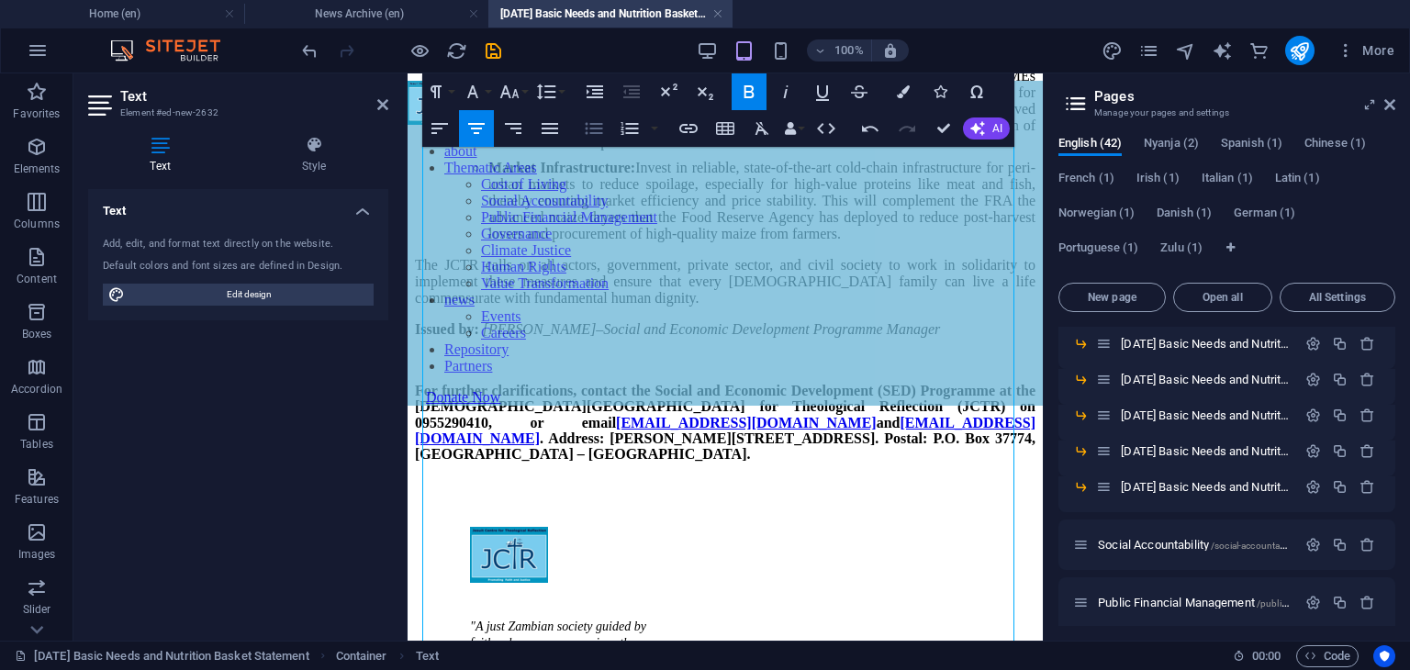
click at [600, 129] on icon "button" at bounding box center [594, 129] width 17 height 12
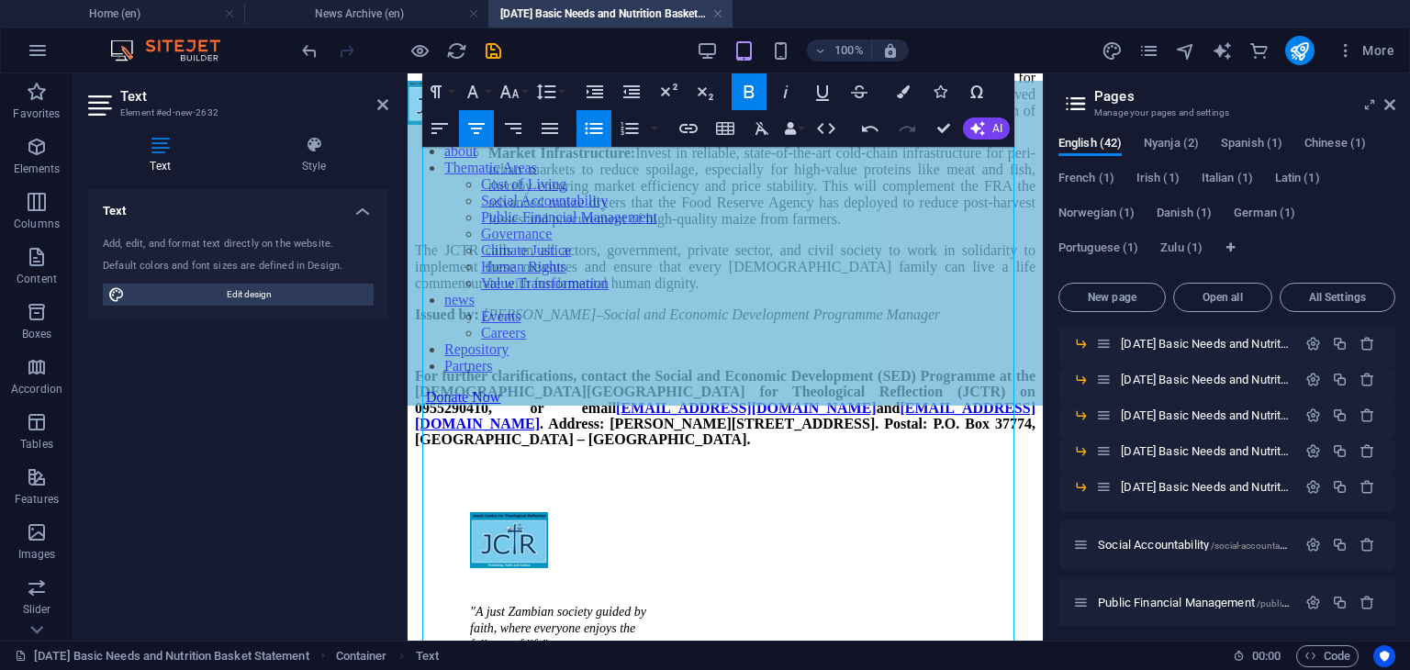
click at [600, 129] on icon "button" at bounding box center [594, 129] width 17 height 12
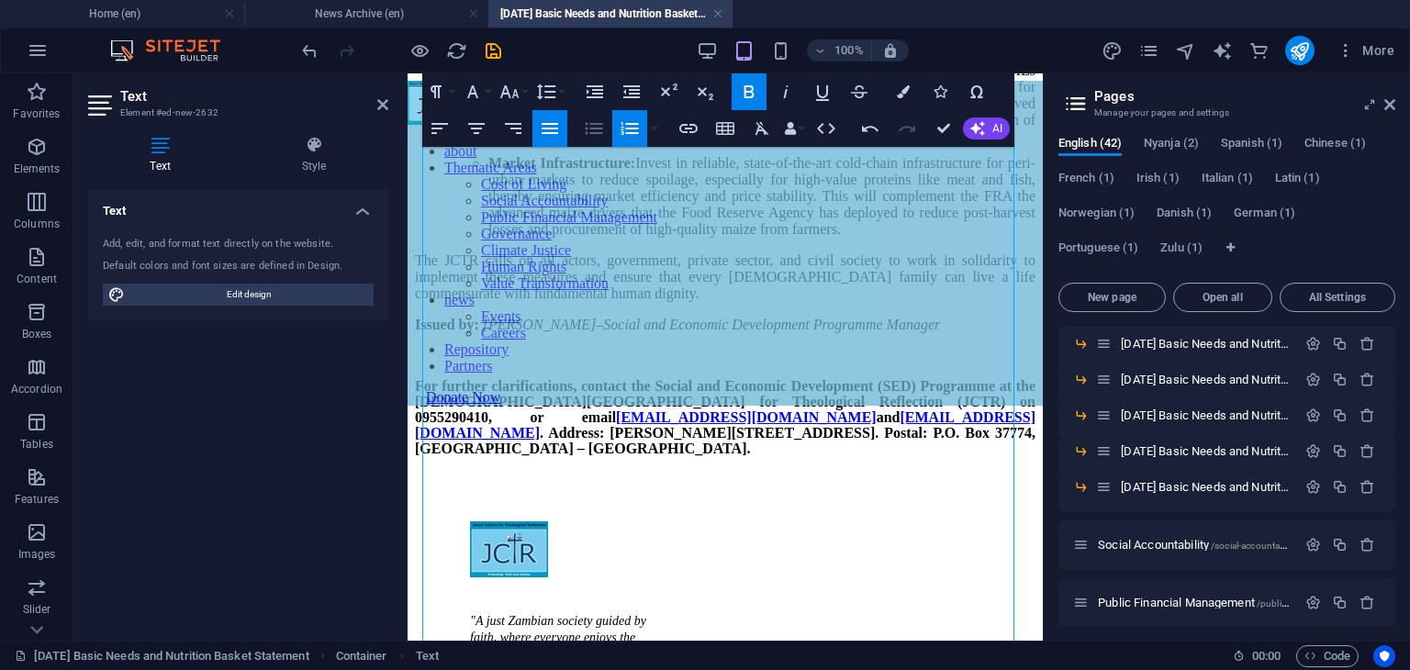
click at [587, 132] on icon "button" at bounding box center [594, 129] width 17 height 12
click at [601, 93] on icon "button" at bounding box center [595, 91] width 17 height 13
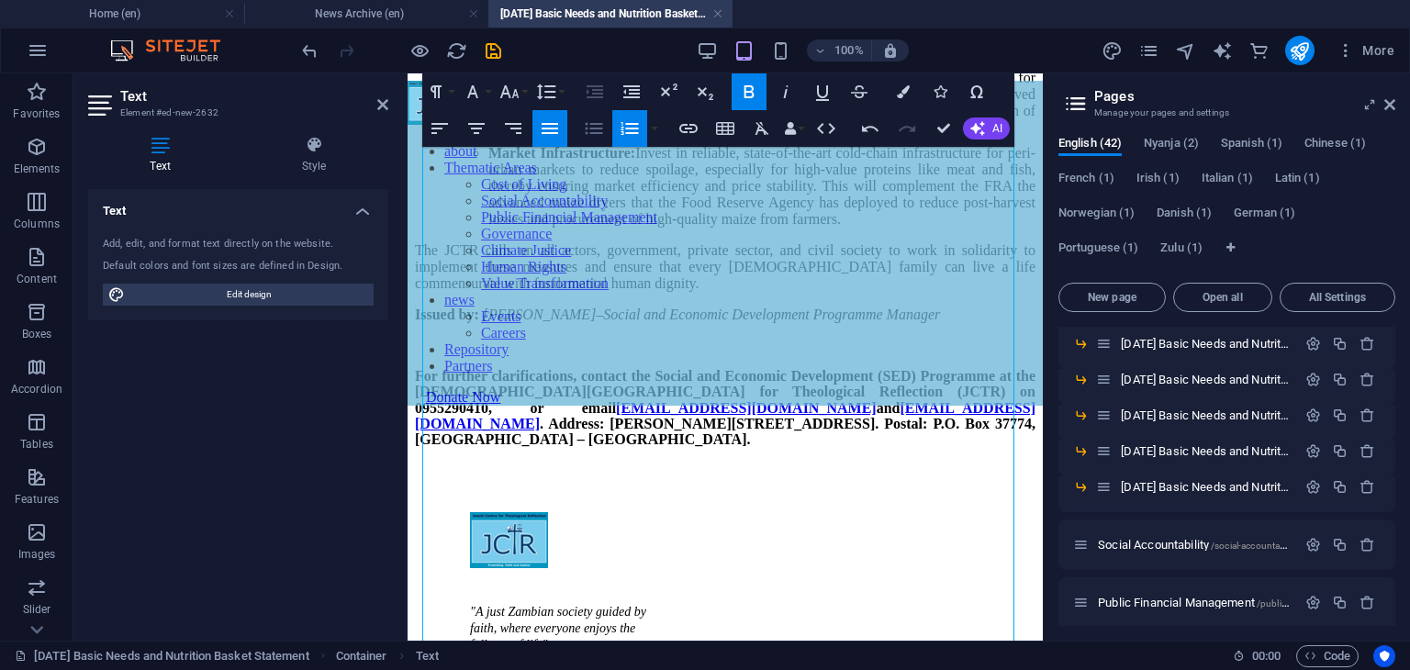
click at [596, 123] on icon "button" at bounding box center [594, 129] width 17 height 12
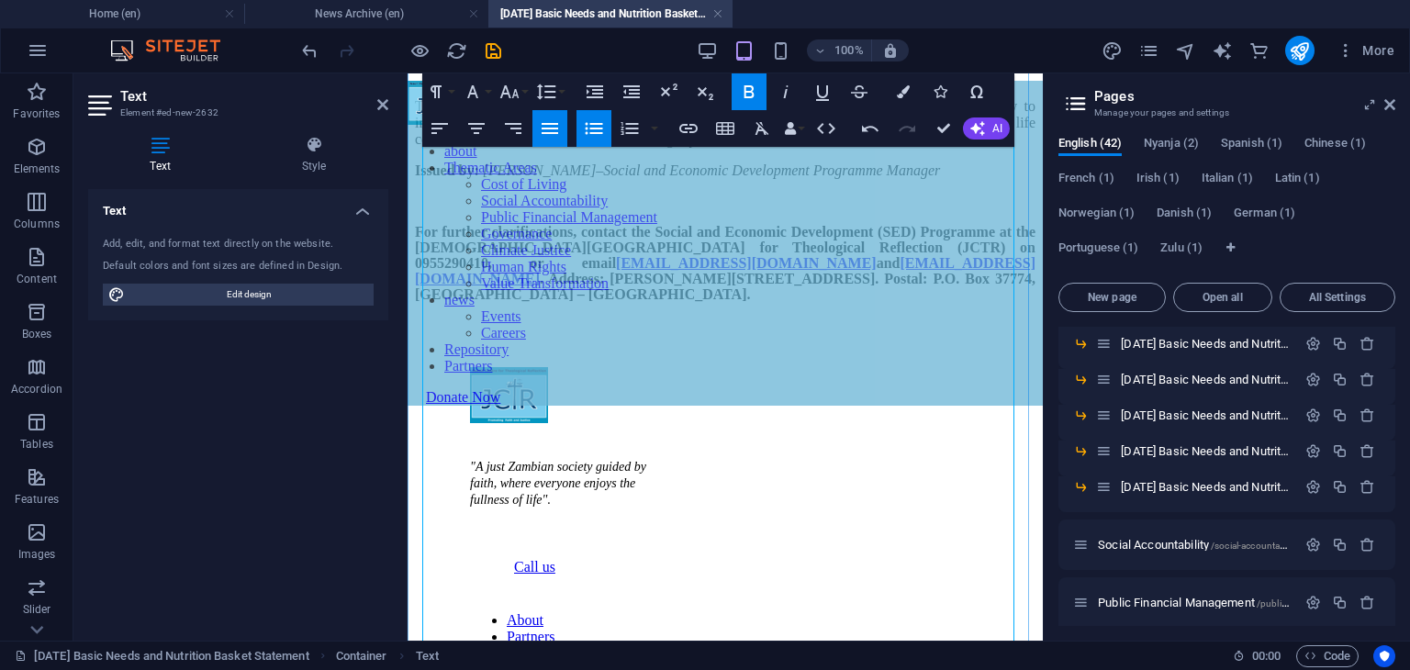
scroll to position [1824, 0]
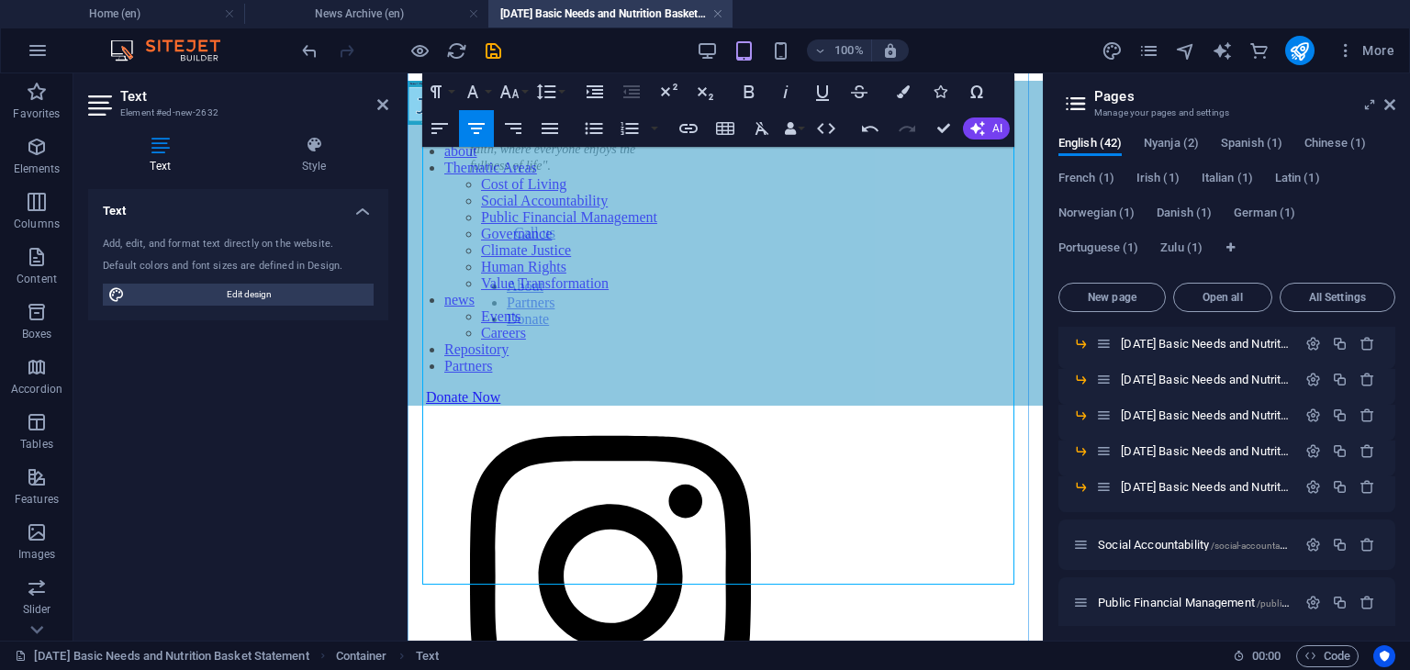
scroll to position [2188, 0]
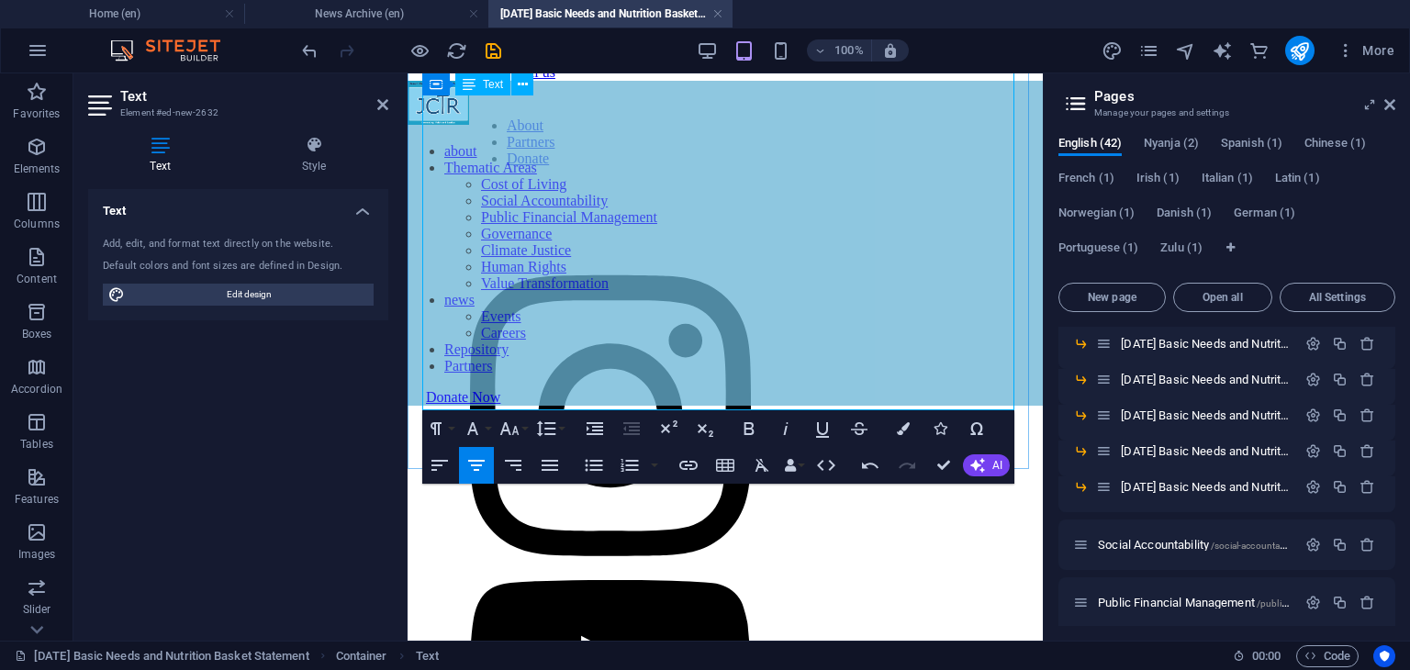
scroll to position [2381, 0]
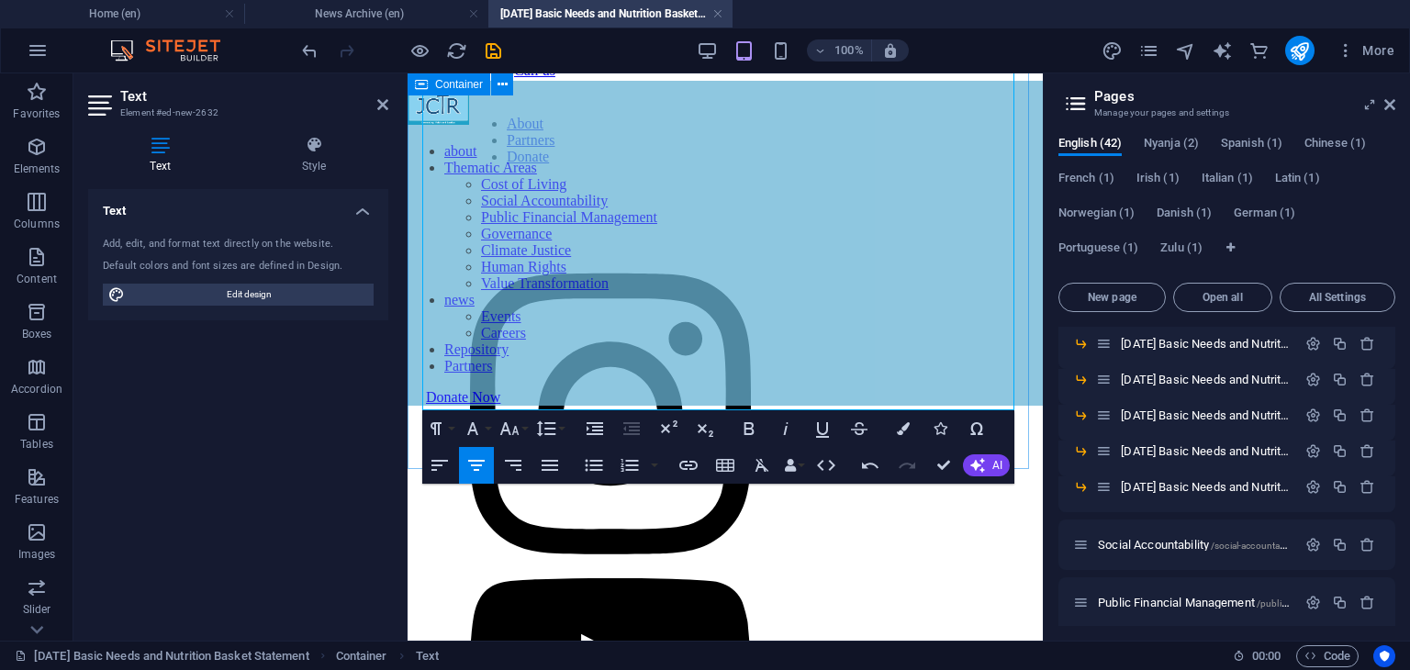
drag, startPoint x: 493, startPoint y: 397, endPoint x: 419, endPoint y: 332, distance: 97.6
click at [591, 433] on icon "button" at bounding box center [595, 429] width 22 height 22
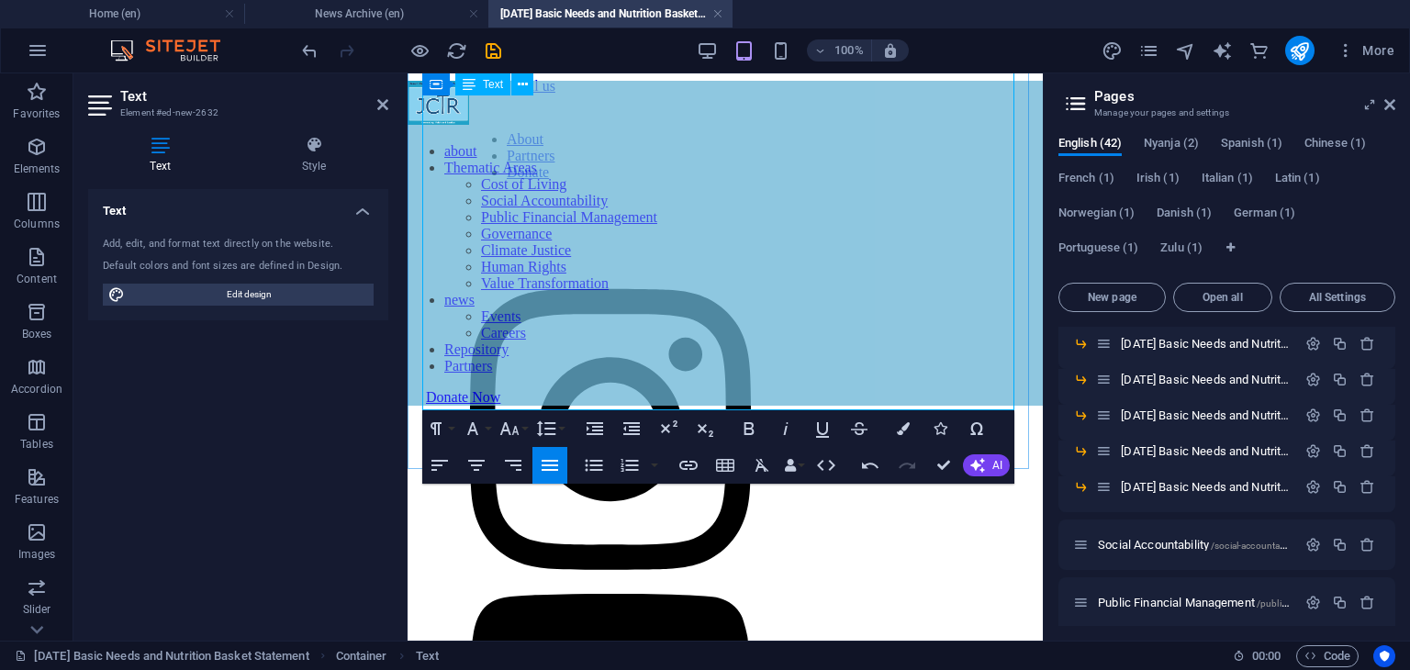
click at [469, 435] on icon "button" at bounding box center [473, 429] width 22 height 22
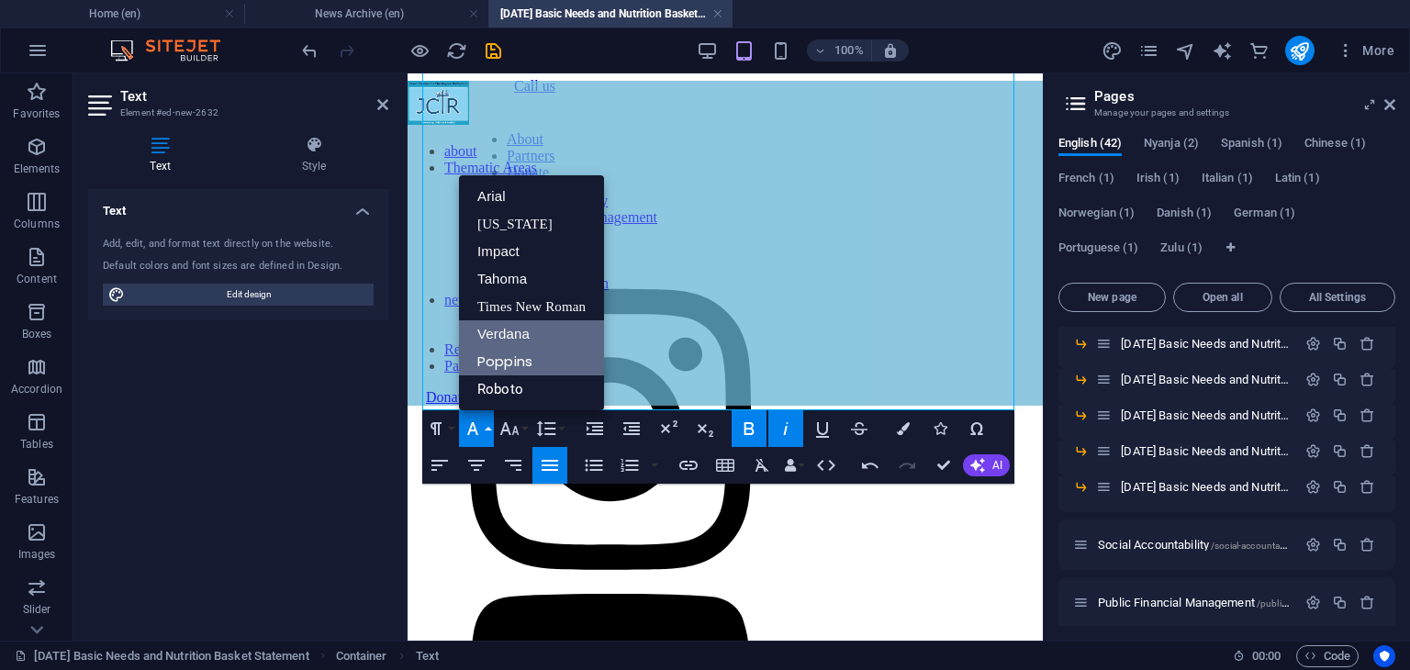
scroll to position [0, 0]
click at [509, 392] on link "Roboto" at bounding box center [531, 389] width 145 height 28
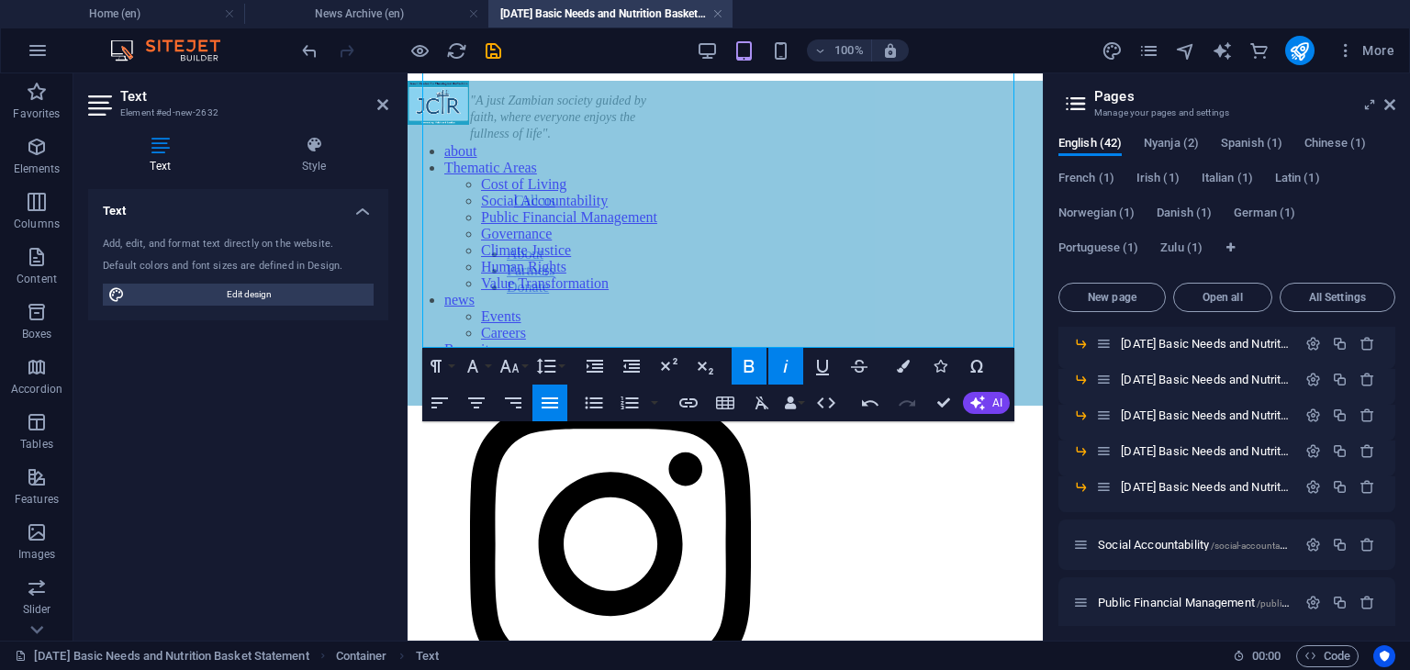
scroll to position [2240, 0]
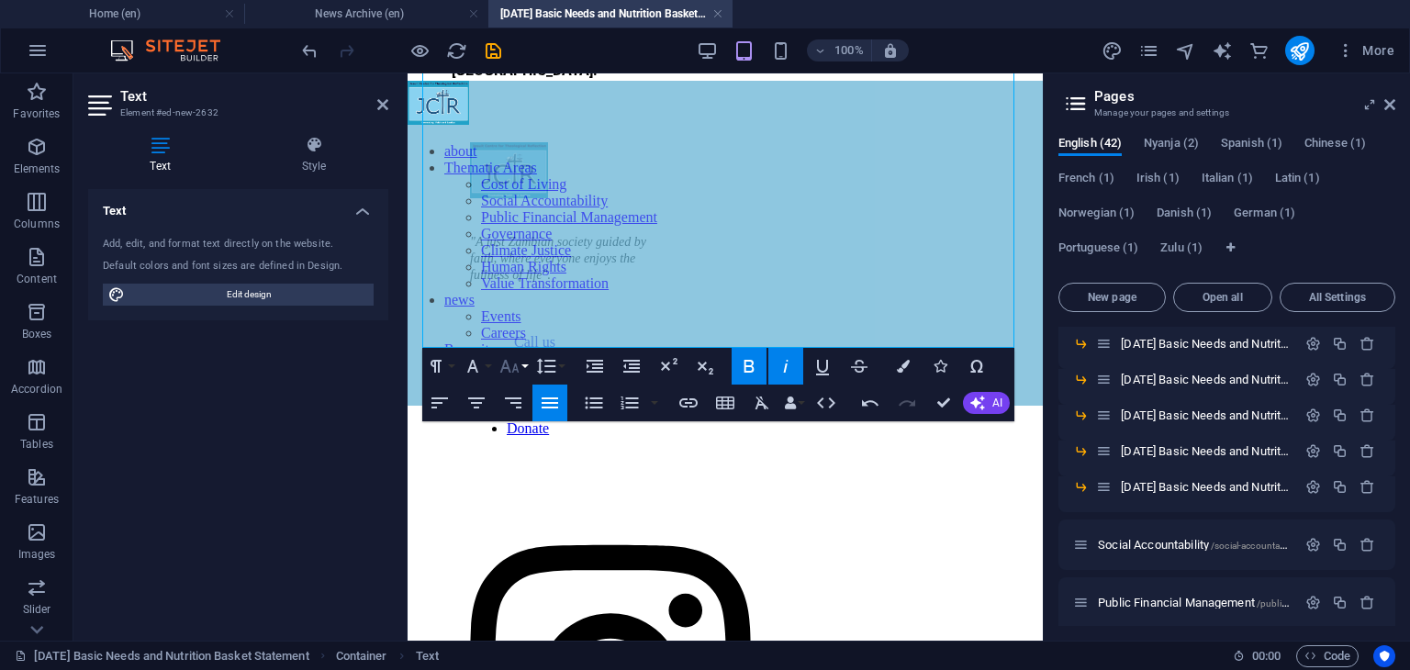
click at [518, 364] on icon "button" at bounding box center [509, 366] width 22 height 22
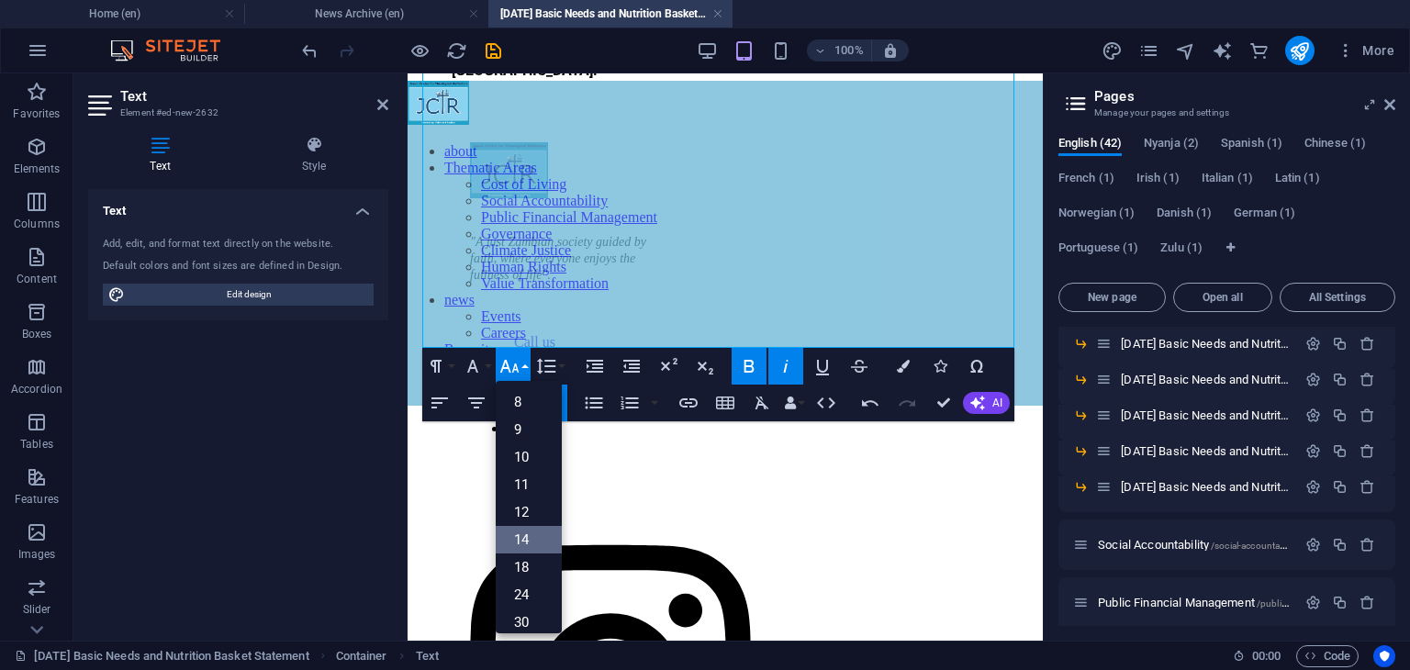
click at [525, 531] on link "14" at bounding box center [529, 540] width 66 height 28
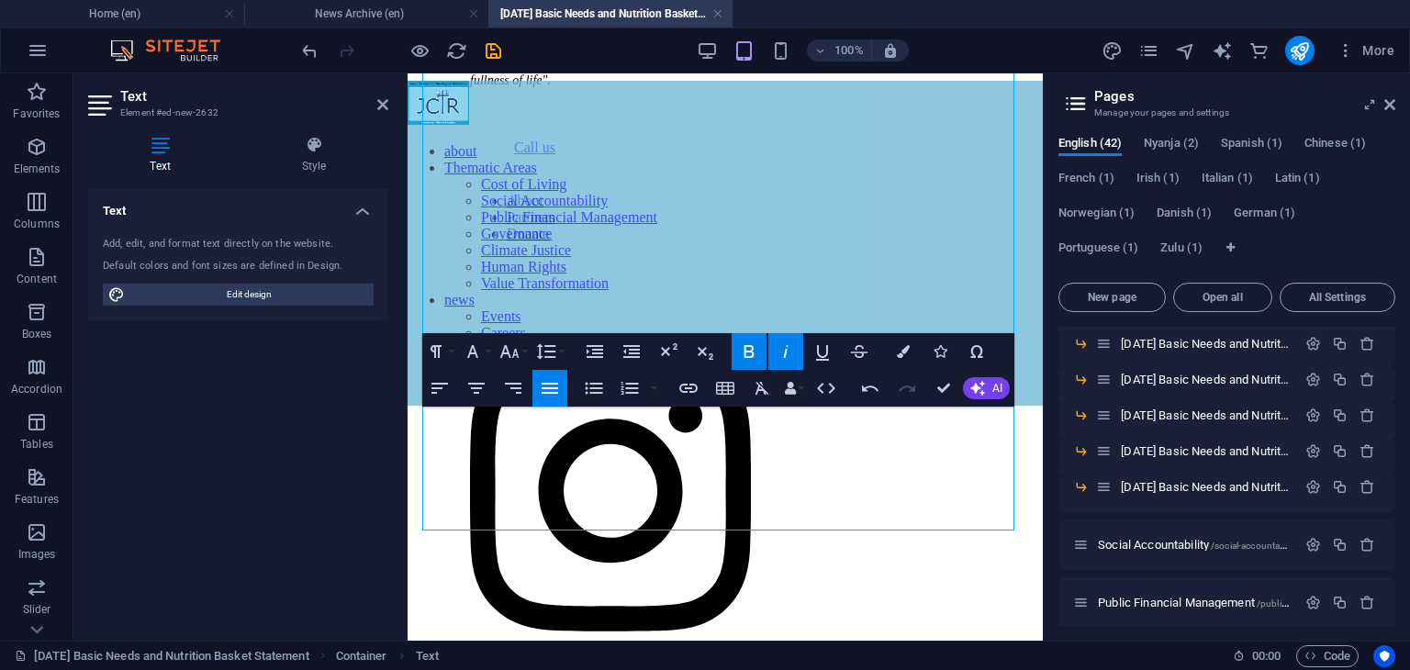
scroll to position [2058, 0]
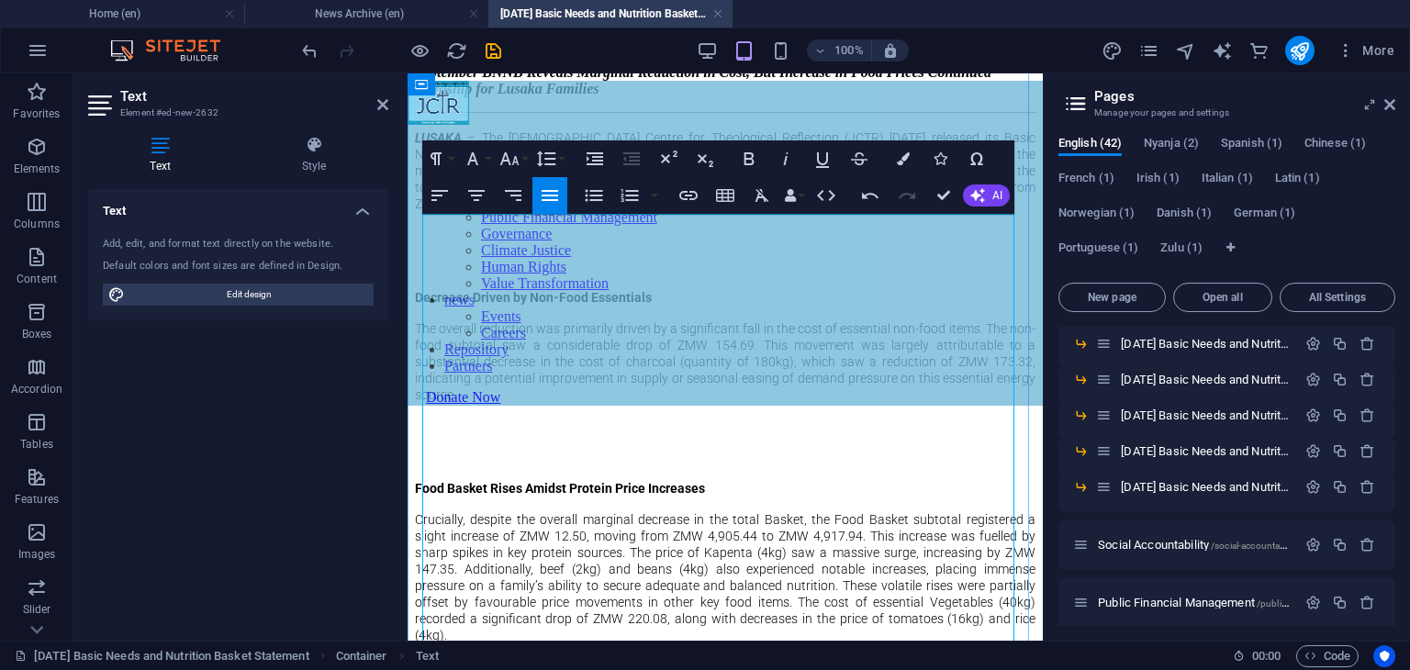
scroll to position [560, 0]
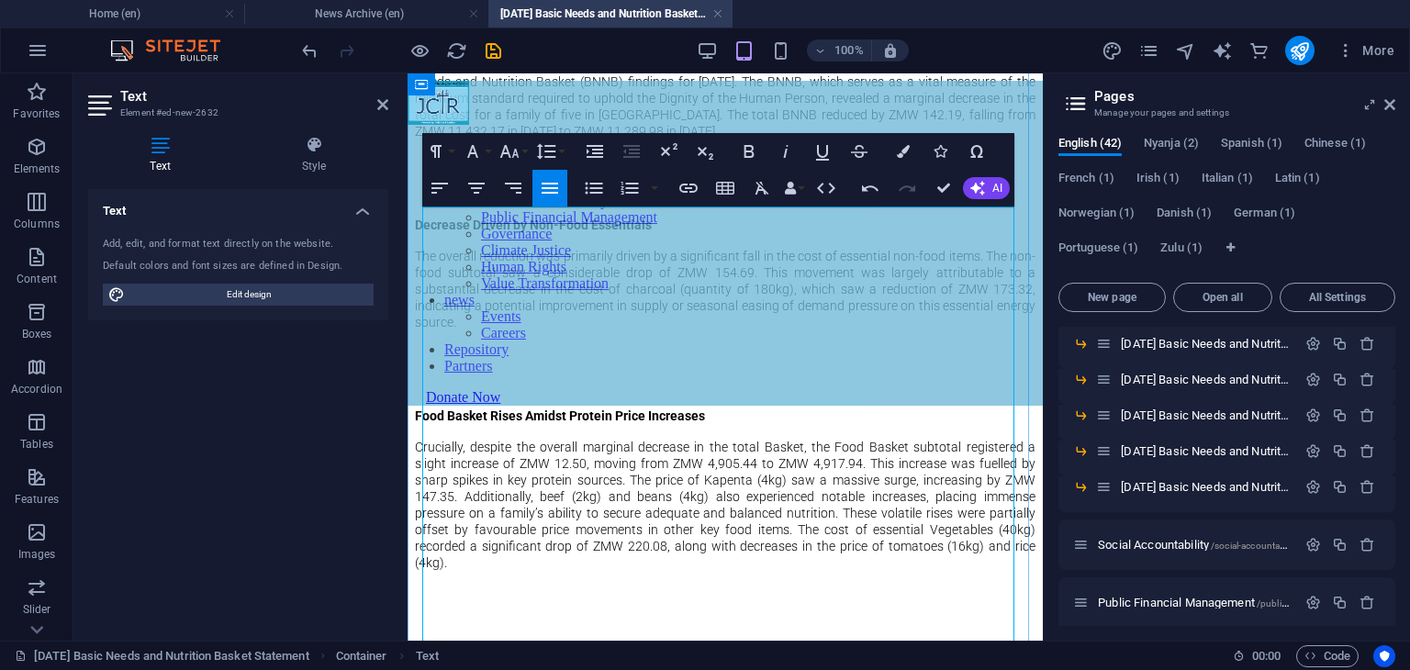
click at [524, 171] on p at bounding box center [725, 162] width 620 height 17
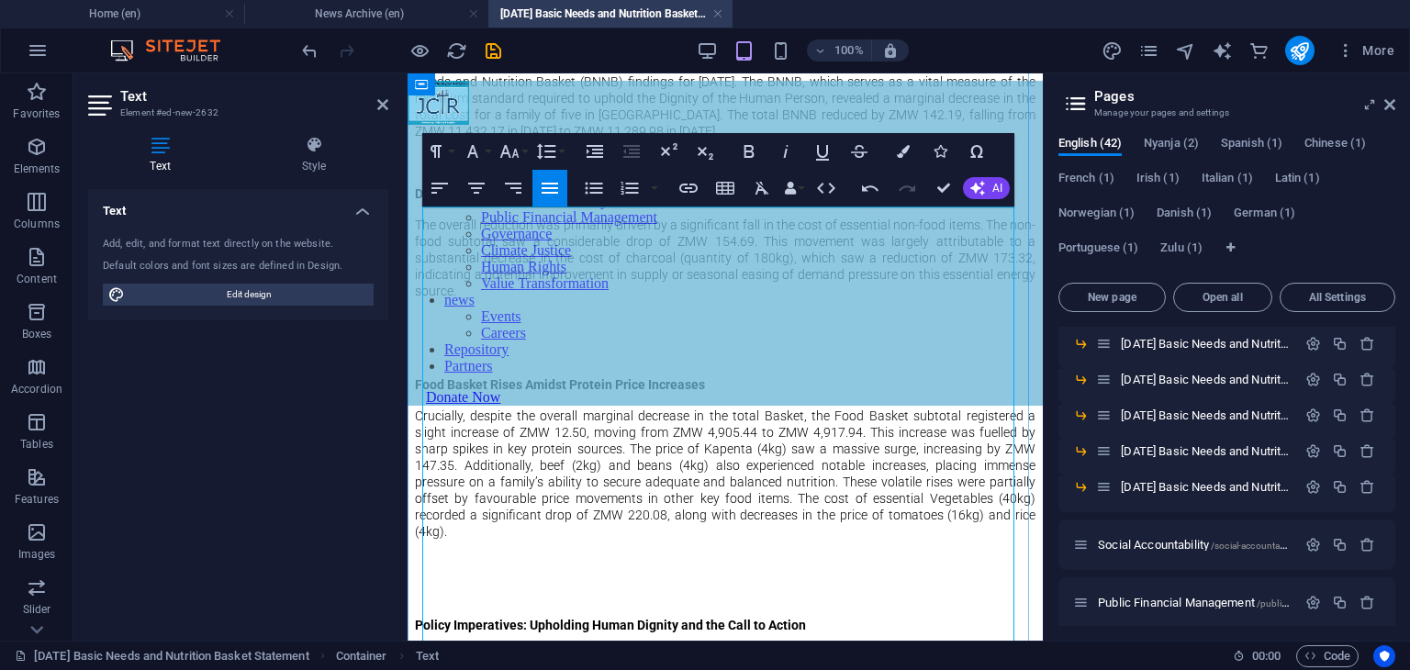
click at [439, 330] on p at bounding box center [725, 322] width 620 height 17
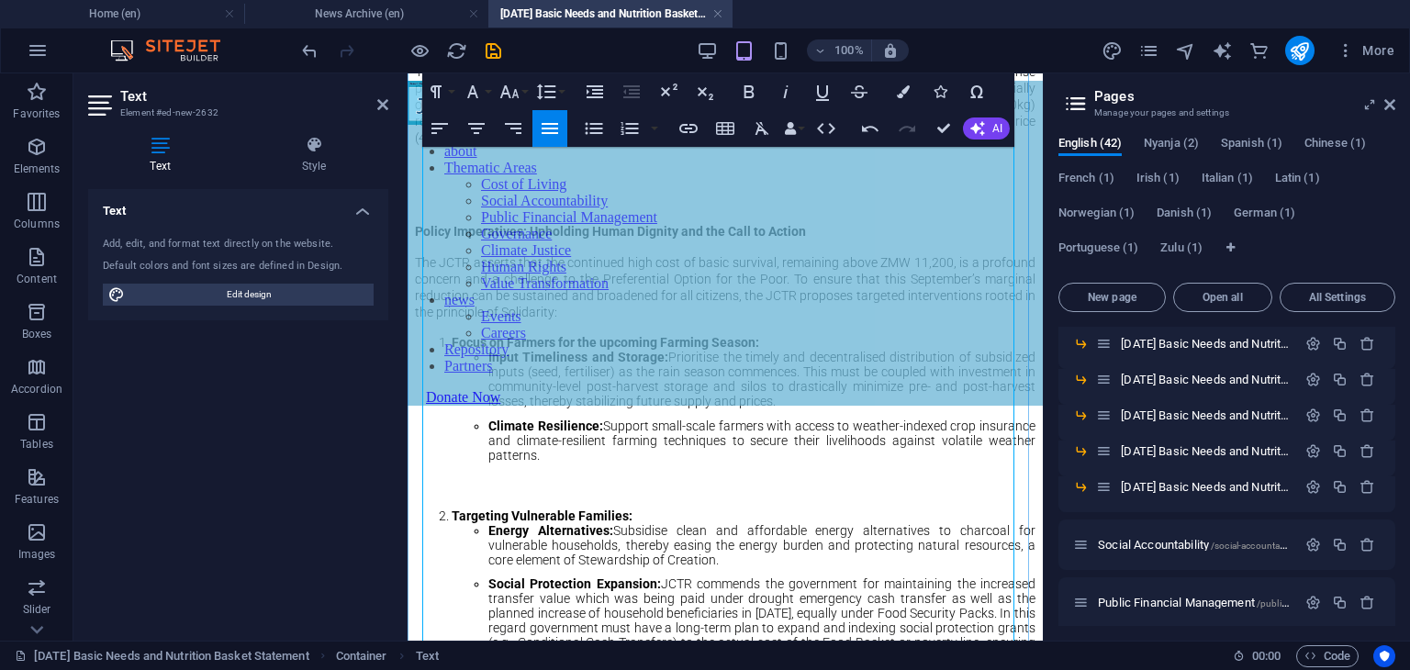
scroll to position [930, 0]
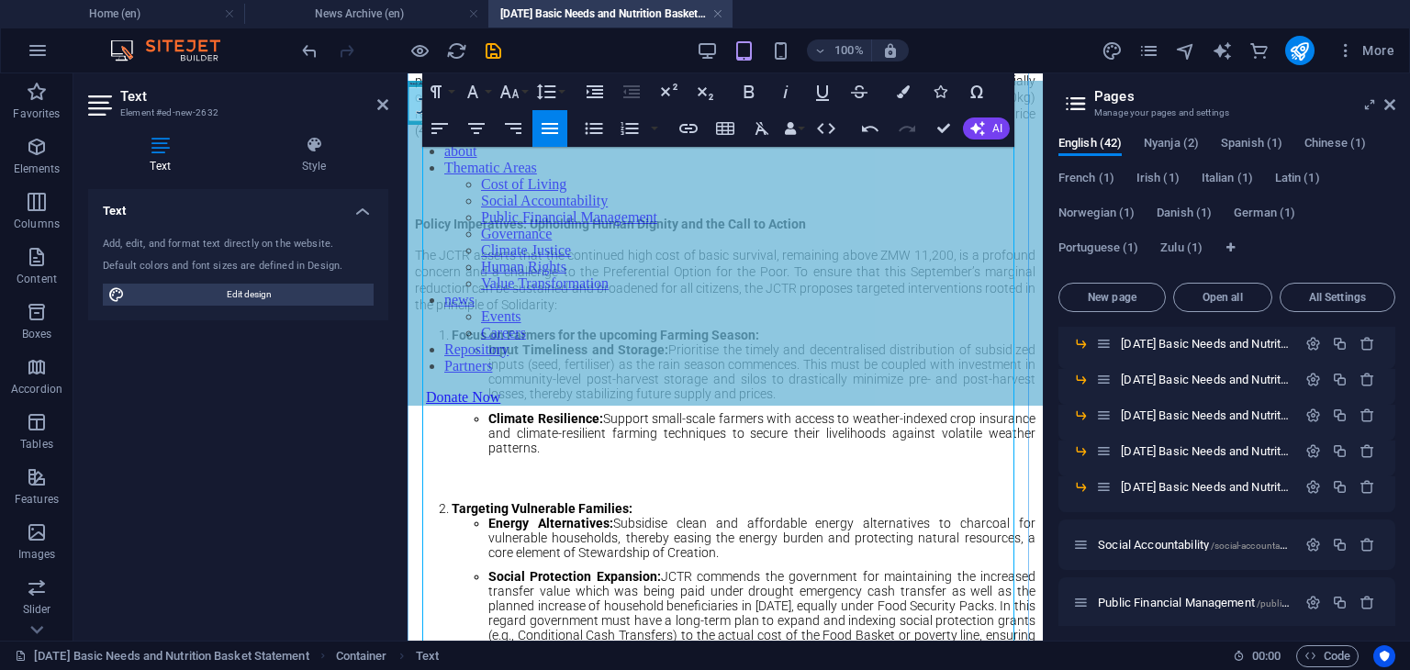
click at [455, 201] on p at bounding box center [725, 192] width 620 height 17
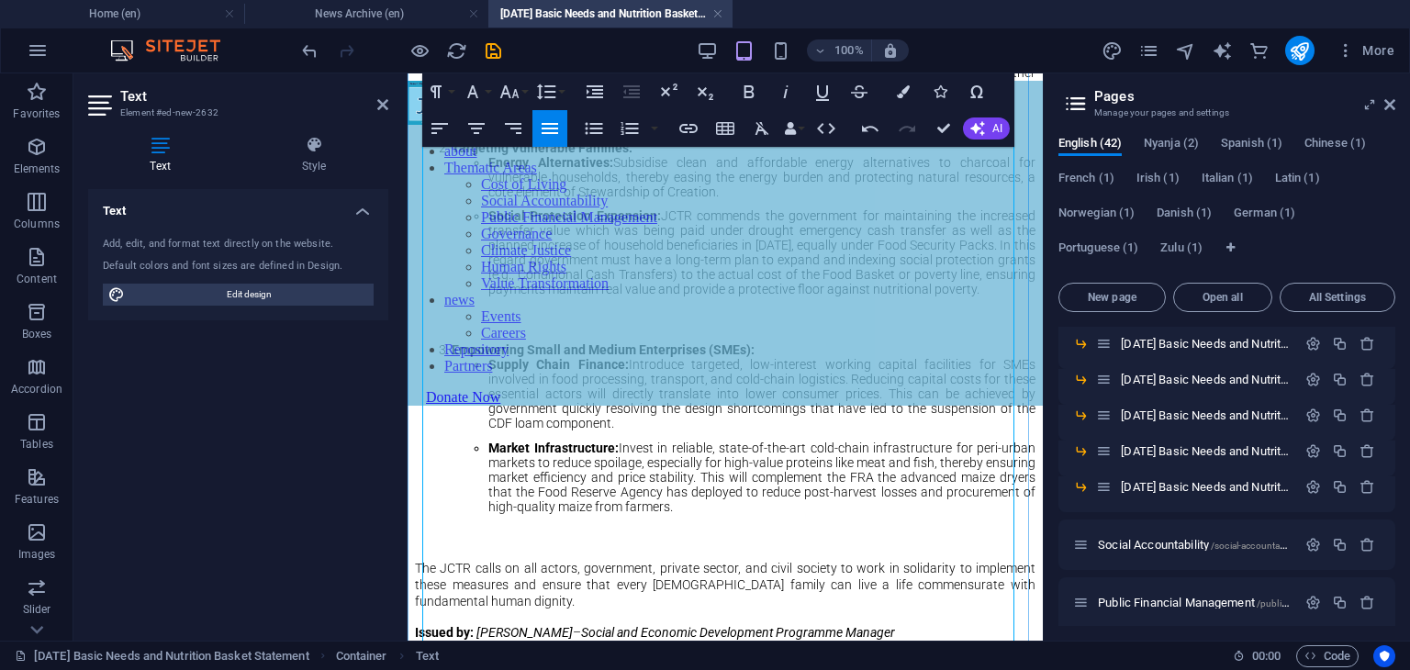
scroll to position [1260, 0]
click at [494, 324] on div "LUSAKA – The Jesuit Centre for Theological Reflection (JCTR) today released its…" at bounding box center [725, 63] width 620 height 1413
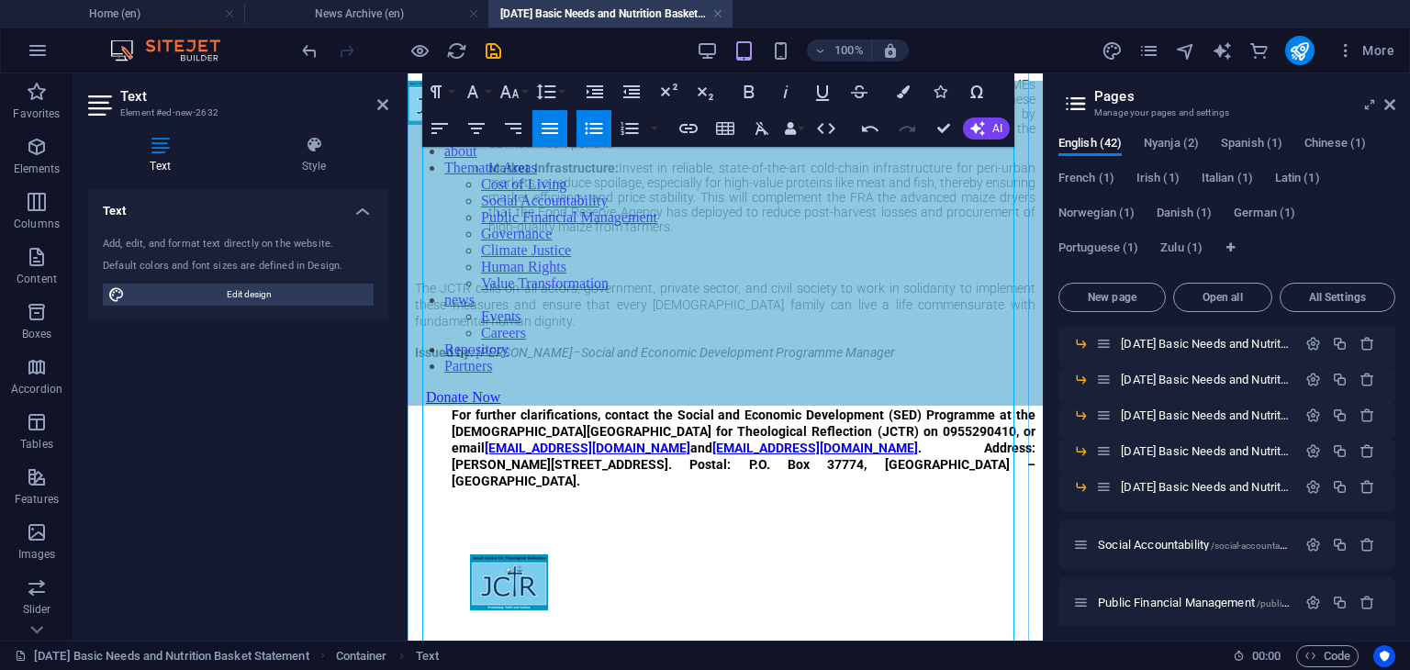
scroll to position [1509, 0]
click at [496, 47] on p at bounding box center [725, 38] width 620 height 17
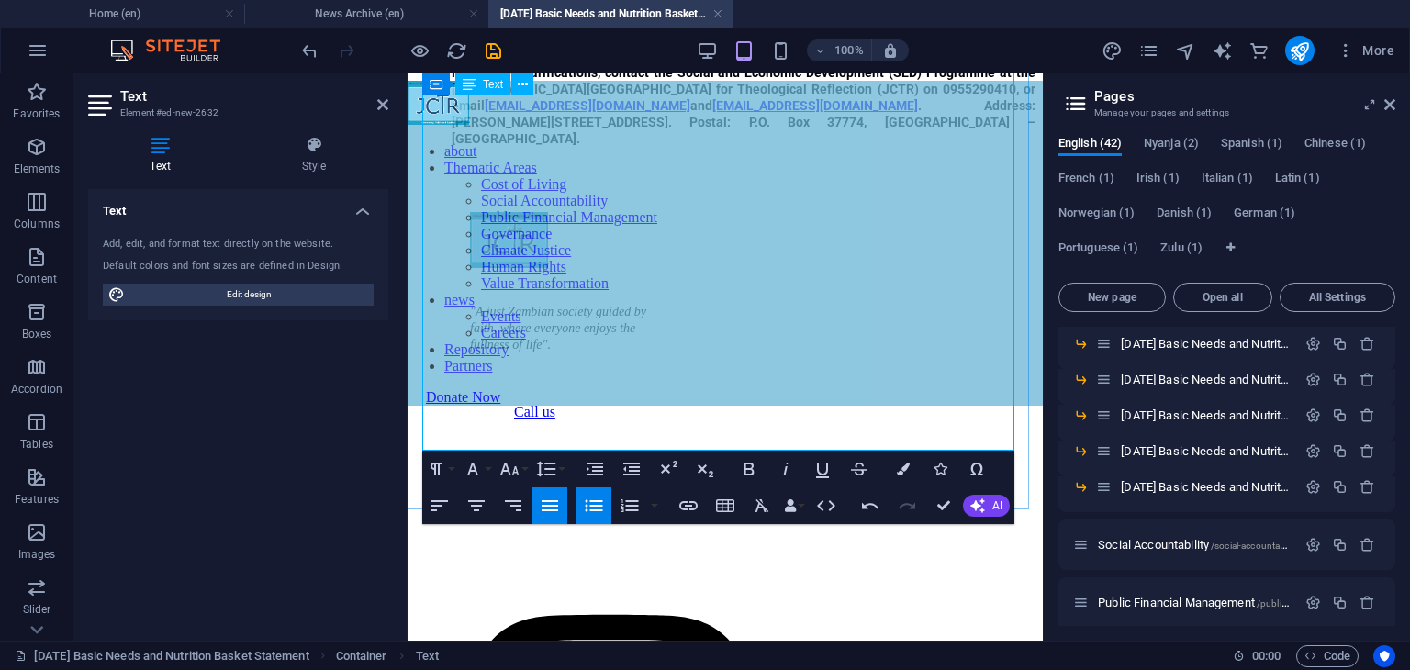
scroll to position [1824, 0]
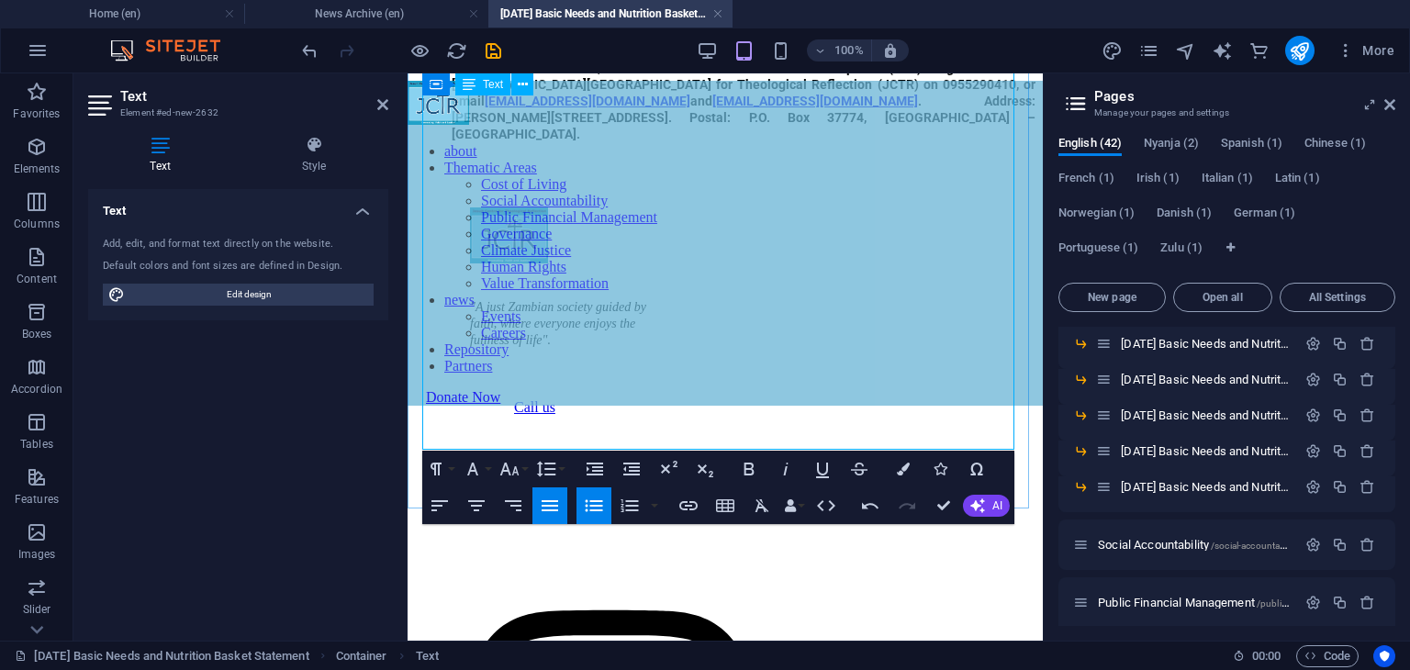
click at [610, 108] on b "For further clarifications, contact the Social and Economic Development (SED) P…" at bounding box center [744, 85] width 584 height 48
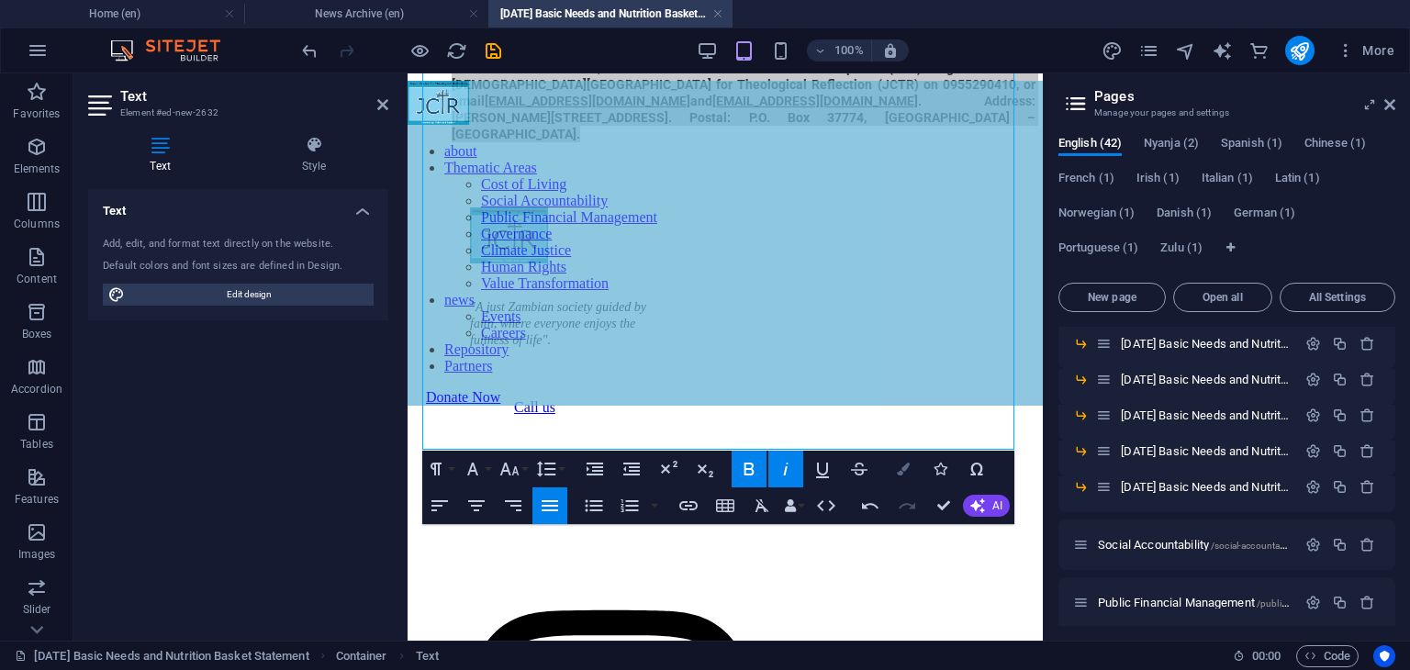
click at [890, 461] on button "Colors" at bounding box center [903, 469] width 35 height 37
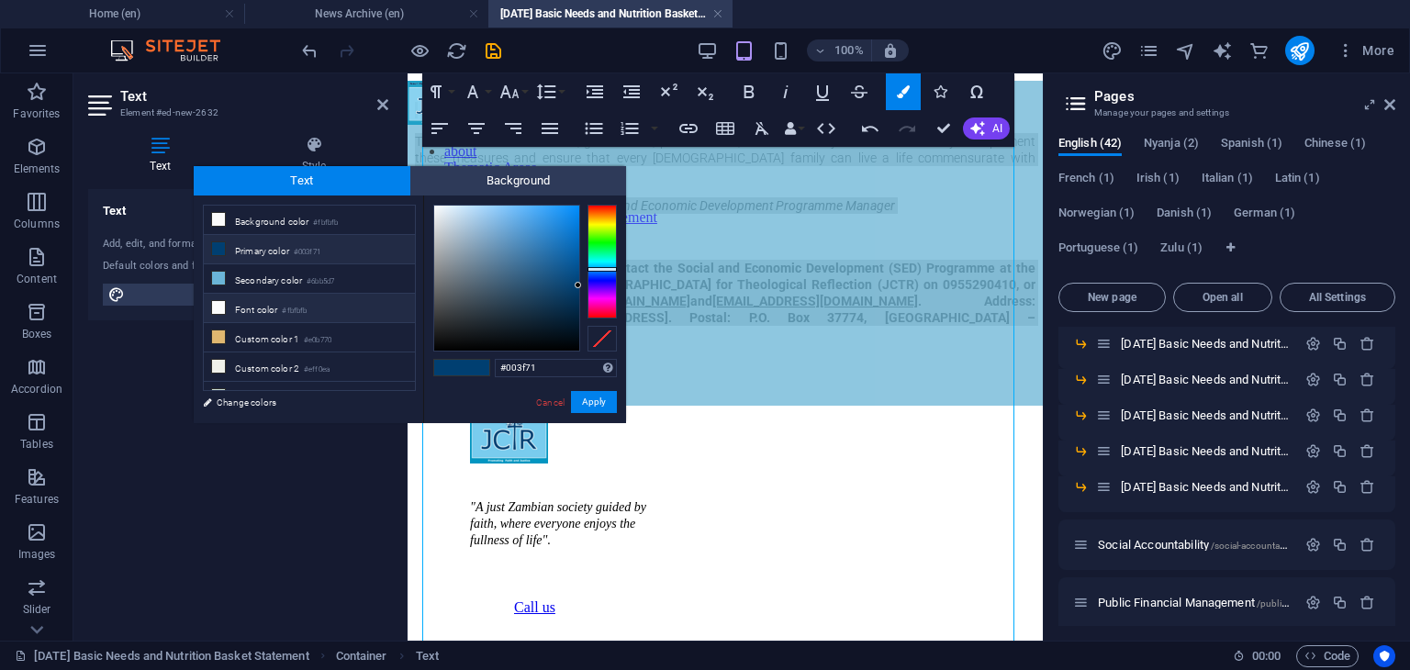
scroll to position [70, 0]
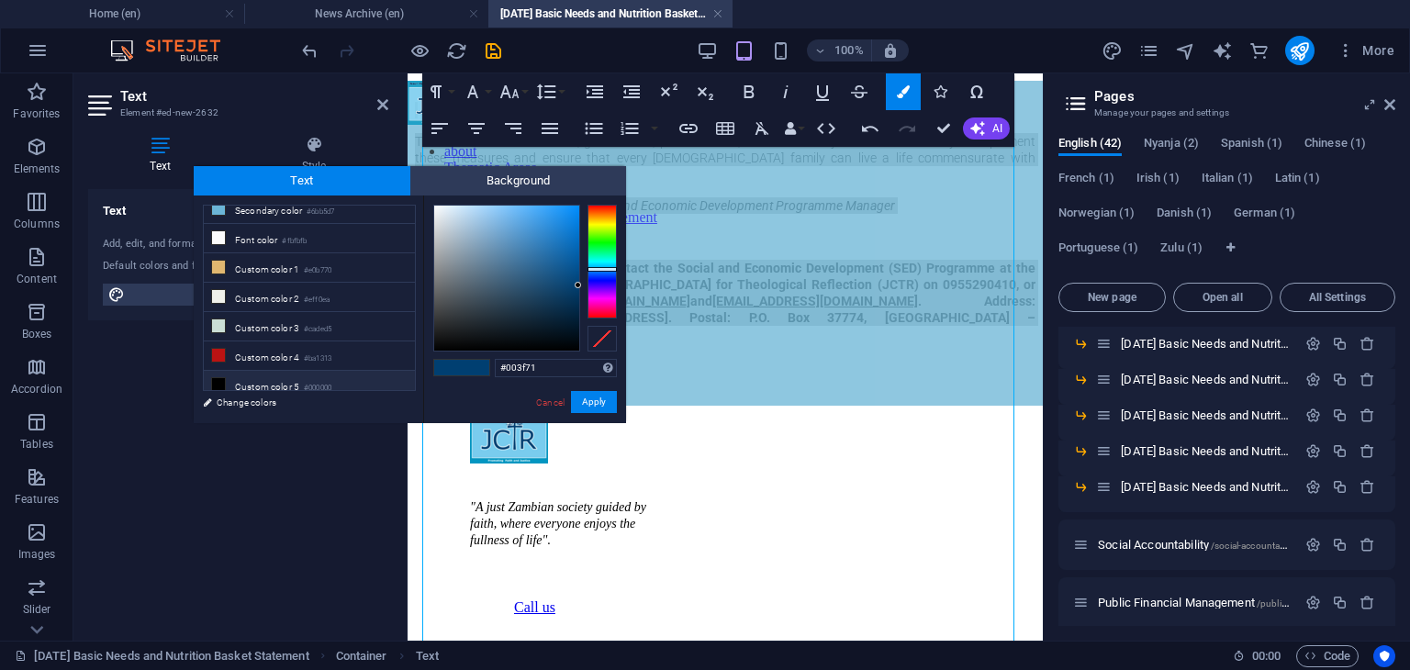
click at [283, 386] on li "Custom color 5 #000000" at bounding box center [309, 385] width 211 height 29
type input "#000000"
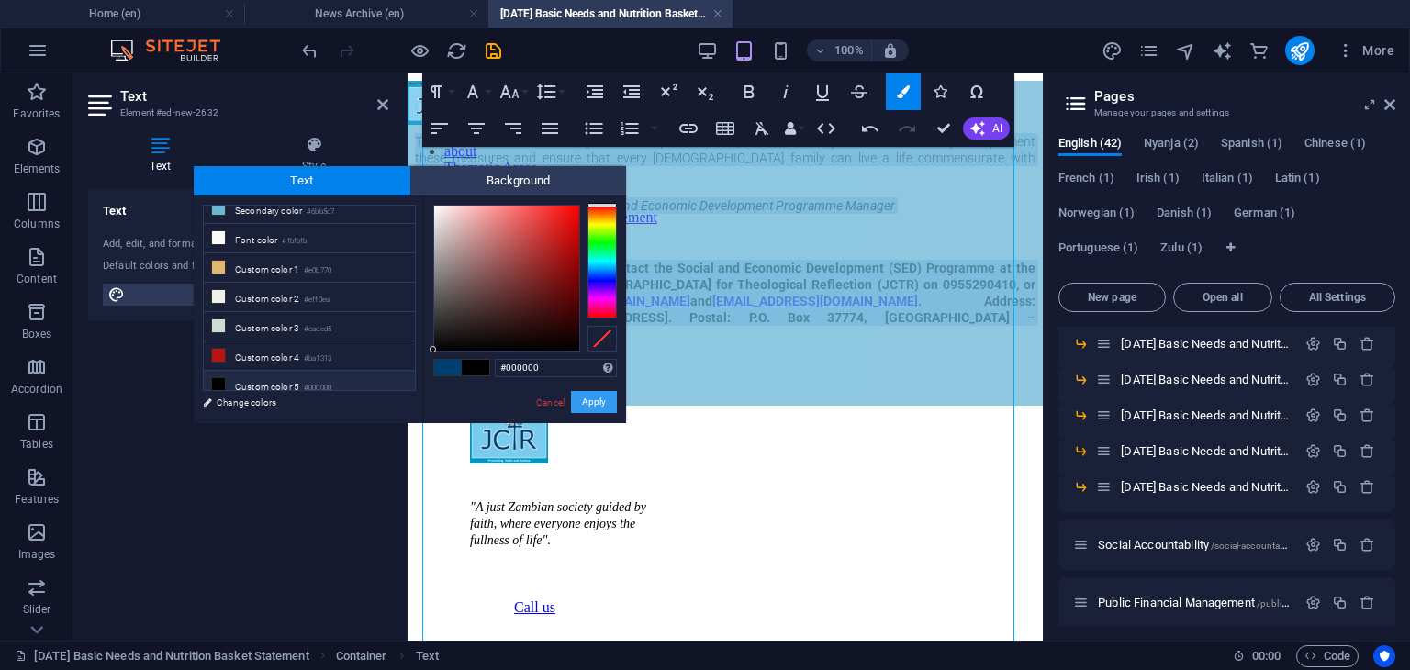
click at [582, 401] on button "Apply" at bounding box center [594, 402] width 46 height 22
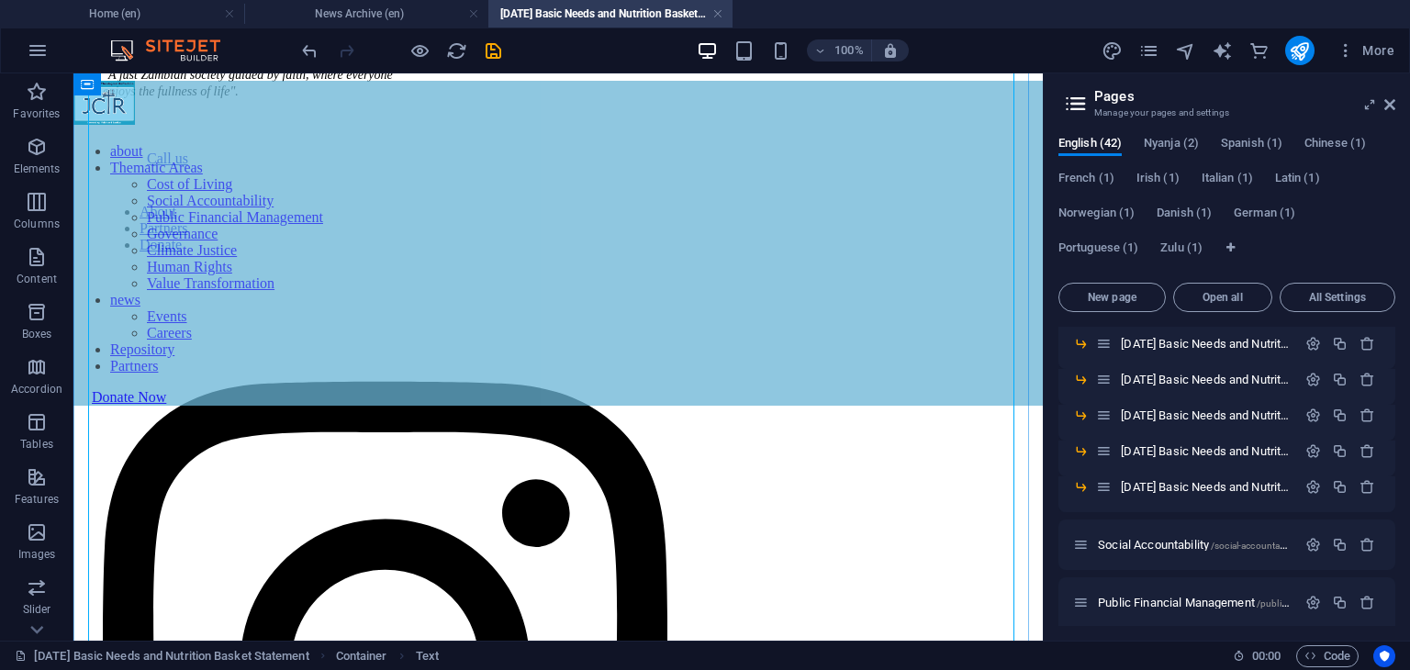
scroll to position [1976, 0]
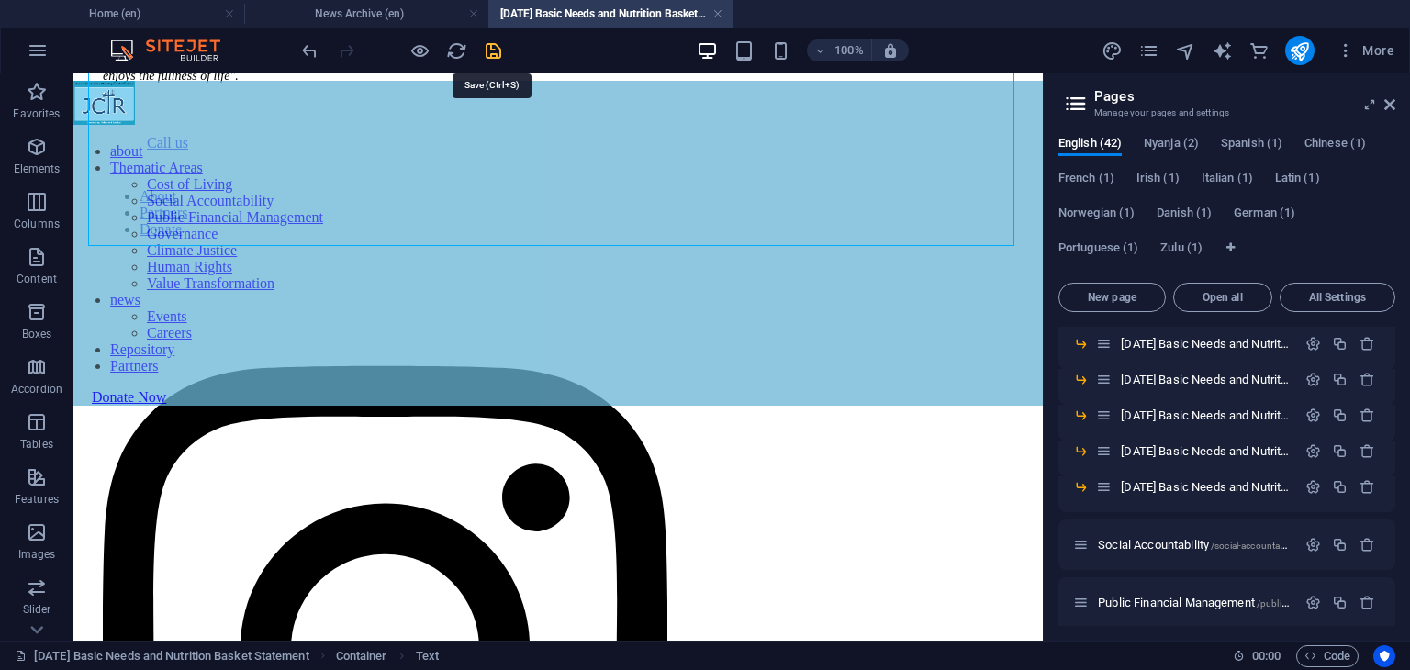
click at [489, 47] on icon "save" at bounding box center [493, 50] width 21 height 21
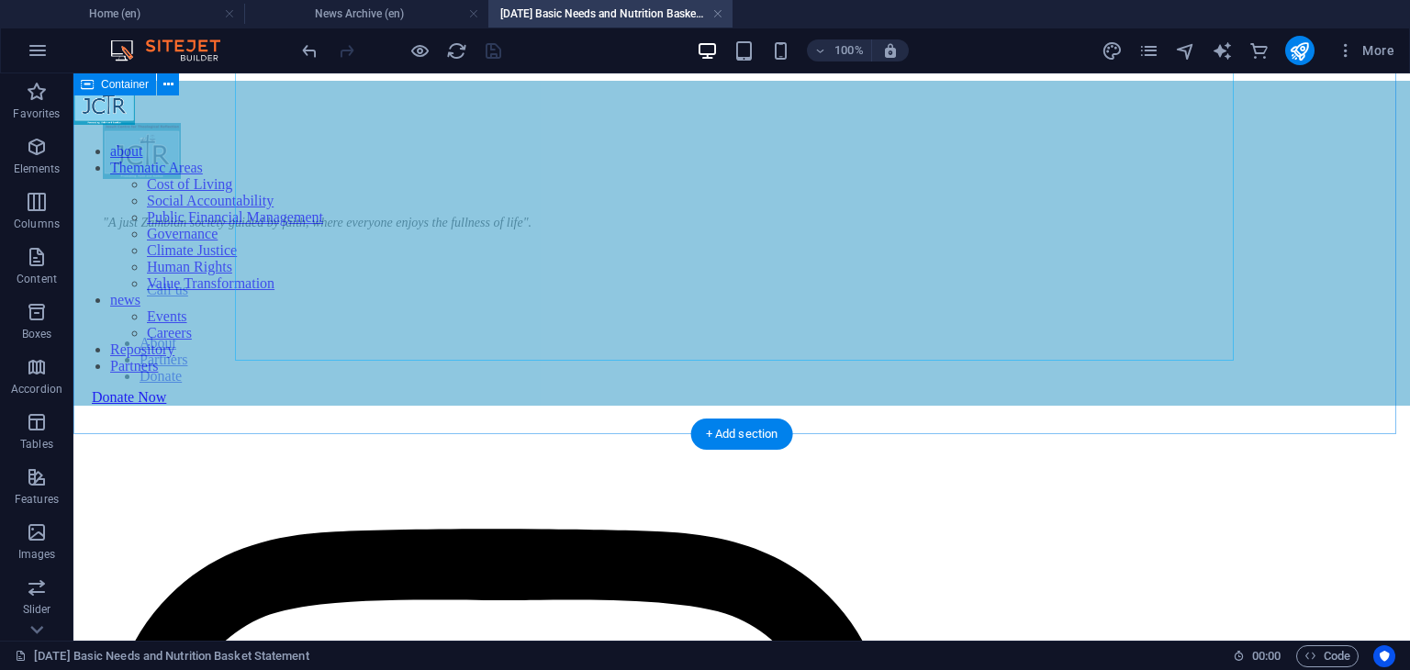
scroll to position [1917, 0]
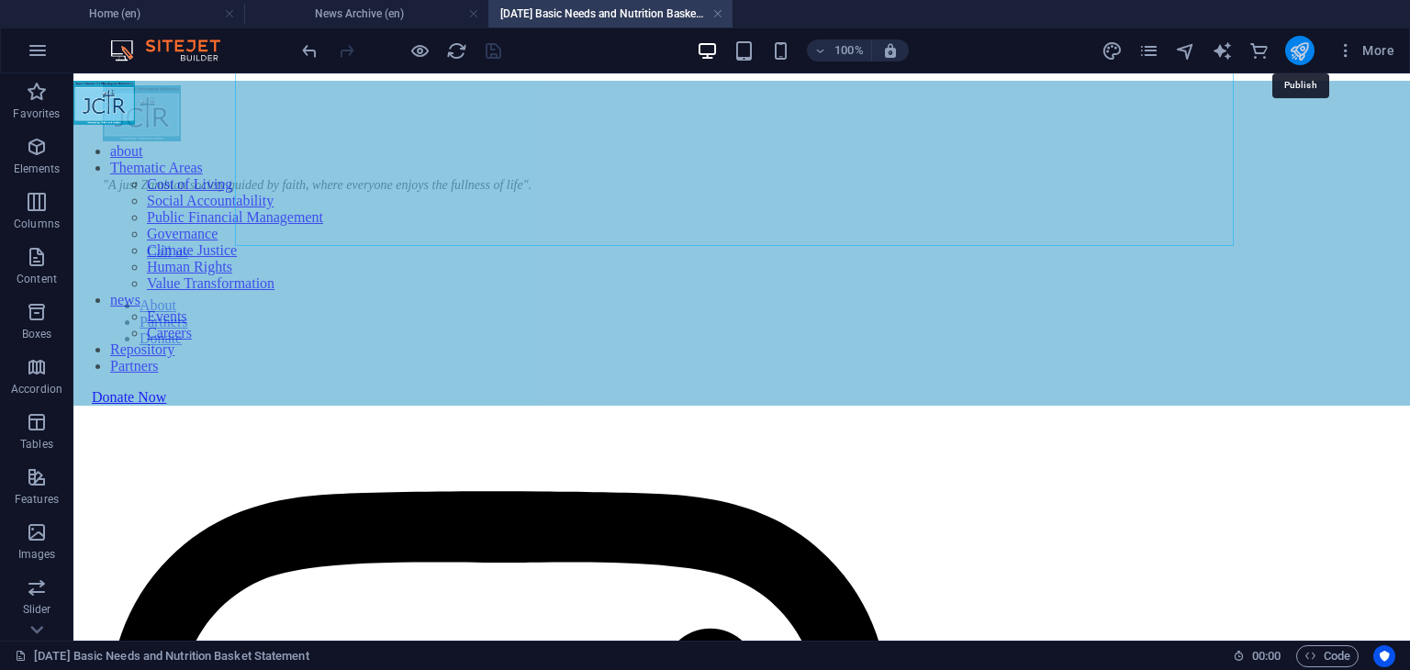
click at [1294, 51] on icon "publish" at bounding box center [1299, 50] width 21 height 21
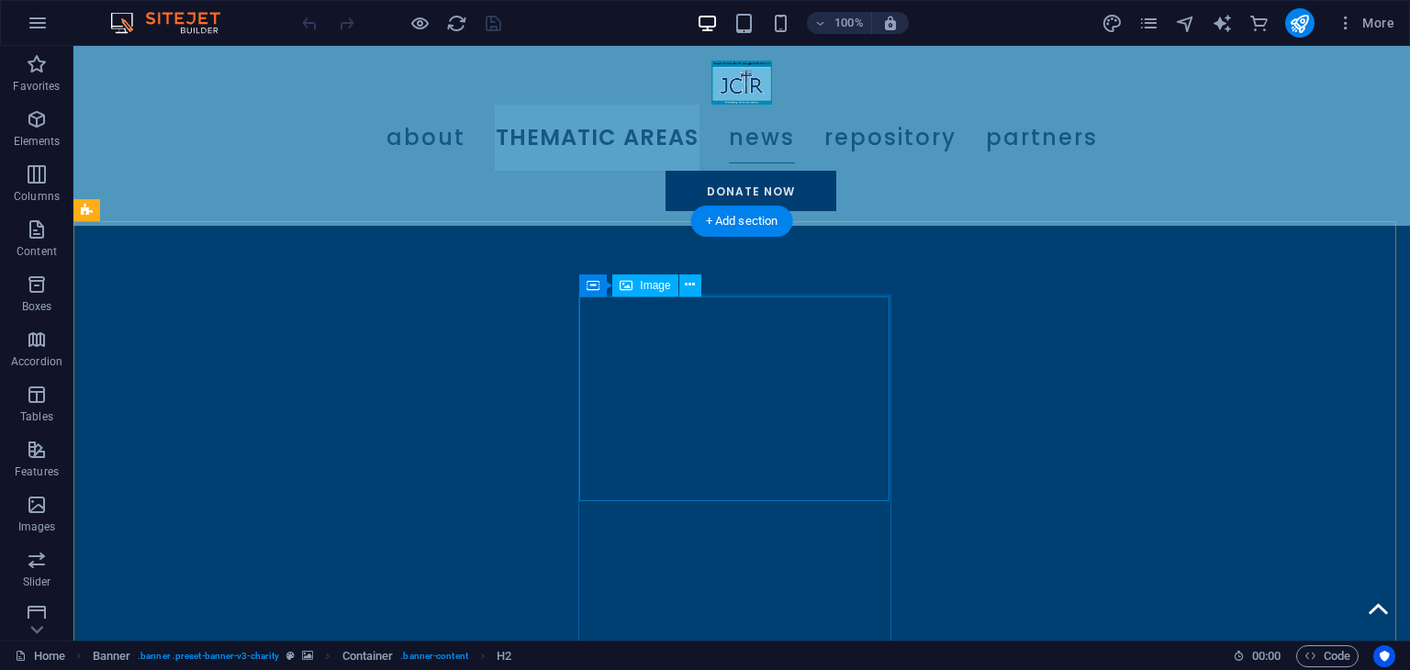
scroll to position [1984, 0]
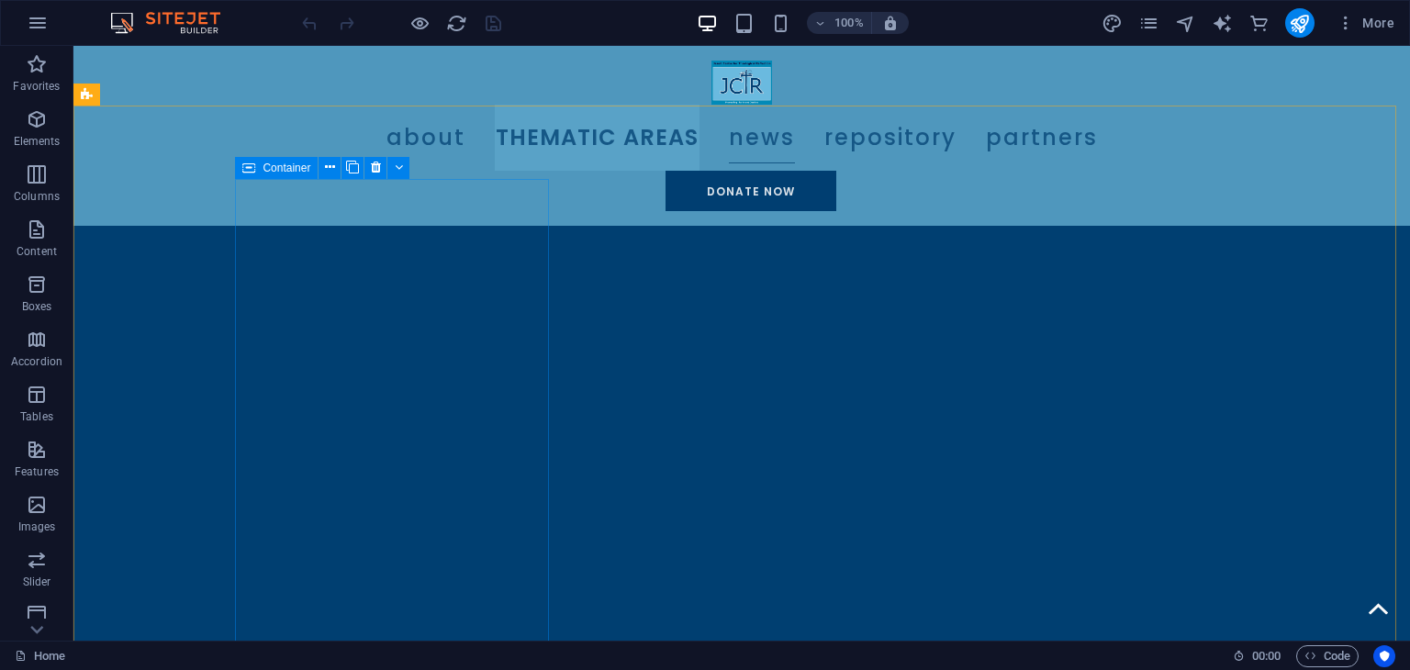
click at [307, 162] on span "Container" at bounding box center [287, 167] width 48 height 11
click at [331, 170] on icon at bounding box center [330, 167] width 10 height 19
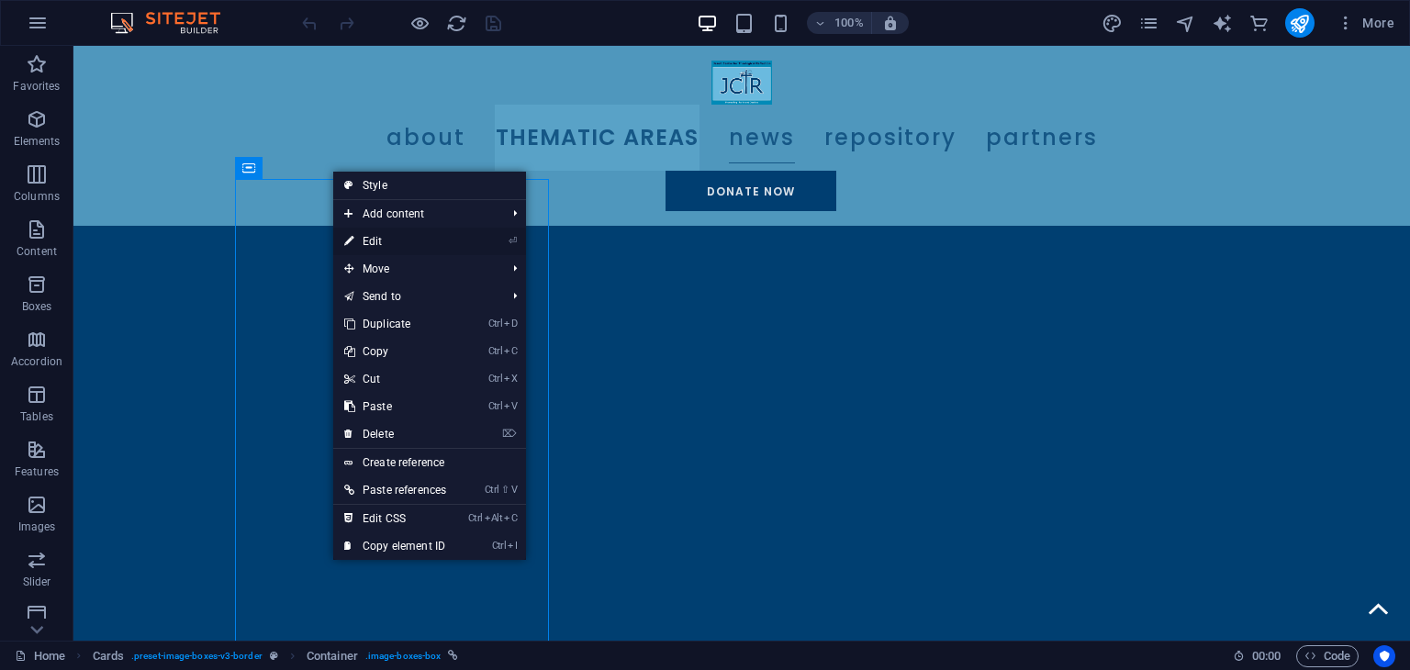
click at [377, 244] on link "⏎ Edit" at bounding box center [395, 242] width 124 height 28
select select
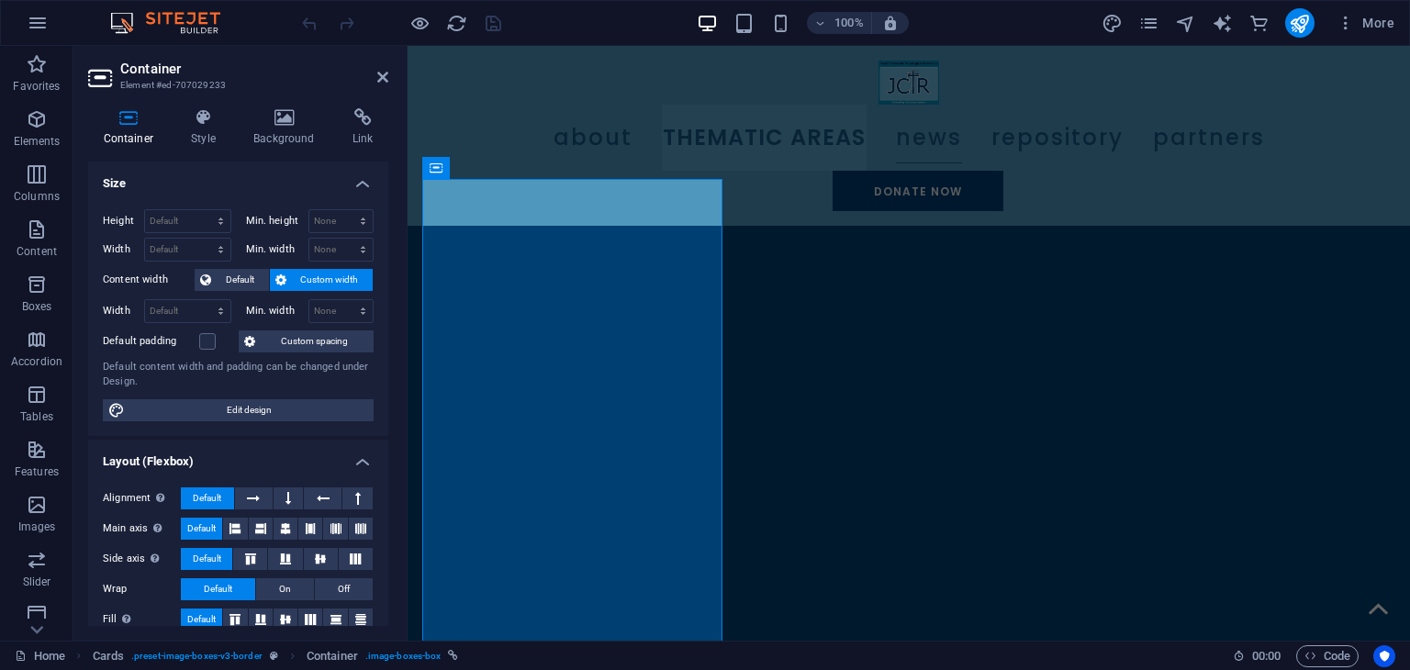
scroll to position [1964, 0]
click at [358, 142] on h4 "Link" at bounding box center [362, 127] width 51 height 39
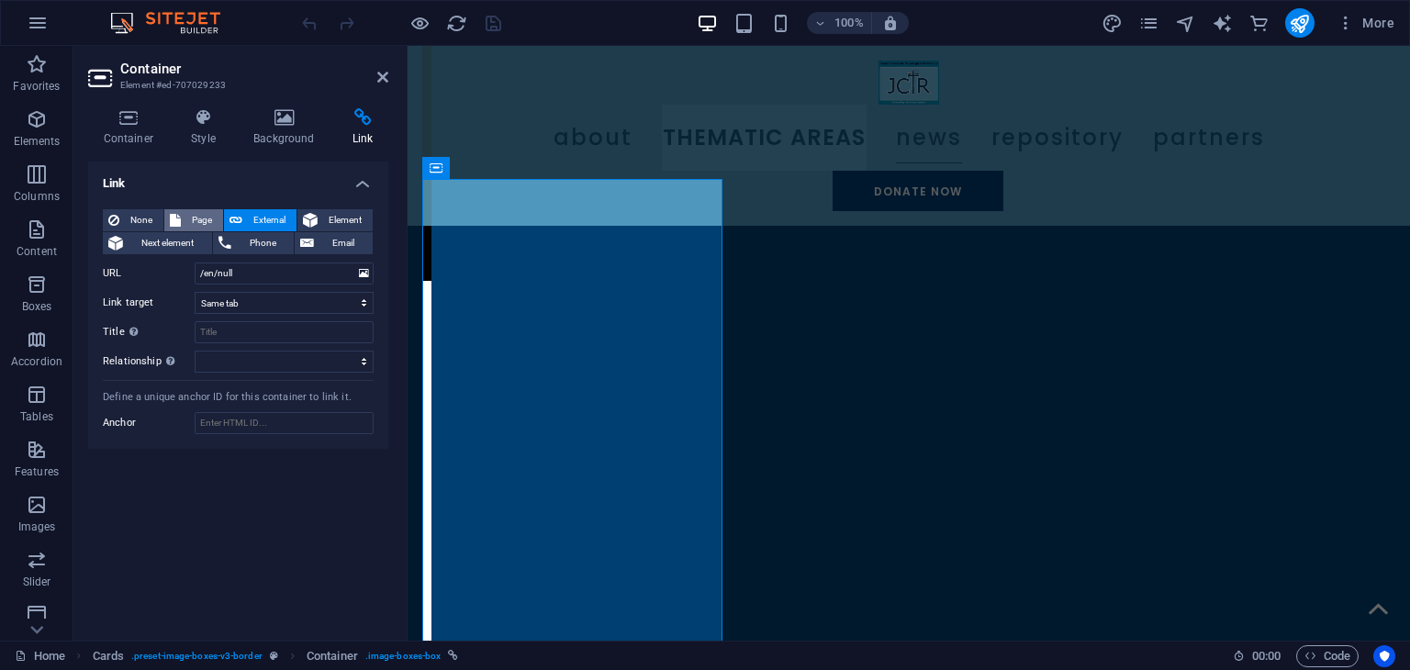
click at [179, 219] on icon at bounding box center [175, 220] width 11 height 22
click at [332, 276] on select "Home News Archive Careers -- Call for Expression of Interest: External Audit Se…" at bounding box center [284, 274] width 179 height 22
select select "18"
click at [195, 263] on select "Home News Archive Careers -- Call for Expression of Interest: External Audit Se…" at bounding box center [284, 274] width 179 height 22
click at [493, 19] on icon "save" at bounding box center [493, 23] width 21 height 21
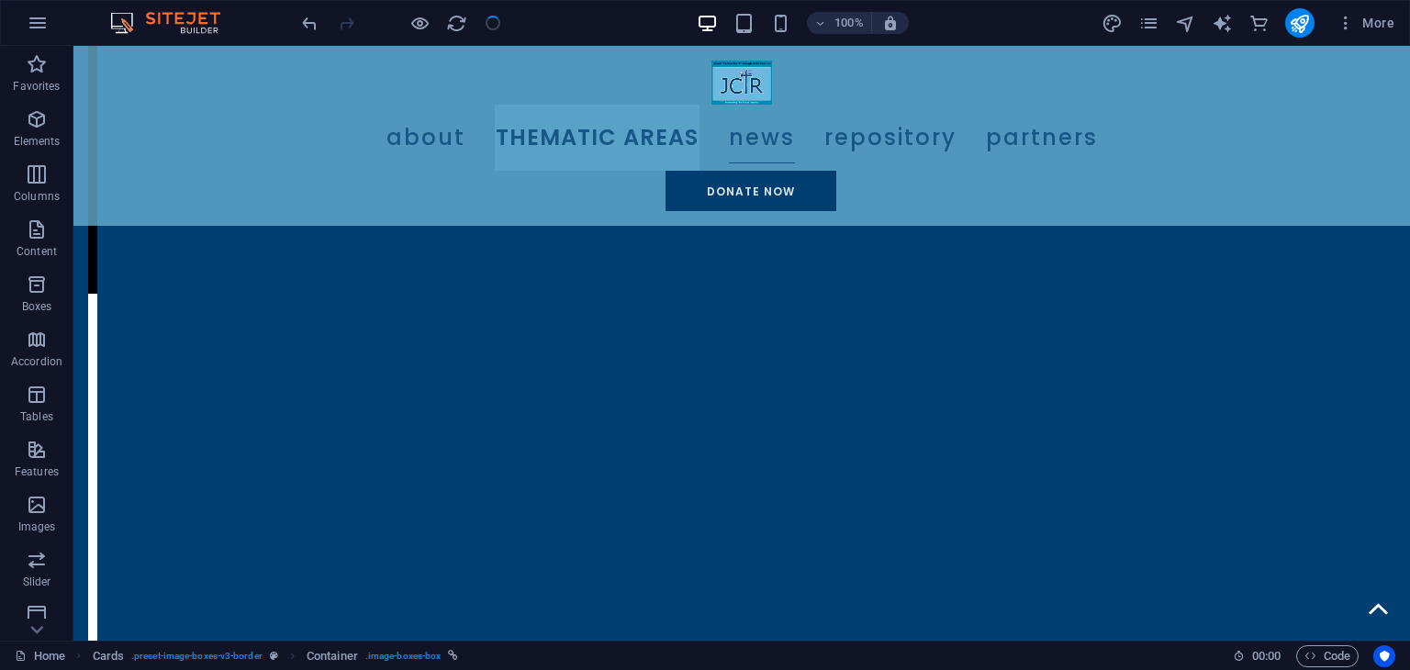
scroll to position [1984, 0]
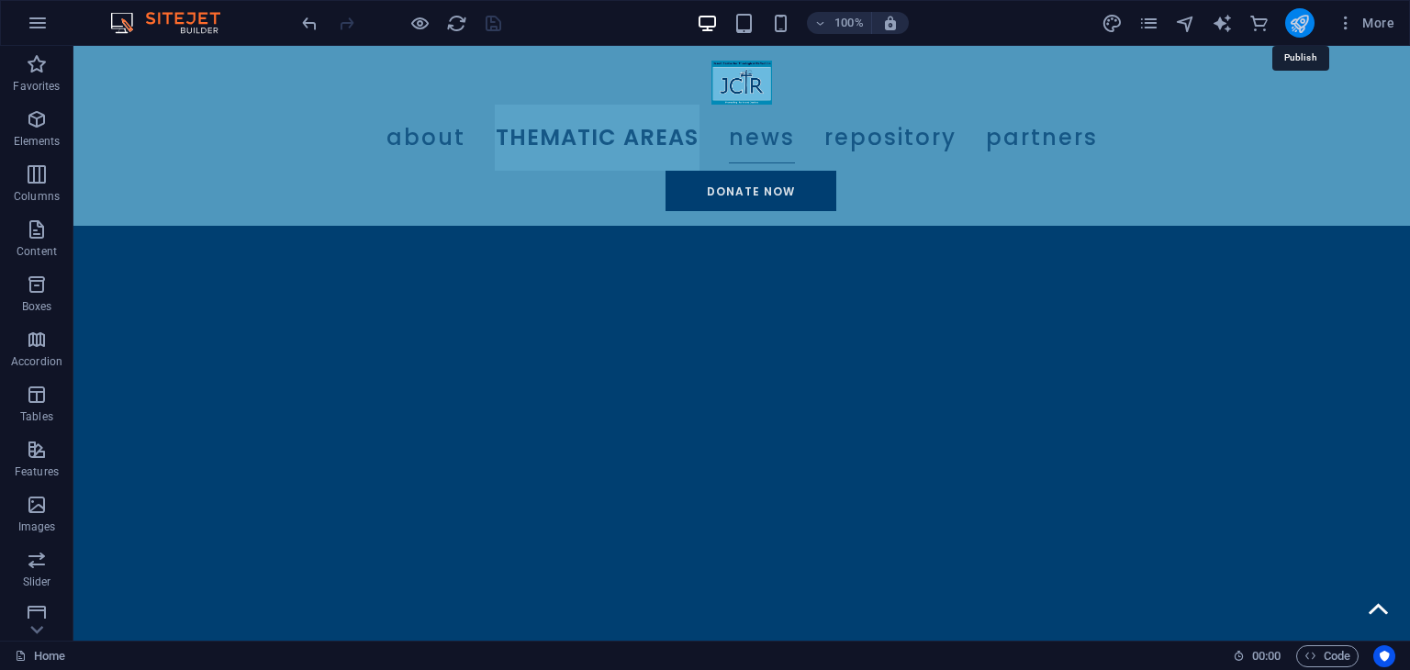
click at [1300, 30] on icon "publish" at bounding box center [1299, 23] width 21 height 21
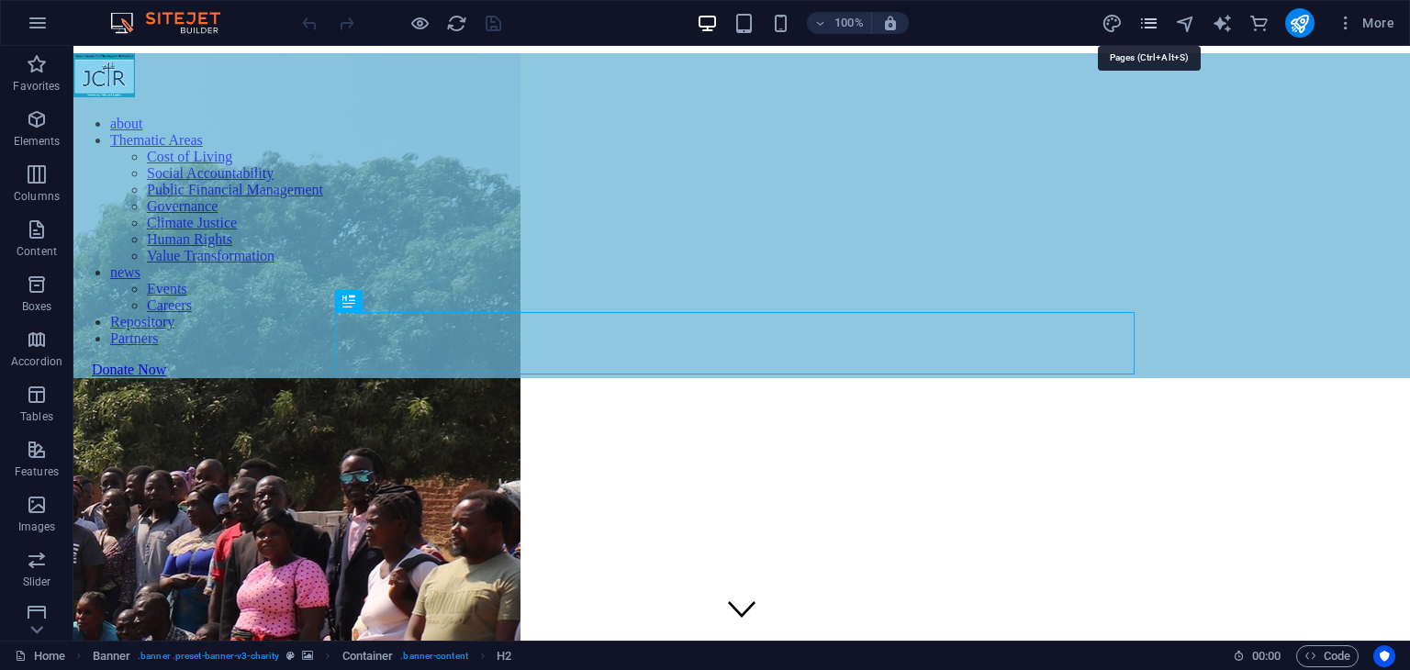
click at [1140, 19] on icon "pages" at bounding box center [1148, 23] width 21 height 21
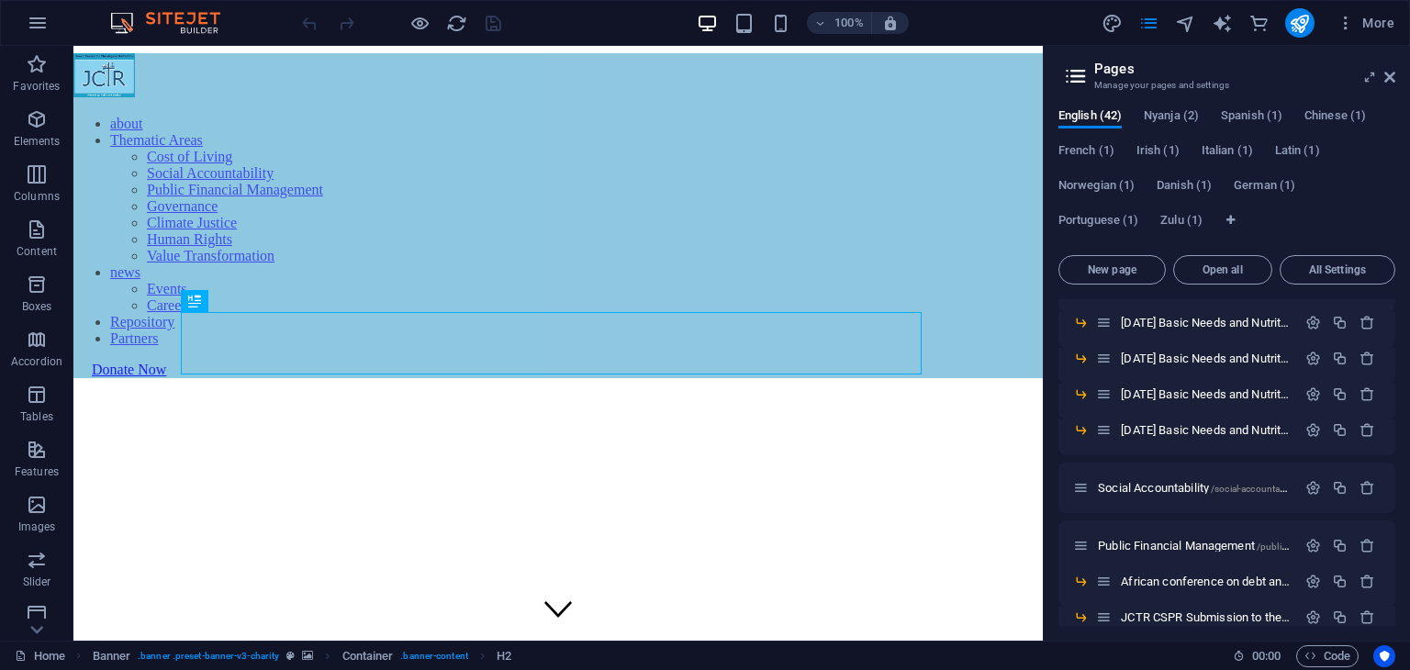
scroll to position [738, 0]
click at [1228, 425] on span "[DATE] Basic Needs and Nutrition Basket Statement /september-2025-basic-needs-a…" at bounding box center [1388, 429] width 534 height 14
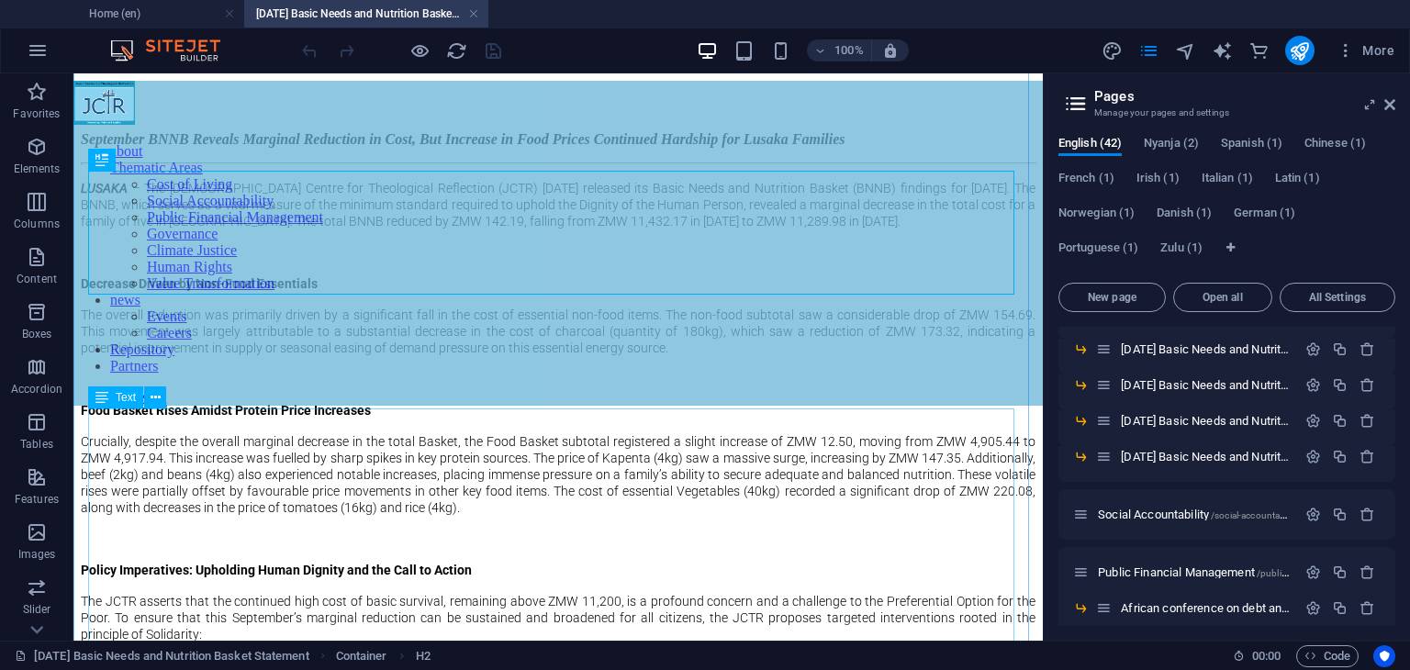
scroll to position [683, 0]
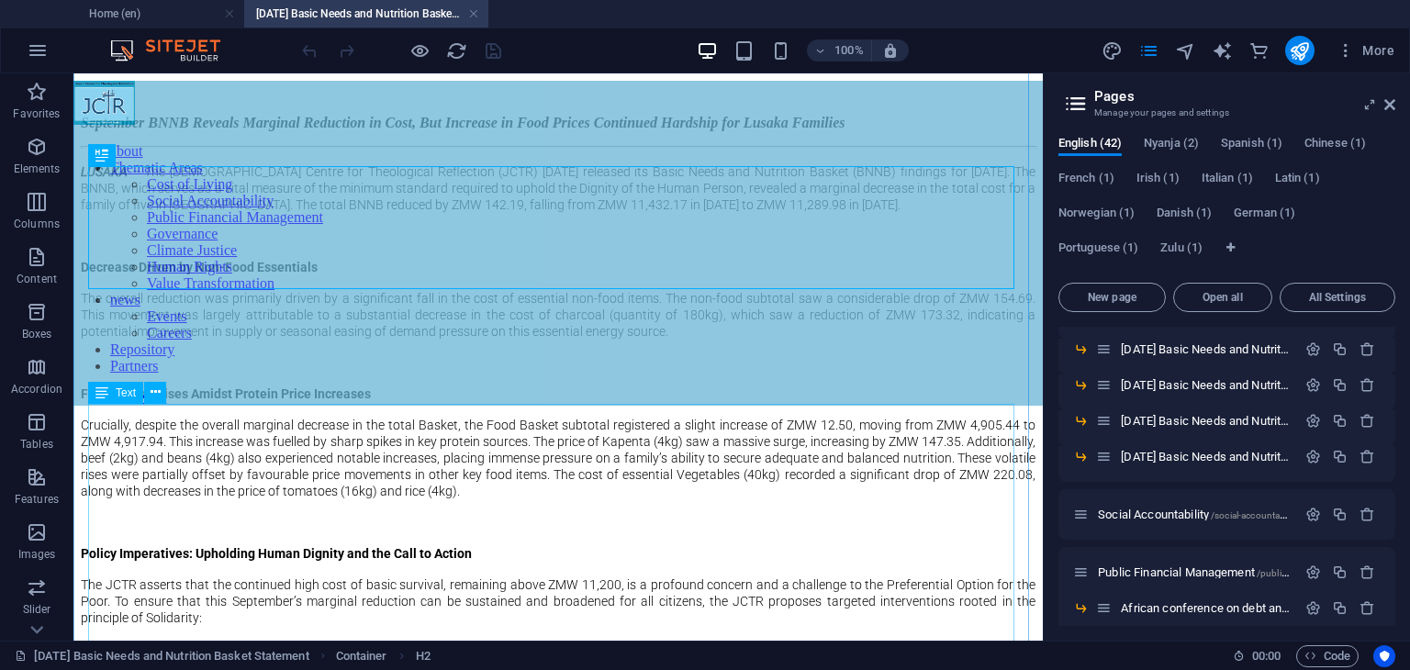
click at [90, 416] on div "LUSAKA – The [DEMOGRAPHIC_DATA] Centre for Theological Reflection (JCTR) [DATE]…" at bounding box center [558, 680] width 955 height 1035
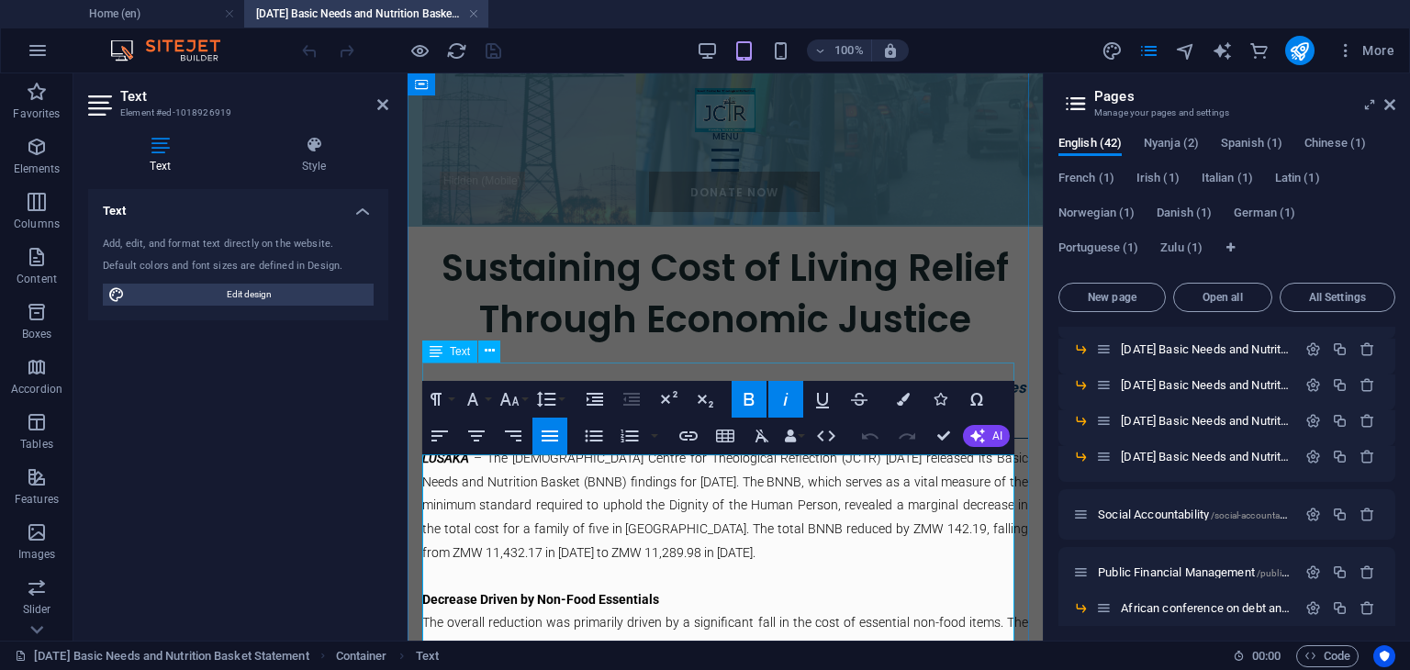
scroll to position [301, 0]
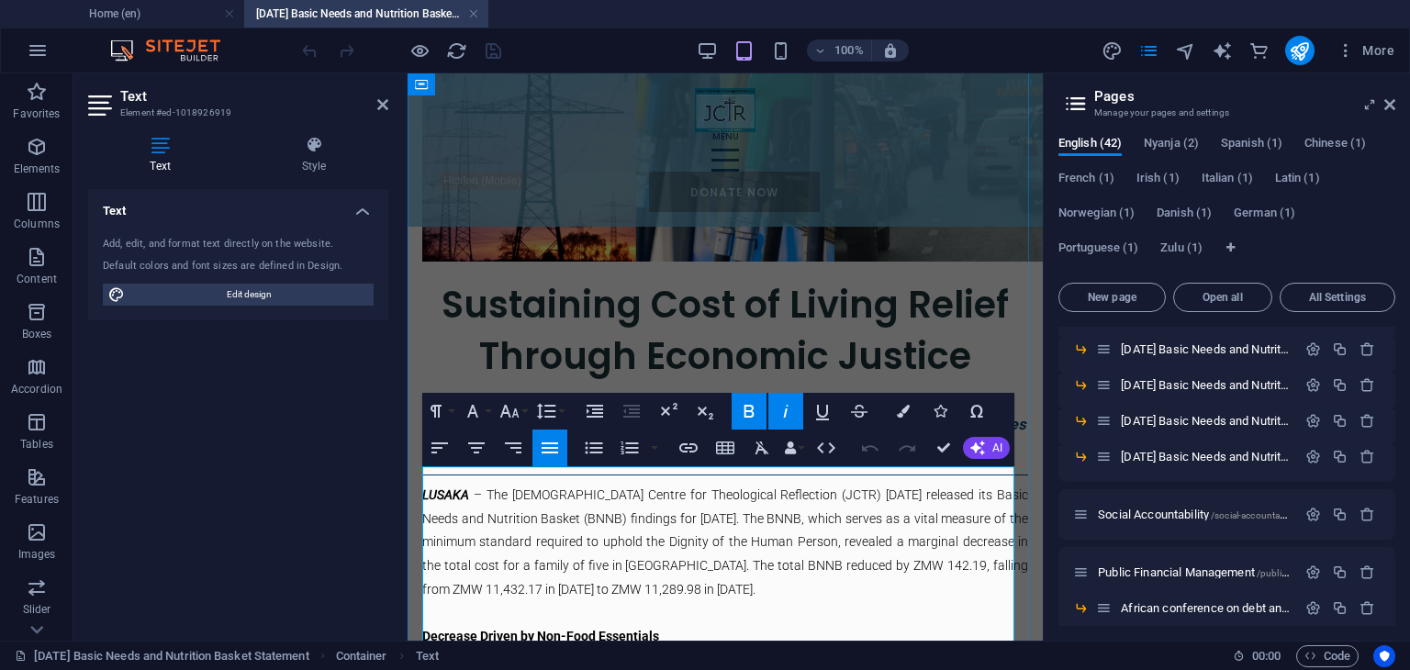
click at [423, 487] on span "LUSAKA" at bounding box center [445, 494] width 47 height 15
click at [513, 487] on strong at bounding box center [511, 494] width 4 height 15
click at [630, 487] on span "[DATE], [GEOGRAPHIC_DATA] [GEOGRAPHIC_DATA]" at bounding box center [529, 494] width 215 height 15
click at [627, 487] on span "[DATE], [GEOGRAPHIC_DATA] [GEOGRAPHIC_DATA]" at bounding box center [529, 494] width 215 height 15
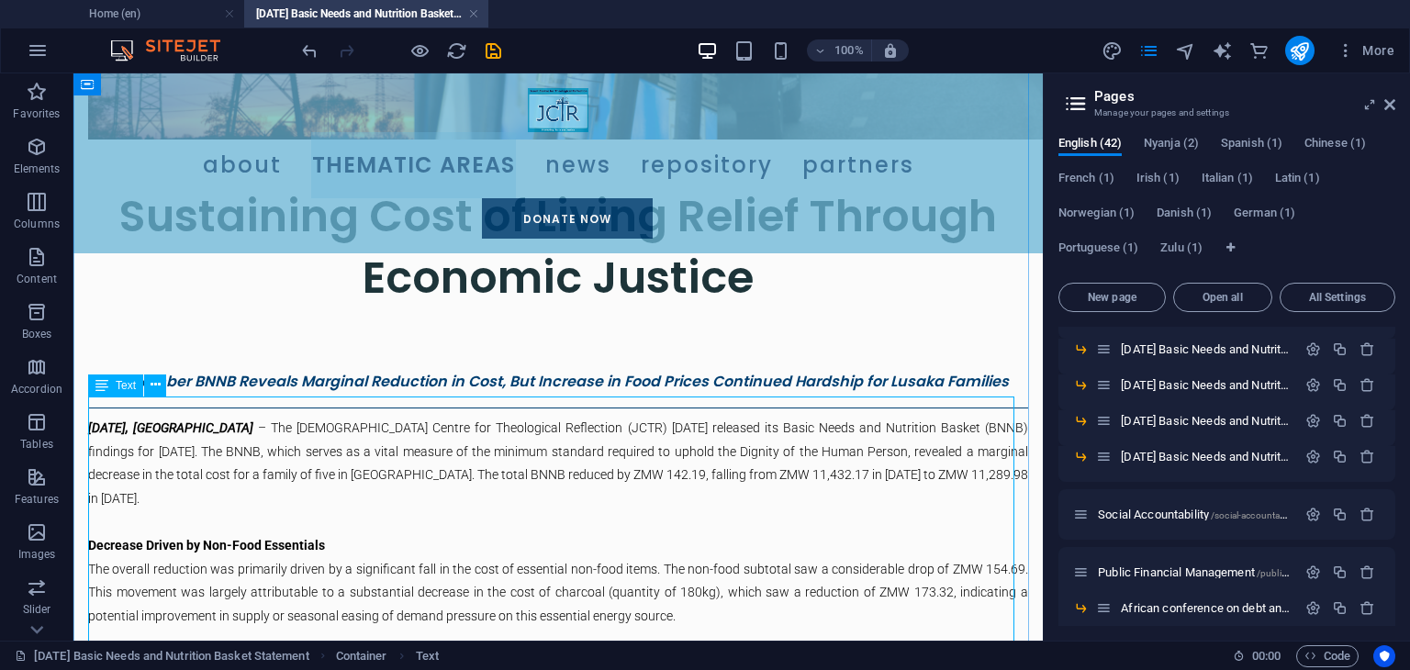
scroll to position [683, 0]
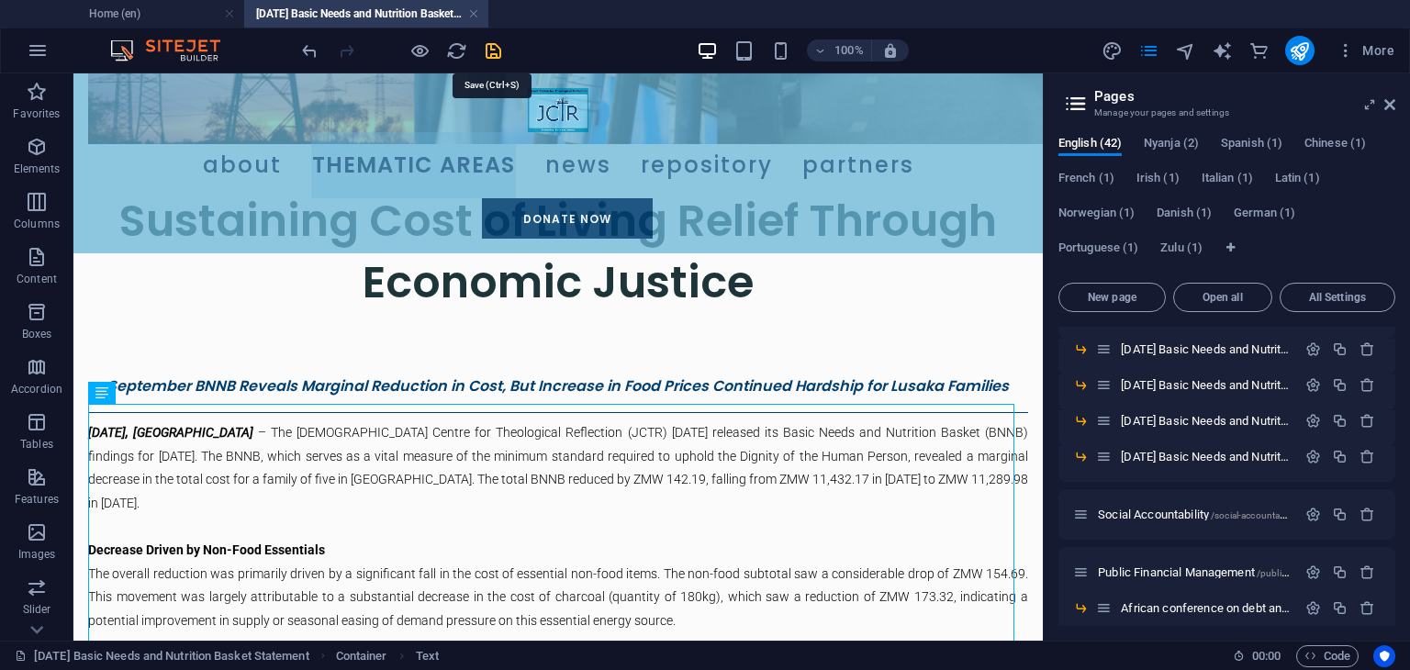
click at [486, 51] on icon "save" at bounding box center [493, 50] width 21 height 21
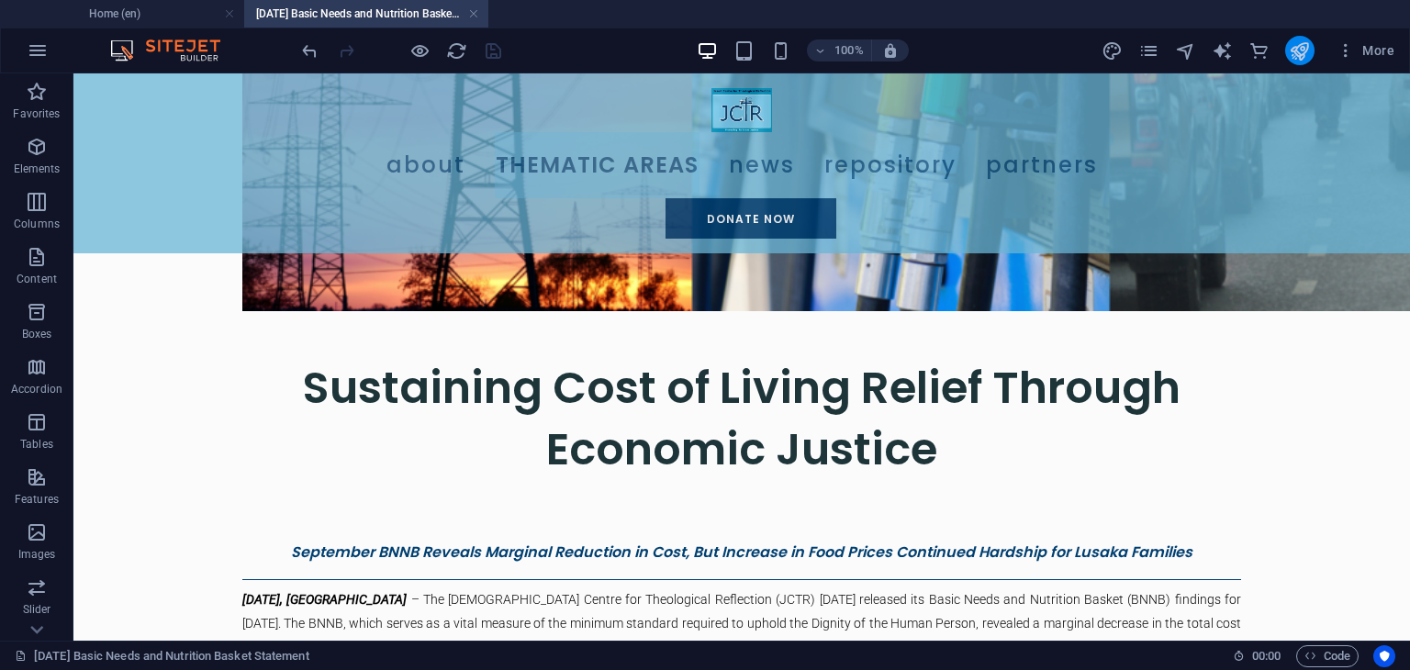
click at [1313, 44] on button "publish" at bounding box center [1299, 50] width 29 height 29
